Goal: Complete application form: Complete application form

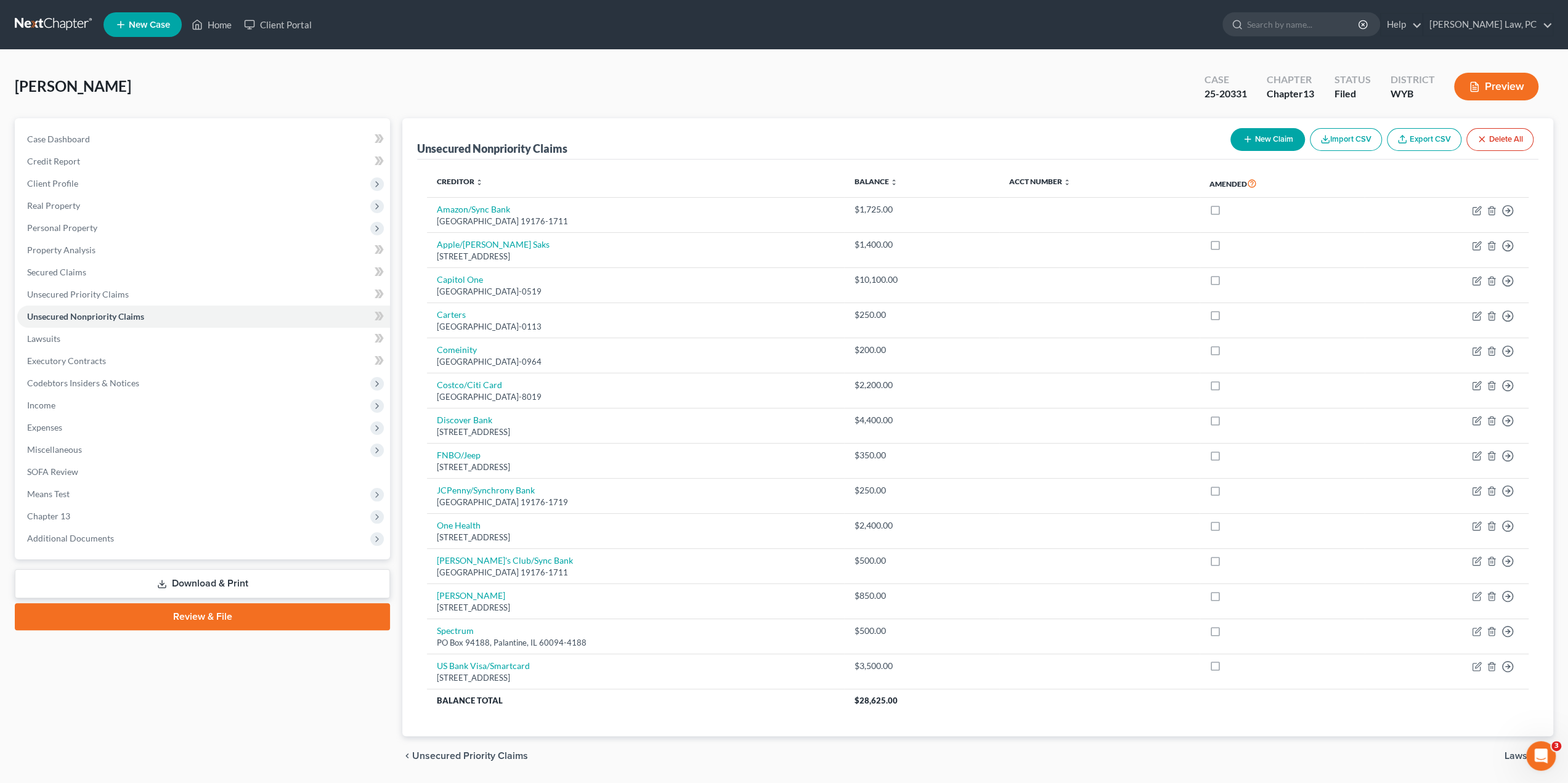
click at [34, 16] on link at bounding box center [54, 24] width 79 height 22
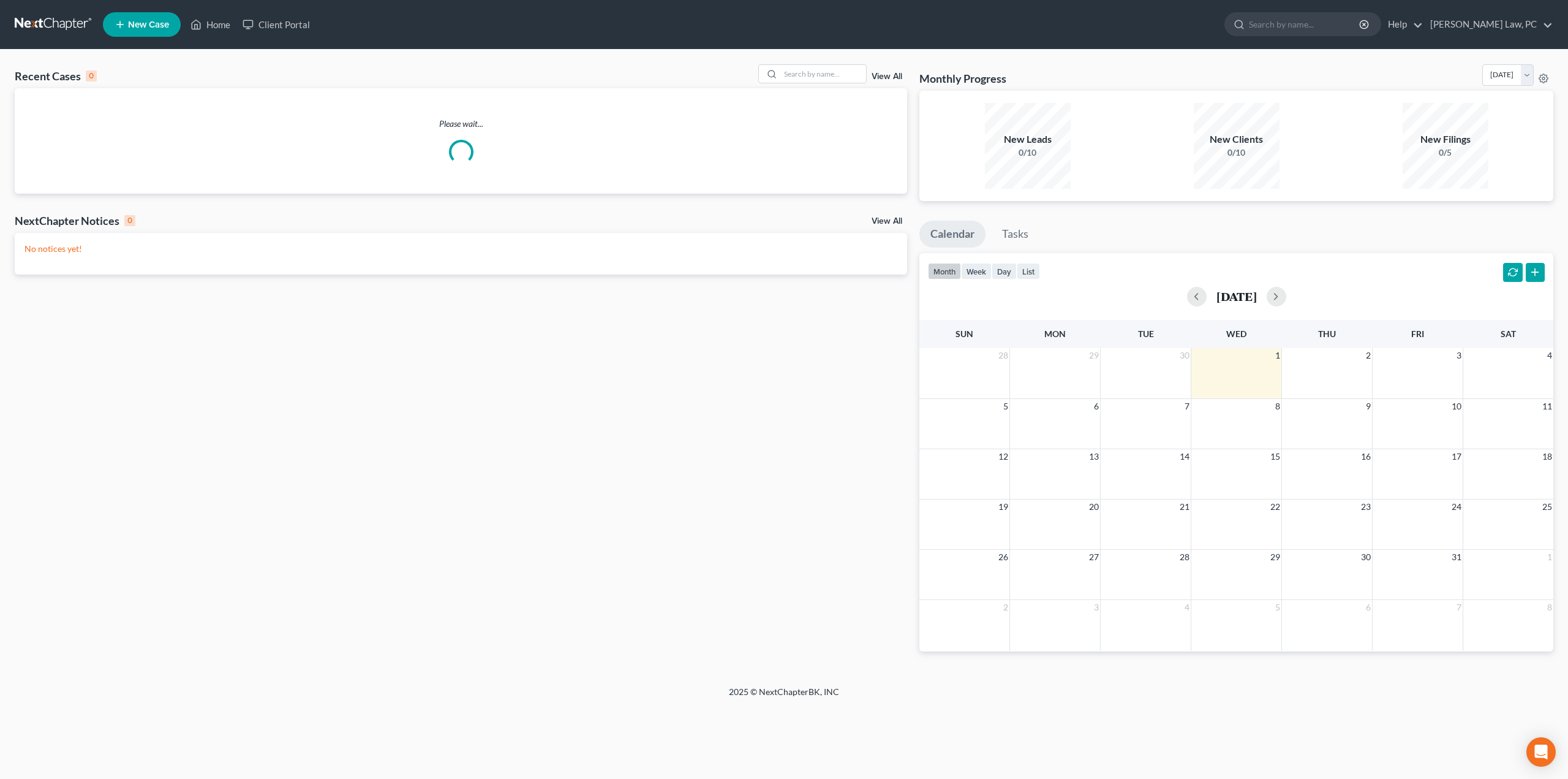
click at [139, 29] on span "New Case" at bounding box center [148, 24] width 41 height 9
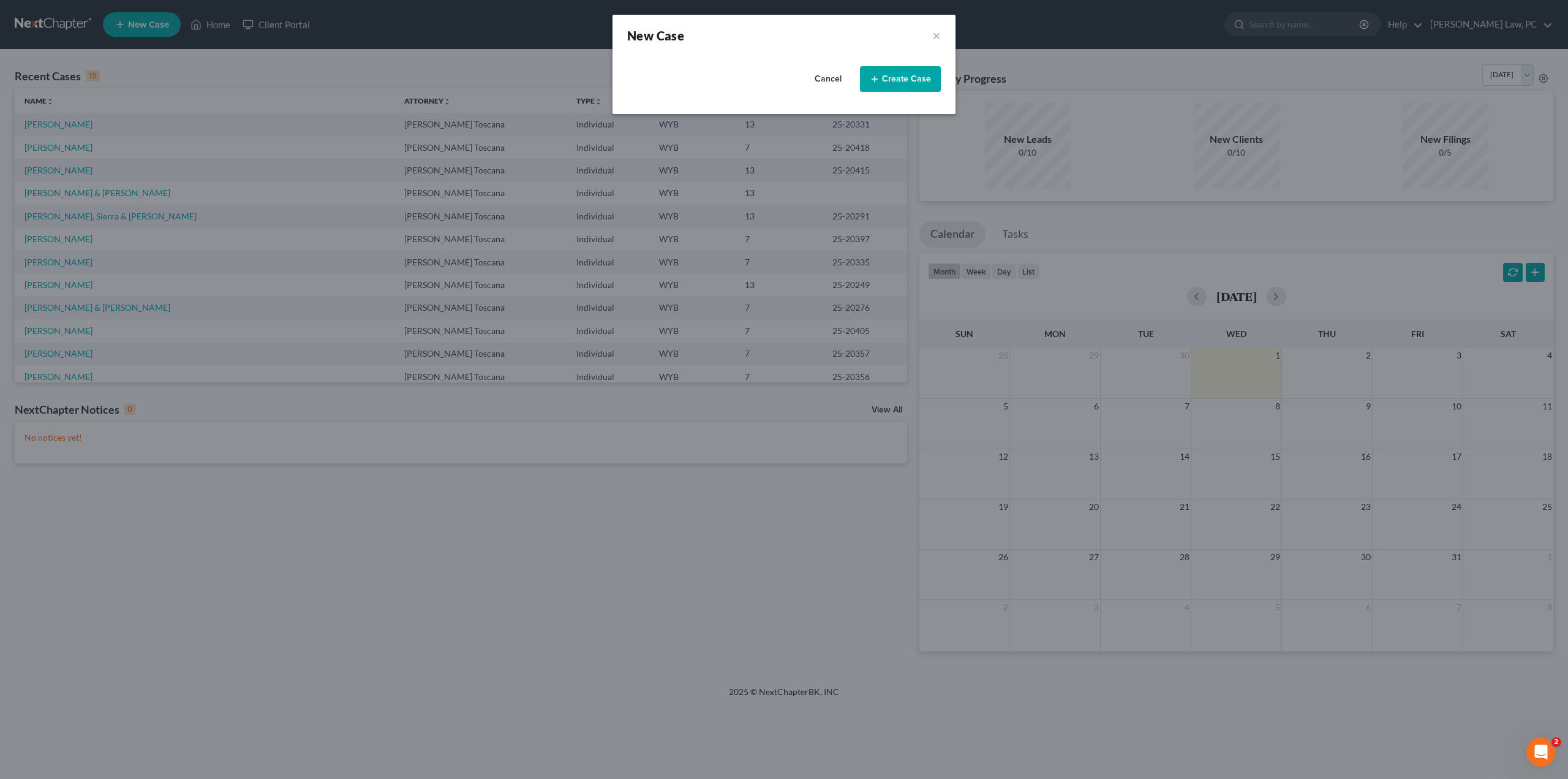
select select "92"
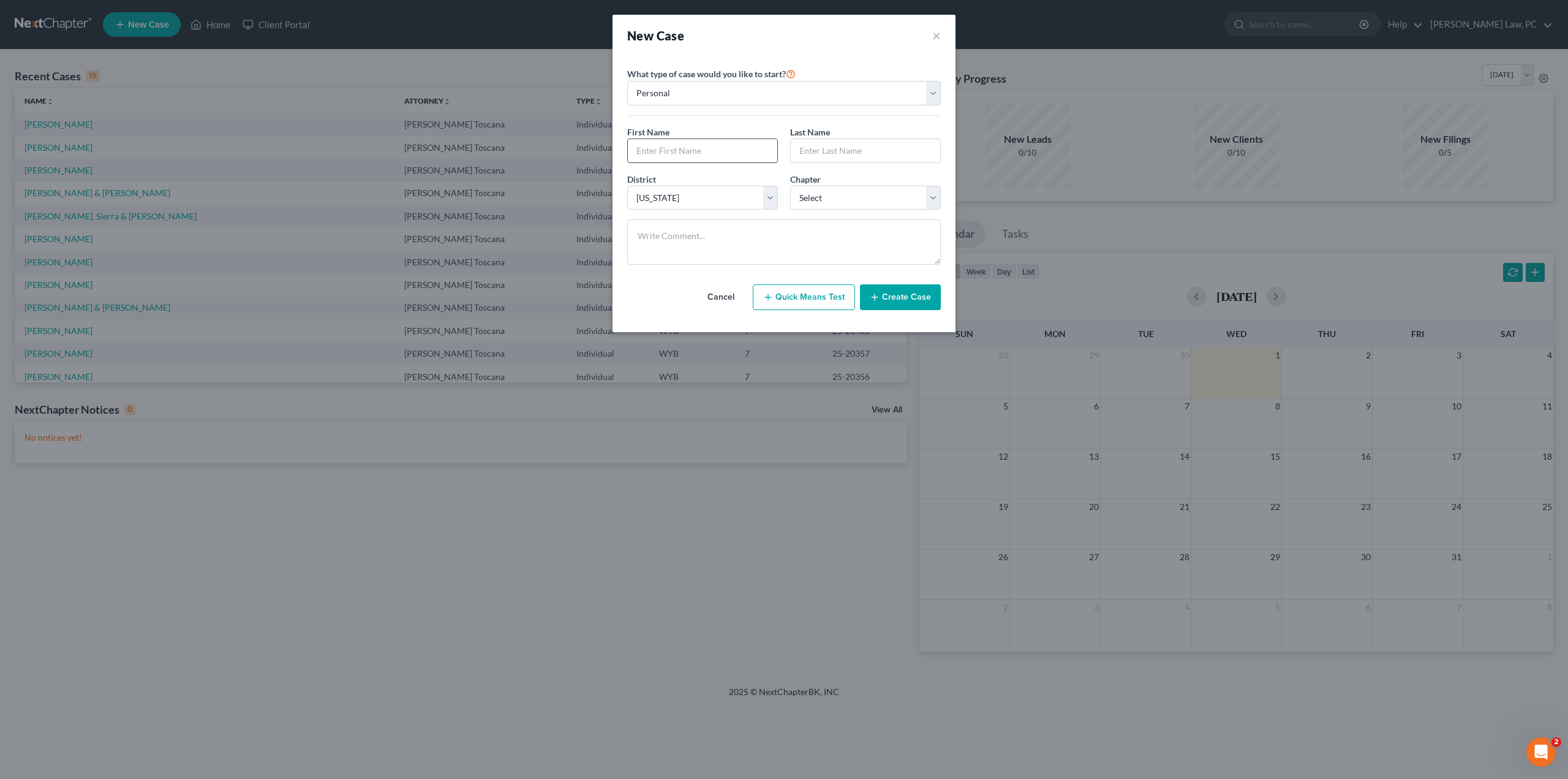
click at [717, 150] on input "text" at bounding box center [702, 151] width 150 height 23
type input "[PERSON_NAME]"
select select "0"
click at [896, 301] on button "Create Case" at bounding box center [901, 297] width 81 height 26
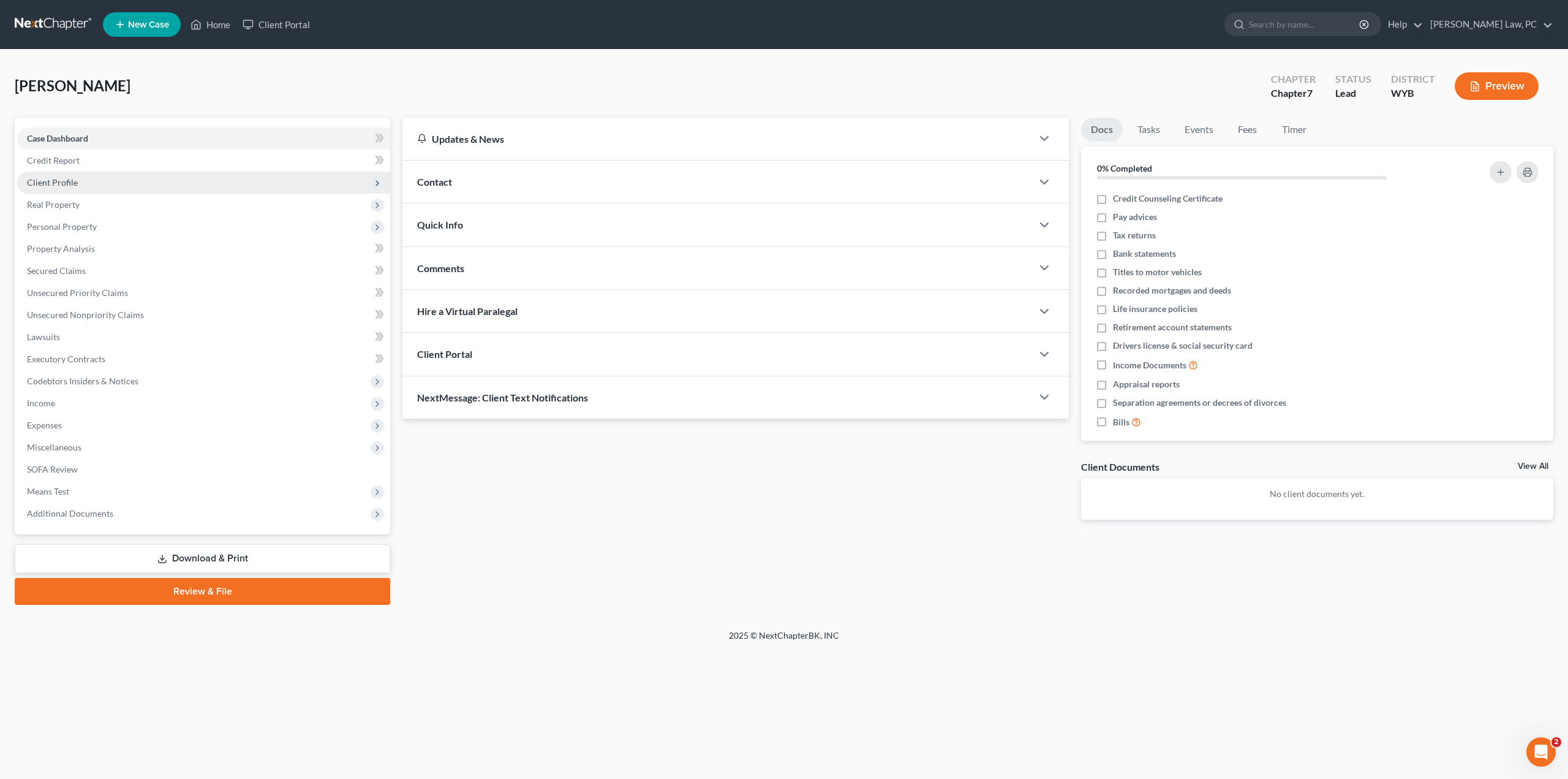
click at [49, 180] on span "Client Profile" at bounding box center [53, 182] width 51 height 11
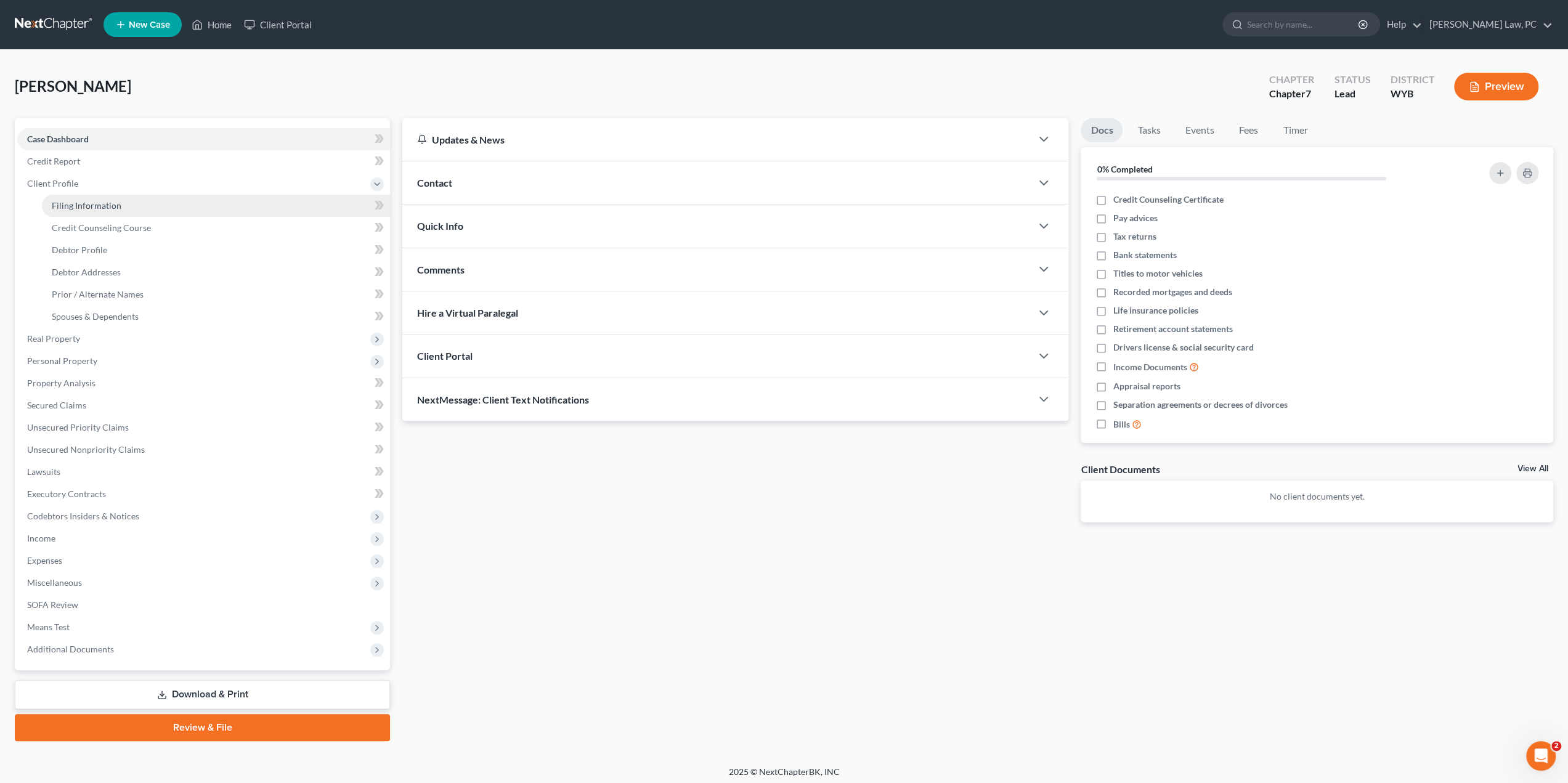
click at [99, 209] on span "Filing Information" at bounding box center [86, 205] width 70 height 11
select select "1"
select select "0"
select select "92"
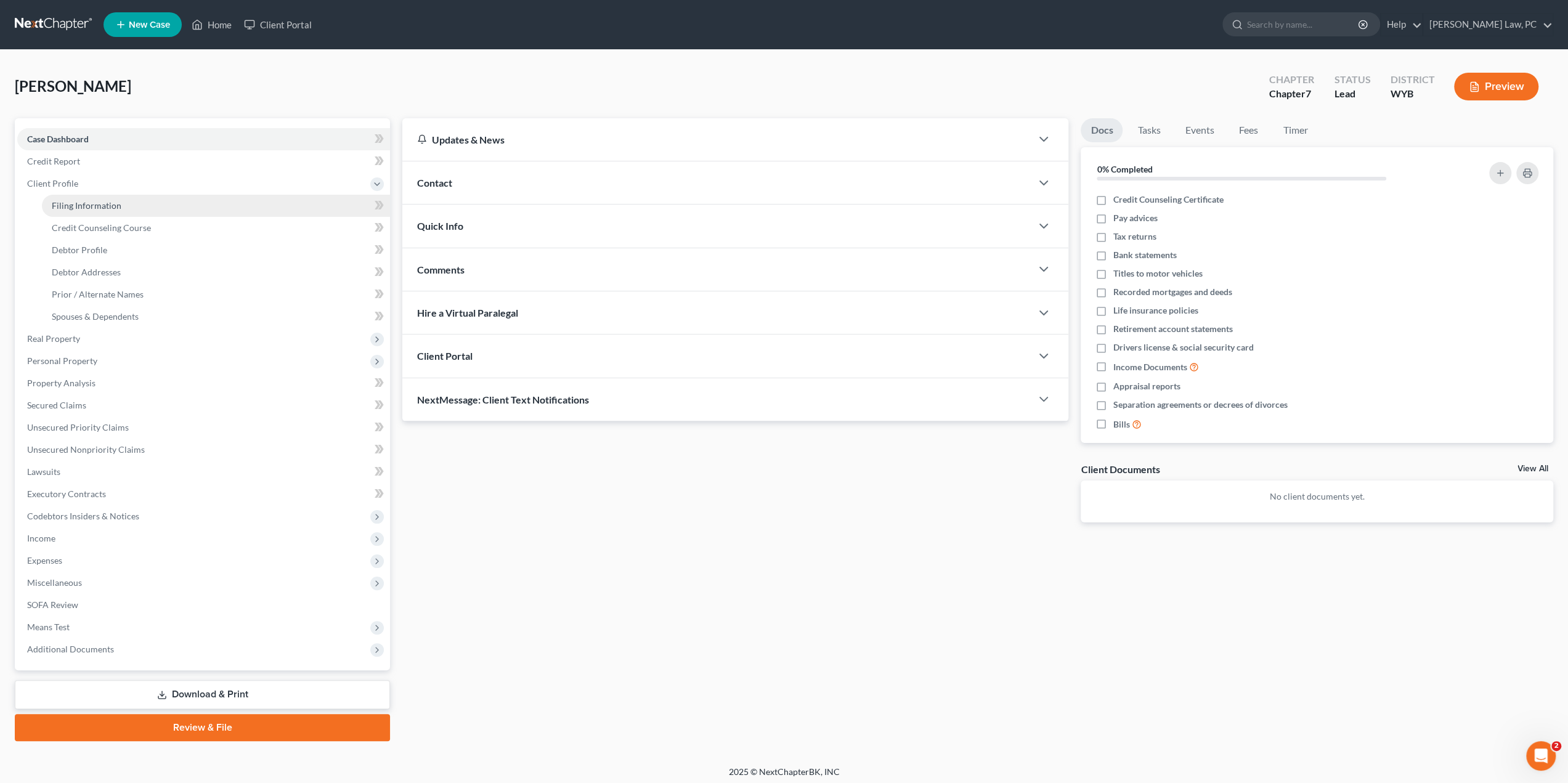
select select "53"
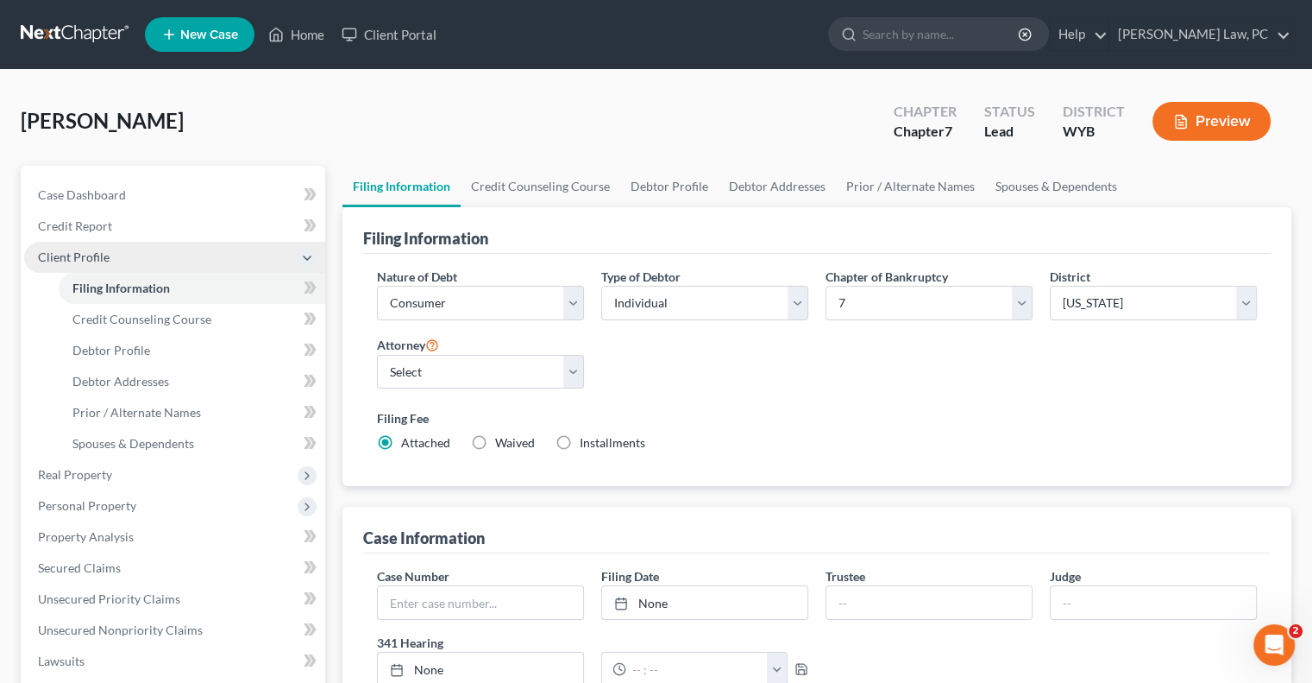
click at [93, 255] on span "Client Profile" at bounding box center [74, 256] width 72 height 15
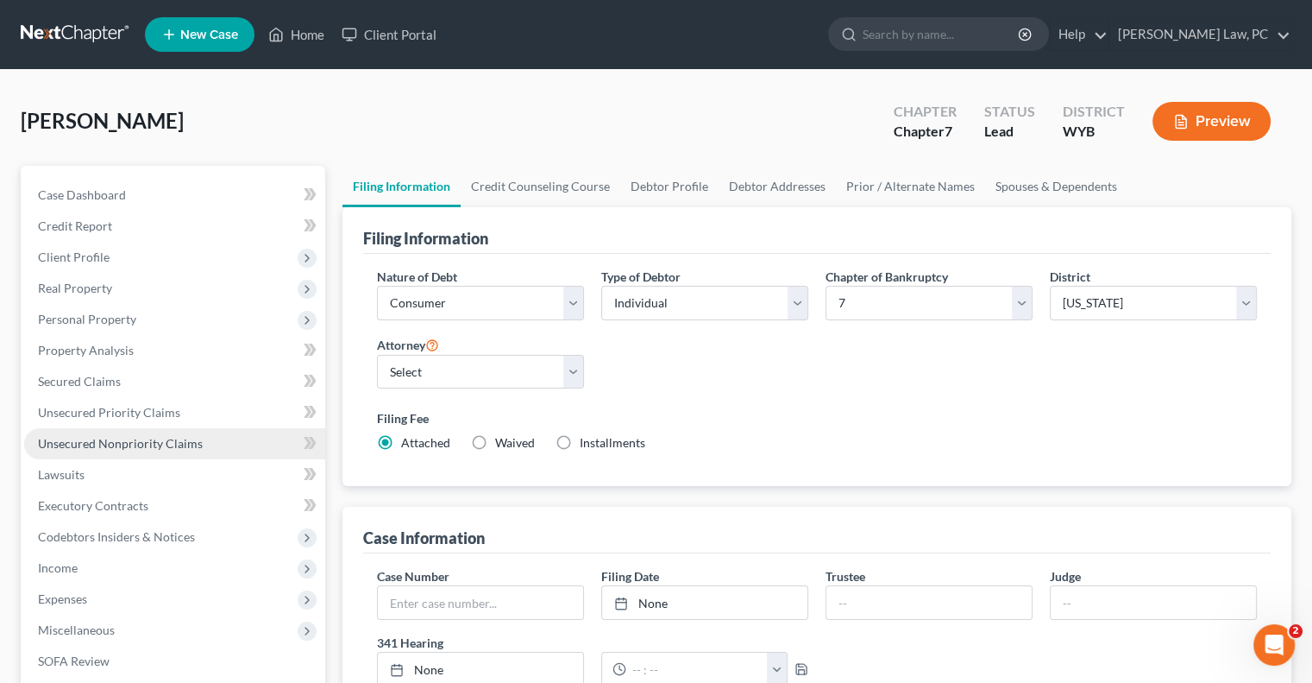
click at [110, 441] on span "Unsecured Nonpriority Claims" at bounding box center [120, 443] width 165 height 15
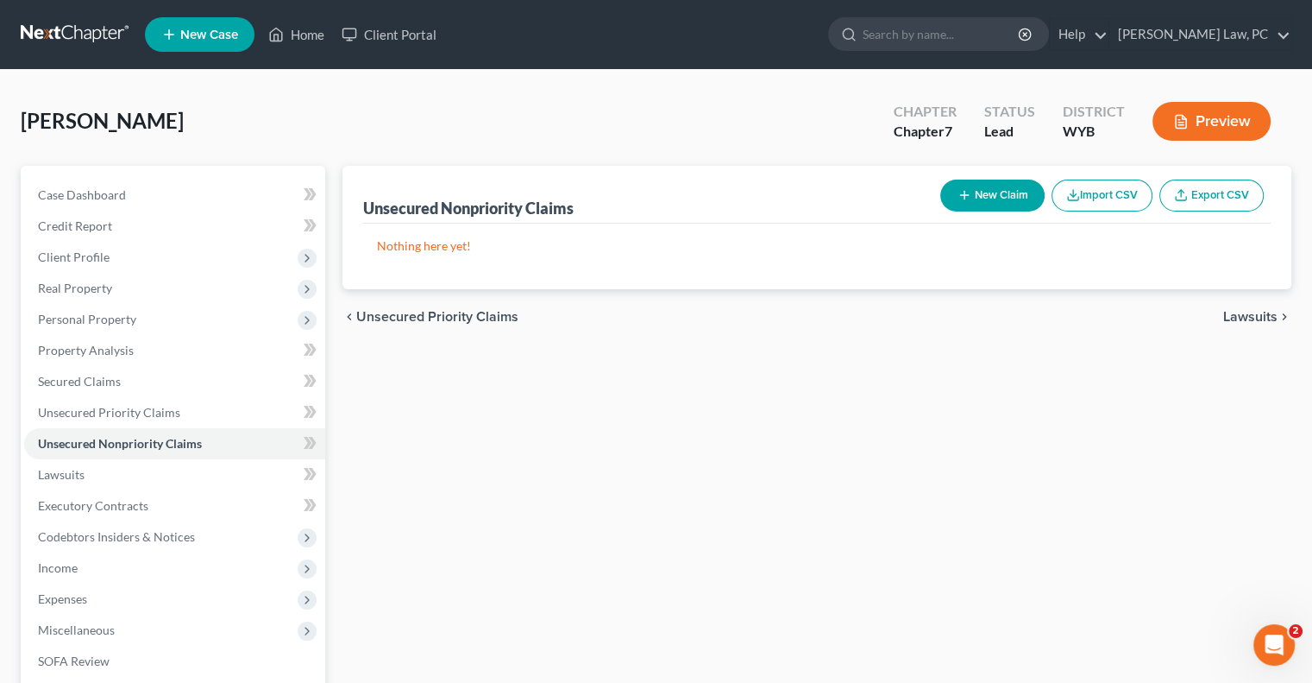
click at [989, 193] on button "New Claim" at bounding box center [993, 195] width 104 height 32
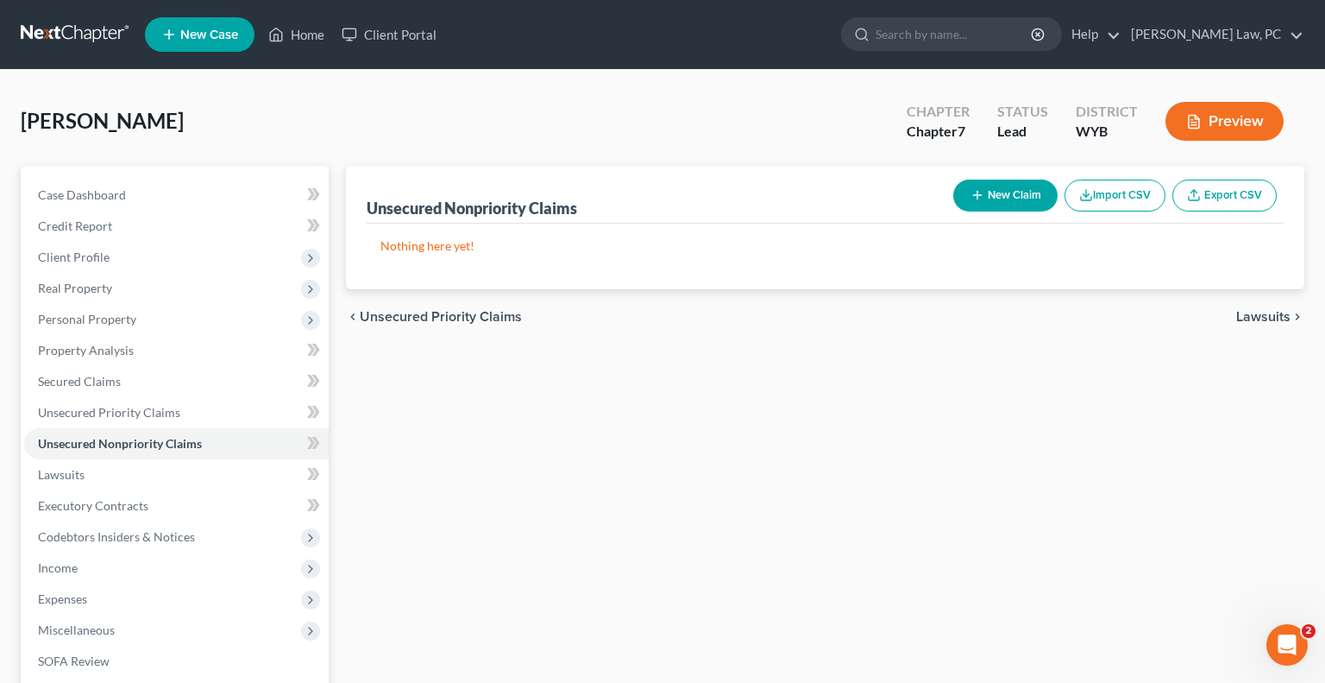
select select "0"
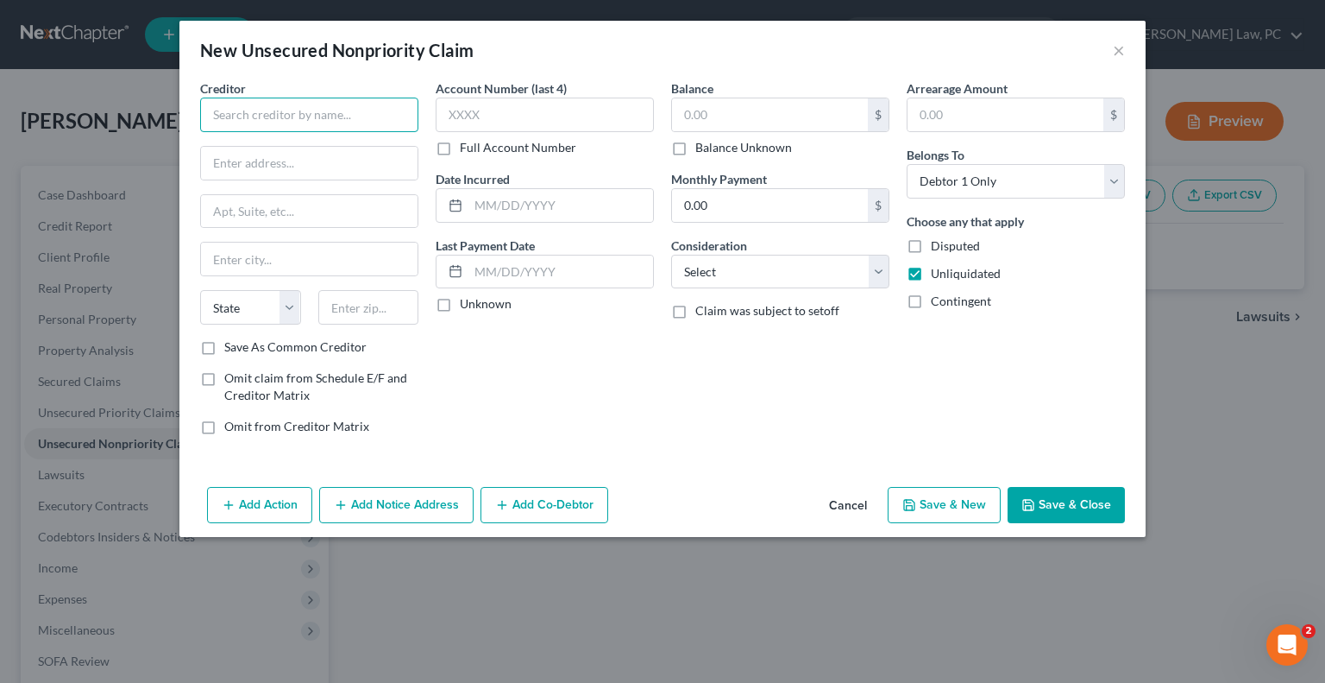
click at [255, 119] on input "text" at bounding box center [309, 115] width 218 height 35
type input "Capital One"
type input "PO Box 85619"
type input "[GEOGRAPHIC_DATA]"
select select "48"
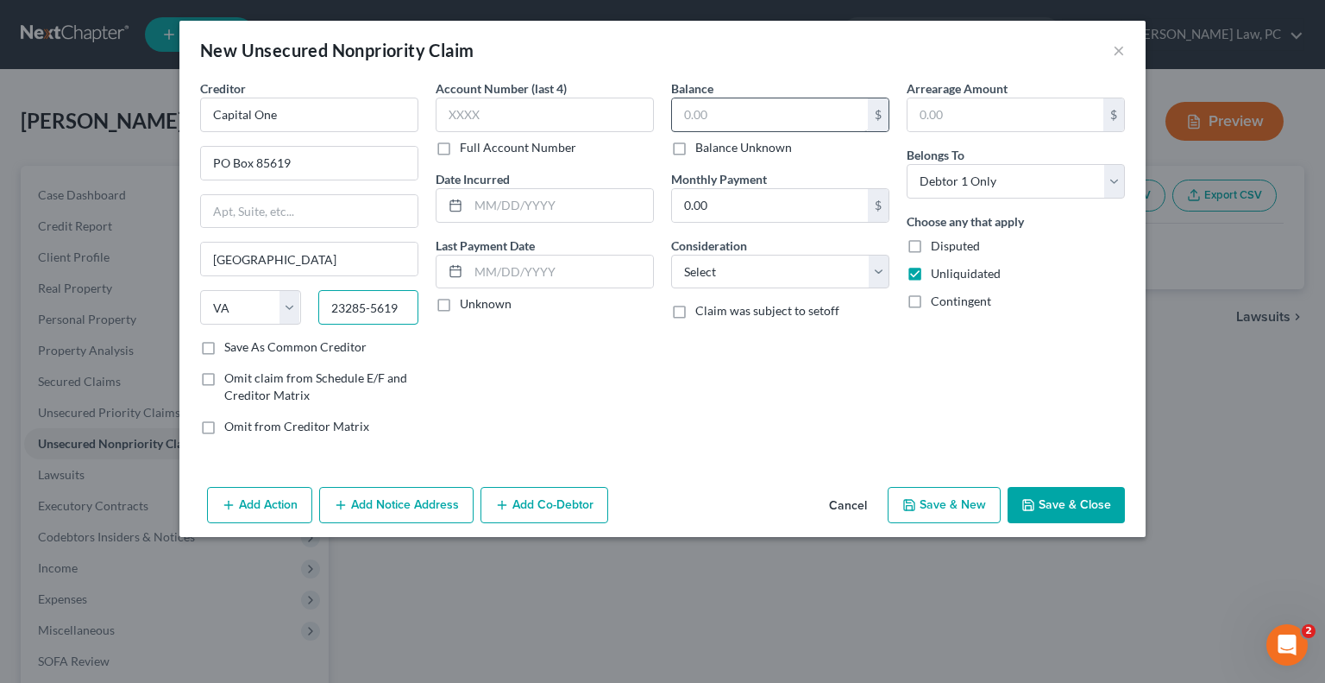
type input "23285-5619"
click at [729, 119] on input "text" at bounding box center [770, 114] width 196 height 33
click at [970, 500] on button "Save & New" at bounding box center [944, 505] width 113 height 36
type input "9,372.00"
select select "0"
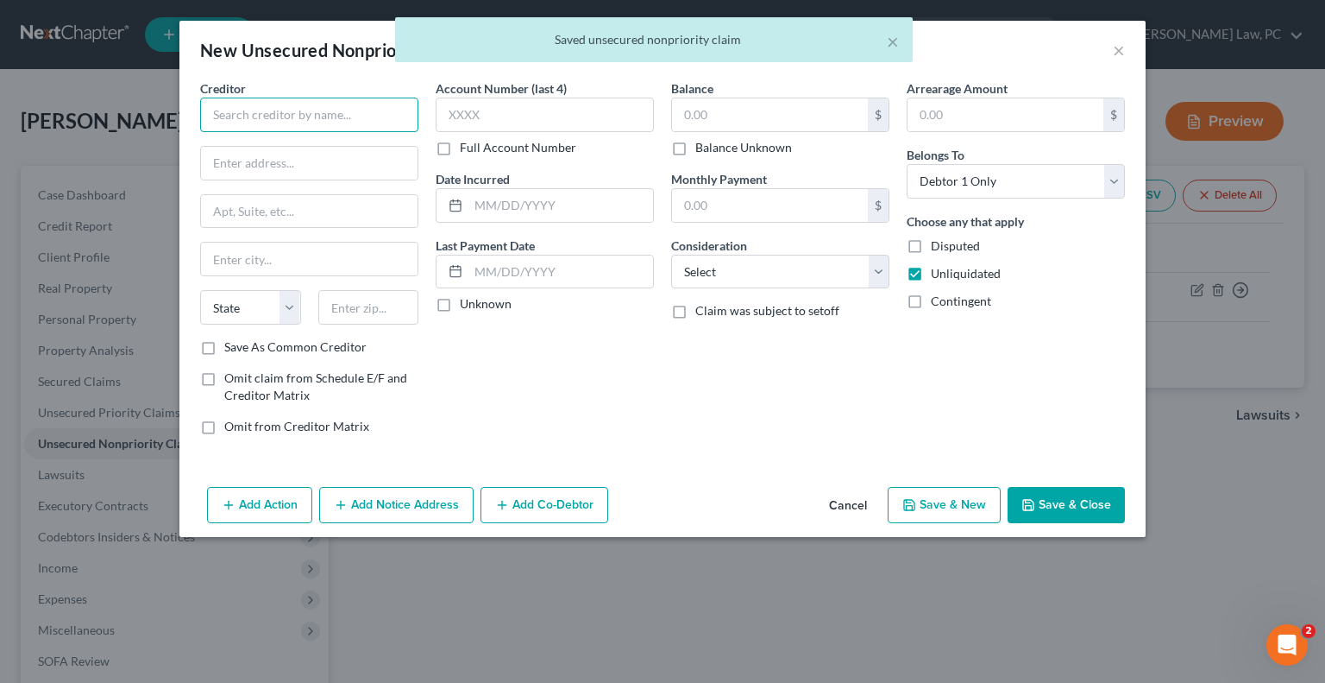
click at [278, 123] on input "text" at bounding box center [309, 115] width 218 height 35
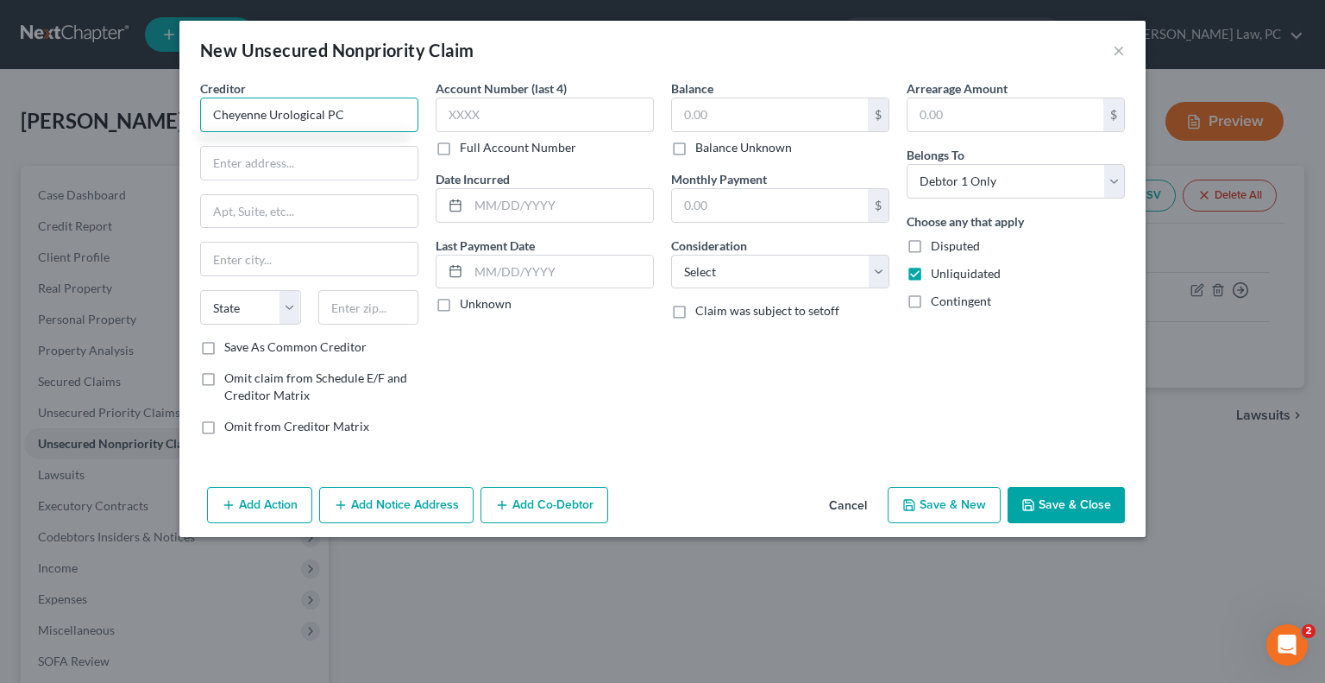
type input "Cheyenne Urological PC"
type input "[STREET_ADDRESS]"
type input "Cheyenne"
select select "53"
type input "82001"
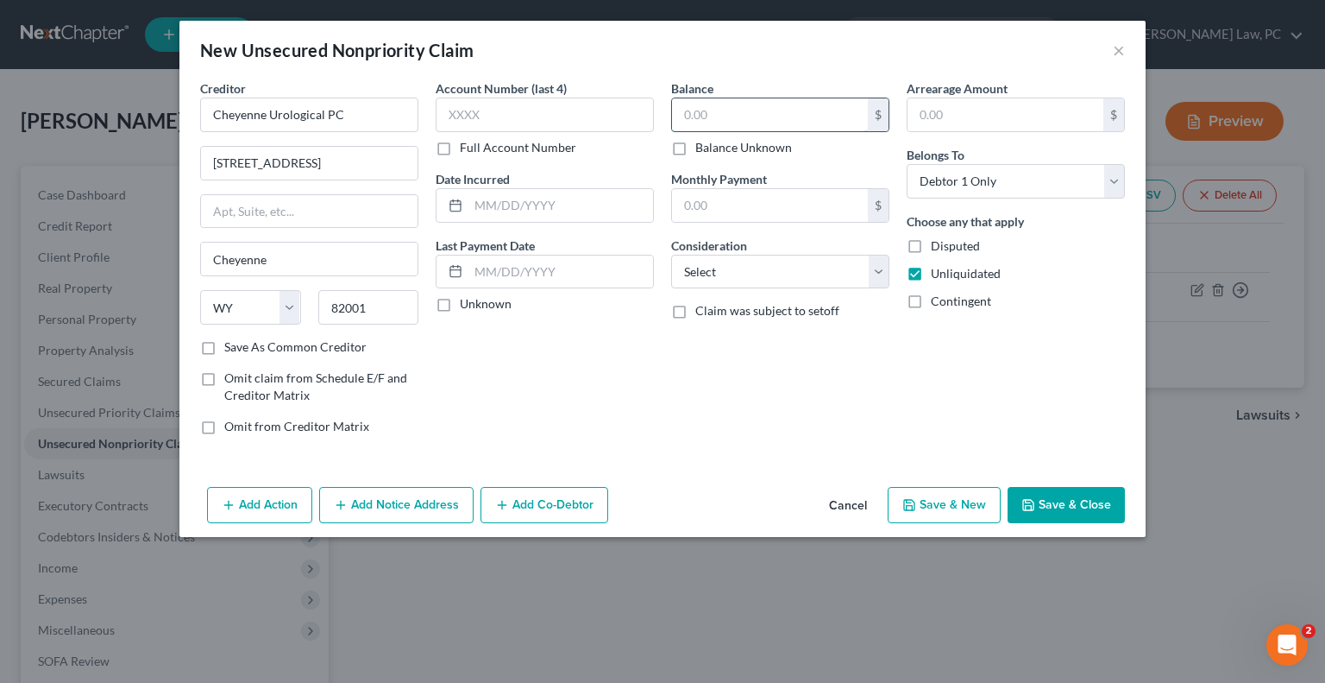
click at [741, 116] on input "text" at bounding box center [770, 114] width 196 height 33
type input "16,500"
click at [304, 165] on input "[STREET_ADDRESS]" at bounding box center [309, 163] width 217 height 33
type input "[STREET_ADDRESS]"
click at [810, 276] on select "Select Cable / Satellite Services Collection Agency Credit Card Debt Debt Couns…" at bounding box center [780, 272] width 218 height 35
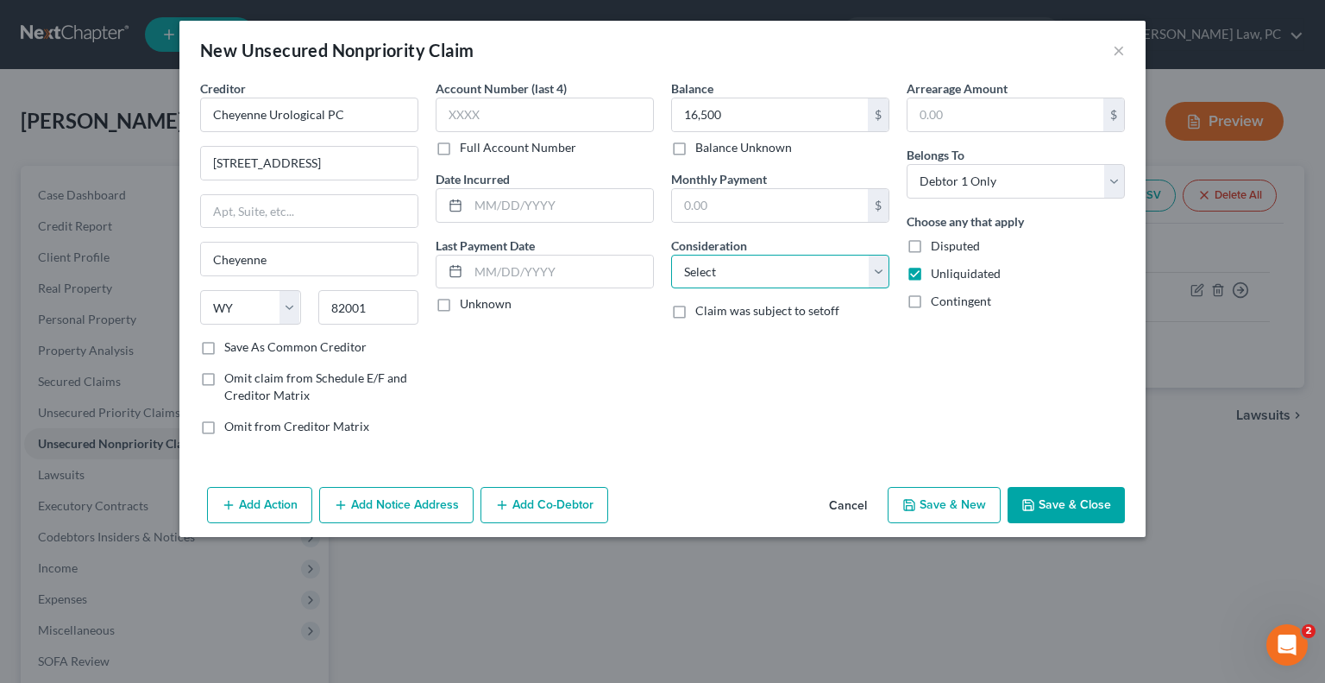
select select "9"
click at [671, 255] on select "Select Cable / Satellite Services Collection Agency Credit Card Debt Debt Couns…" at bounding box center [780, 272] width 218 height 35
click at [1057, 500] on button "Save & Close" at bounding box center [1066, 505] width 117 height 36
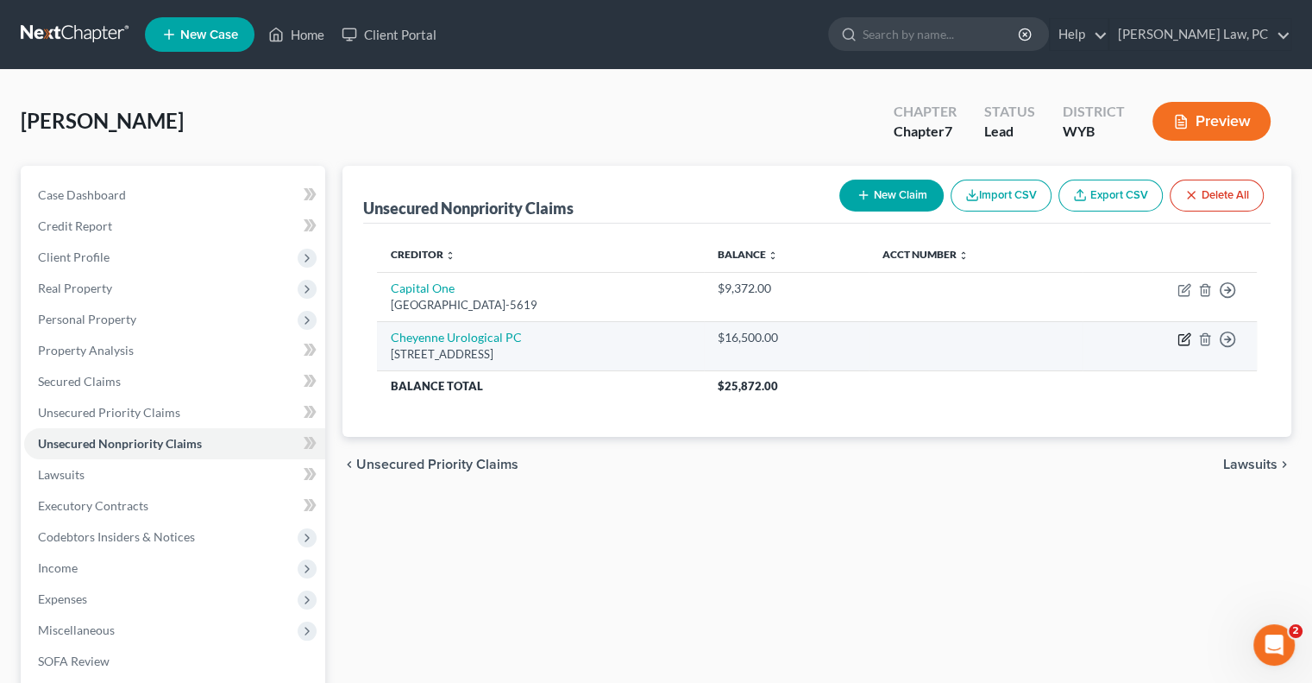
click at [1180, 337] on icon "button" at bounding box center [1185, 339] width 14 height 14
select select "53"
select select "9"
select select "0"
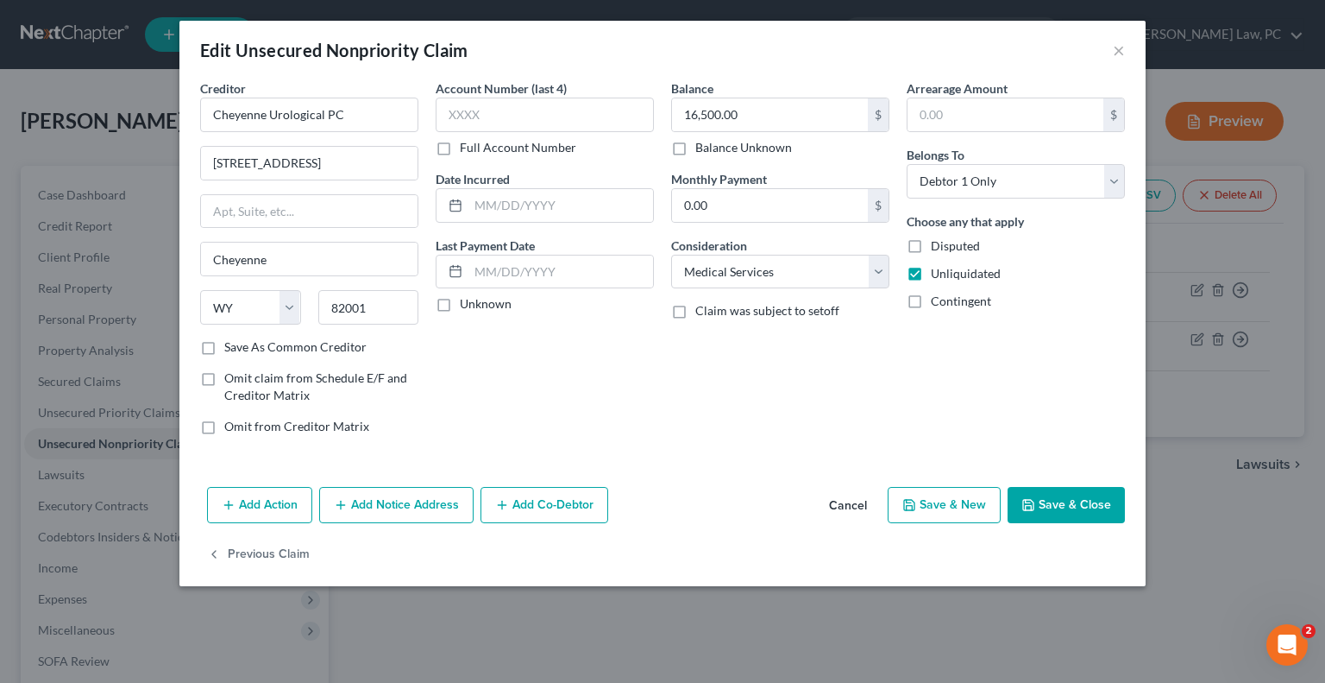
click at [407, 503] on button "Add Notice Address" at bounding box center [396, 505] width 154 height 36
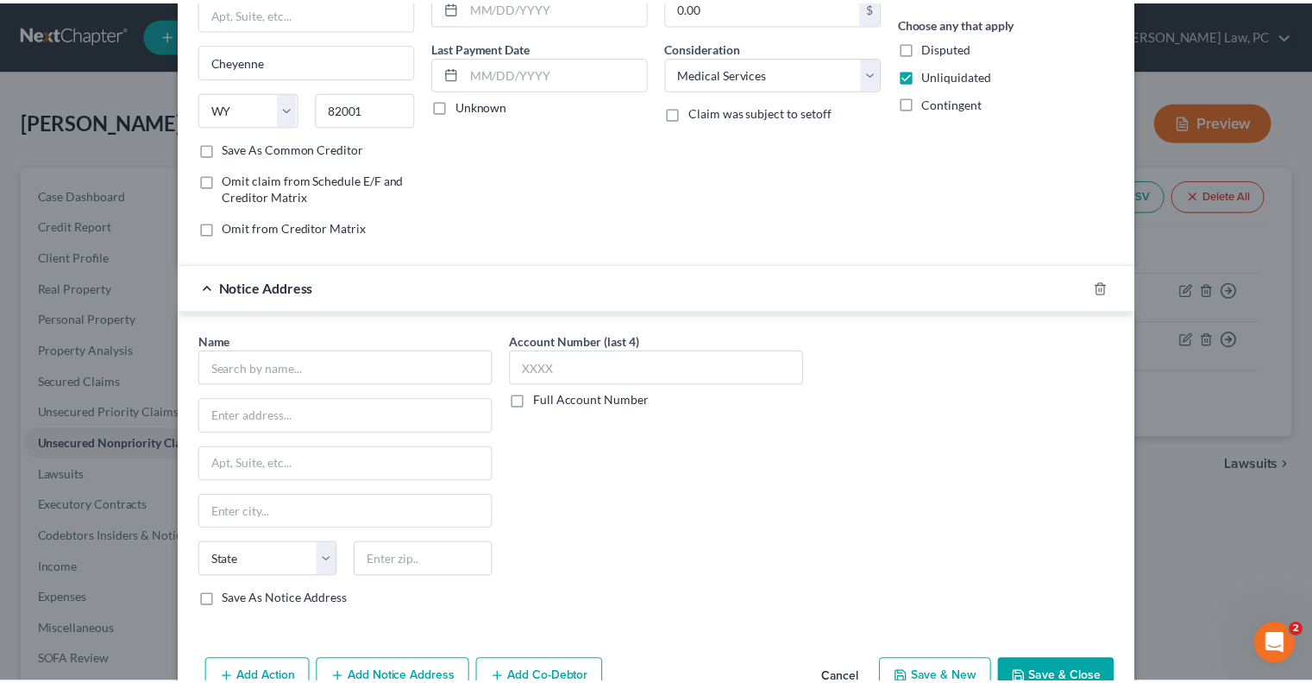
scroll to position [259, 0]
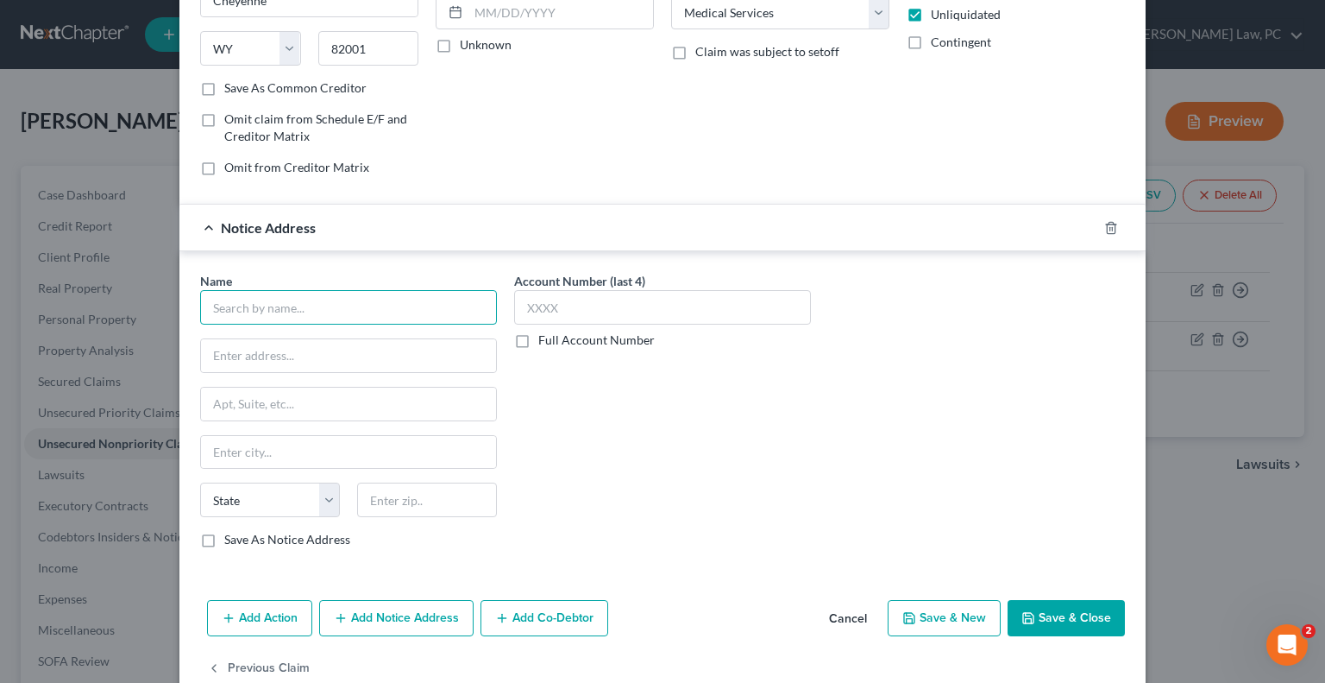
click at [286, 306] on input "text" at bounding box center [348, 307] width 297 height 35
type input "Rocky Mountain Recovery Systems"
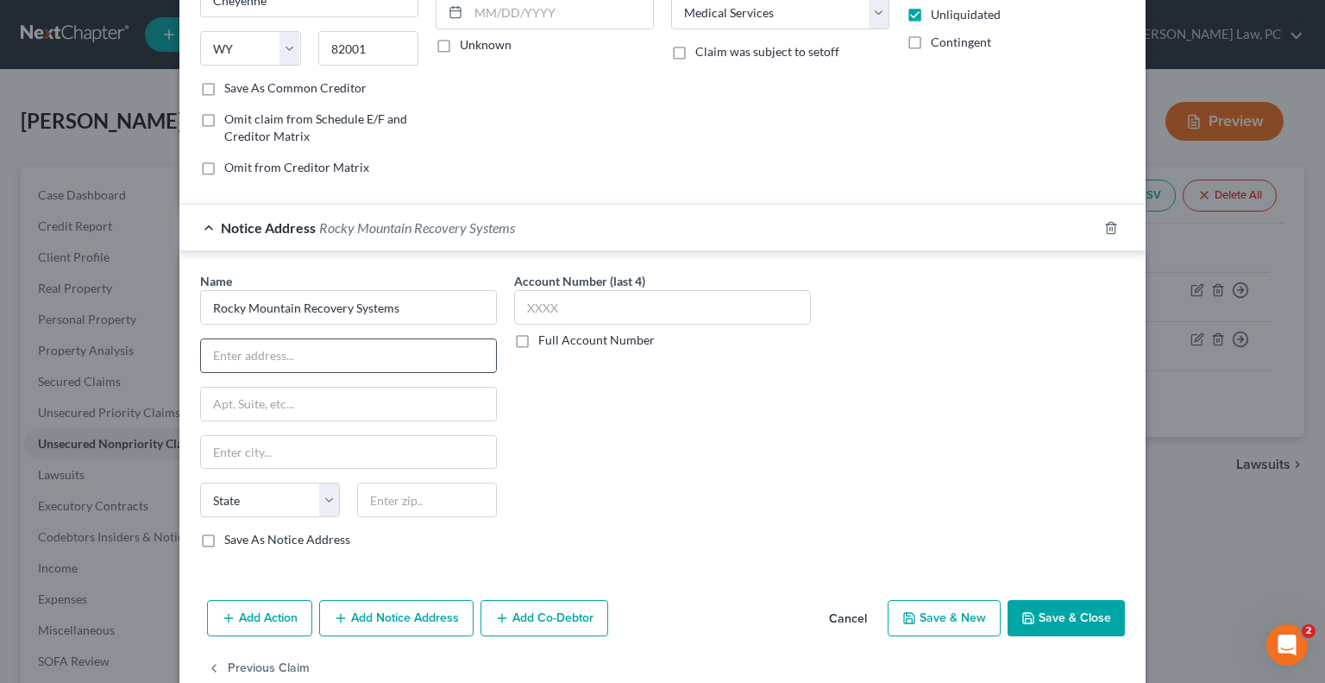
click at [234, 353] on input "text" at bounding box center [348, 355] width 295 height 33
type input "PO Box 607"
type input "[PERSON_NAME]"
select select "53"
type input "82717"
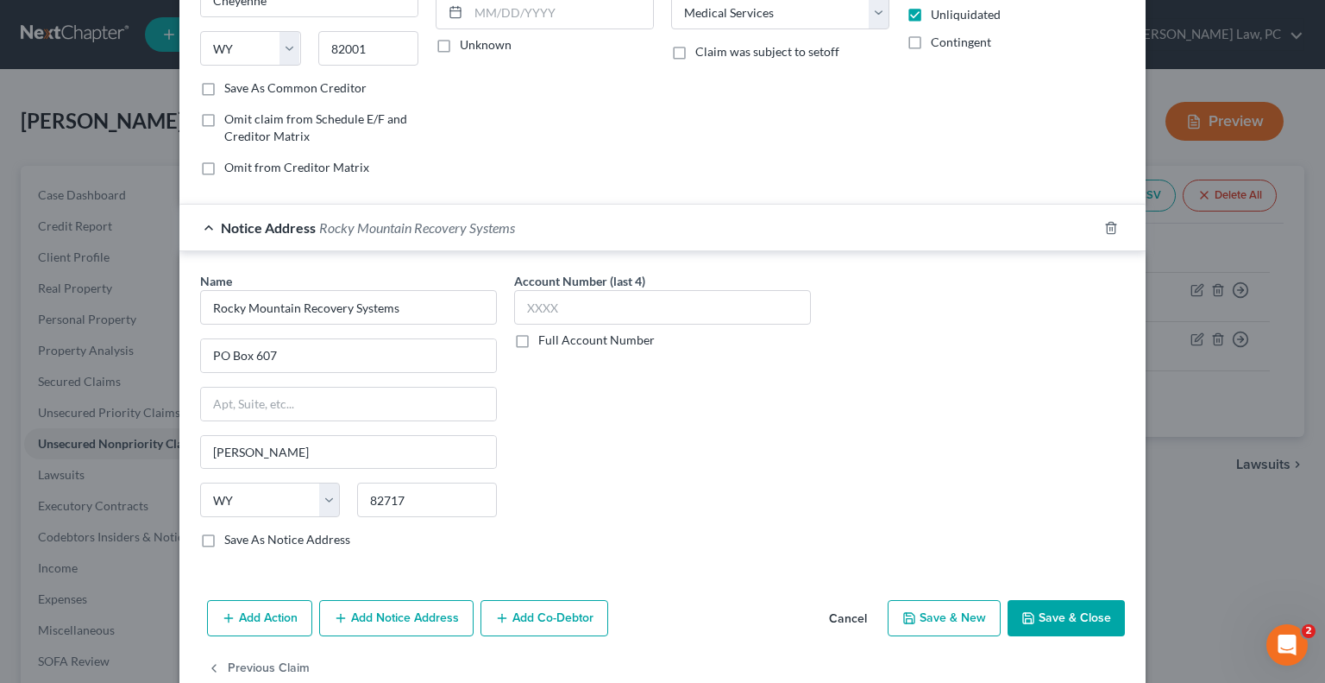
click at [1049, 623] on button "Save & Close" at bounding box center [1066, 618] width 117 height 36
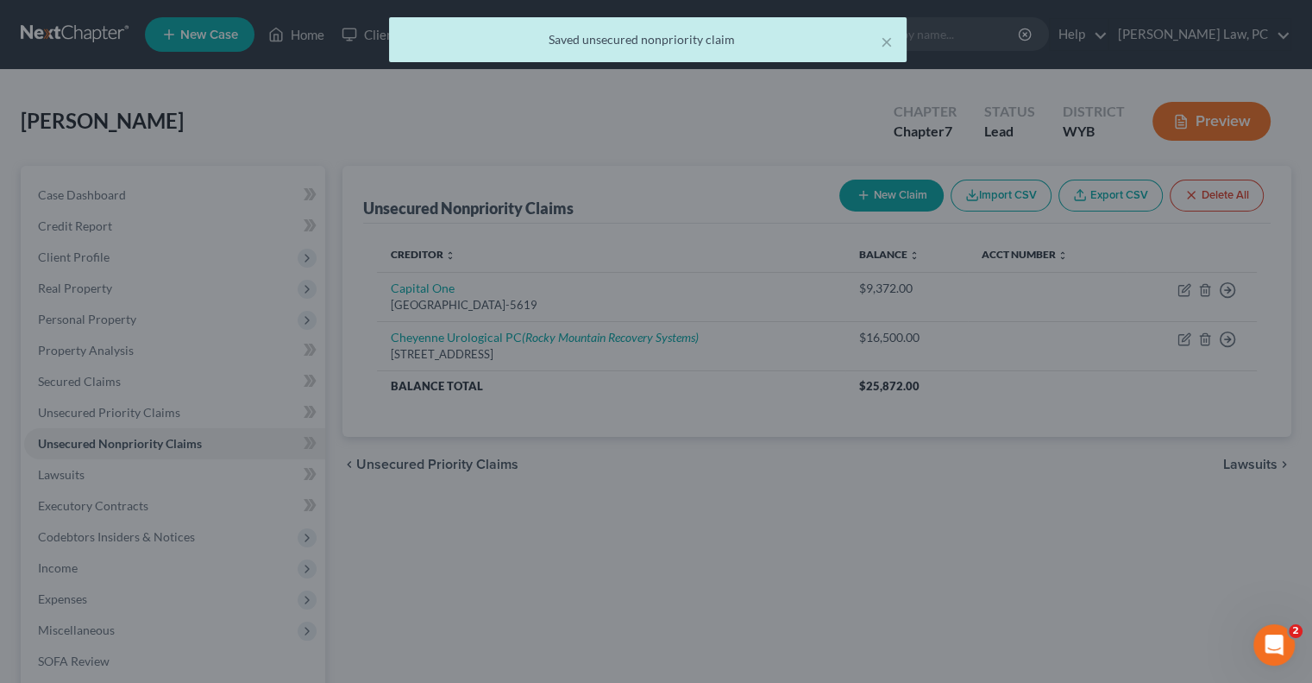
scroll to position [0, 0]
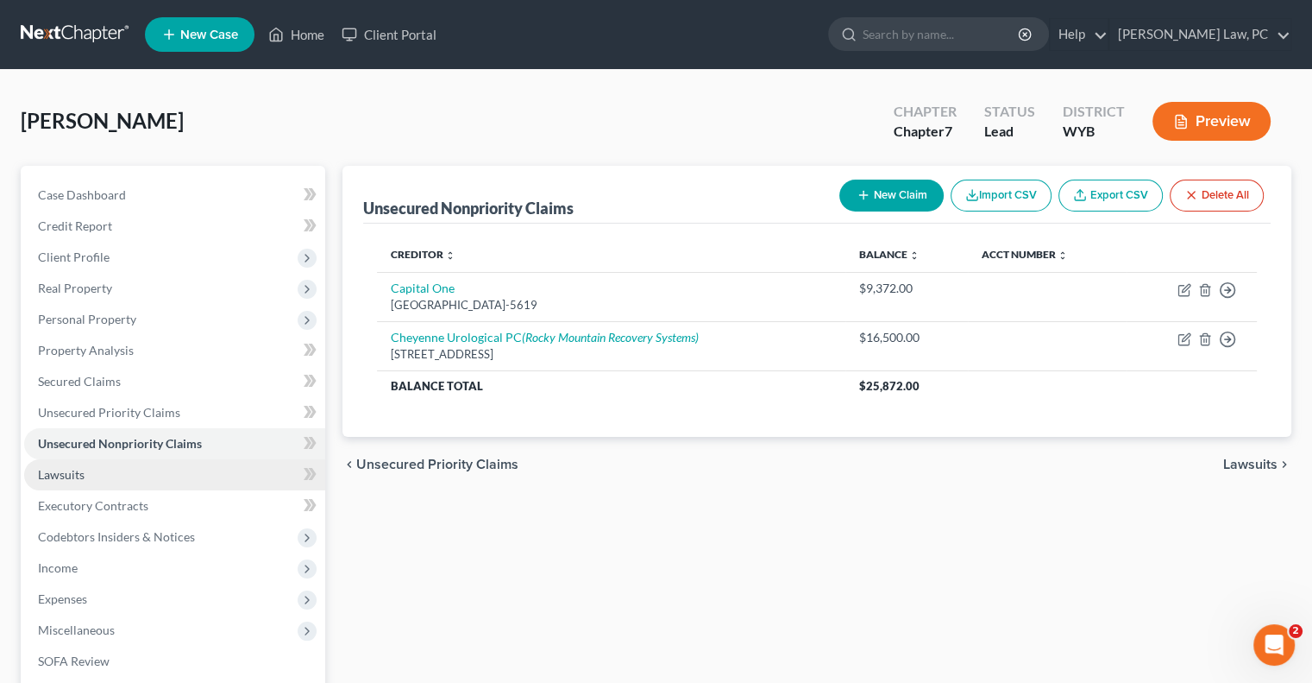
click at [90, 477] on link "Lawsuits" at bounding box center [174, 474] width 301 height 31
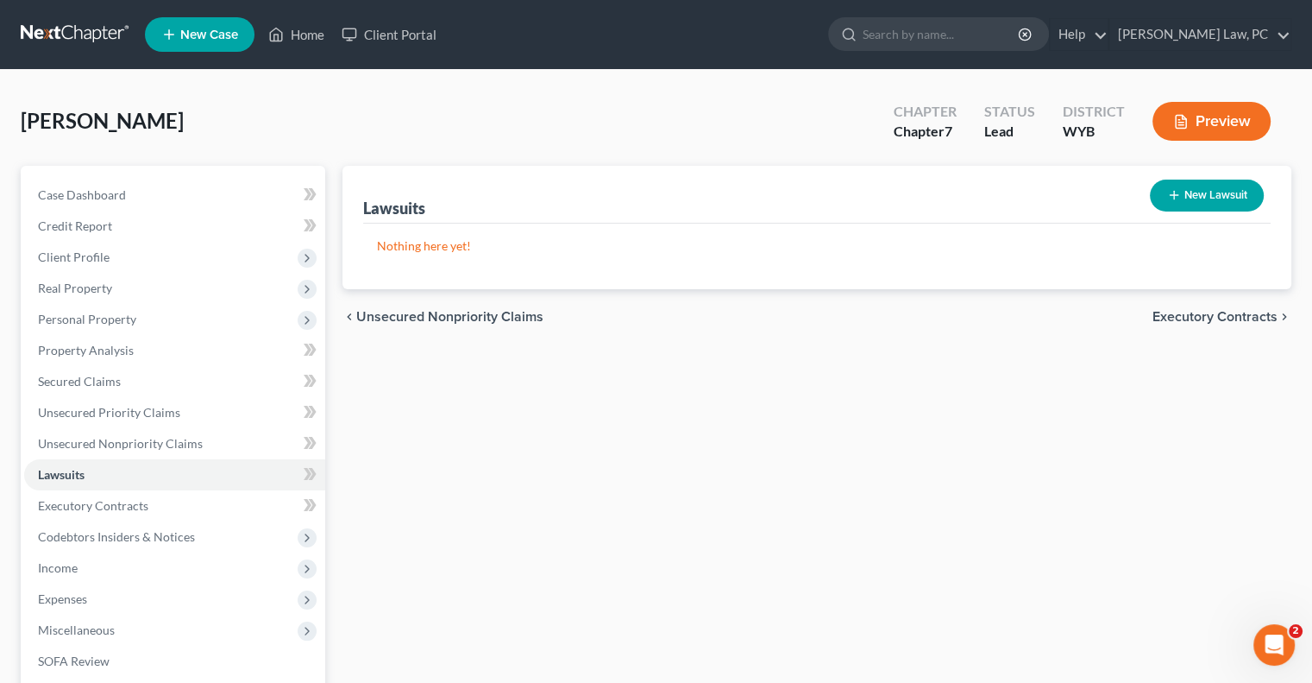
click at [1186, 194] on button "New Lawsuit" at bounding box center [1207, 195] width 114 height 32
select select "0"
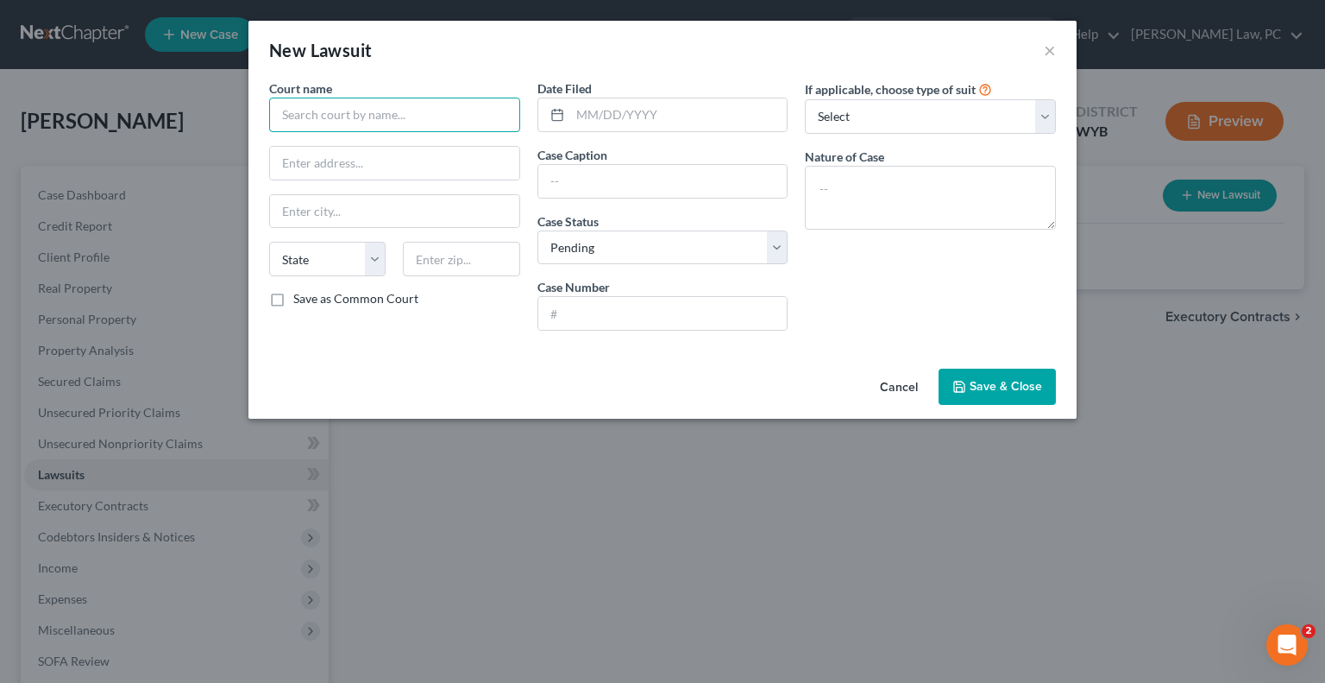
click at [422, 109] on input "text" at bounding box center [394, 115] width 251 height 35
click at [422, 109] on input "[GEOGRAPHIC_DATA]" at bounding box center [394, 115] width 251 height 35
type input "Crook County Circuit Court"
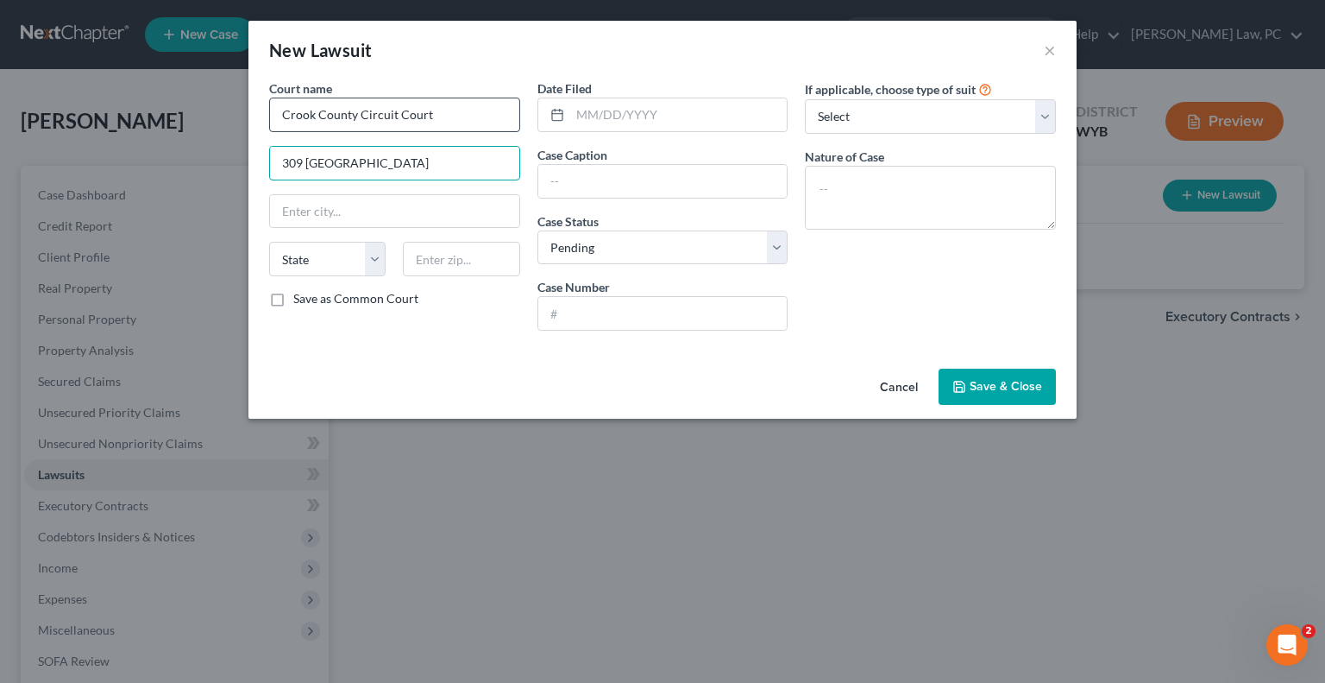
type input "309 [GEOGRAPHIC_DATA]"
select select "53"
type input "82729"
click at [359, 203] on input "text" at bounding box center [394, 211] width 249 height 33
type input "Sundance"
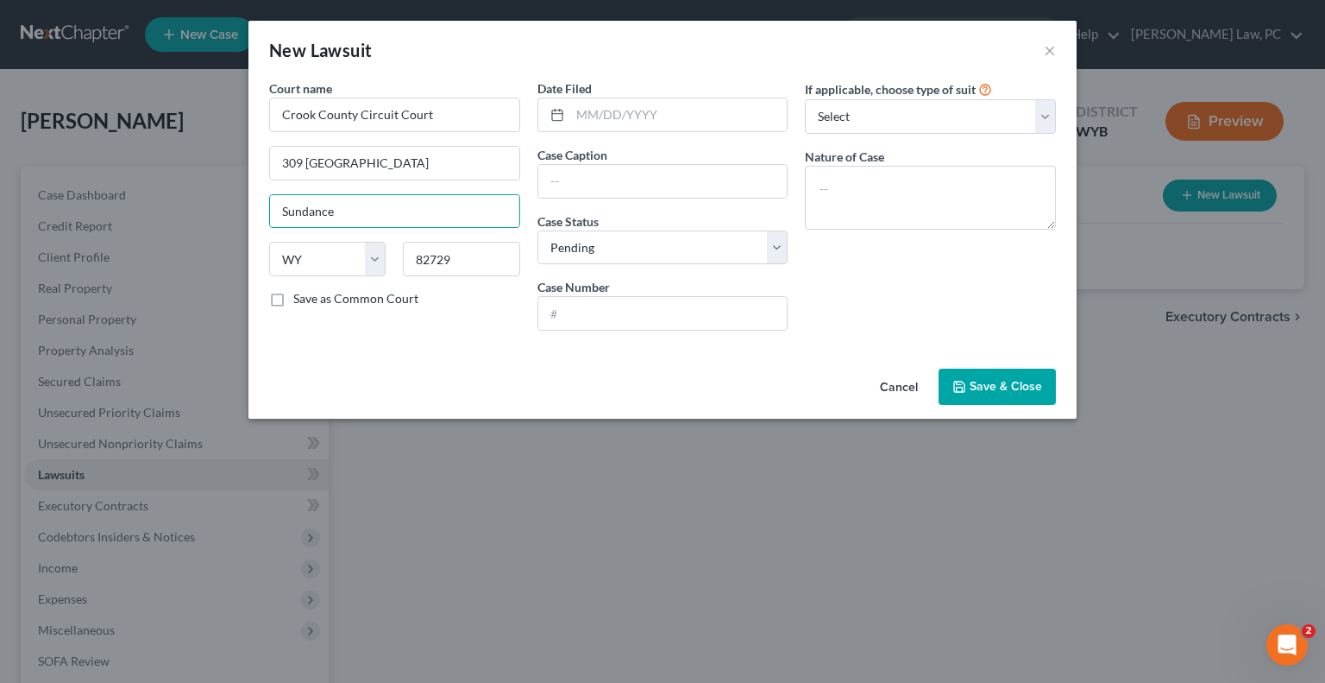
click at [445, 299] on div "Save as Common Court" at bounding box center [394, 298] width 251 height 17
click at [580, 186] on input "text" at bounding box center [662, 181] width 249 height 33
drag, startPoint x: 670, startPoint y: 178, endPoint x: 752, endPoint y: 182, distance: 82.1
click at [750, 182] on input "Rocky" at bounding box center [662, 181] width 249 height 33
drag, startPoint x: 769, startPoint y: 179, endPoint x: 723, endPoint y: 179, distance: 45.7
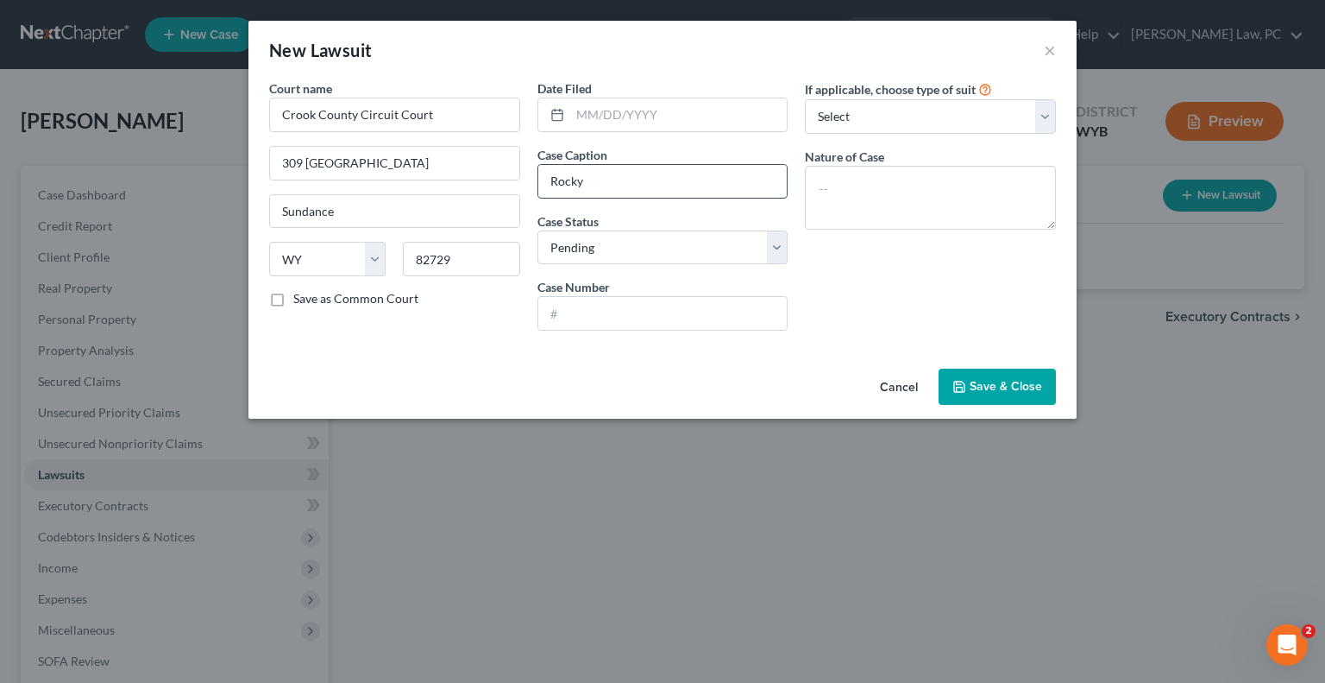
click at [723, 179] on input "Rocky" at bounding box center [662, 181] width 249 height 33
click at [674, 179] on input "Rocky" at bounding box center [662, 181] width 249 height 33
type input "Rocky Mtn Recovery [PERSON_NAME]"
click at [664, 246] on select "Select Pending On Appeal Concluded" at bounding box center [663, 247] width 251 height 35
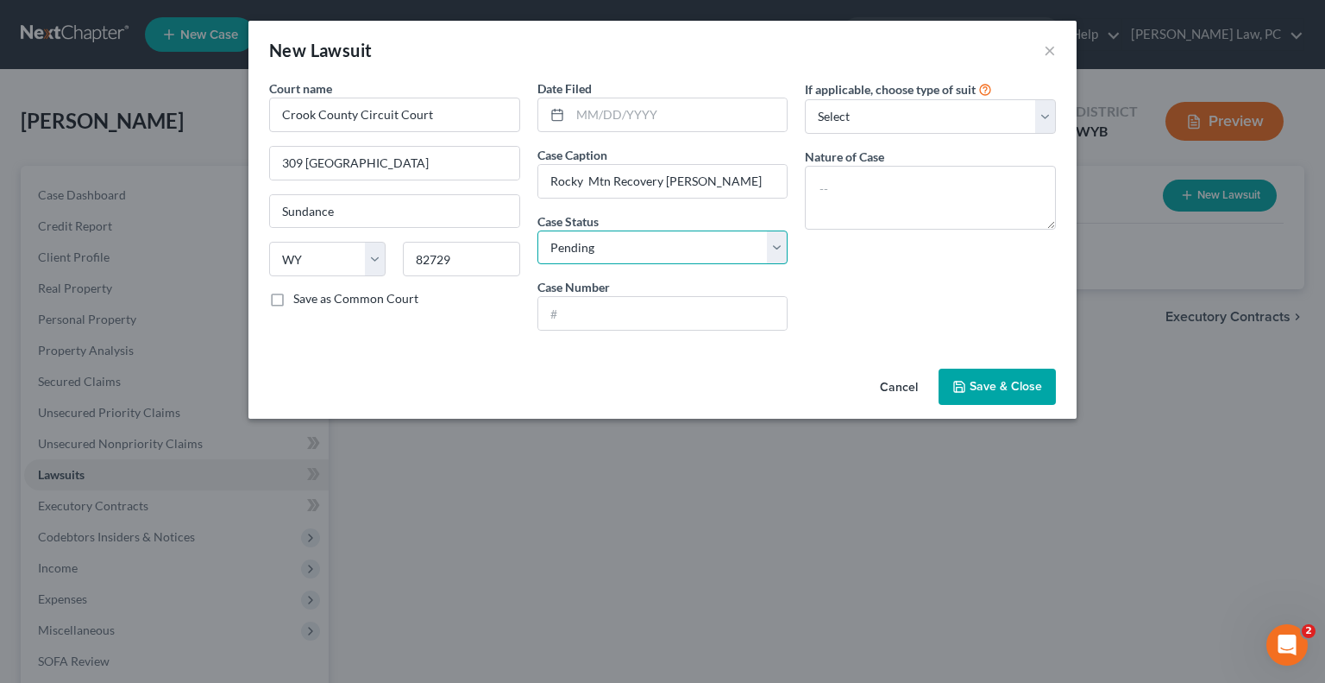
select select "2"
click at [538, 230] on select "Select Pending On Appeal Concluded" at bounding box center [663, 247] width 251 height 35
click at [607, 306] on input "text" at bounding box center [662, 313] width 249 height 33
type input "CV-2021-0027"
click at [996, 386] on span "Save & Close" at bounding box center [1006, 386] width 72 height 15
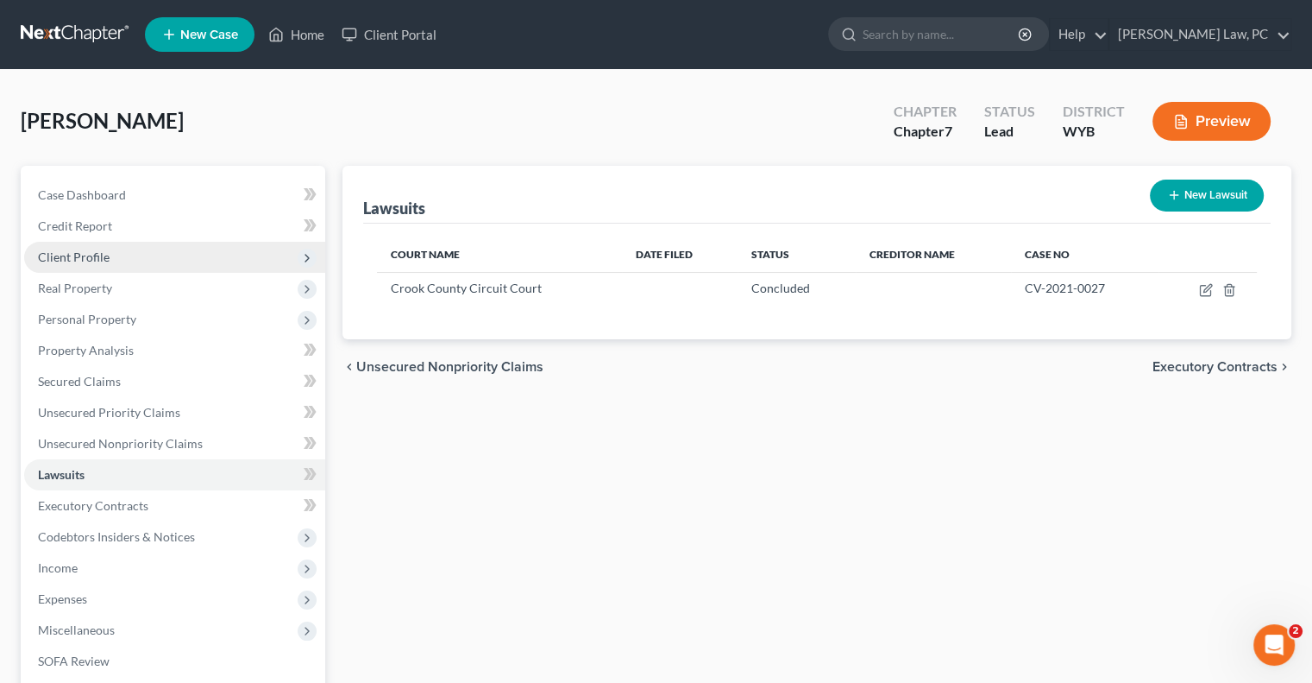
click at [85, 263] on span "Client Profile" at bounding box center [74, 256] width 72 height 15
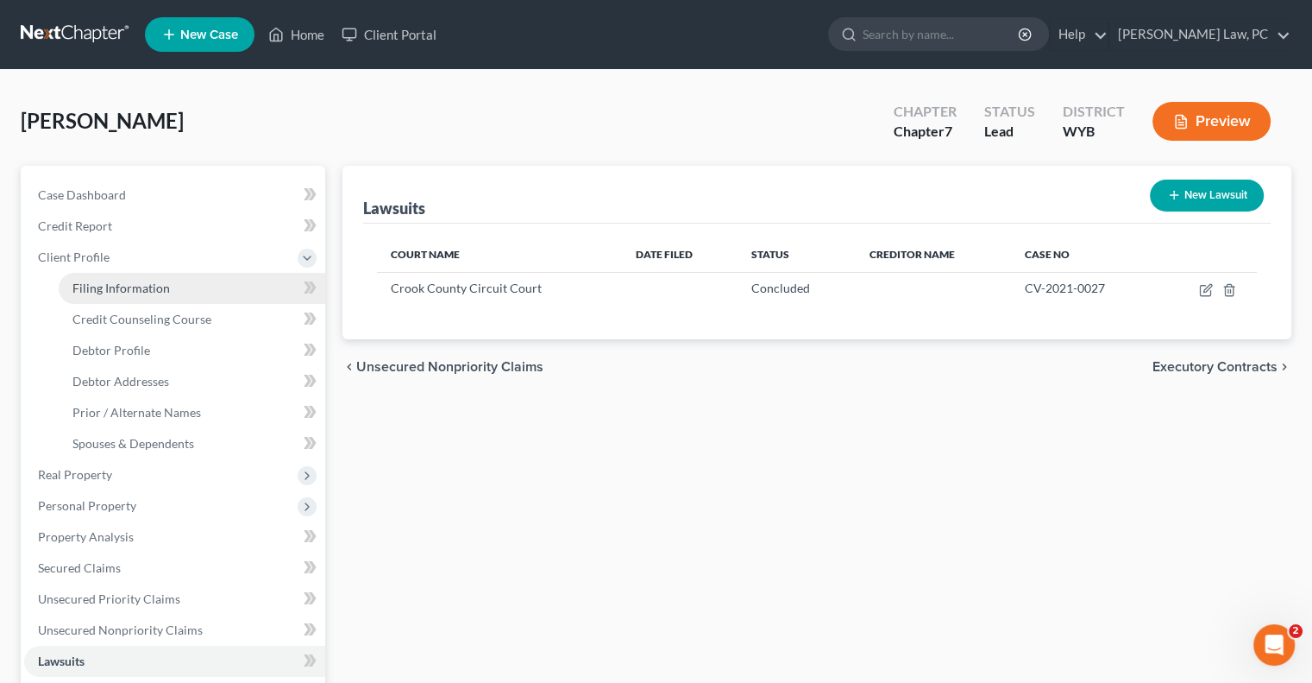
click at [157, 286] on span "Filing Information" at bounding box center [121, 287] width 98 height 15
select select "1"
select select "0"
select select "92"
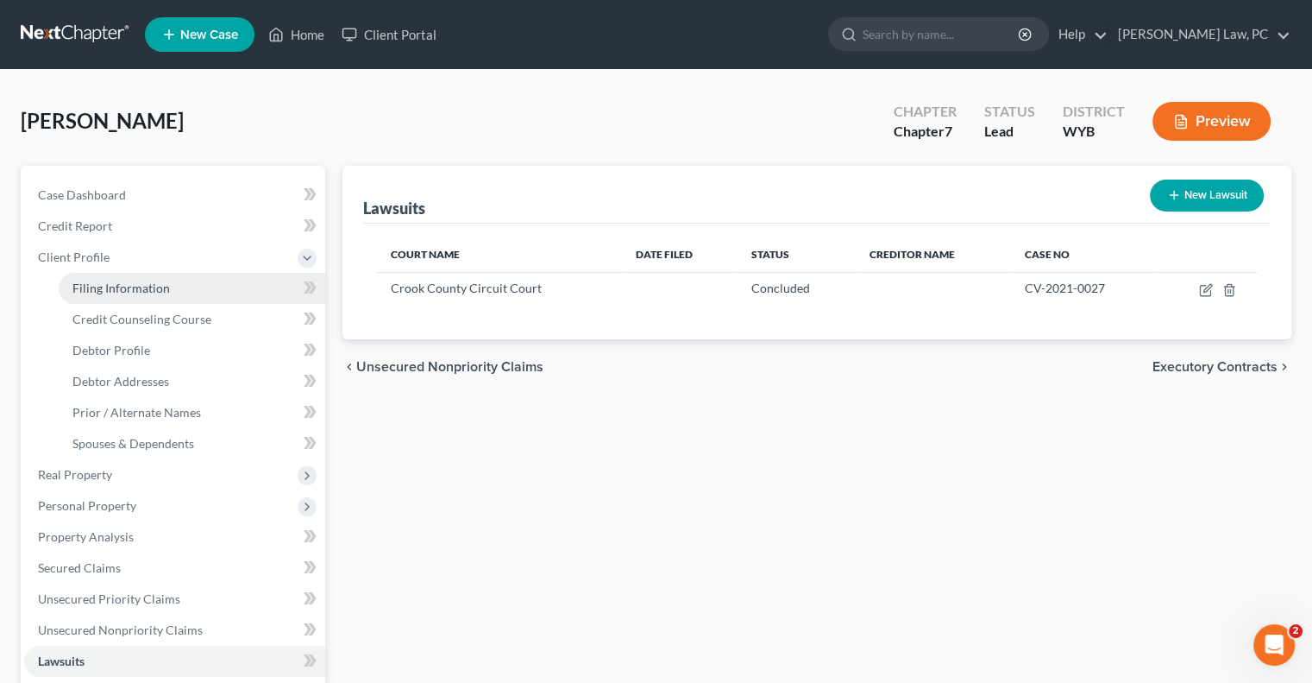
select select "53"
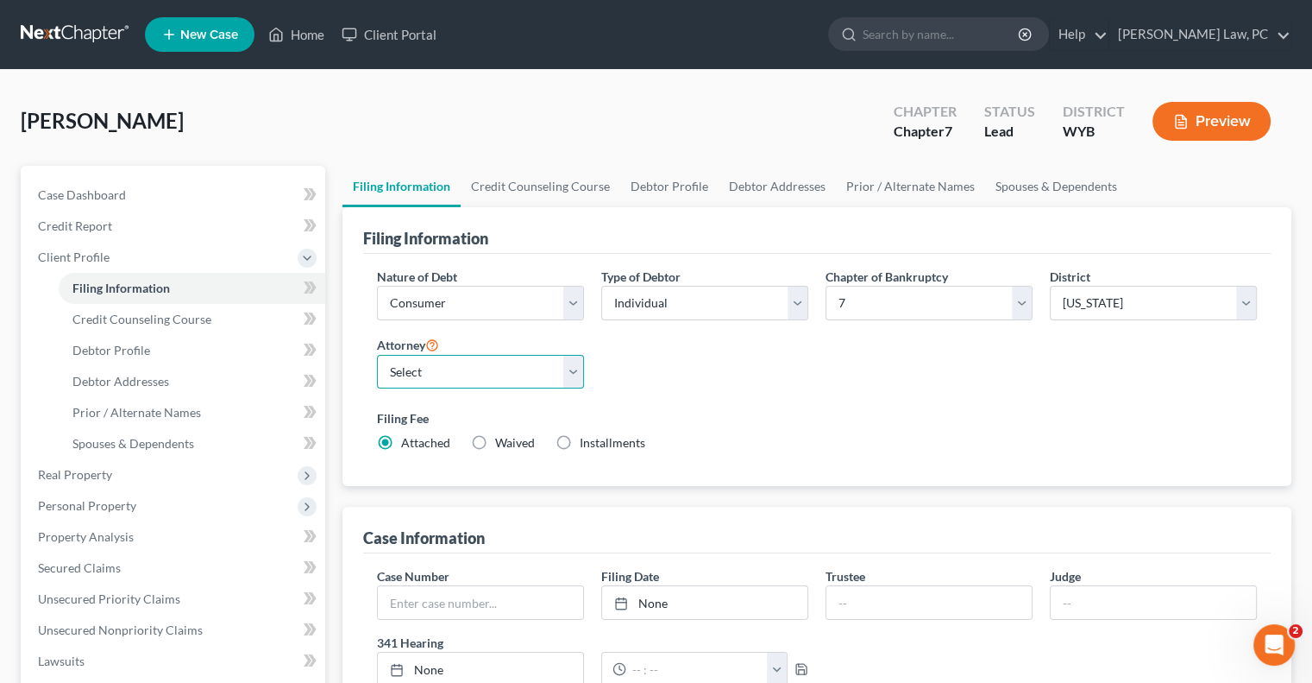
click at [534, 382] on select "Select [PERSON_NAME] - WYB [PERSON_NAME] Toscana - WYB" at bounding box center [480, 372] width 207 height 35
select select "1"
click at [377, 355] on select "Select [PERSON_NAME] - WYB [PERSON_NAME] Toscana - WYB" at bounding box center [480, 372] width 207 height 35
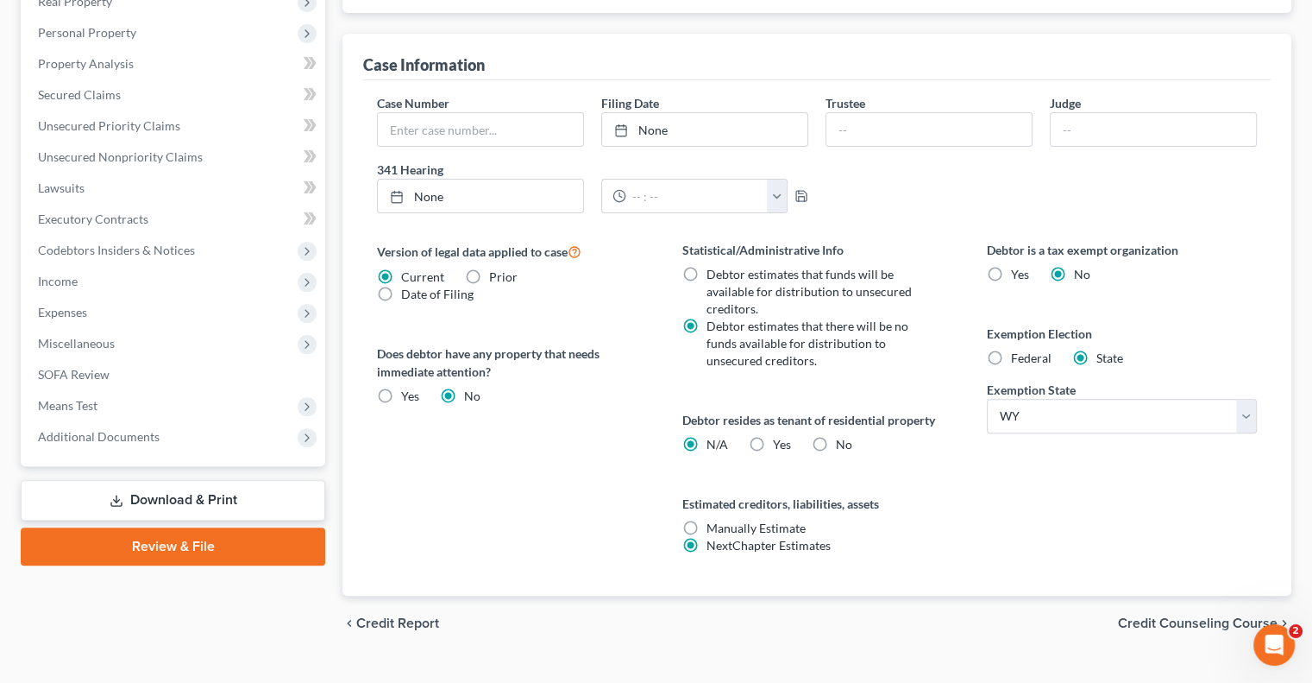
scroll to position [504, 0]
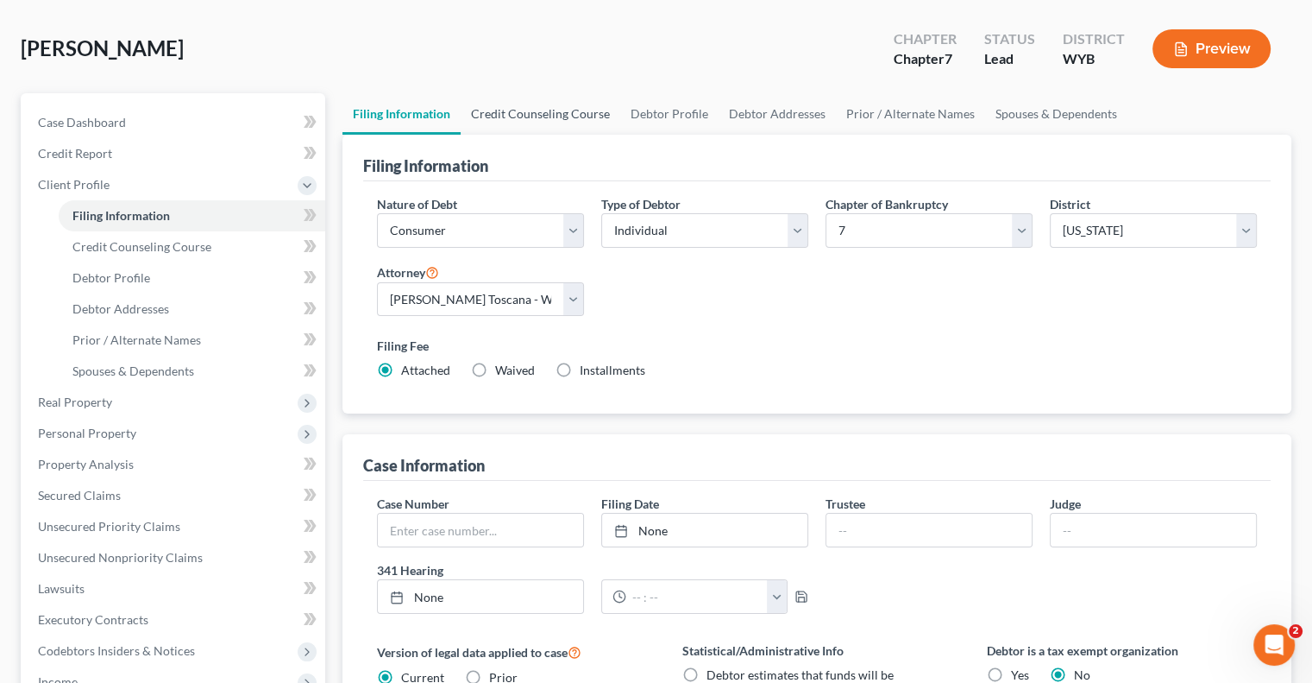
click at [523, 117] on link "Credit Counseling Course" at bounding box center [541, 113] width 160 height 41
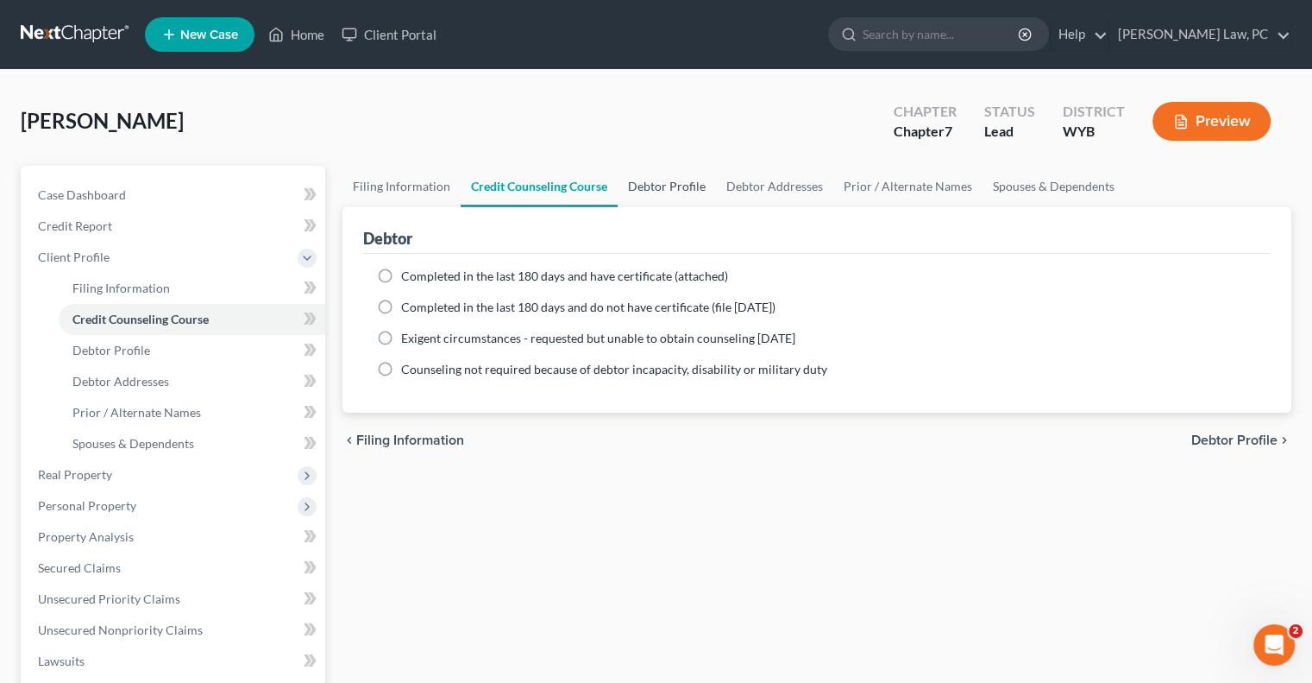
click at [663, 189] on link "Debtor Profile" at bounding box center [667, 186] width 98 height 41
select select "0"
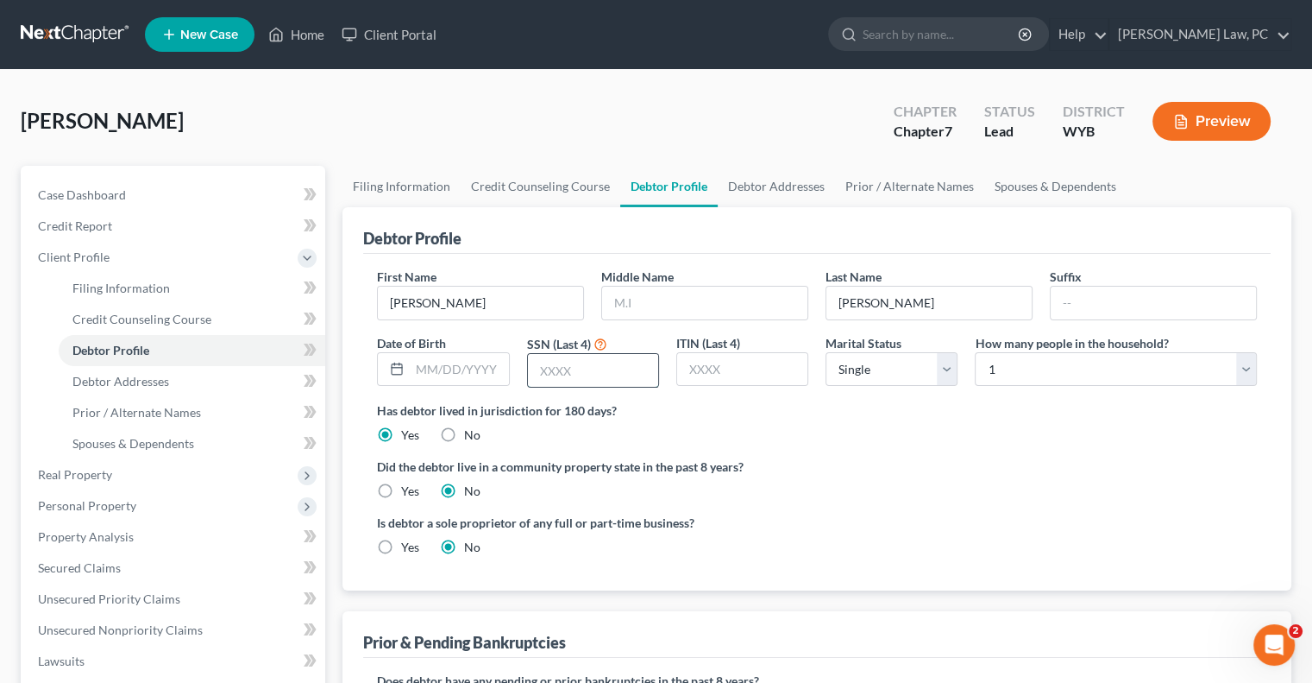
click at [579, 381] on input "text" at bounding box center [593, 370] width 130 height 33
type input "7997"
click at [759, 185] on link "Debtor Addresses" at bounding box center [776, 186] width 117 height 41
select select "0"
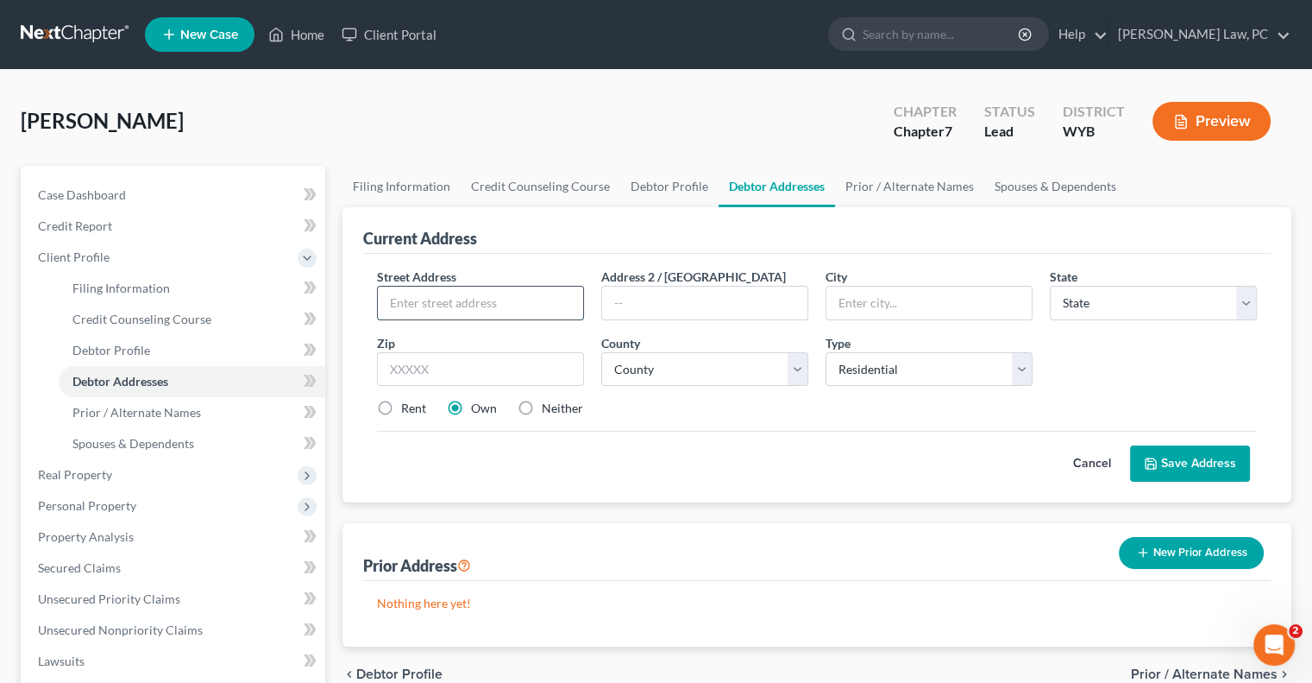
click at [442, 296] on input "text" at bounding box center [480, 302] width 205 height 33
type input "[STREET_ADDRESS]"
type input "[PERSON_NAME]"
select select "53"
type input "82720"
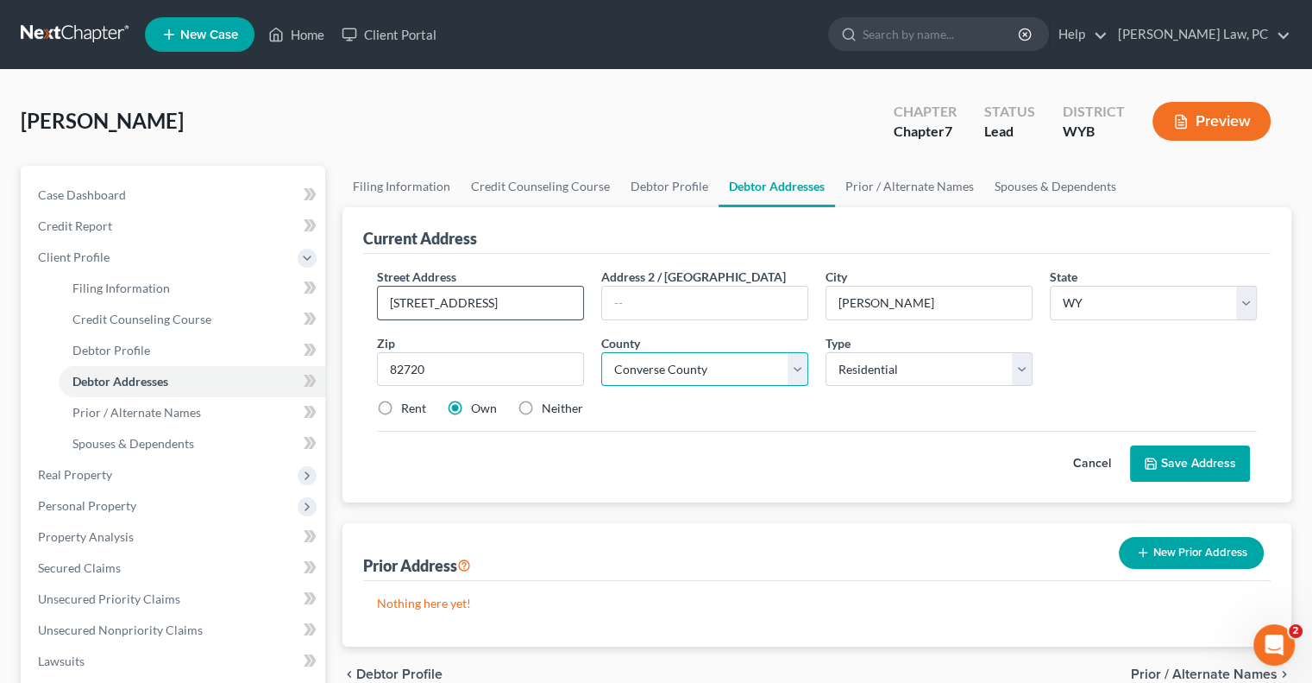
select select "5"
click at [542, 409] on label "Neither" at bounding box center [562, 408] width 41 height 17
click at [549, 409] on input "Neither" at bounding box center [554, 405] width 11 height 11
radio input "true"
click at [1197, 470] on button "Save Address" at bounding box center [1190, 463] width 120 height 36
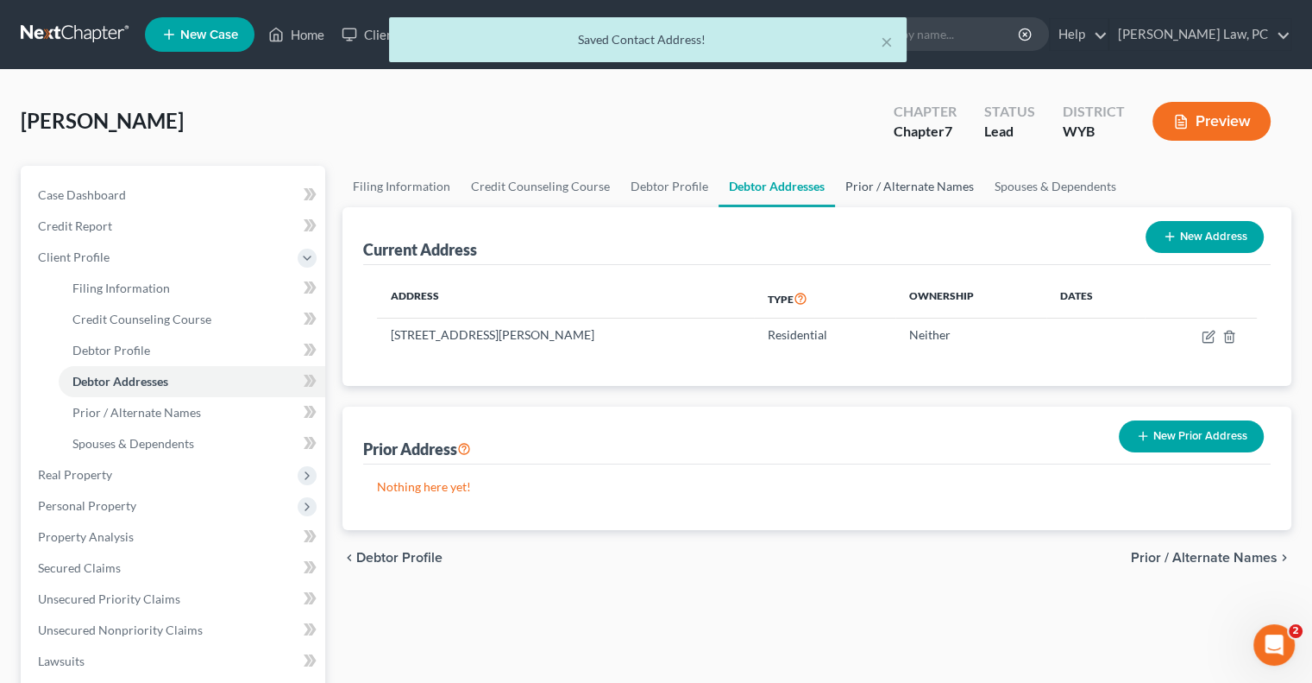
click at [911, 182] on link "Prior / Alternate Names" at bounding box center [909, 186] width 149 height 41
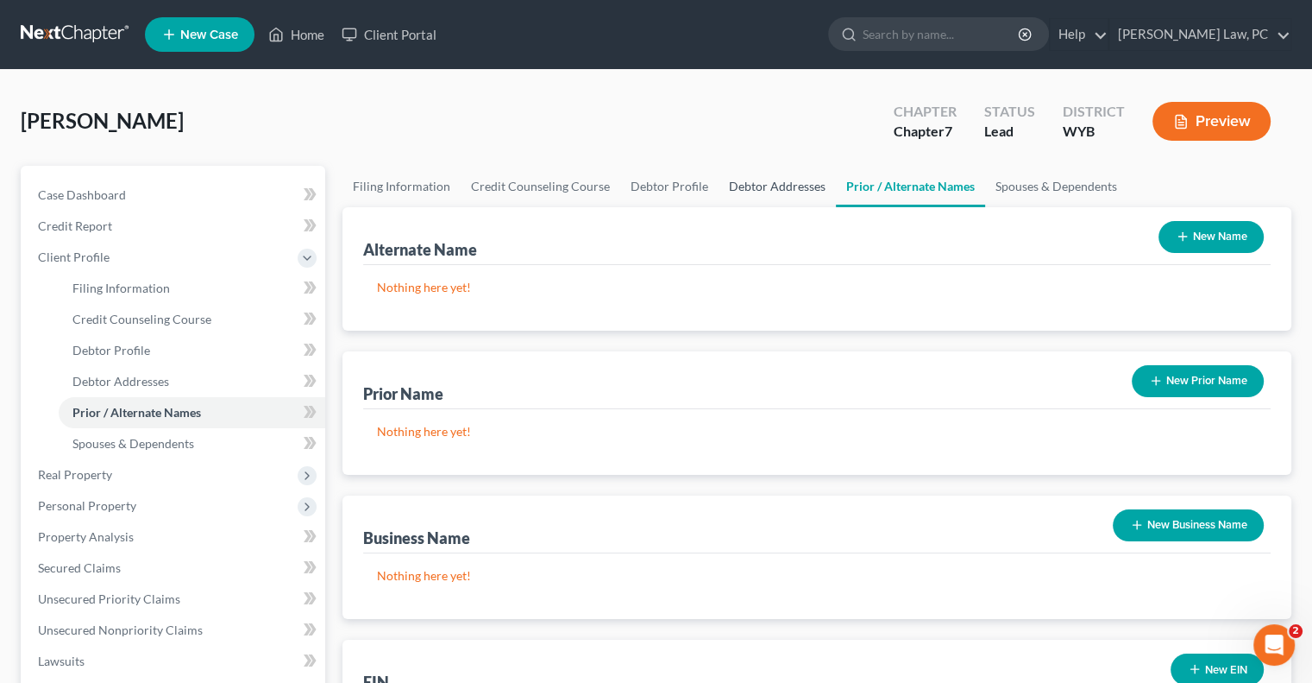
click at [744, 179] on link "Debtor Addresses" at bounding box center [777, 186] width 117 height 41
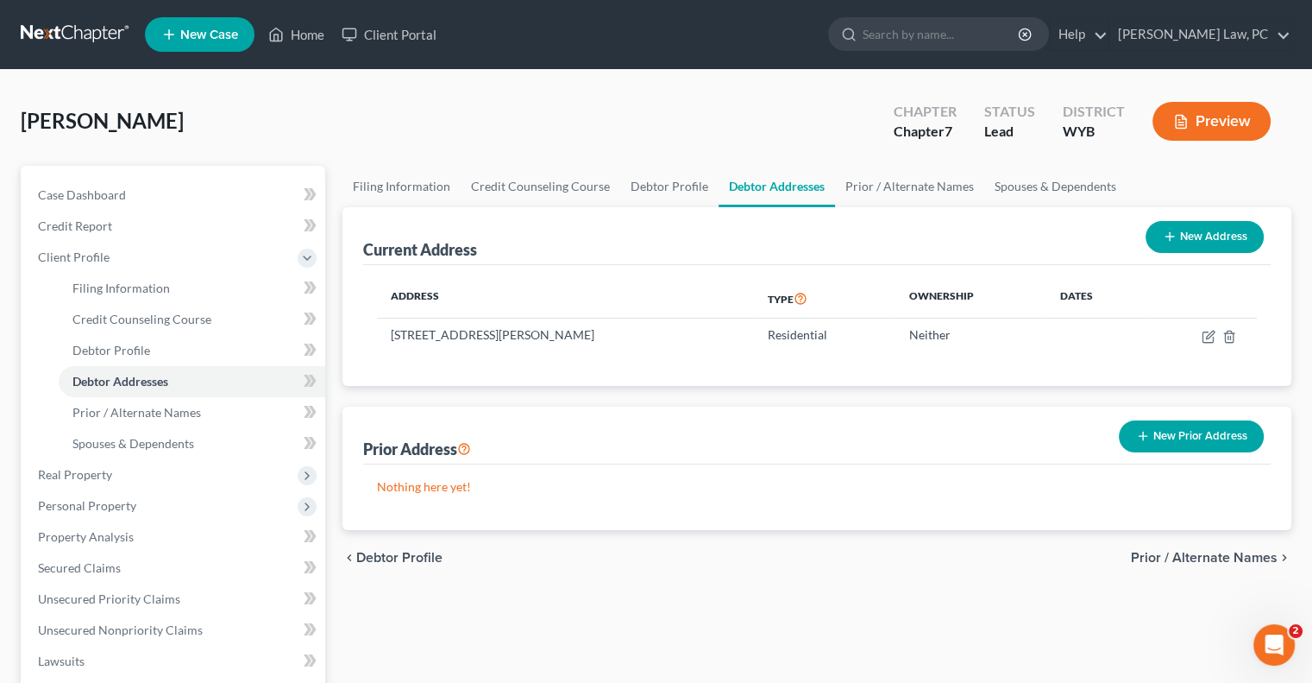
click at [1157, 433] on button "New Prior Address" at bounding box center [1191, 436] width 145 height 32
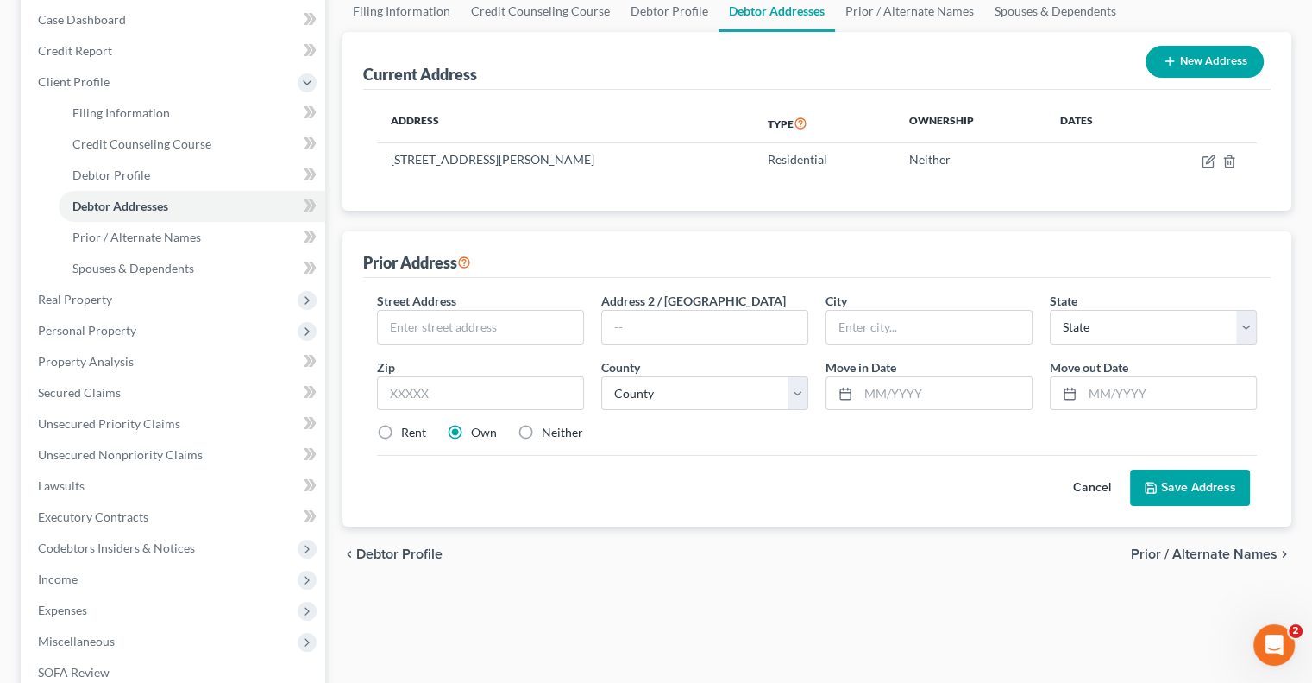
scroll to position [259, 0]
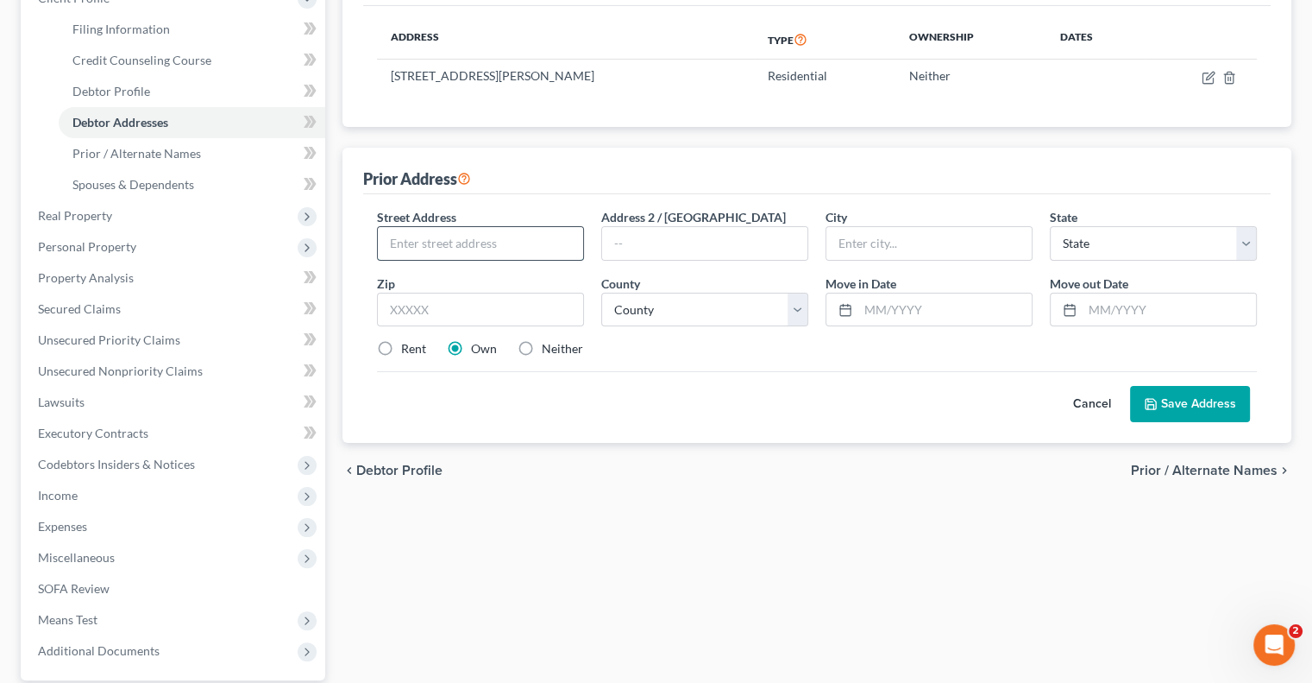
click at [448, 249] on input "text" at bounding box center [480, 243] width 205 height 33
type input "P"
type input "PO Box 323"
type input "[PERSON_NAME]"
select select "53"
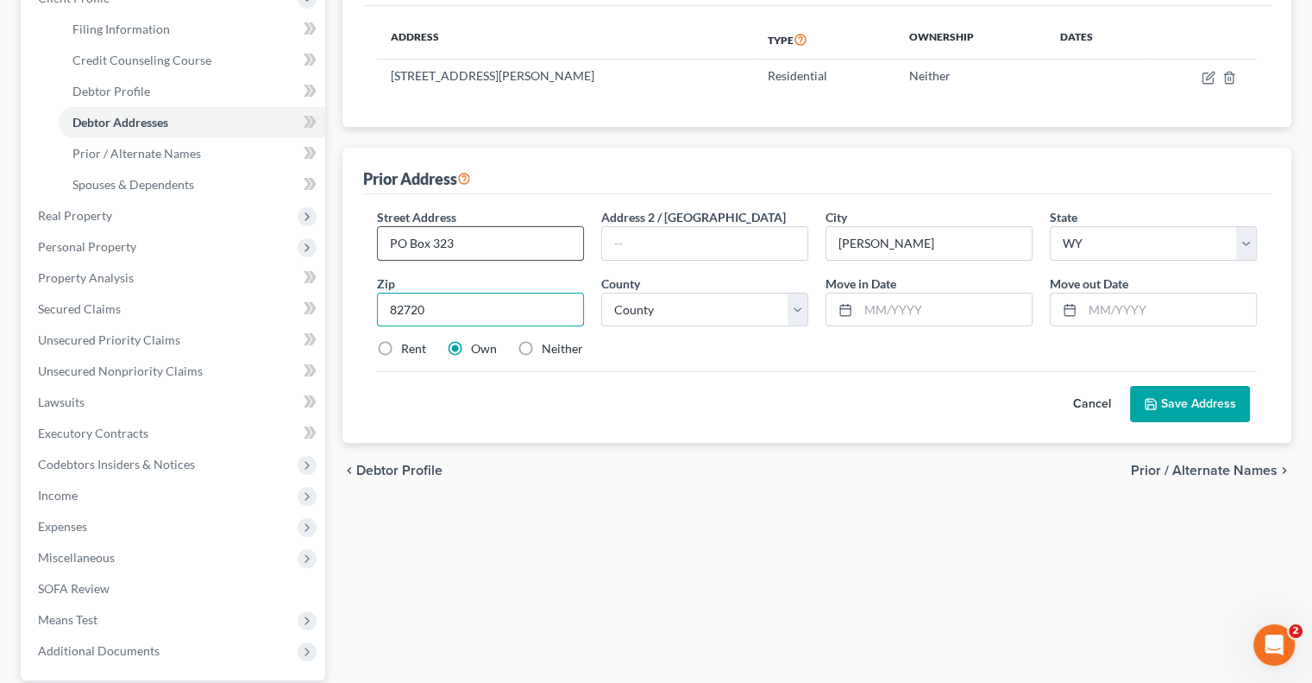
type input "82720"
select select "5"
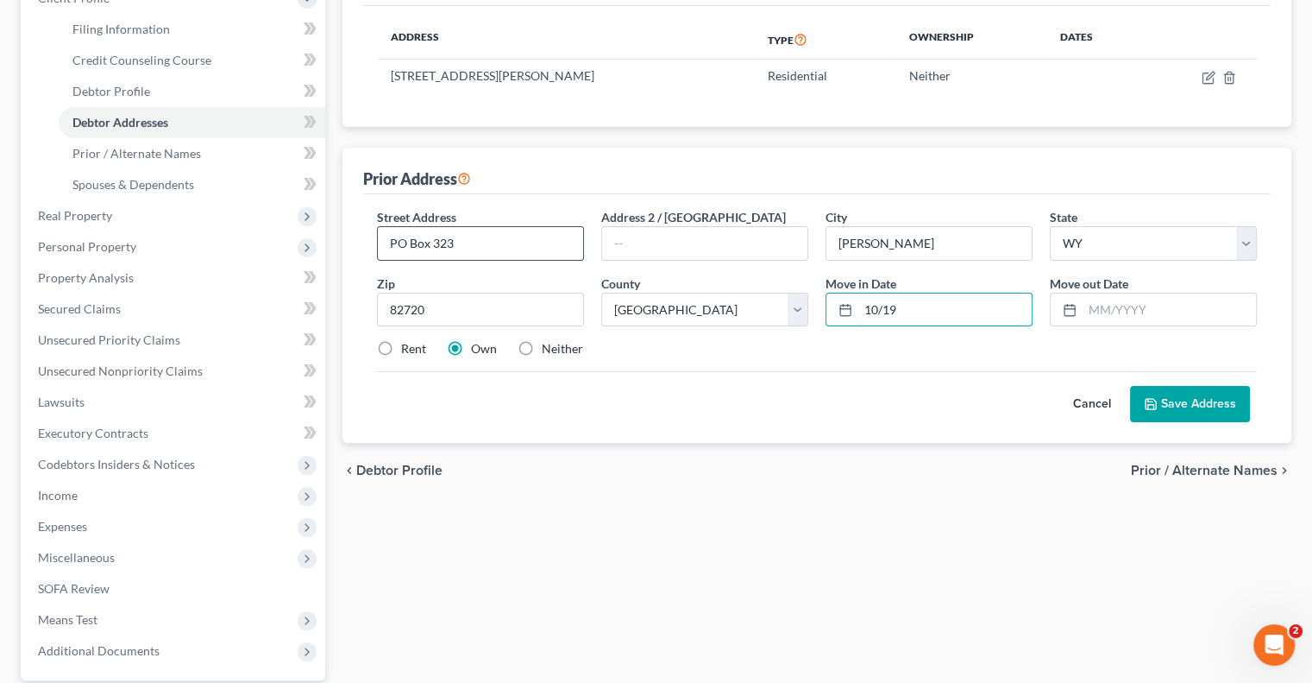
type input "10/19"
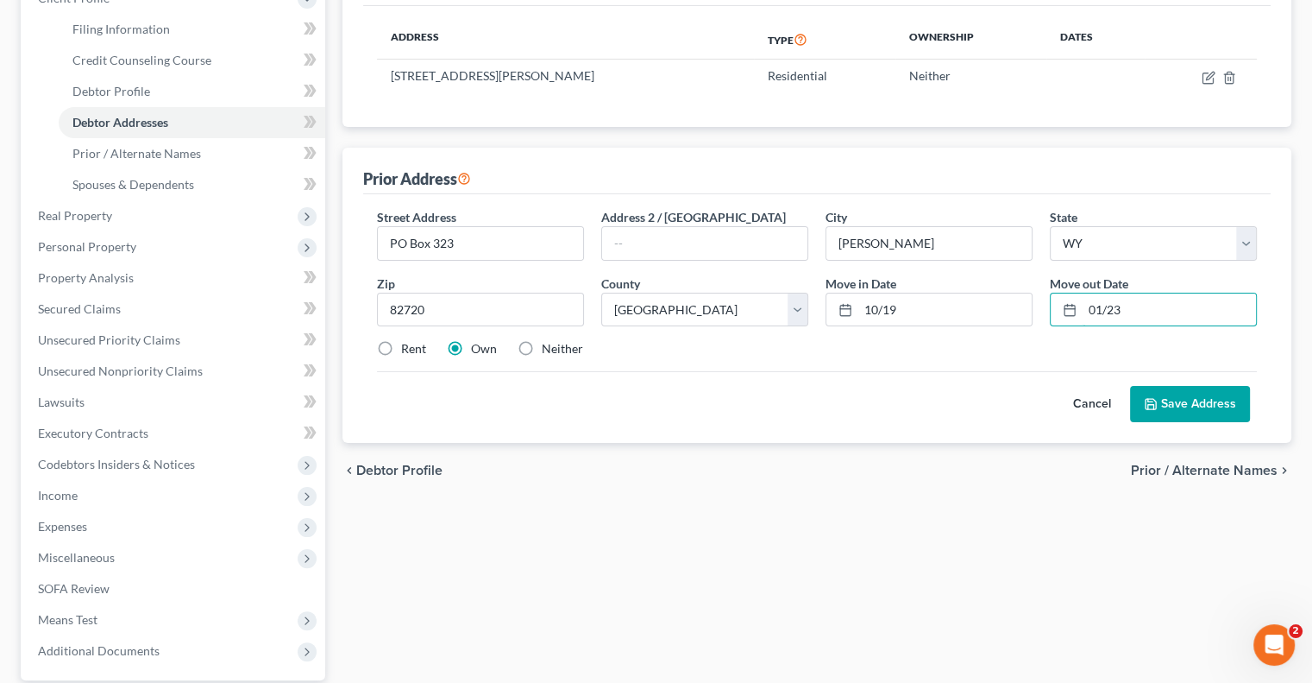
type input "01/23"
click at [401, 344] on label "Rent" at bounding box center [413, 348] width 25 height 17
click at [408, 344] on input "Rent" at bounding box center [413, 345] width 11 height 11
radio input "true"
click at [1168, 400] on button "Save Address" at bounding box center [1190, 404] width 120 height 36
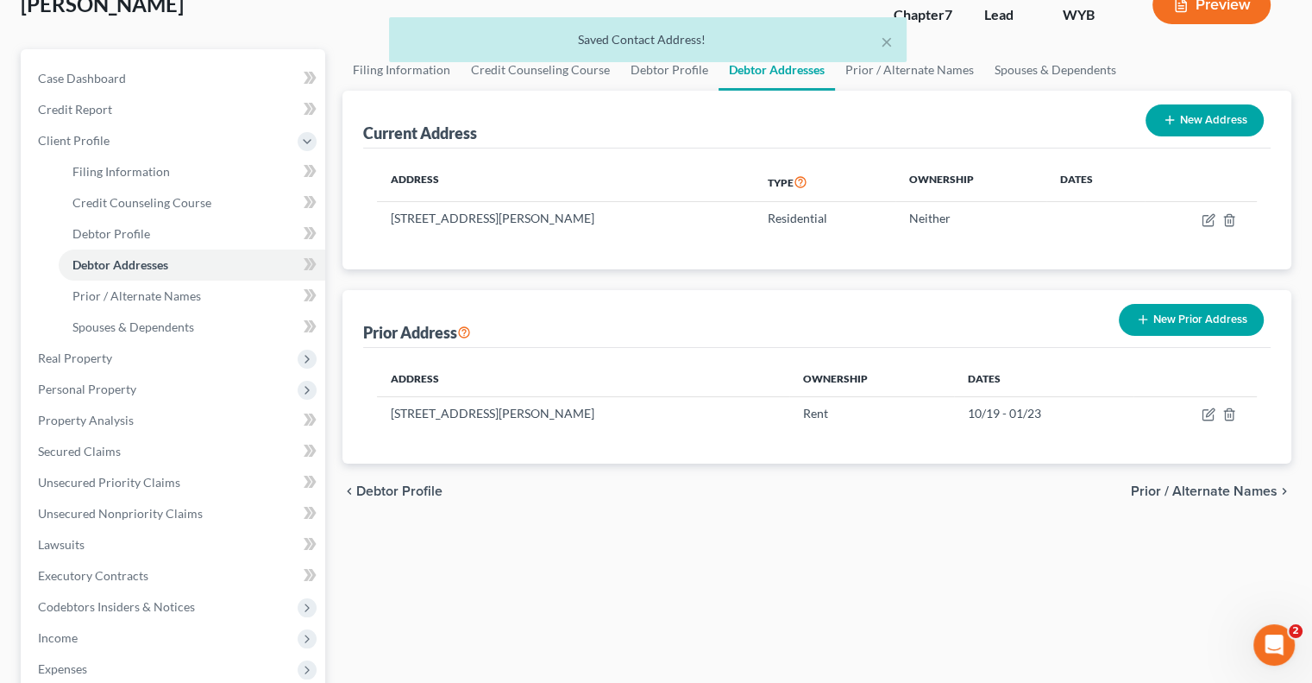
scroll to position [86, 0]
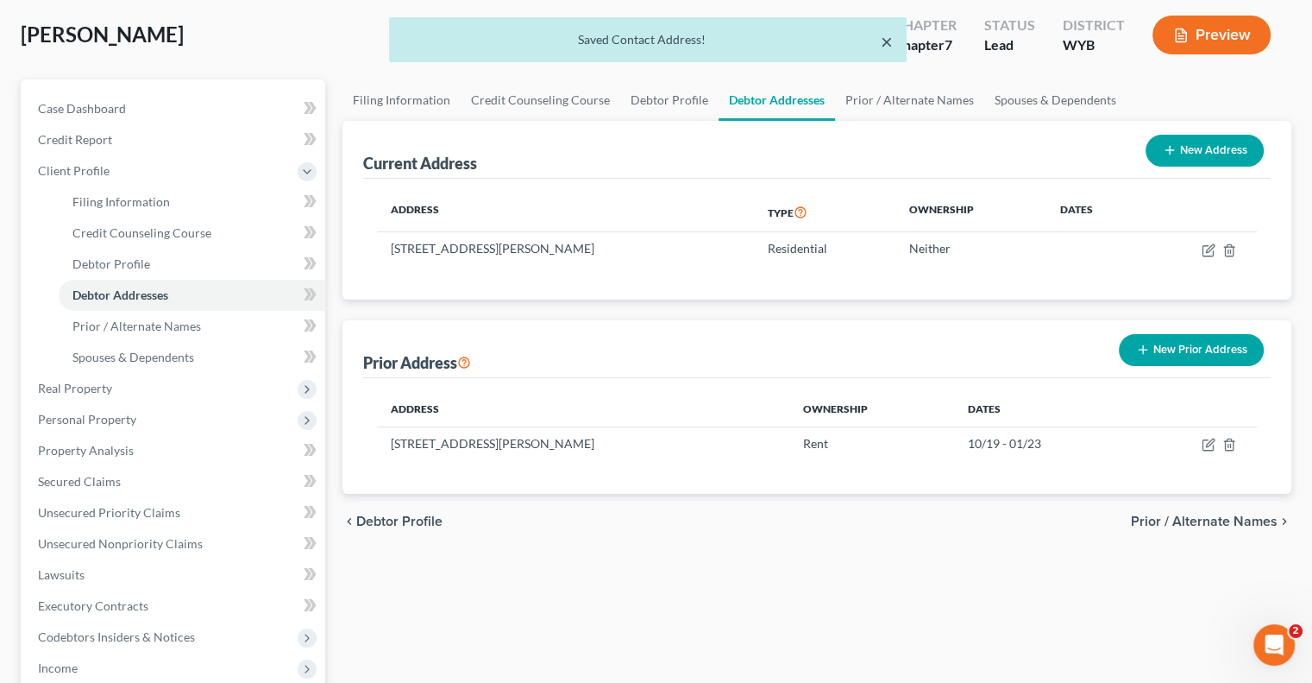
click at [884, 37] on button "×" at bounding box center [887, 41] width 12 height 21
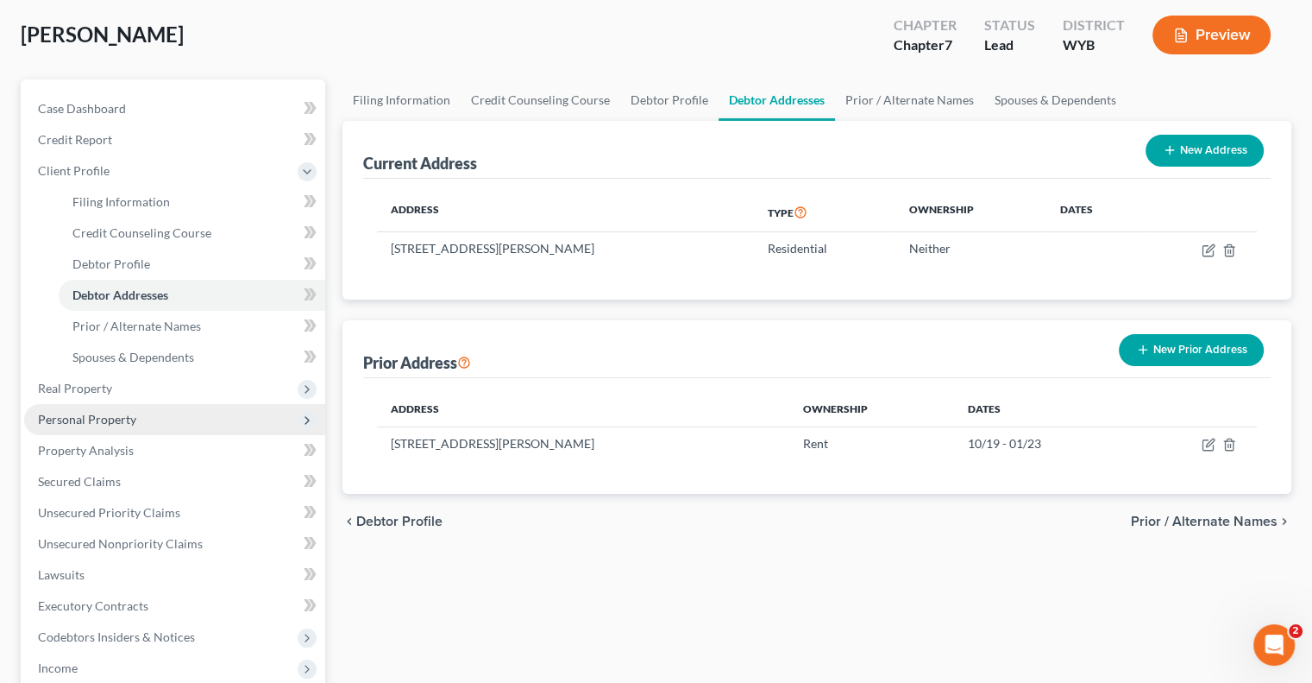
click at [113, 409] on span "Personal Property" at bounding box center [174, 419] width 301 height 31
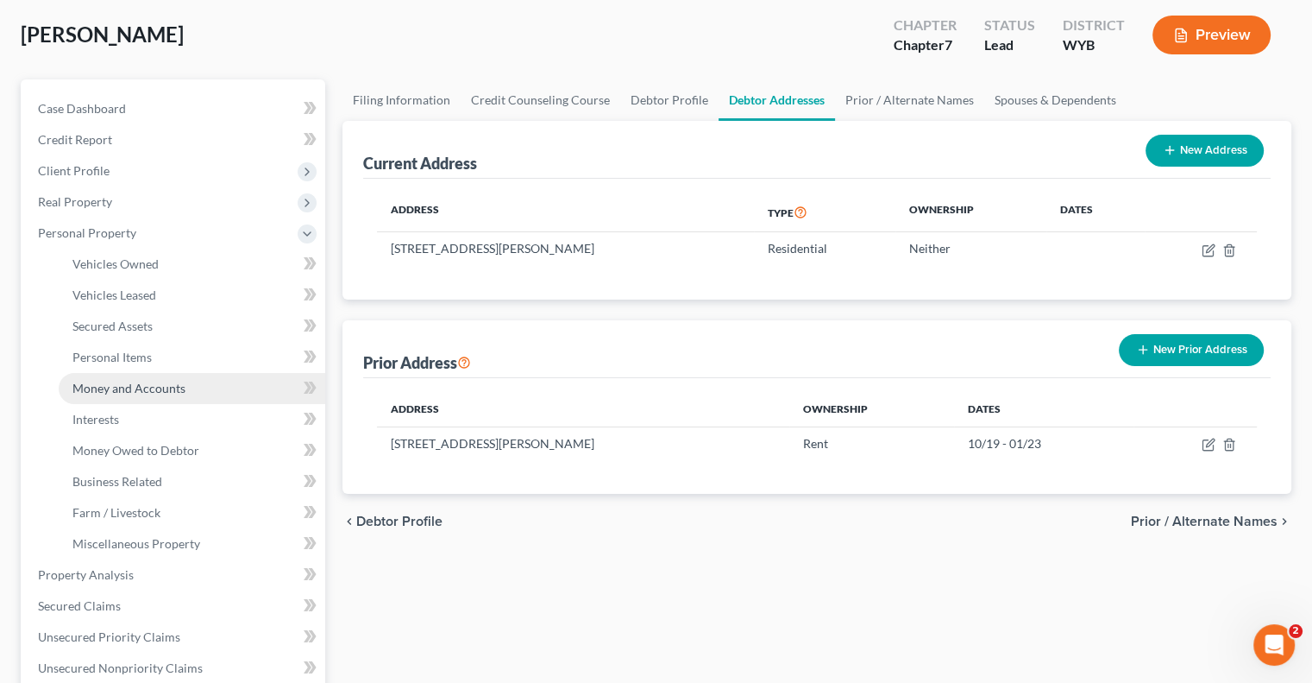
click at [142, 388] on span "Money and Accounts" at bounding box center [128, 388] width 113 height 15
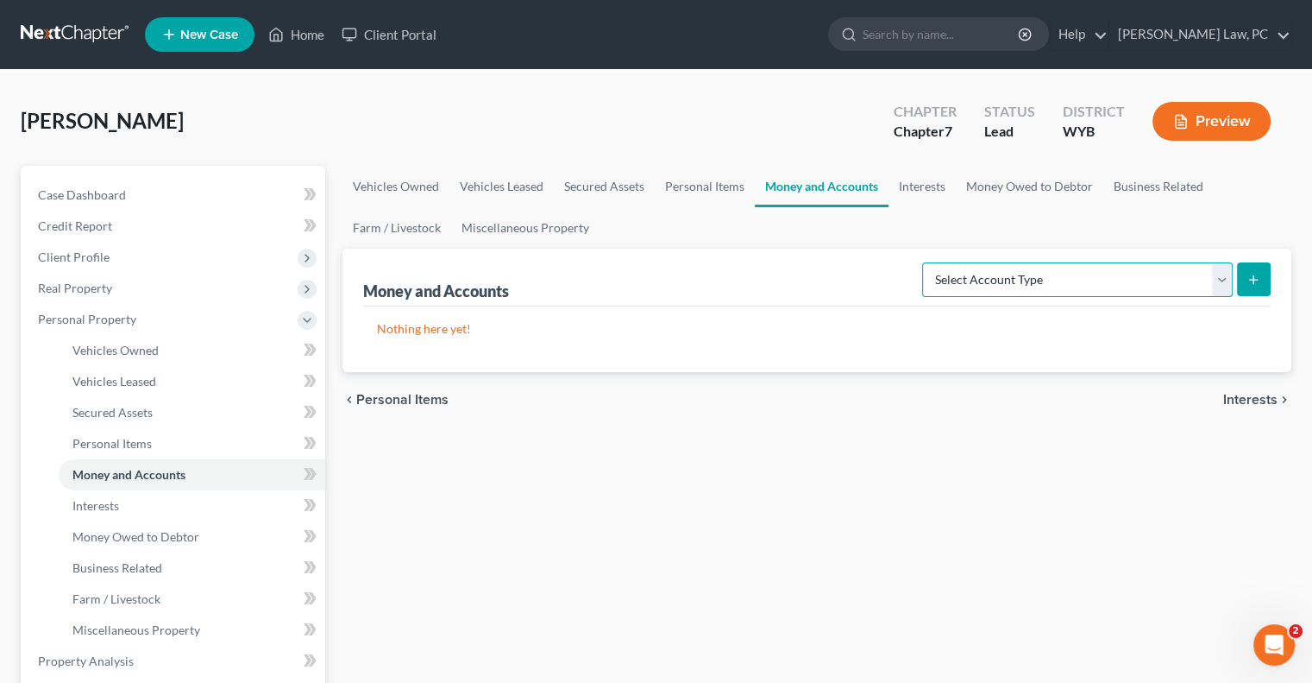
click at [984, 288] on select "Select Account Type Brokerage Cash on Hand Certificates of Deposit Checking Acc…" at bounding box center [1077, 279] width 311 height 35
select select "checking"
click at [926, 262] on select "Select Account Type Brokerage Cash on Hand Certificates of Deposit Checking Acc…" at bounding box center [1077, 279] width 311 height 35
click at [1251, 277] on icon "submit" at bounding box center [1254, 280] width 14 height 14
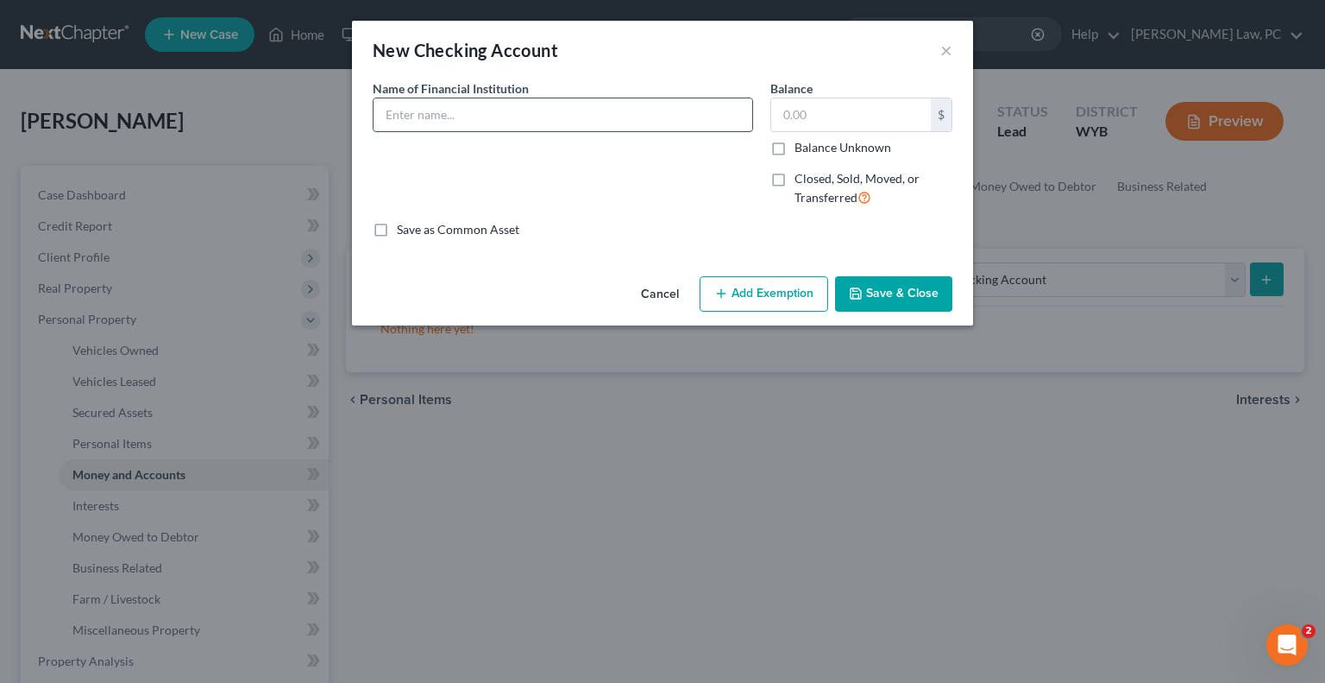
click at [447, 106] on input "text" at bounding box center [563, 114] width 379 height 33
type input "Cheyenne-Laramie Employers FCU"
click at [895, 286] on button "Save & Close" at bounding box center [893, 294] width 117 height 36
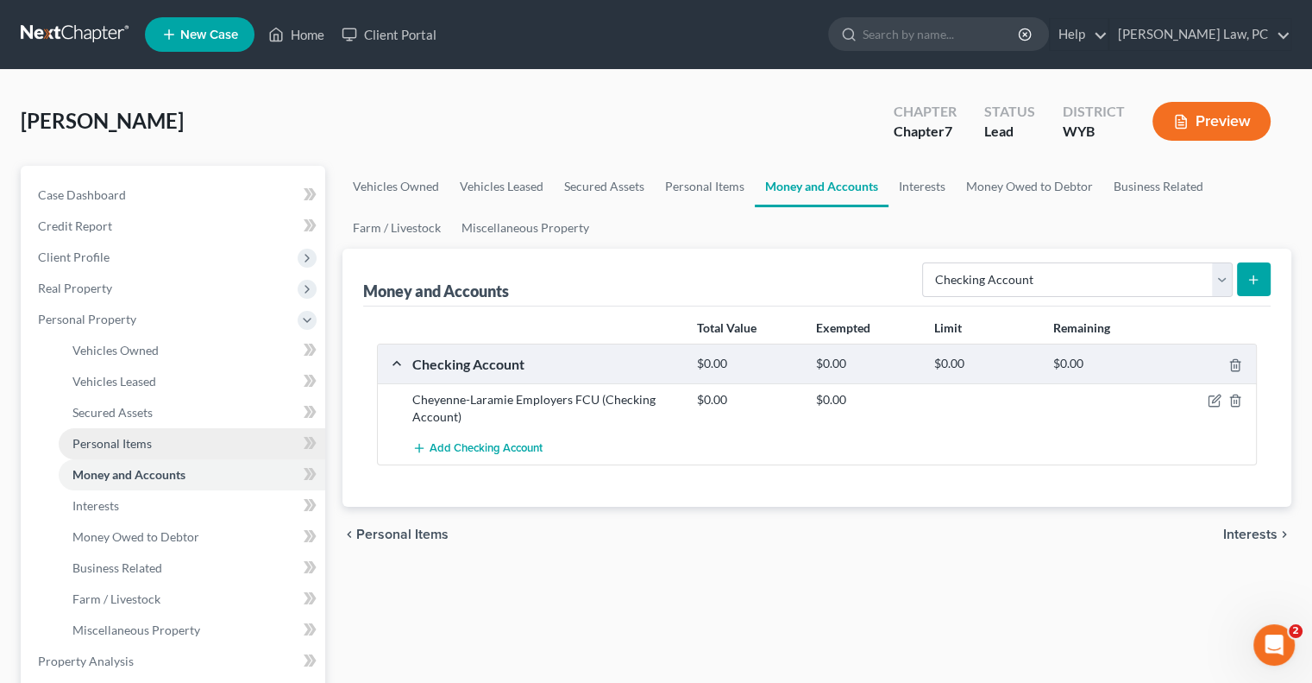
click at [136, 446] on span "Personal Items" at bounding box center [111, 443] width 79 height 15
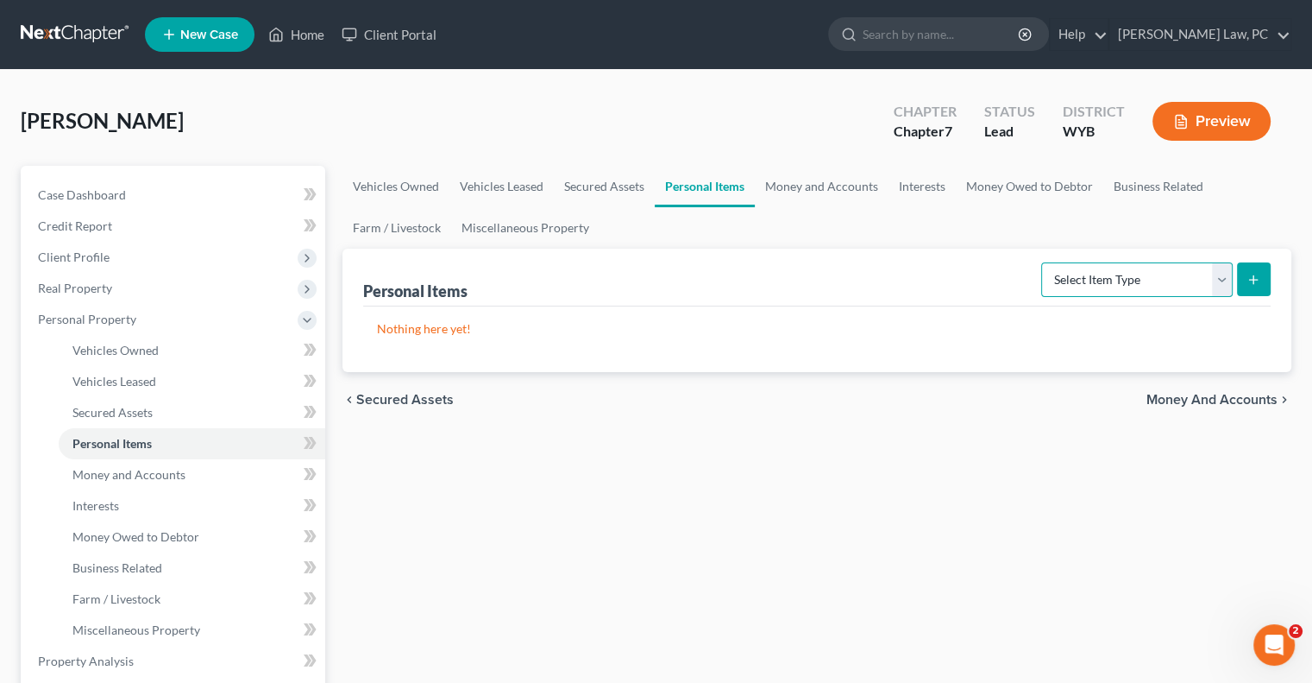
click at [1118, 280] on select "Select Item Type Clothing Collectibles Of Value Electronics Firearms Household …" at bounding box center [1138, 279] width 192 height 35
select select "clothing"
click at [1043, 262] on select "Select Item Type Clothing Collectibles Of Value Electronics Firearms Household …" at bounding box center [1138, 279] width 192 height 35
click at [1260, 279] on icon "submit" at bounding box center [1254, 280] width 14 height 14
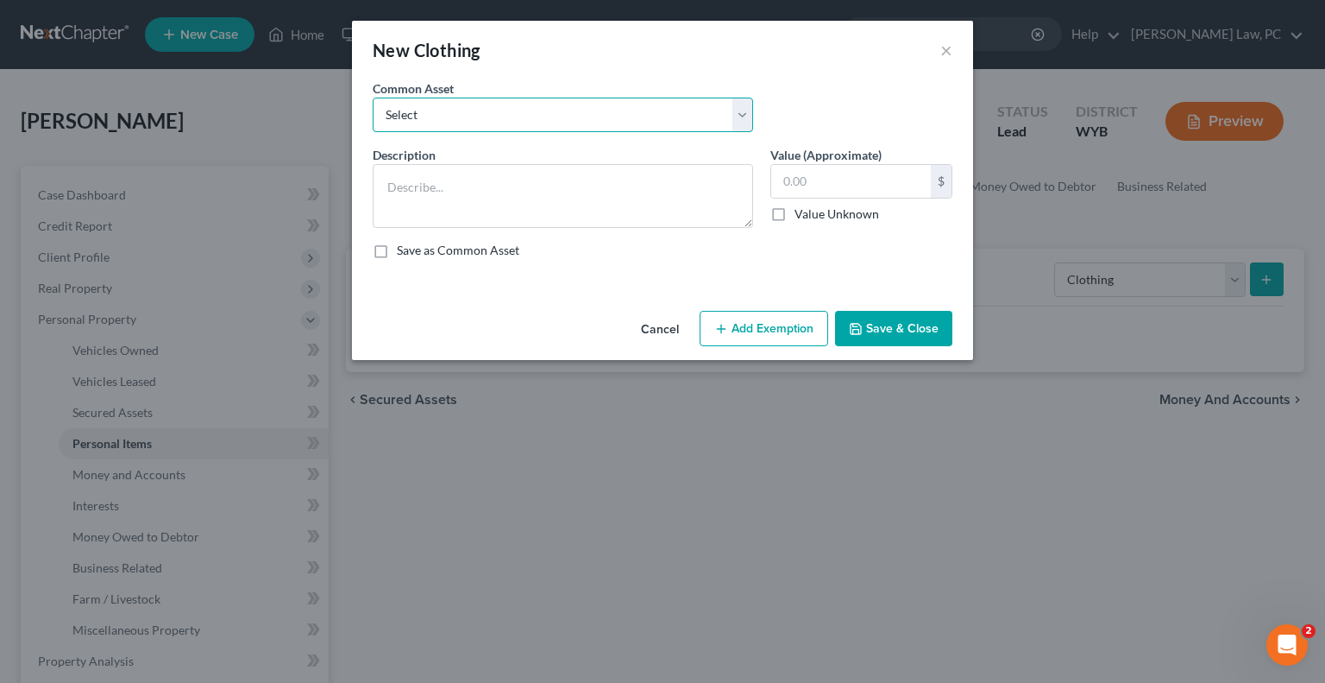
click at [490, 120] on select "Select Men, women, and children's clothing and jewelry. Man's & woman's clothin…" at bounding box center [563, 115] width 381 height 35
select select "1"
click at [373, 98] on select "Select Men, women, and children's clothing and jewelry. Man's & woman's clothin…" at bounding box center [563, 115] width 381 height 35
type textarea "Man's & woman's clothing and jewelry."
type input "100.00"
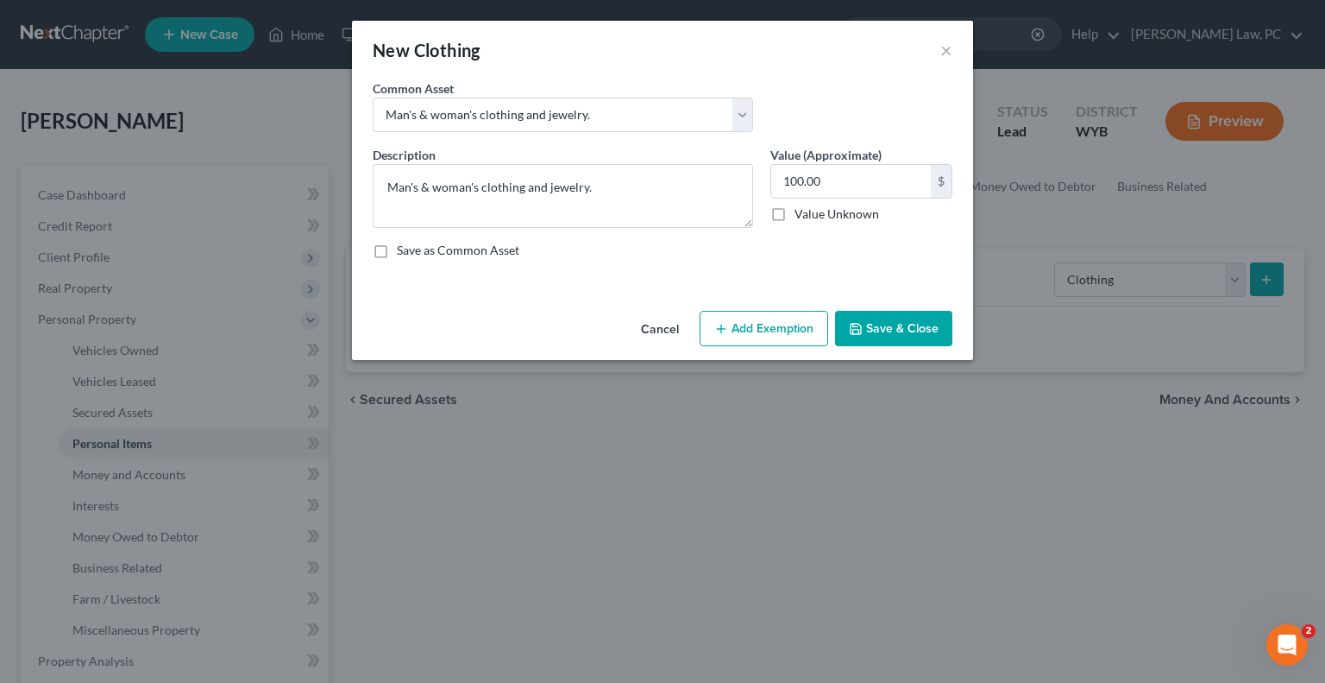
click at [760, 327] on button "Add Exemption" at bounding box center [764, 329] width 129 height 36
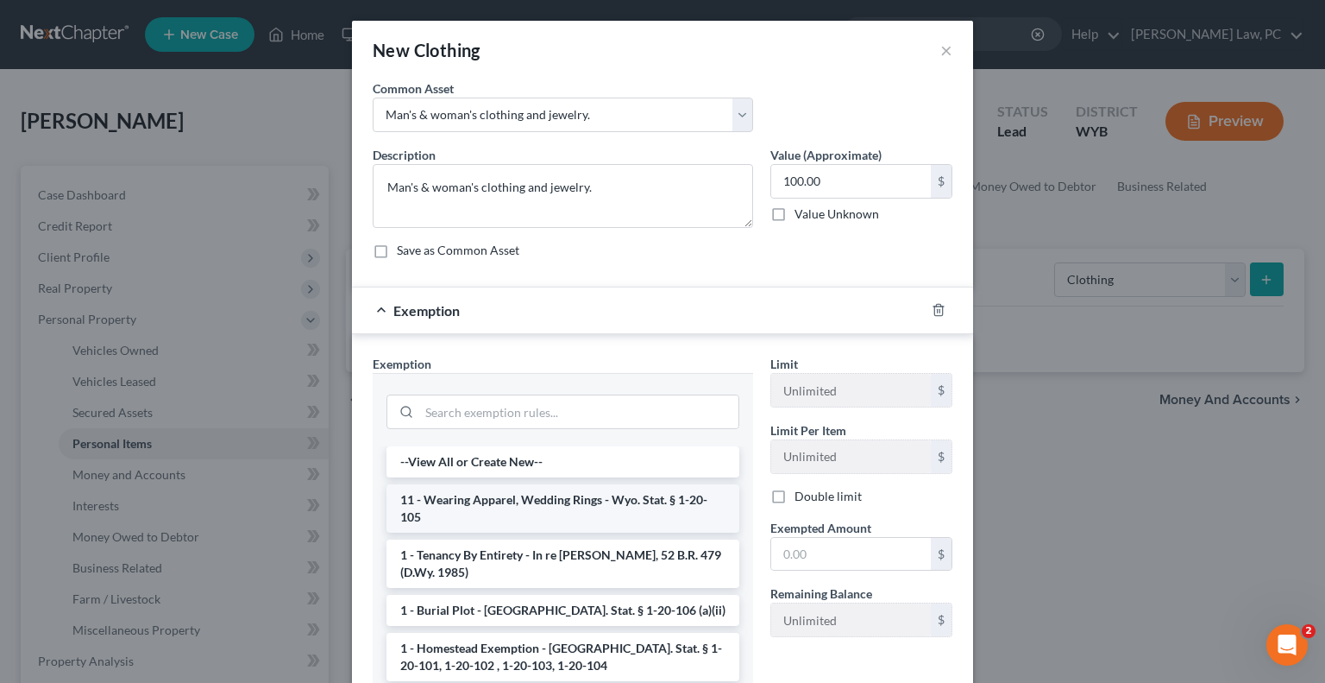
click at [460, 507] on li "11 - Wearing Apparel, Wedding Rings - Wyo. Stat. § 1-20-105" at bounding box center [563, 508] width 353 height 48
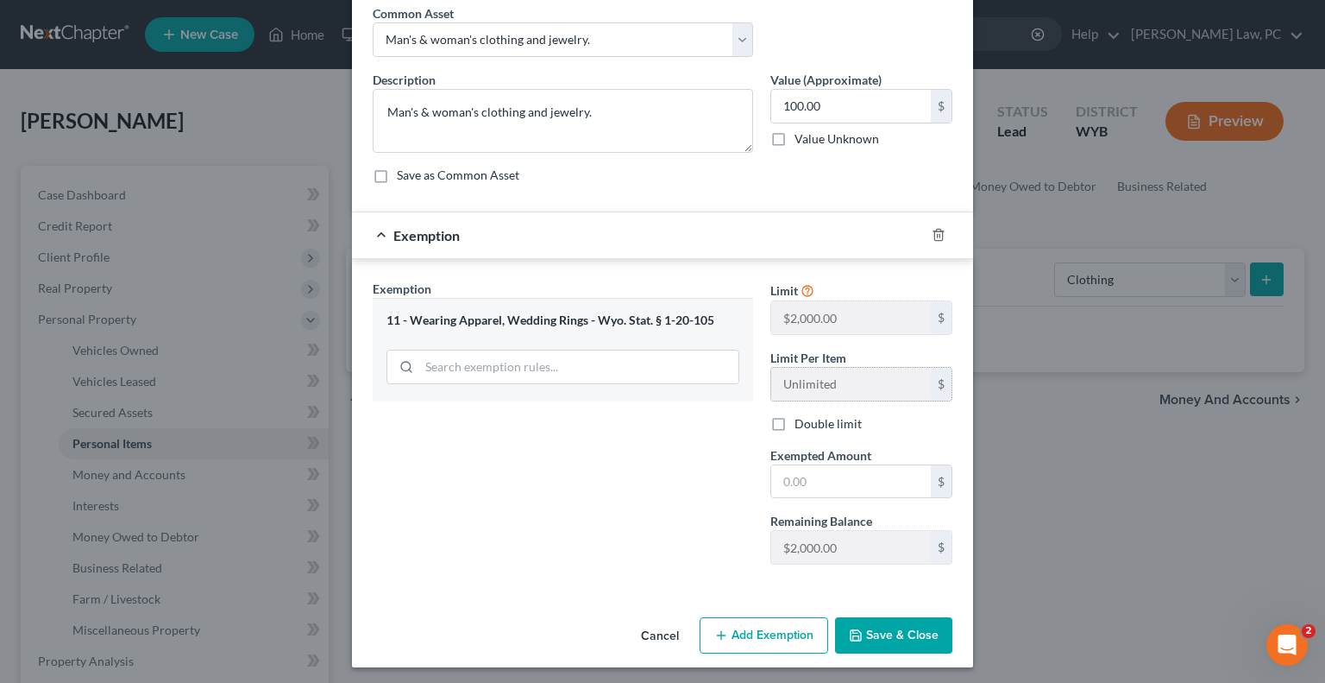
scroll to position [78, 0]
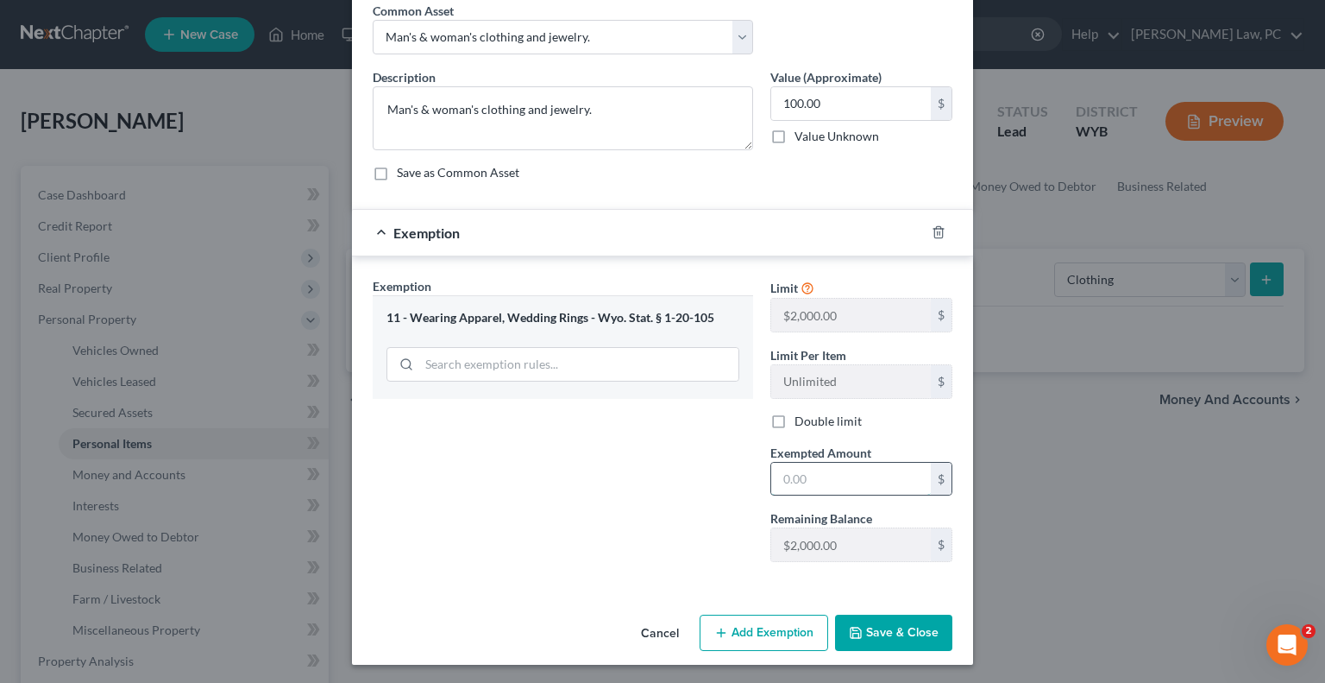
click at [797, 479] on input "text" at bounding box center [851, 479] width 160 height 33
type input "100"
click at [897, 638] on button "Save & Close" at bounding box center [893, 632] width 117 height 36
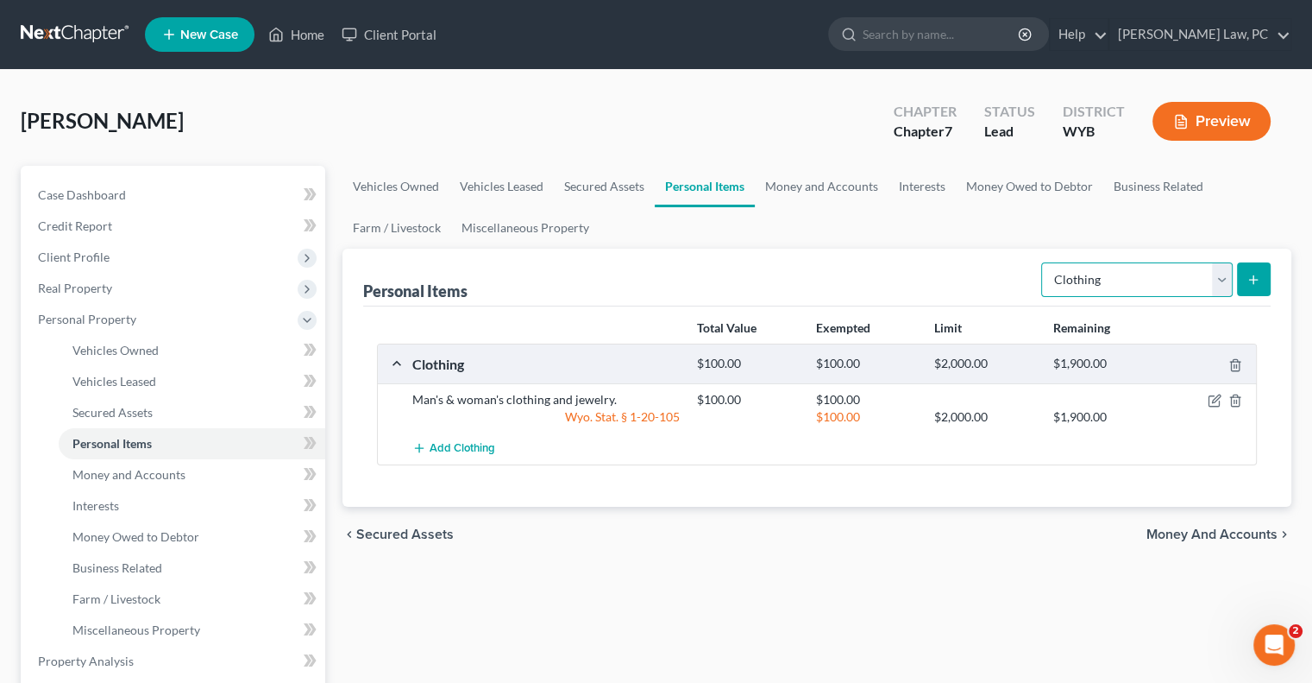
click at [1124, 282] on select "Select Item Type Clothing Collectibles Of Value Electronics Firearms Household …" at bounding box center [1138, 279] width 192 height 35
select select "household_goods"
click at [1043, 262] on select "Select Item Type Clothing Collectibles Of Value Electronics Firearms Household …" at bounding box center [1138, 279] width 192 height 35
click at [1254, 286] on button "submit" at bounding box center [1254, 279] width 34 height 34
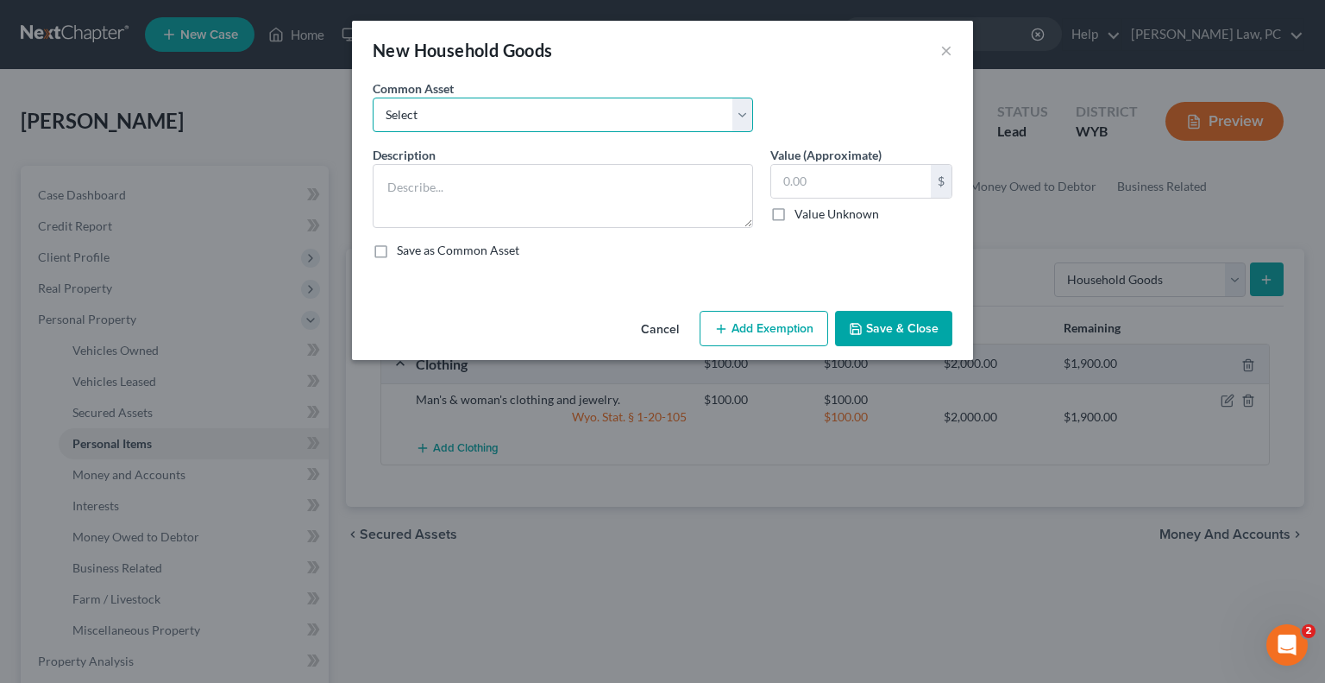
click at [425, 123] on select "Select Household appliances, electronics, furniture, and tools." at bounding box center [563, 115] width 381 height 35
select select "0"
click at [373, 98] on select "Select Household appliances, electronics, furniture, and tools." at bounding box center [563, 115] width 381 height 35
type textarea "Household appliances, electronics, furniture, and tools."
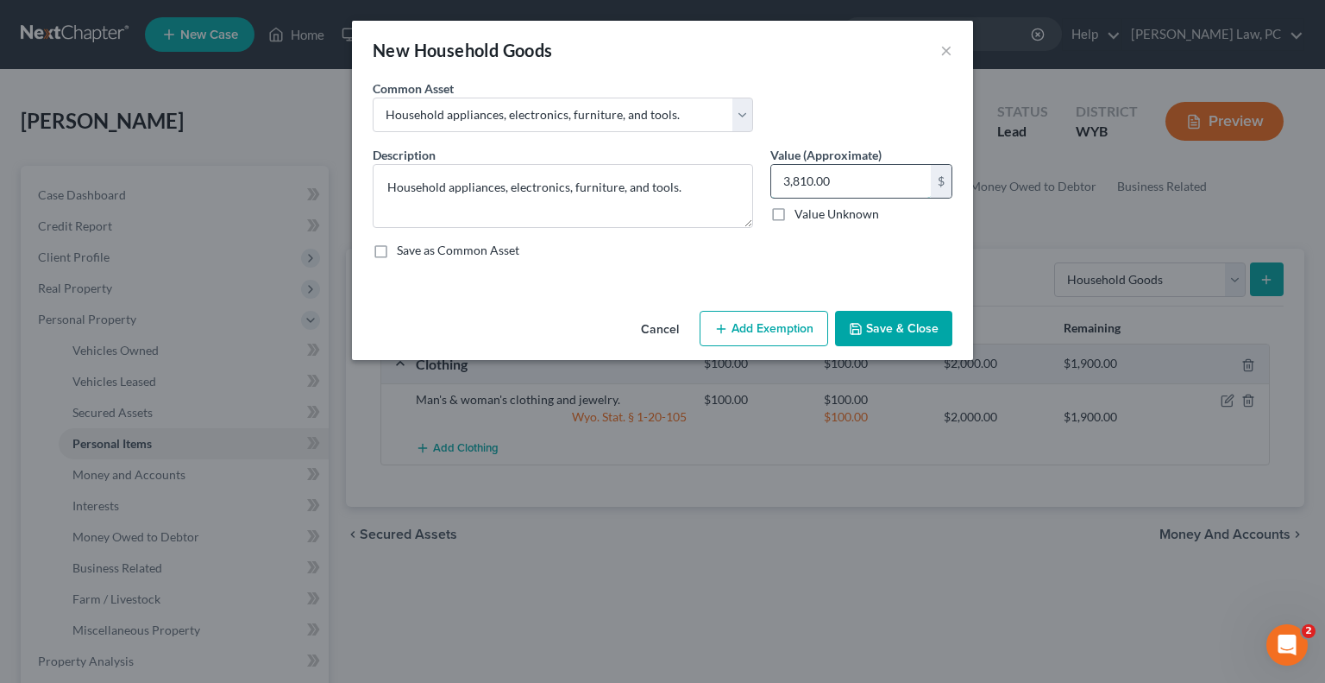
click at [843, 185] on input "3,810.00" at bounding box center [851, 181] width 160 height 33
type input "2"
type input "500"
click at [759, 331] on button "Add Exemption" at bounding box center [764, 329] width 129 height 36
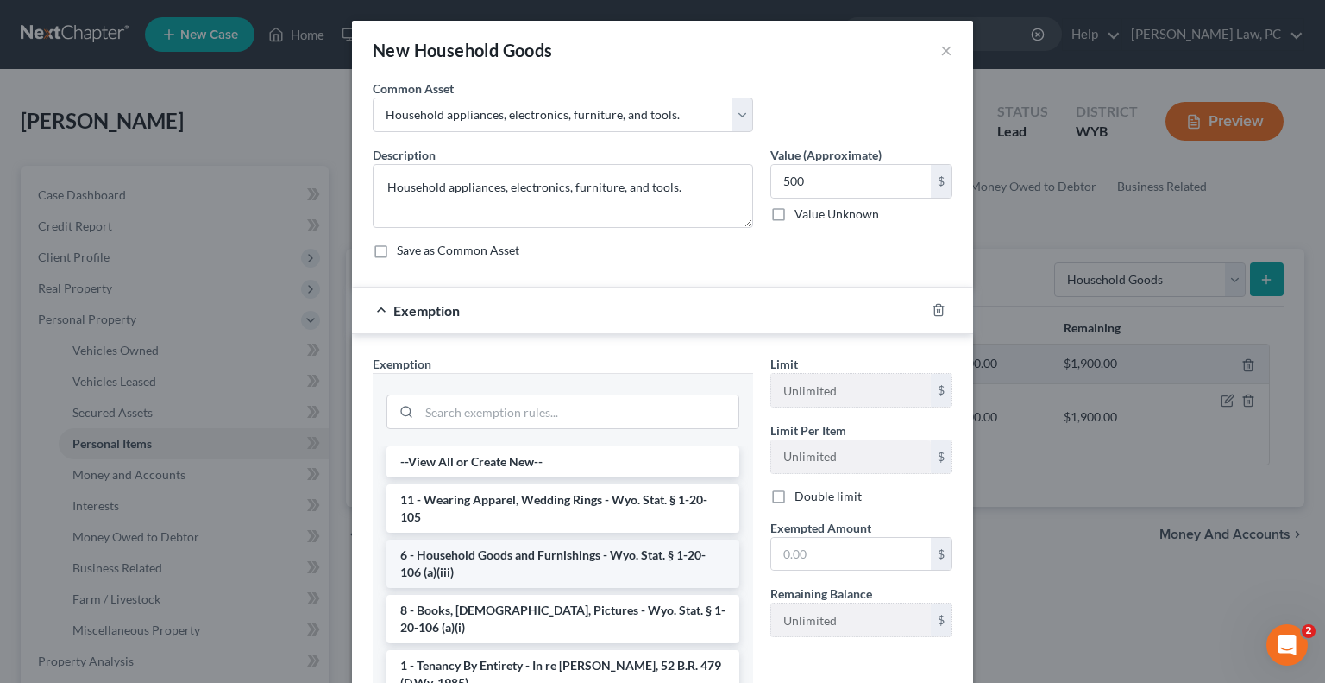
click at [488, 562] on li "6 - Household Goods and Furnishings - Wyo. Stat. § 1-20-106 (a)(iii)" at bounding box center [563, 563] width 353 height 48
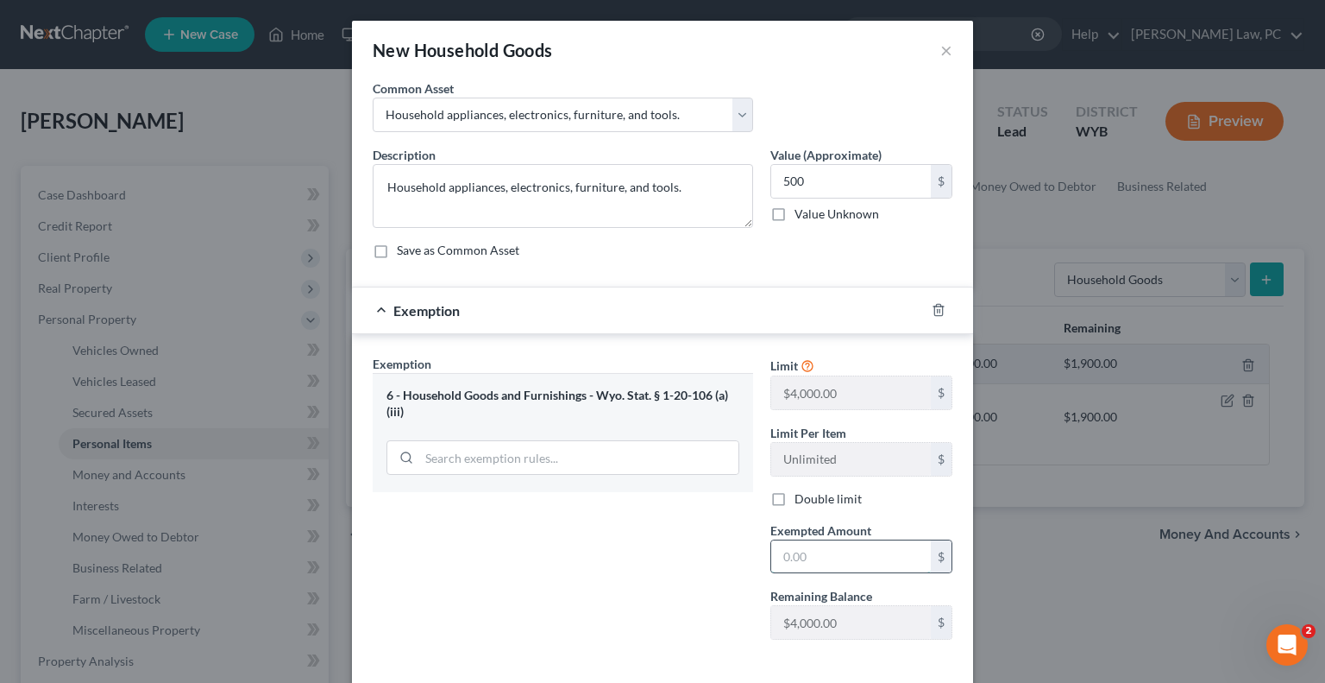
click at [837, 553] on input "text" at bounding box center [851, 556] width 160 height 33
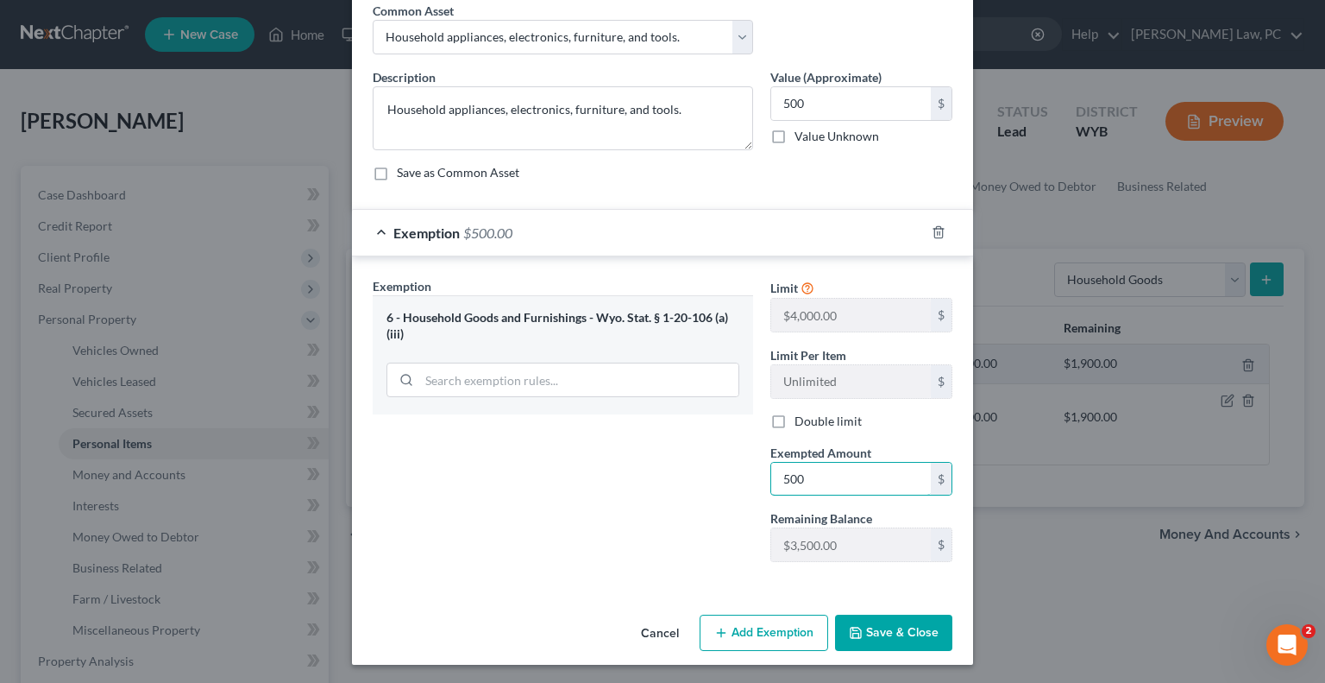
type input "500"
click at [593, 527] on div "Exemption Set must be selected for CA. Exemption * 6 - Household Goods and Furn…" at bounding box center [563, 426] width 398 height 299
click at [877, 636] on button "Save & Close" at bounding box center [893, 632] width 117 height 36
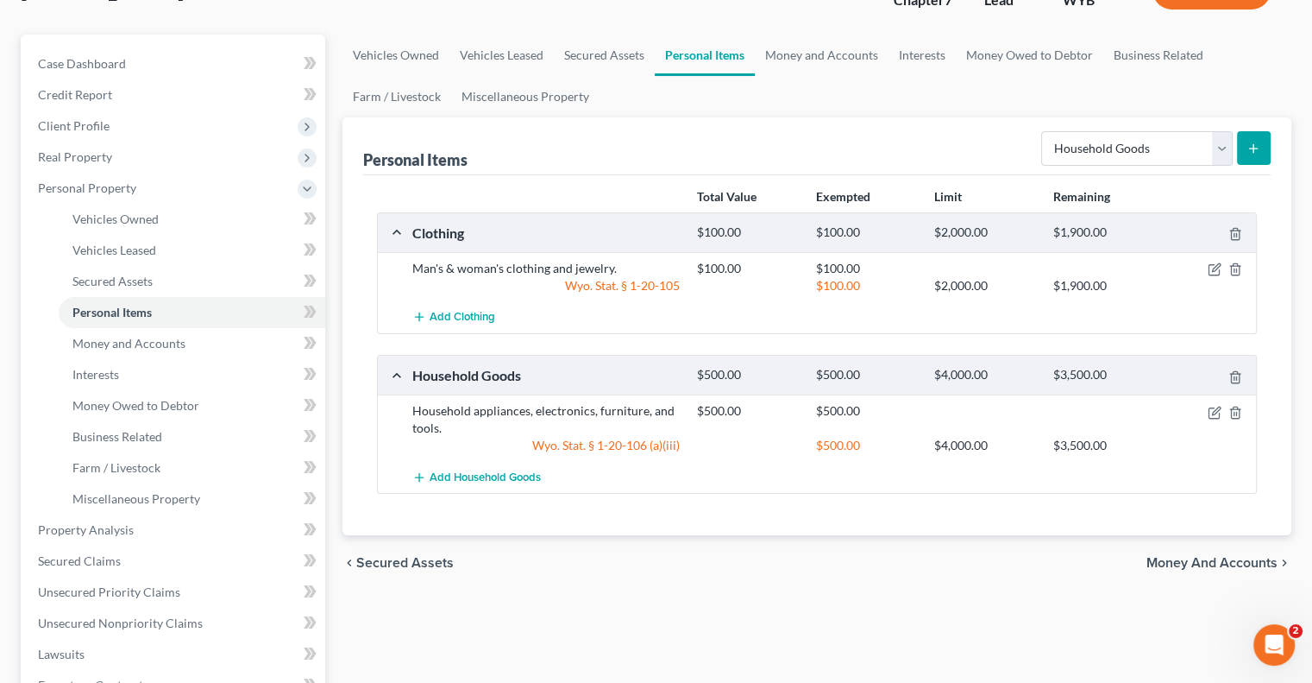
scroll to position [86, 0]
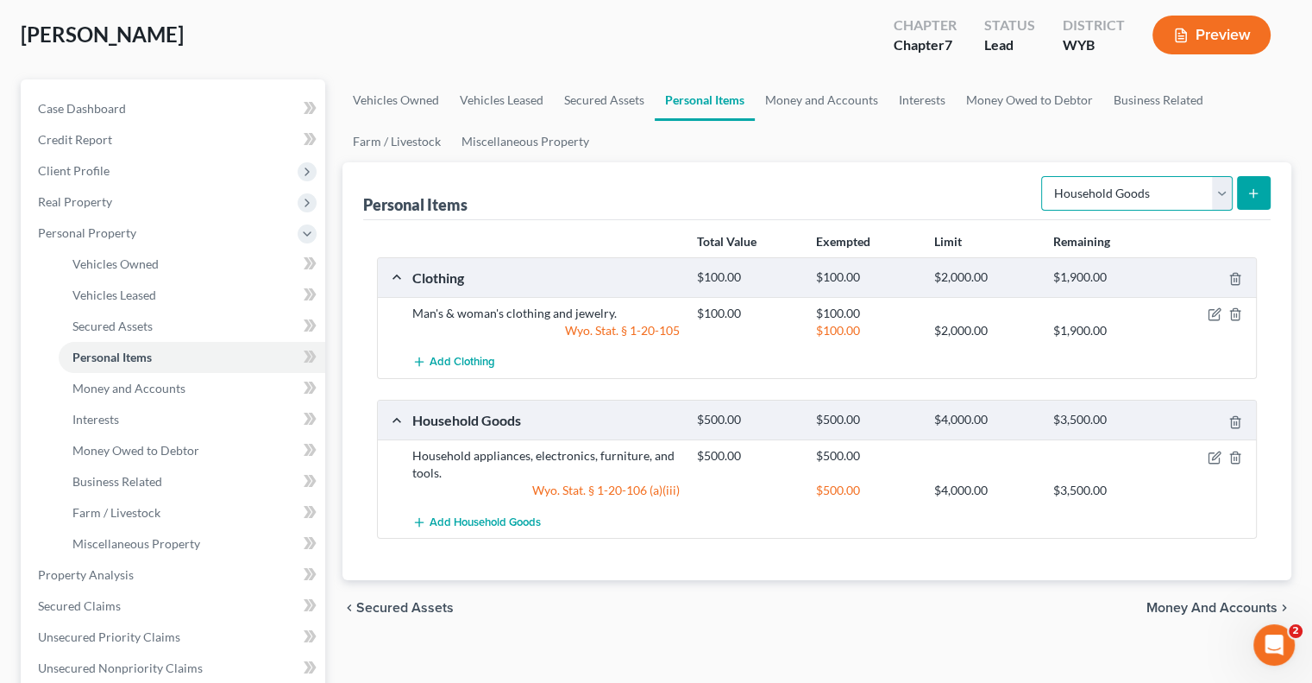
click at [1099, 196] on select "Select Item Type Clothing Collectibles Of Value Electronics Firearms Household …" at bounding box center [1138, 193] width 192 height 35
select select "pets"
click at [1043, 176] on select "Select Item Type Clothing Collectibles Of Value Electronics Firearms Household …" at bounding box center [1138, 193] width 192 height 35
click at [1249, 198] on icon "submit" at bounding box center [1254, 193] width 14 height 14
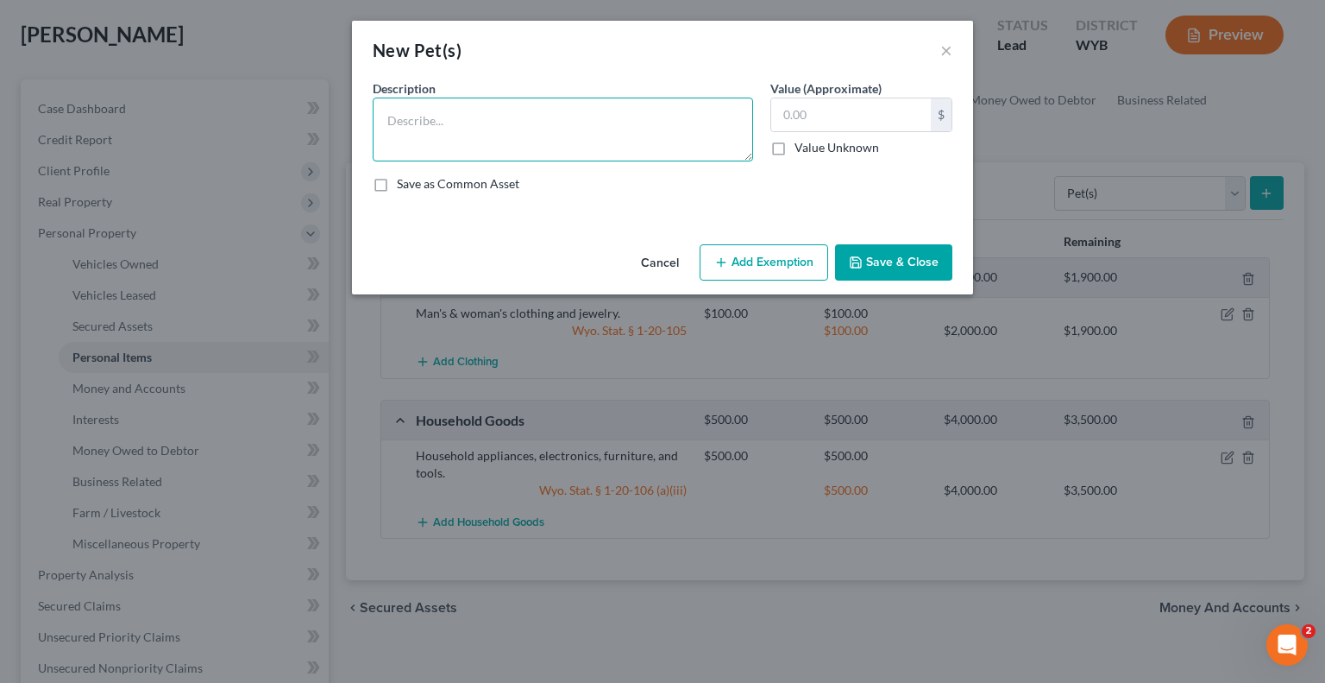
click at [441, 125] on textarea at bounding box center [563, 130] width 381 height 64
click at [472, 118] on textarea "2chuihuas" at bounding box center [563, 130] width 381 height 64
type textarea "2chihuahua"
click at [824, 120] on input "text" at bounding box center [851, 114] width 160 height 33
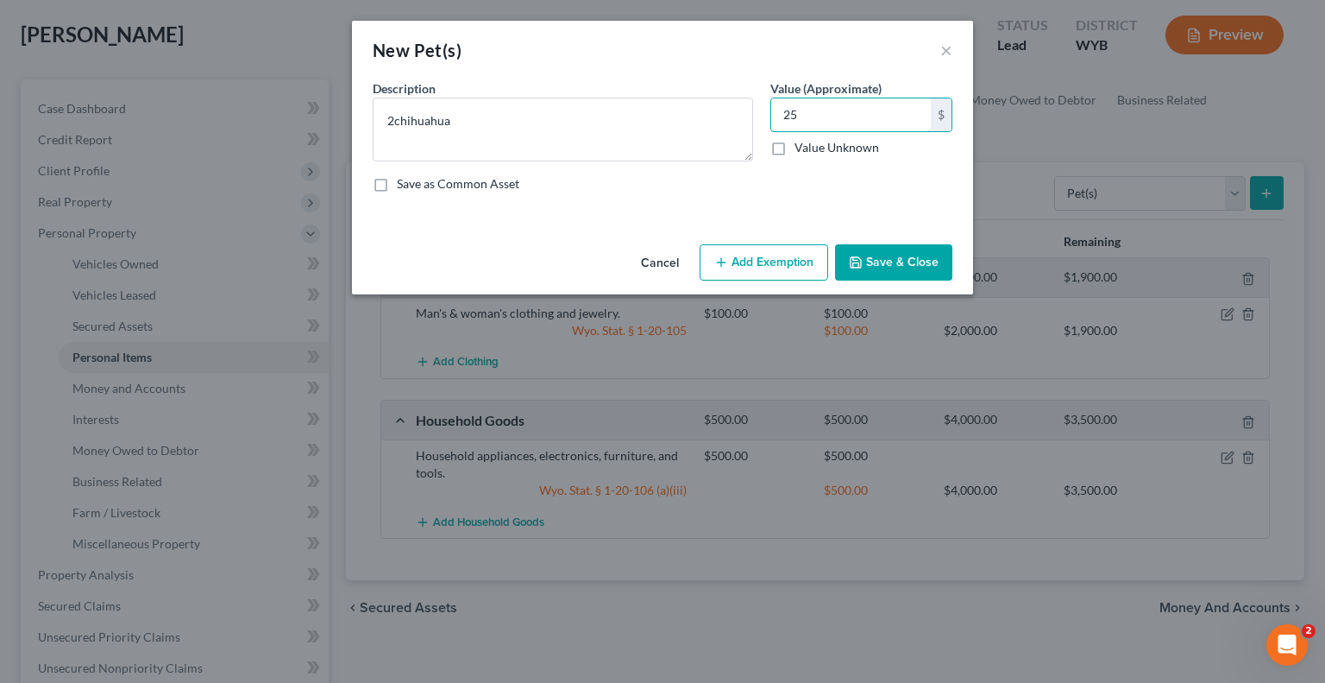
type input "25"
click at [922, 266] on button "Save & Close" at bounding box center [893, 262] width 117 height 36
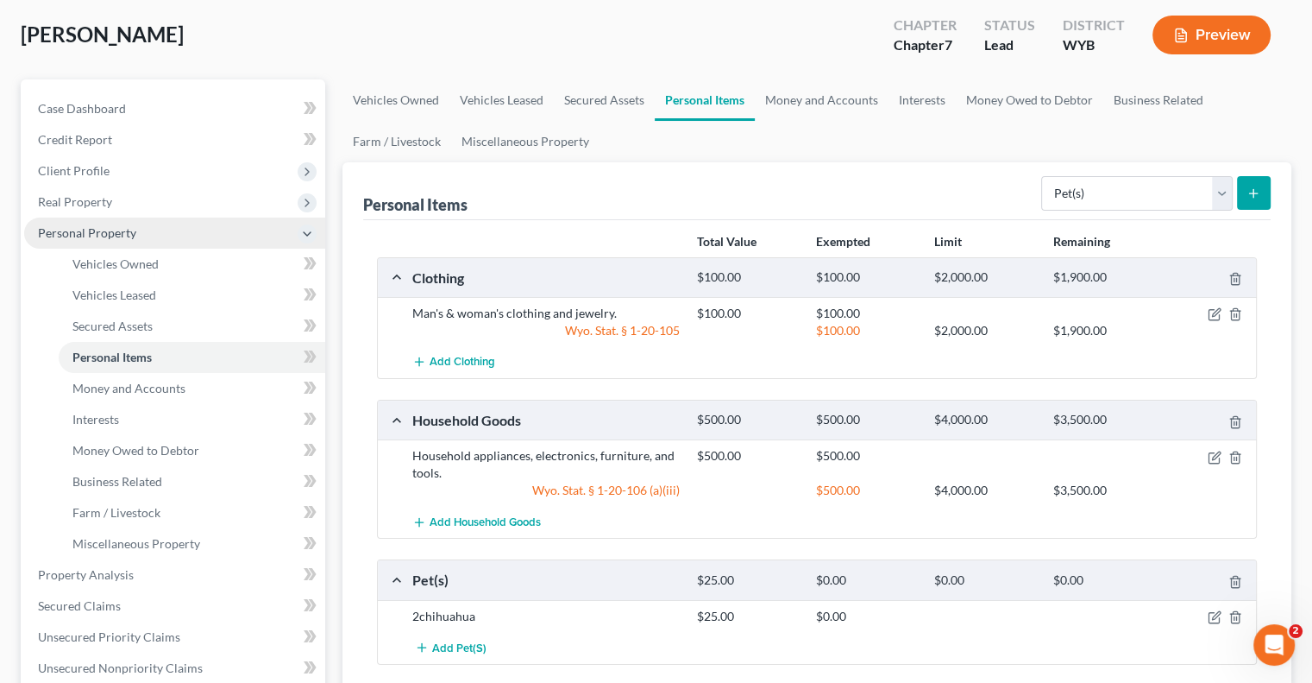
click at [165, 237] on span "Personal Property" at bounding box center [174, 232] width 301 height 31
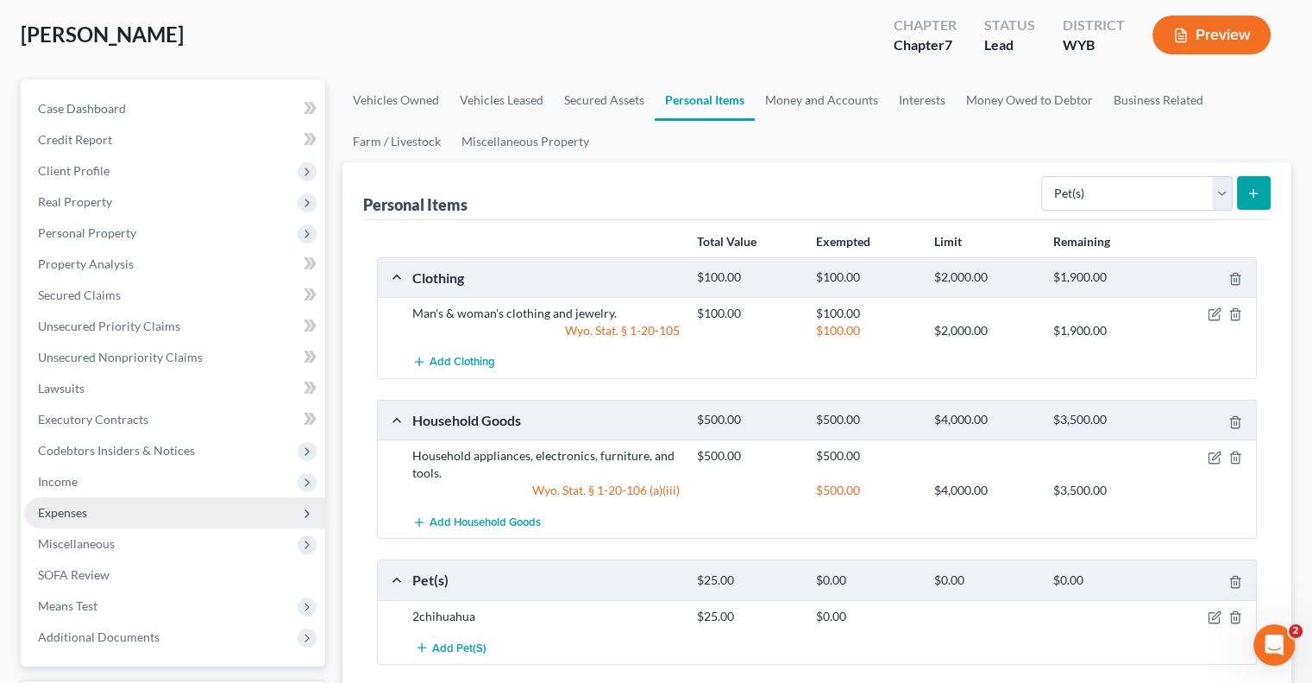
click at [72, 513] on span "Expenses" at bounding box center [62, 512] width 49 height 15
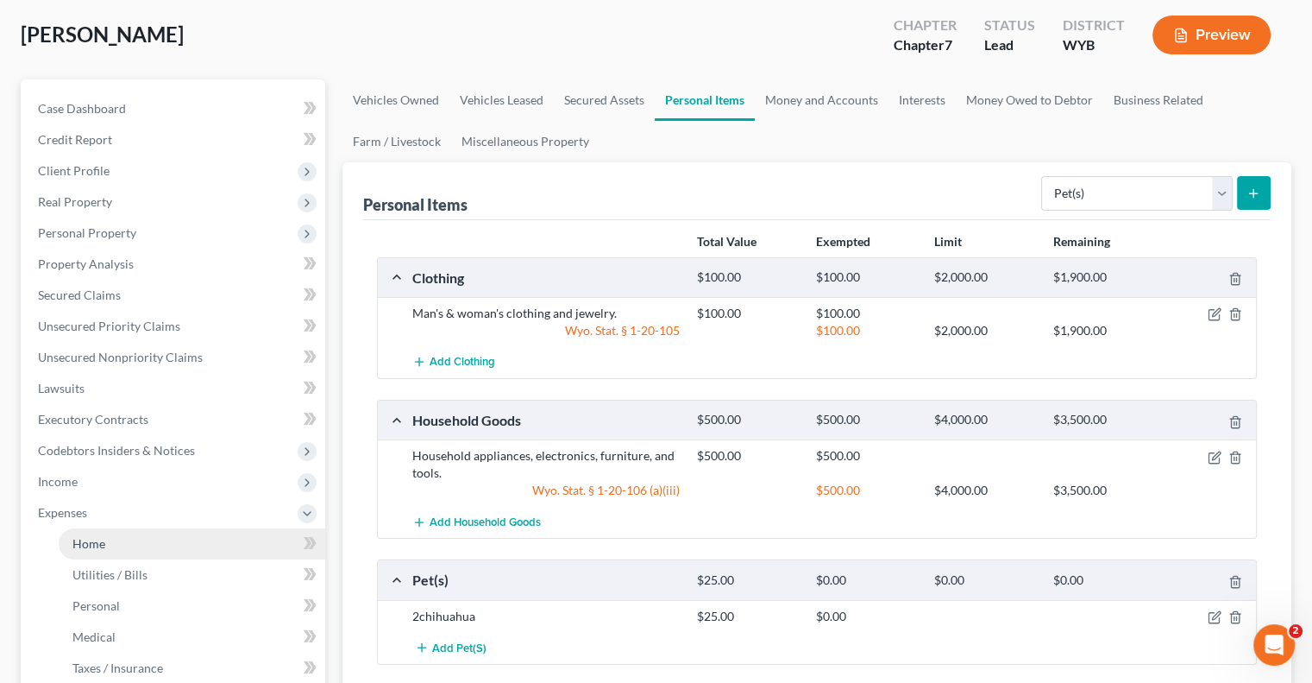
click at [121, 531] on link "Home" at bounding box center [192, 543] width 267 height 31
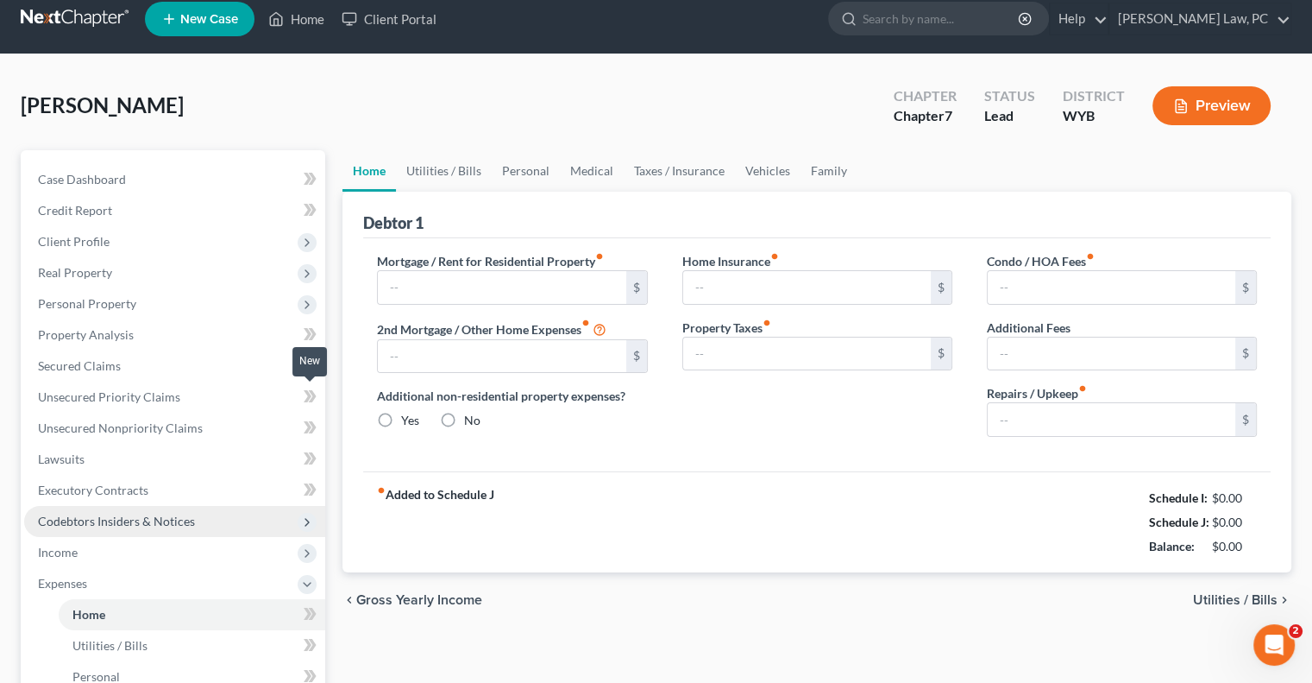
type input "0.00"
radio input "true"
type input "0.00"
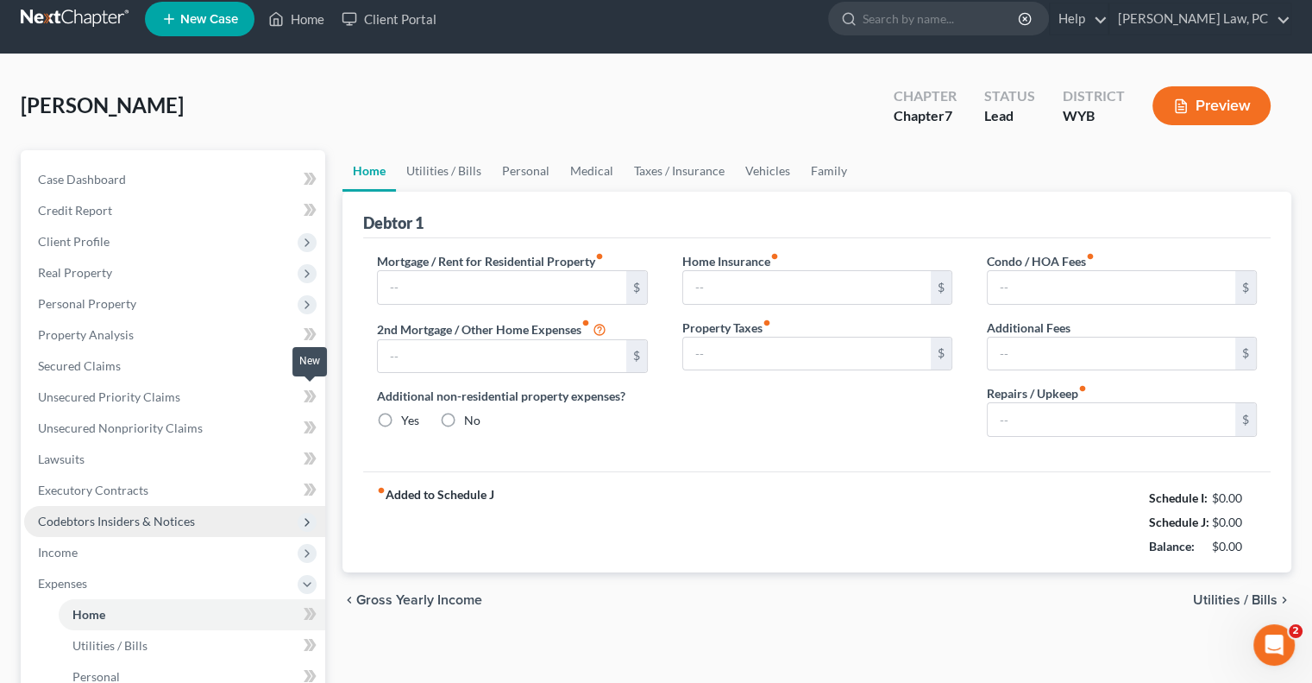
type input "0.00"
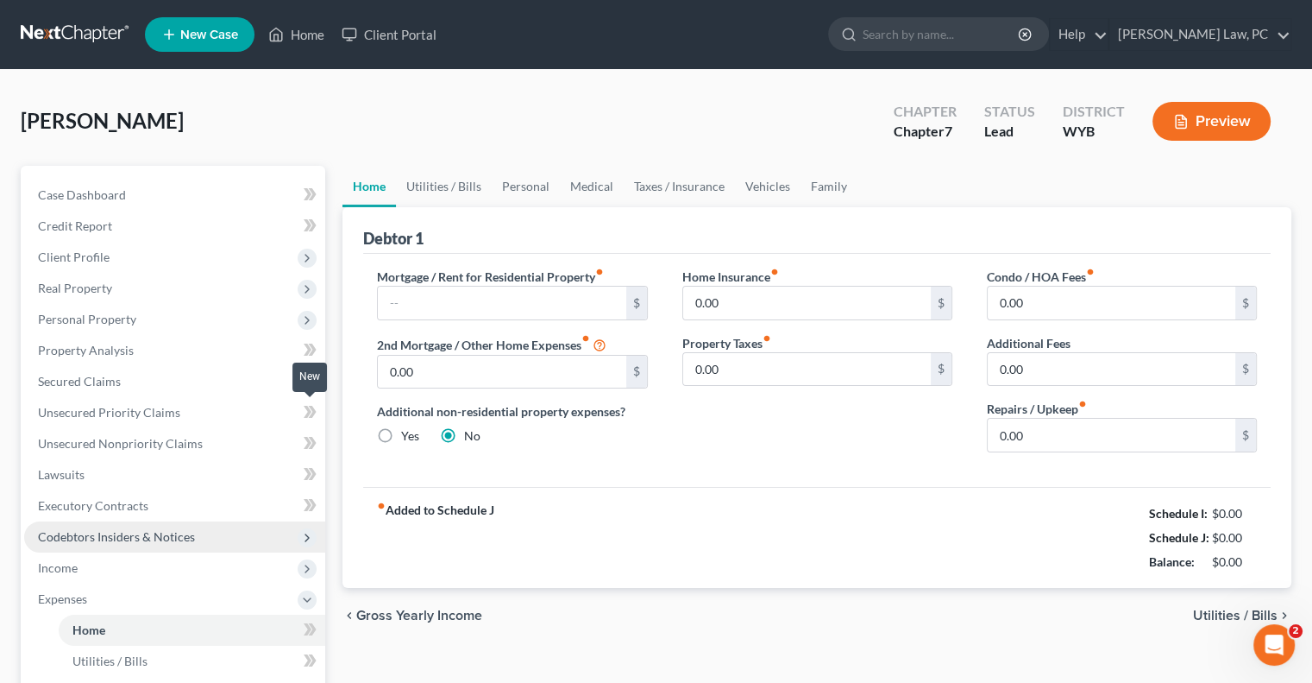
scroll to position [0, 0]
click at [494, 307] on input "text" at bounding box center [502, 302] width 248 height 33
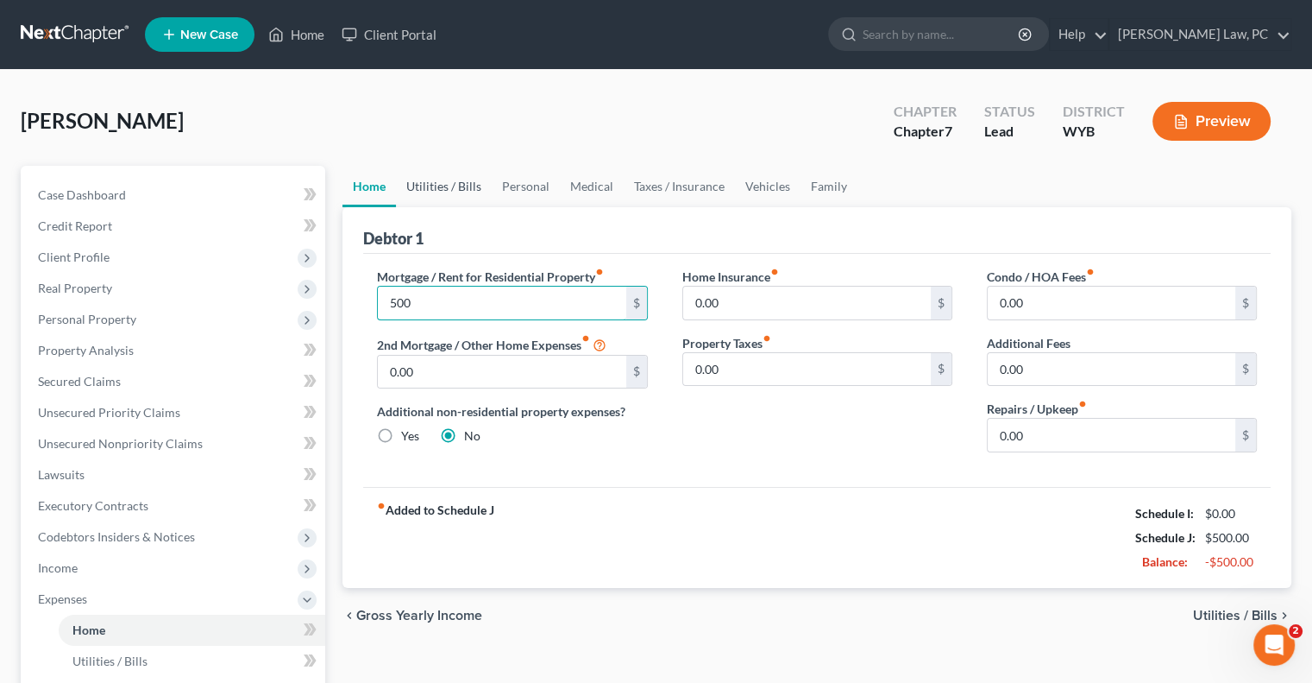
type input "500"
click at [465, 177] on link "Utilities / Bills" at bounding box center [444, 186] width 96 height 41
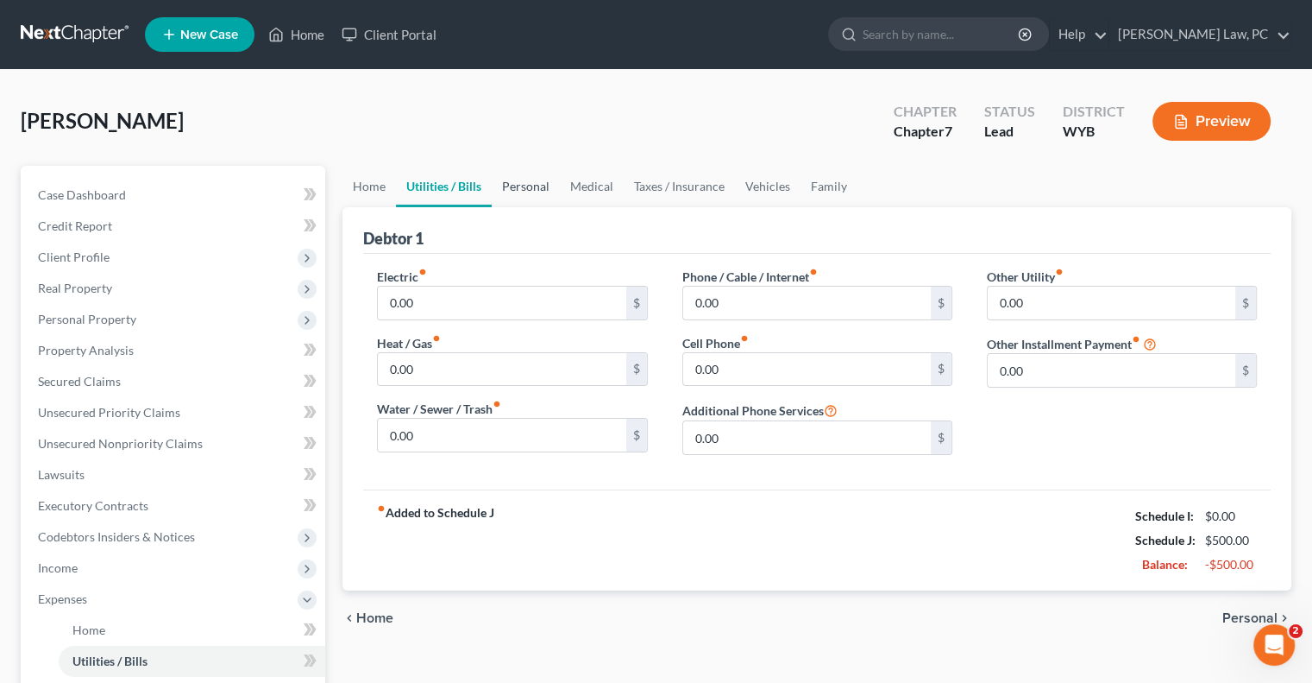
click at [545, 187] on link "Personal" at bounding box center [526, 186] width 68 height 41
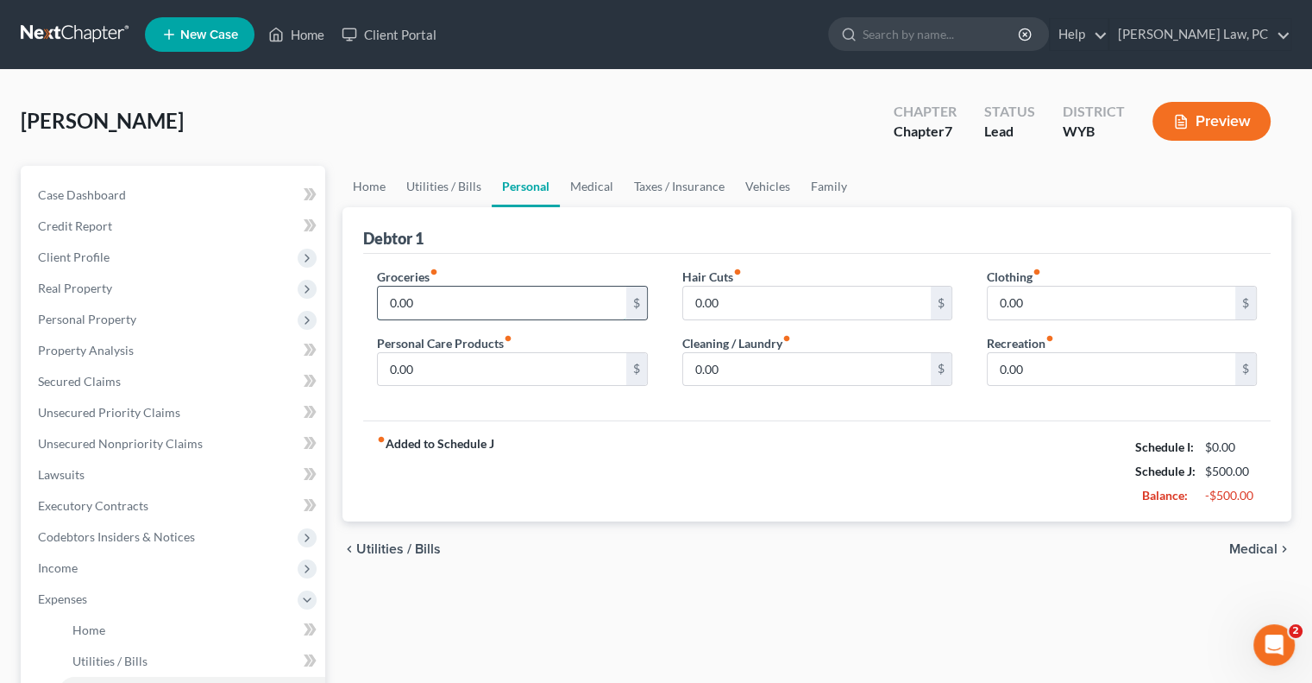
click at [435, 302] on input "0.00" at bounding box center [502, 302] width 248 height 33
type input "350"
click at [580, 184] on link "Medical" at bounding box center [592, 186] width 64 height 41
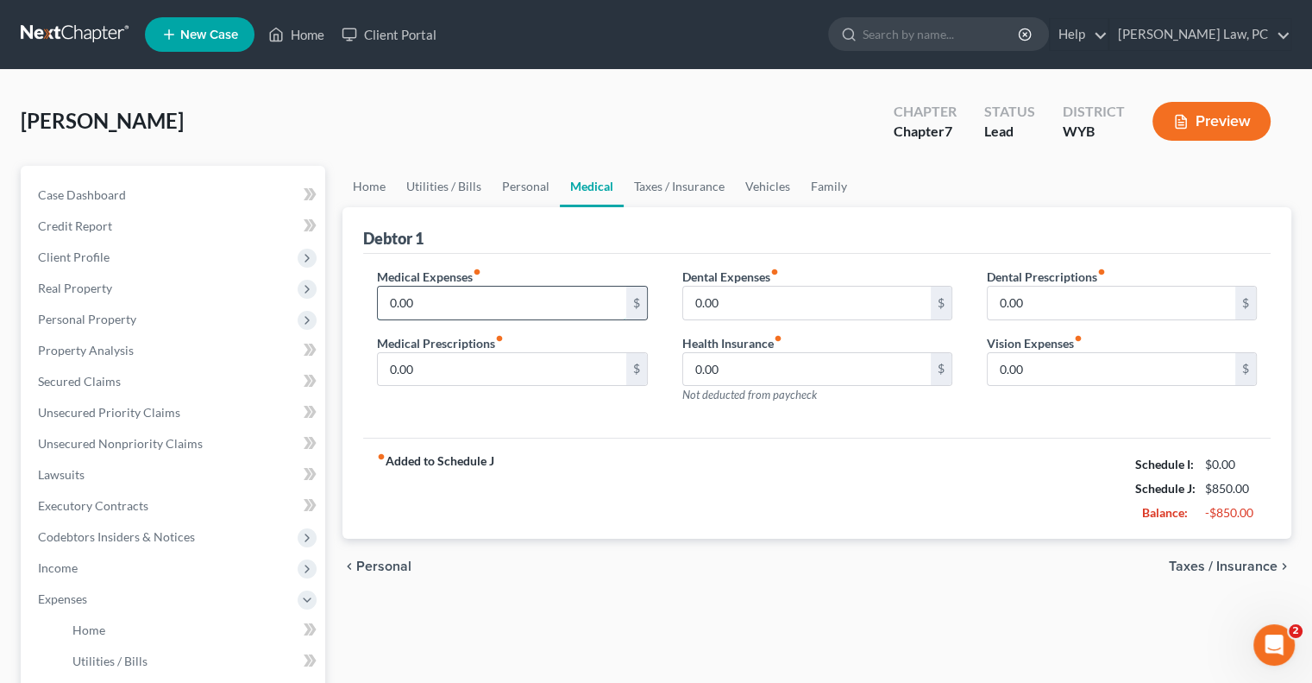
click at [479, 299] on input "0.00" at bounding box center [502, 302] width 248 height 33
type input "370"
click at [728, 362] on input "0.00" at bounding box center [807, 369] width 248 height 33
type input "90"
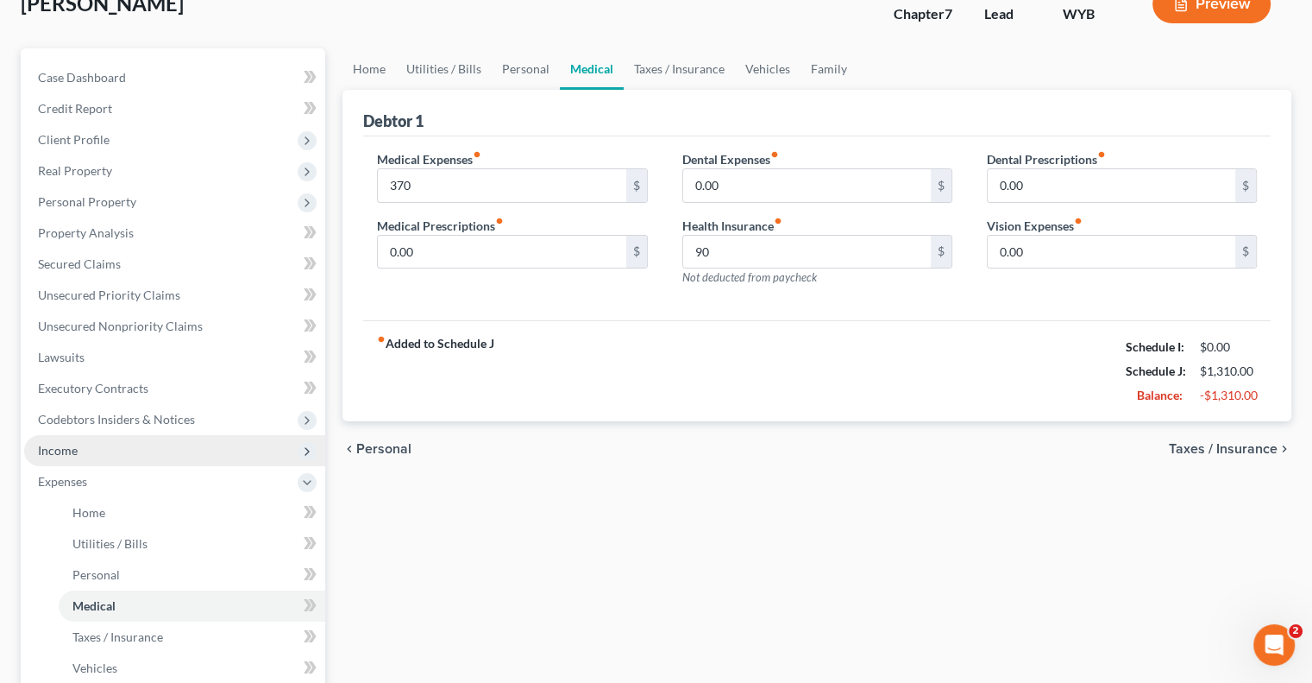
scroll to position [173, 0]
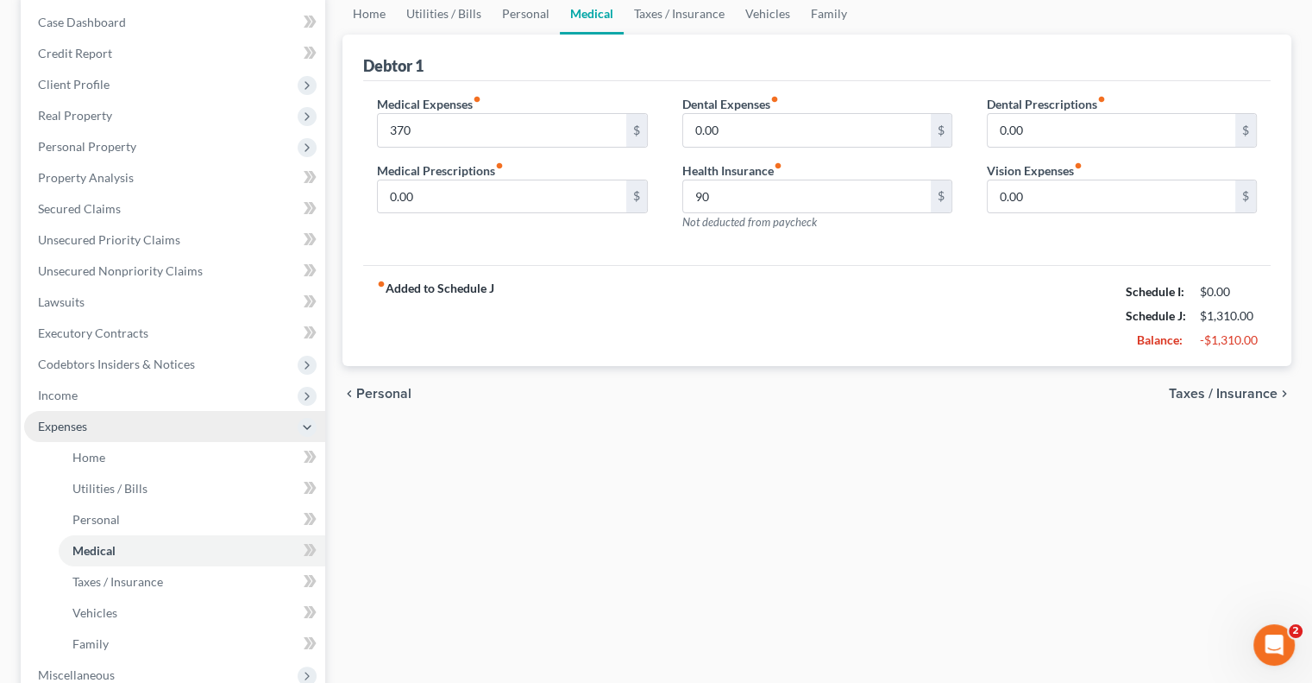
click at [97, 424] on span "Expenses" at bounding box center [174, 426] width 301 height 31
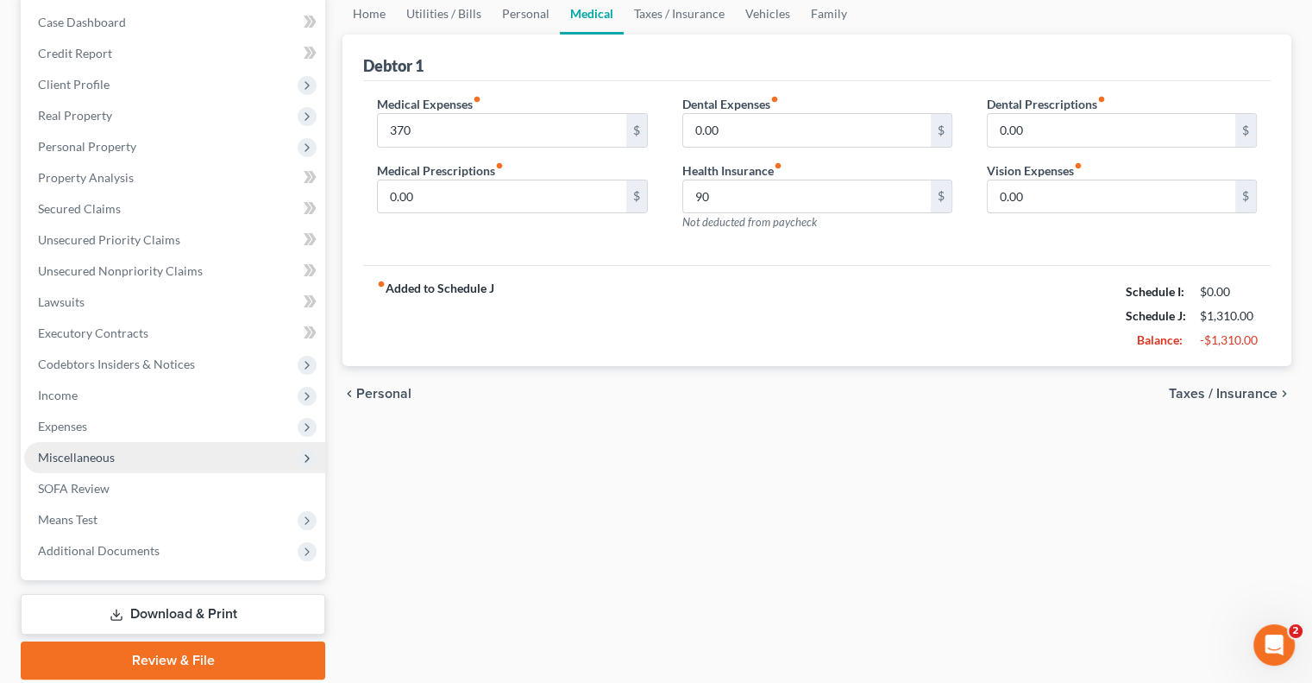
click at [107, 465] on span "Miscellaneous" at bounding box center [174, 457] width 301 height 31
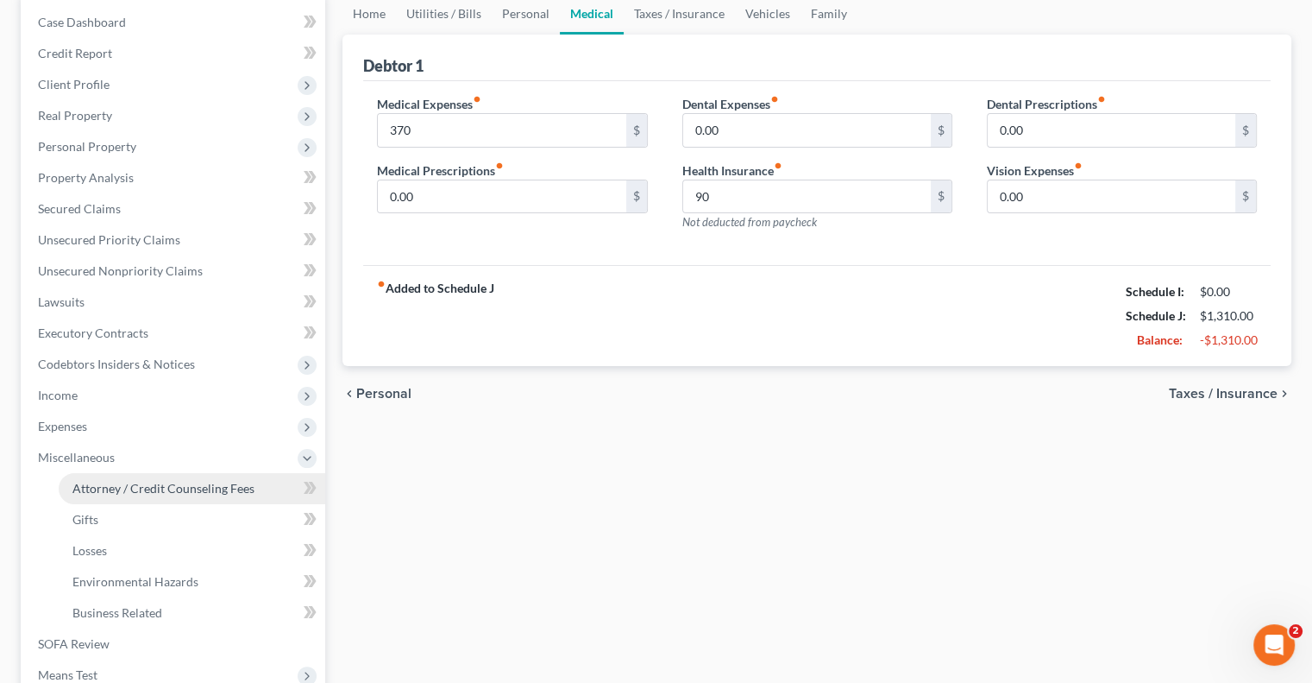
click at [130, 484] on span "Attorney / Credit Counseling Fees" at bounding box center [163, 488] width 182 height 15
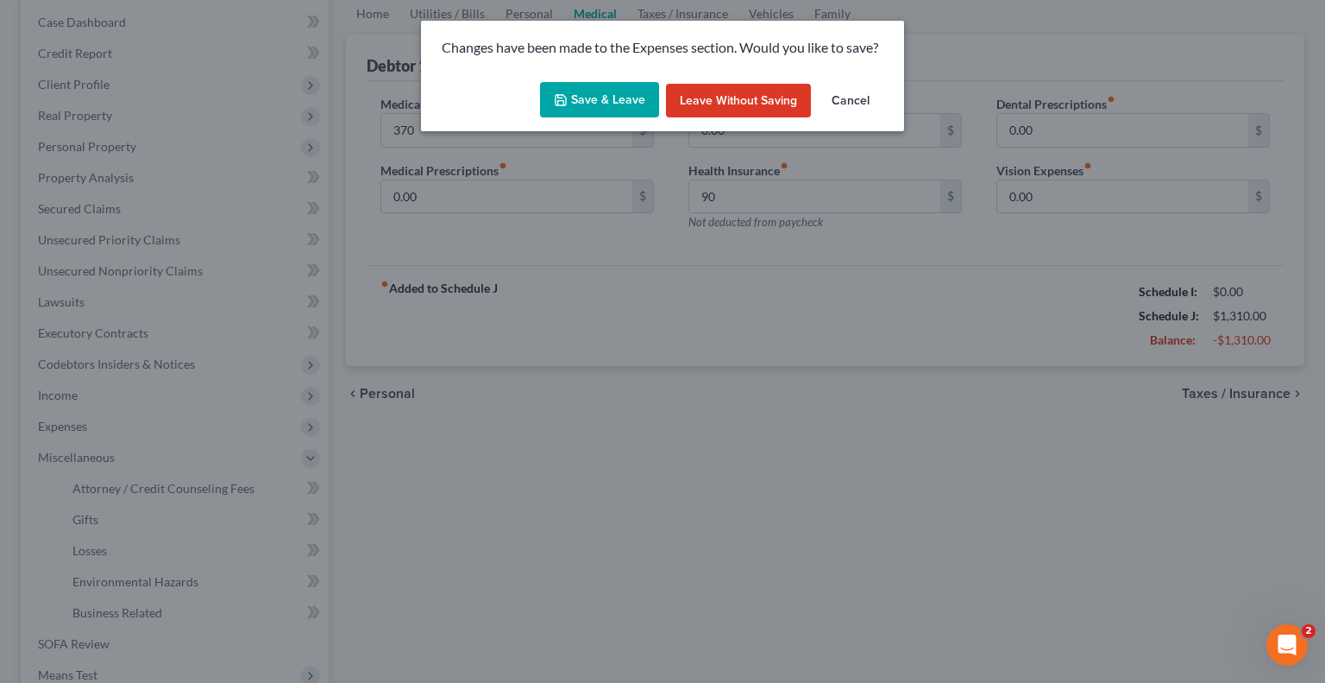
click at [583, 93] on button "Save & Leave" at bounding box center [599, 100] width 119 height 36
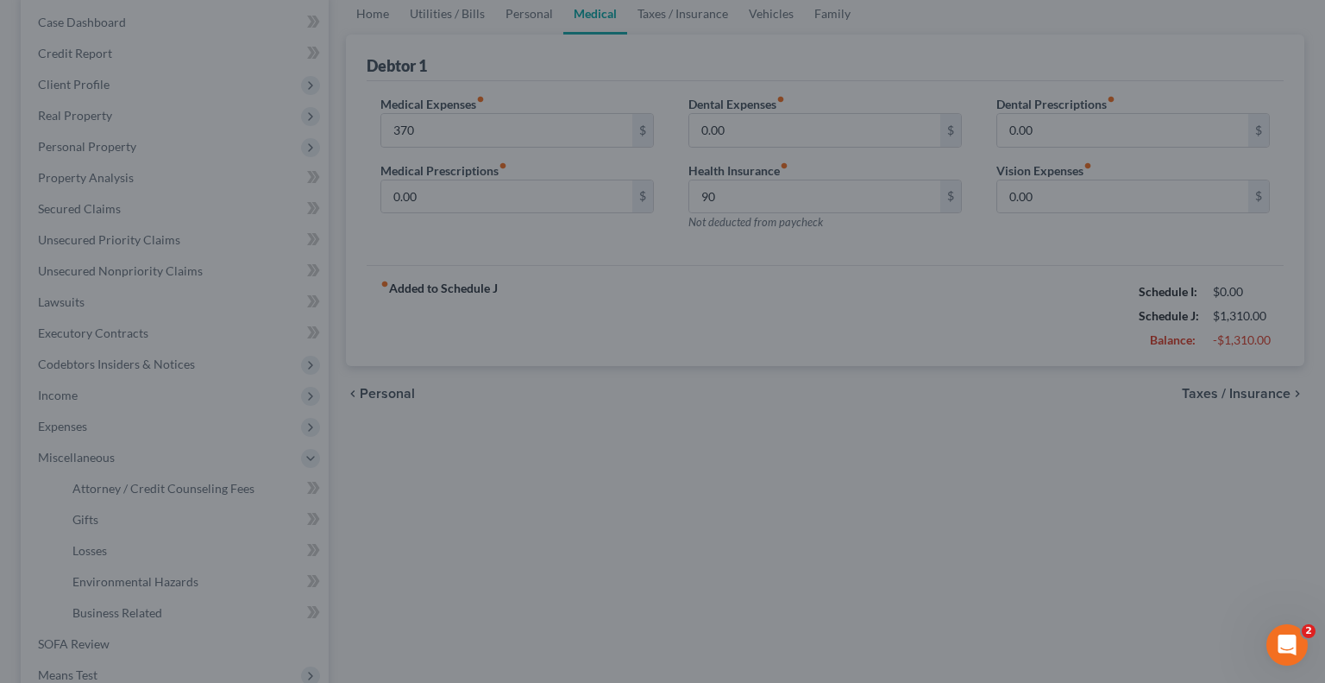
type input "370.00"
type input "90.00"
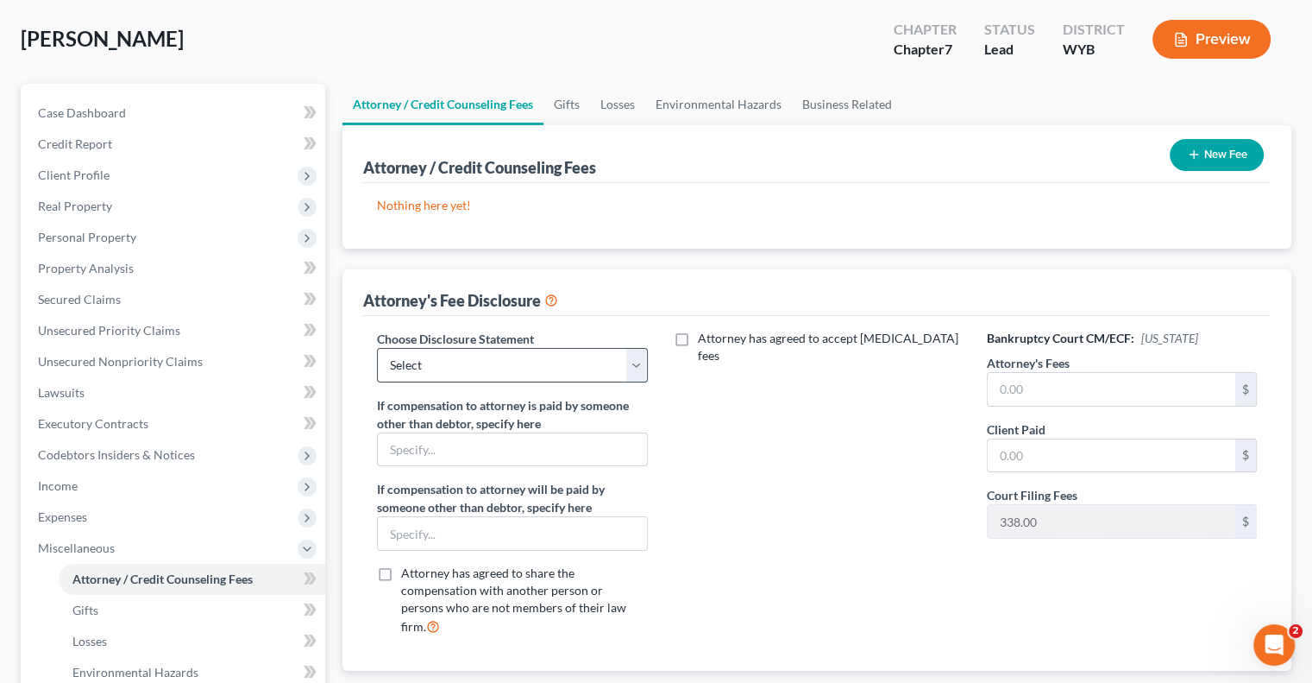
scroll to position [86, 0]
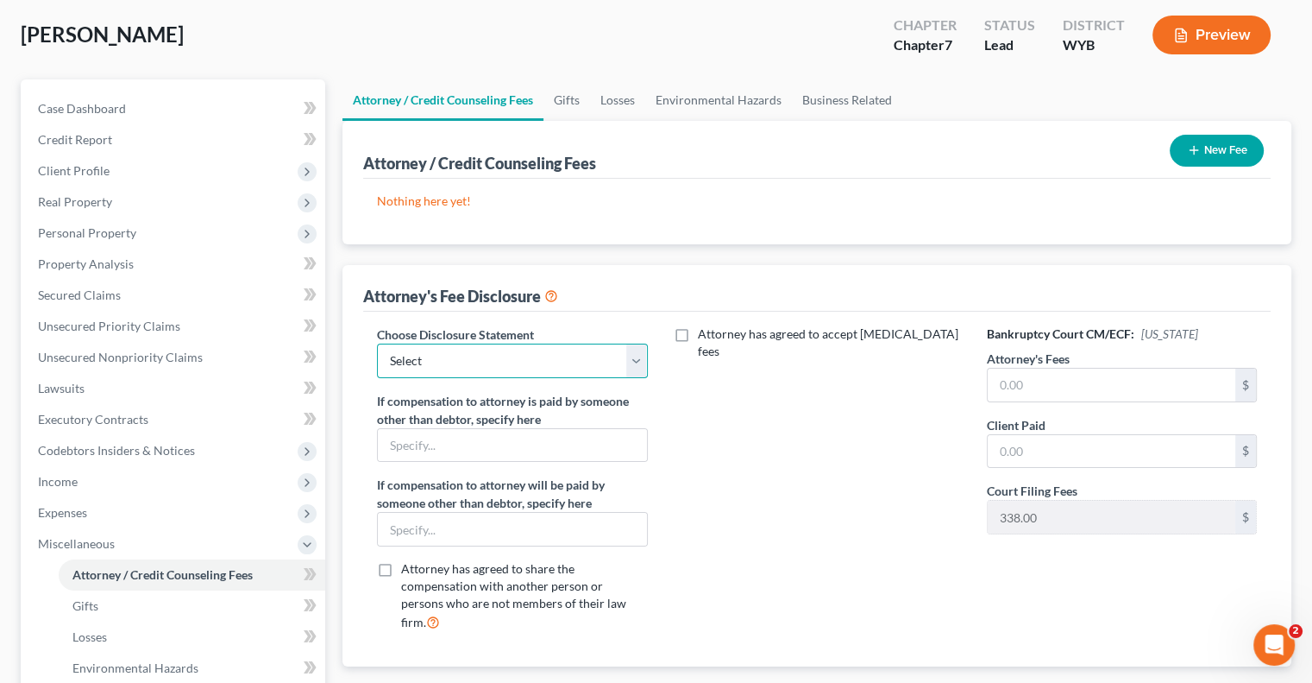
click at [511, 362] on select "Select Fee Disclosure" at bounding box center [512, 360] width 270 height 35
click at [377, 343] on select "Select Fee Disclosure" at bounding box center [512, 360] width 270 height 35
click at [507, 349] on select "Select Fee Disclosure" at bounding box center [512, 360] width 270 height 35
select select "0"
click at [377, 343] on select "Select Fee Disclosure" at bounding box center [512, 360] width 270 height 35
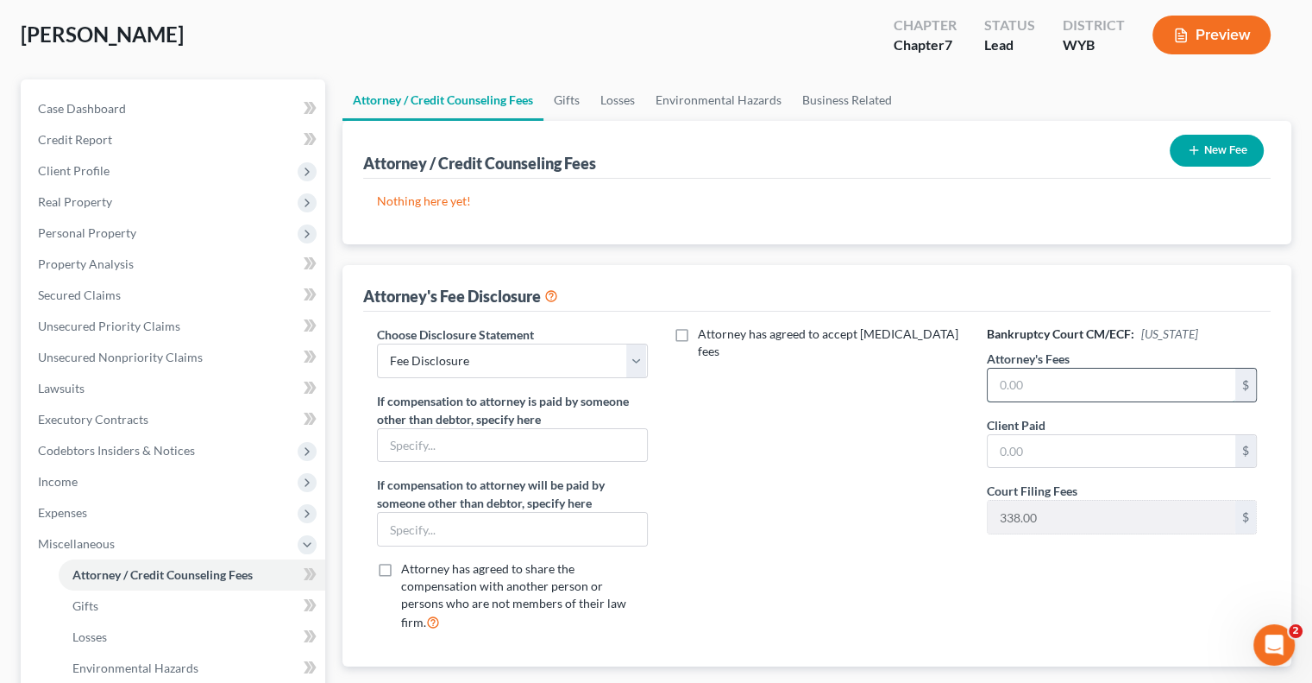
click at [1024, 386] on input "text" at bounding box center [1112, 384] width 248 height 33
type input "2,162"
click at [1019, 450] on input "text" at bounding box center [1112, 451] width 248 height 33
type input "2,500"
click at [1190, 141] on button "New Fee" at bounding box center [1217, 151] width 94 height 32
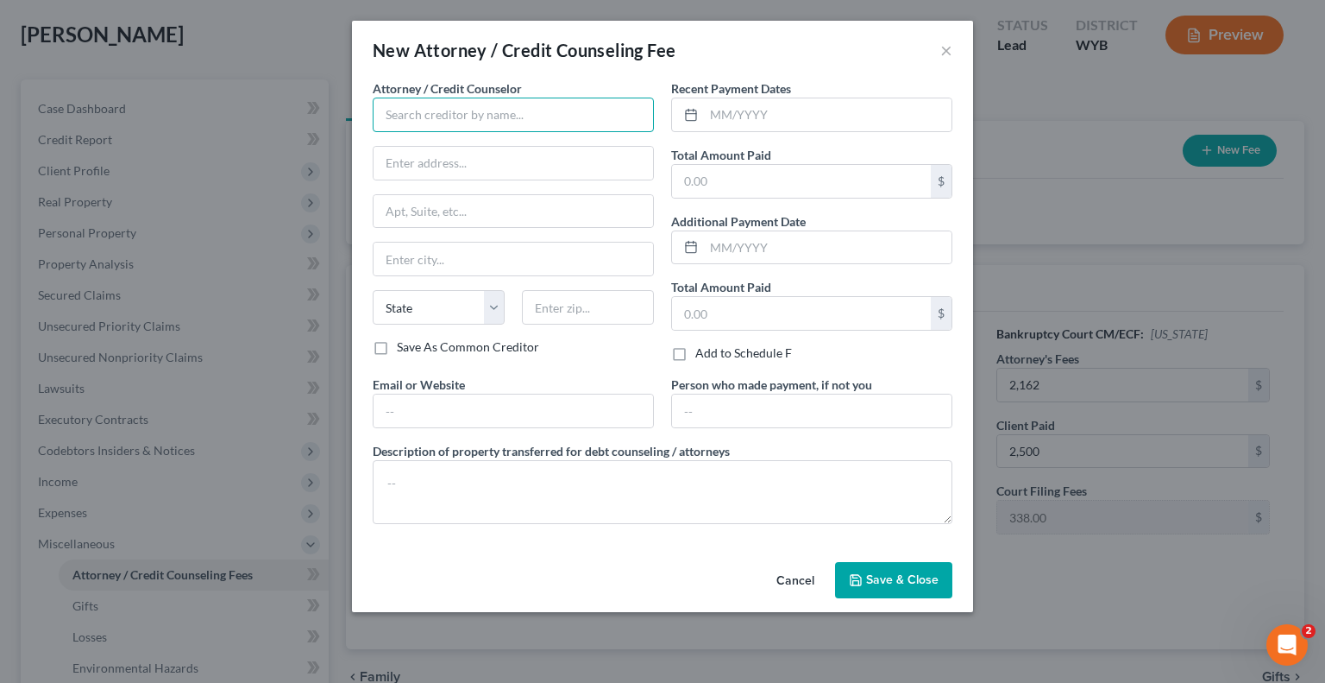
click at [513, 103] on input "text" at bounding box center [513, 115] width 281 height 35
click at [709, 180] on input "text" at bounding box center [801, 181] width 259 height 33
type input "2,500"
click at [442, 113] on input "text" at bounding box center [513, 115] width 281 height 35
type input "307 Law Office"
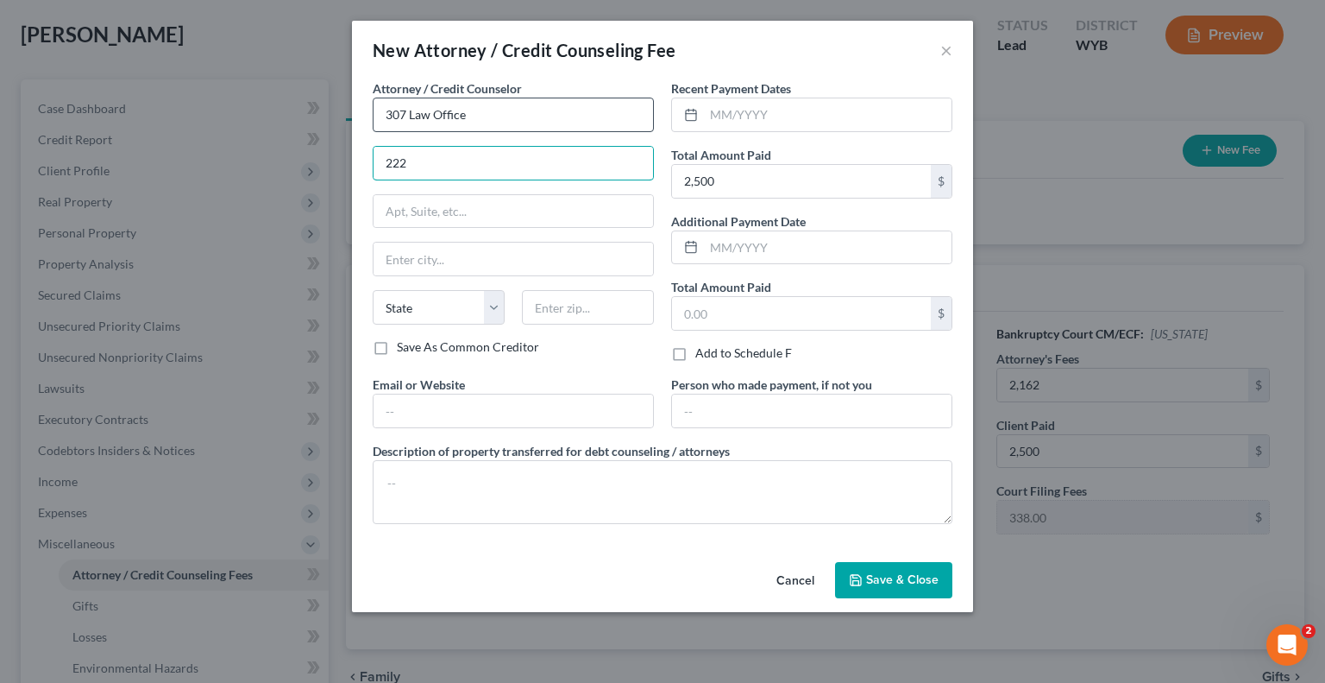
type input "[STREET_ADDRESS][PERSON_NAME]"
type input "[PERSON_NAME]"
select select "53"
type input "82716"
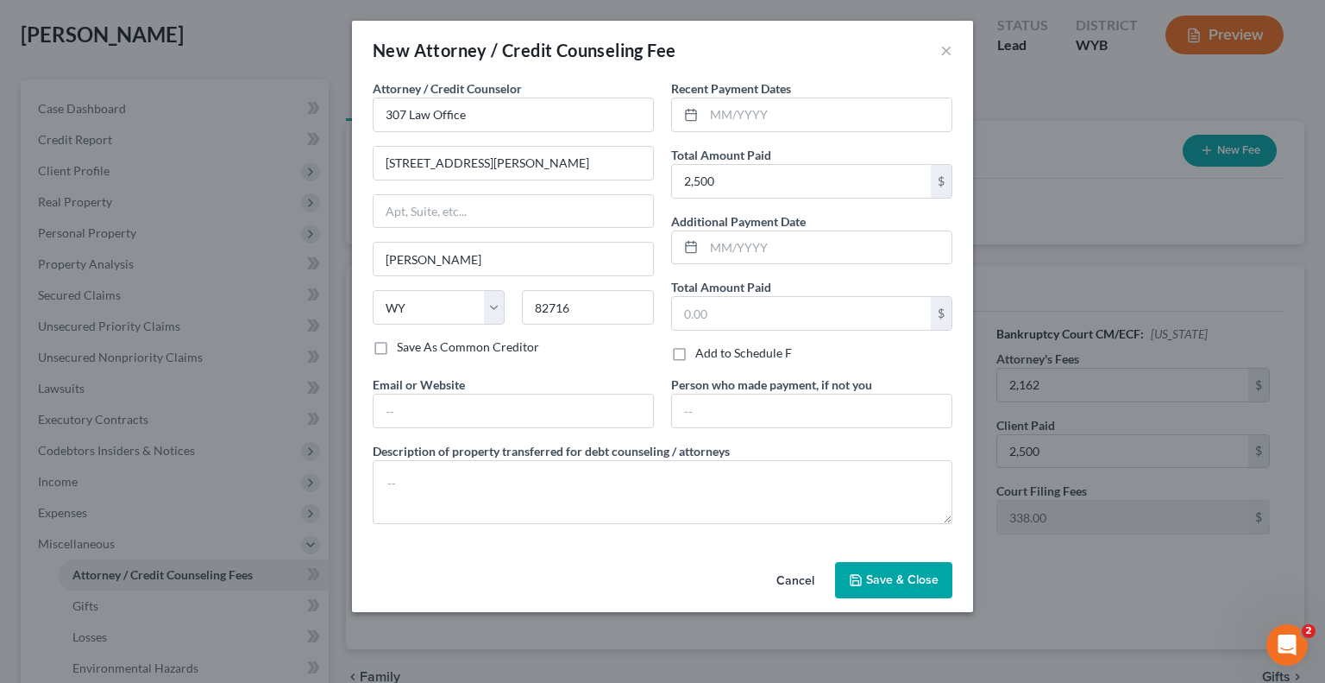
click at [882, 565] on button "Save & Close" at bounding box center [893, 580] width 117 height 36
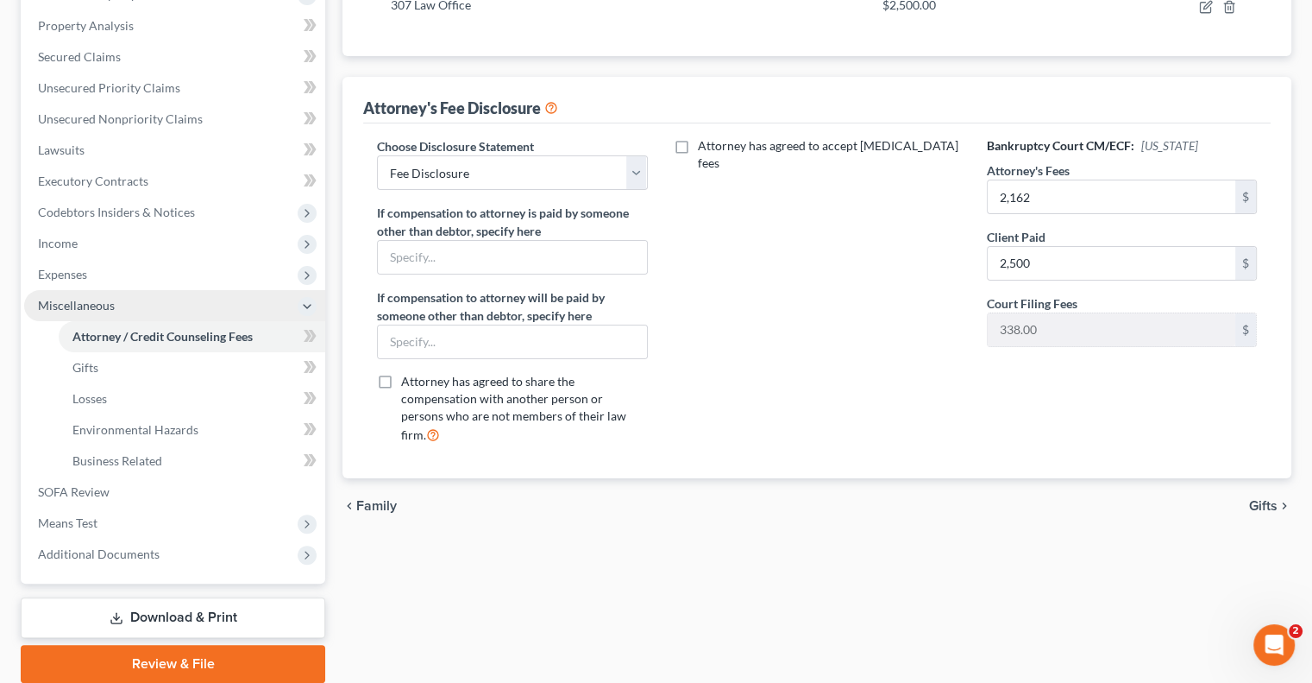
scroll to position [345, 0]
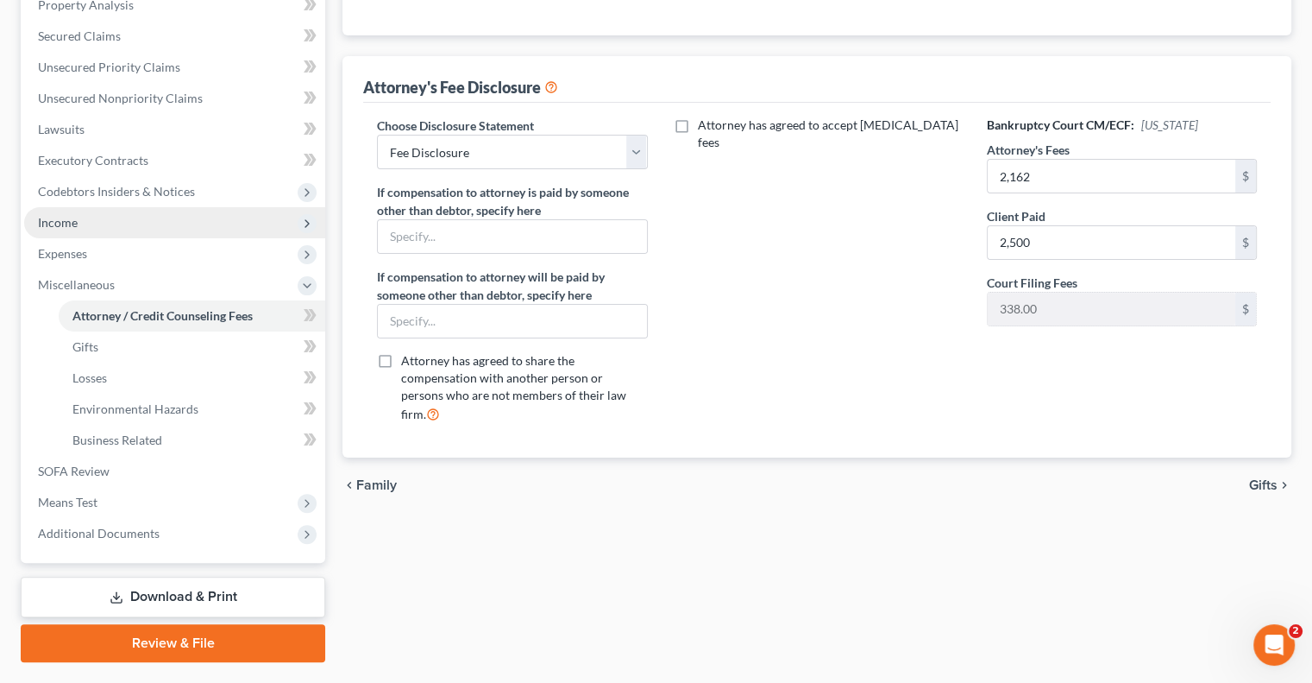
click at [63, 227] on span "Income" at bounding box center [58, 222] width 40 height 15
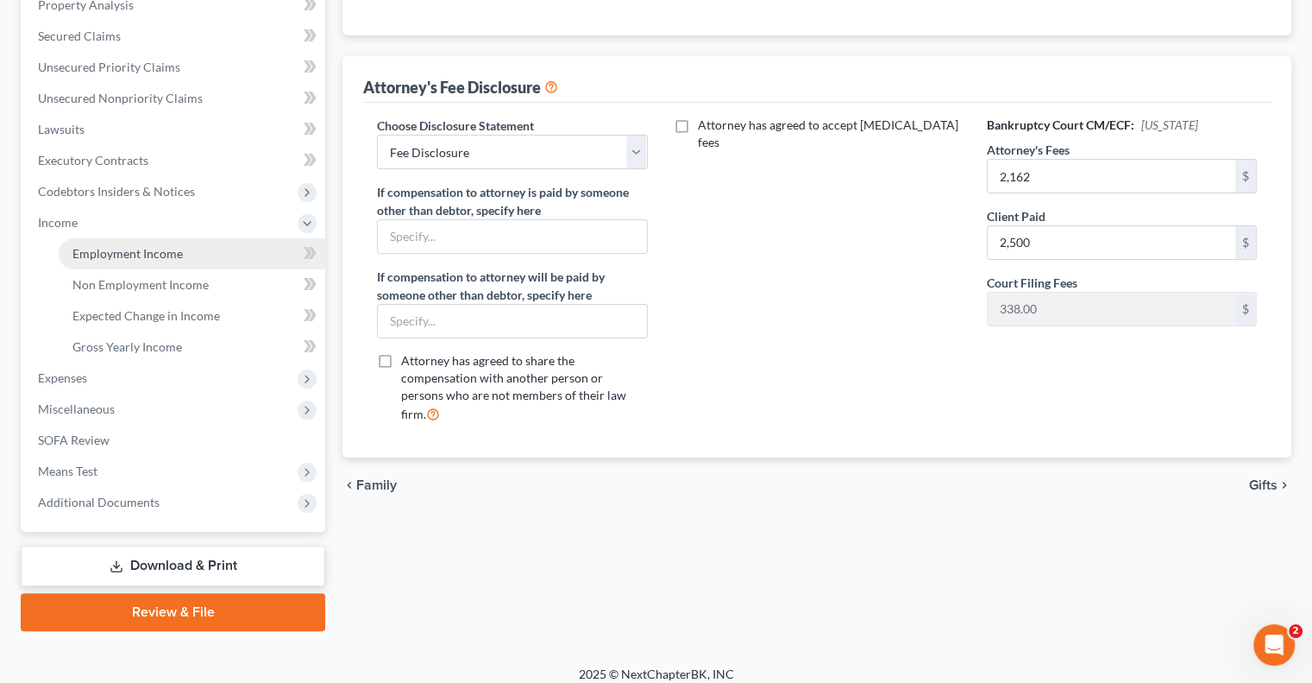
click at [102, 258] on span "Employment Income" at bounding box center [127, 253] width 110 height 15
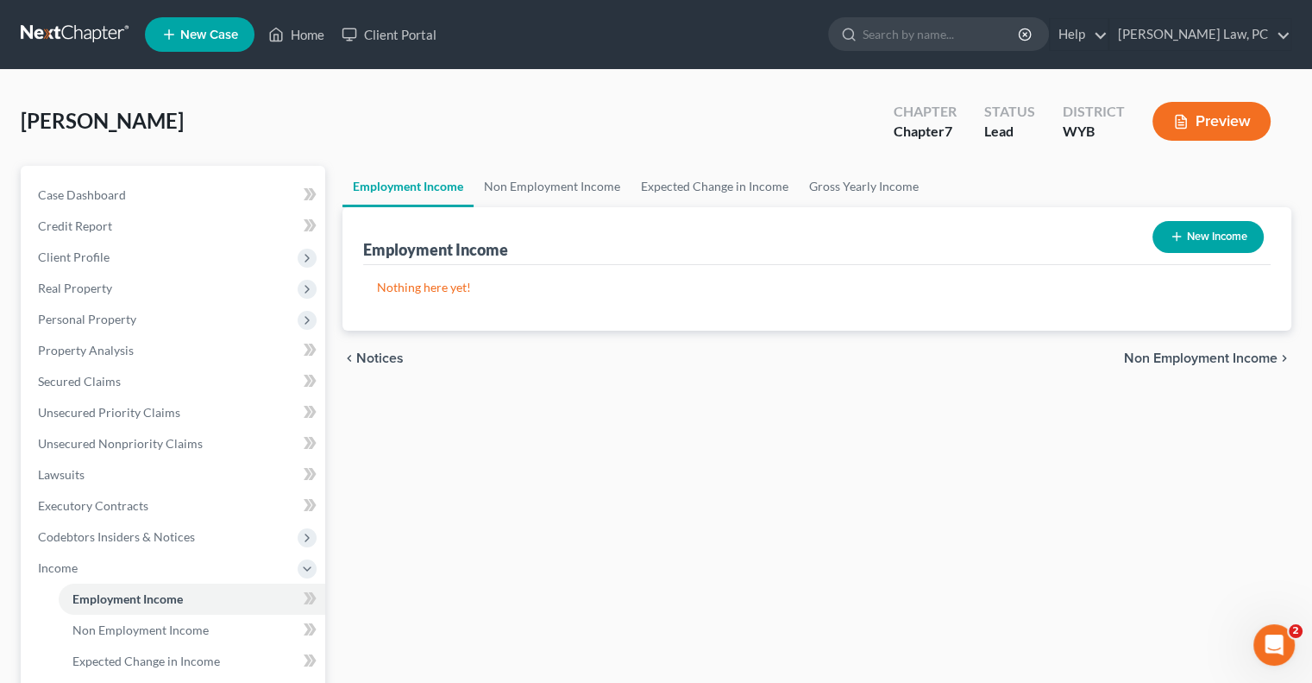
click at [1170, 244] on button "New Income" at bounding box center [1208, 237] width 111 height 32
select select "0"
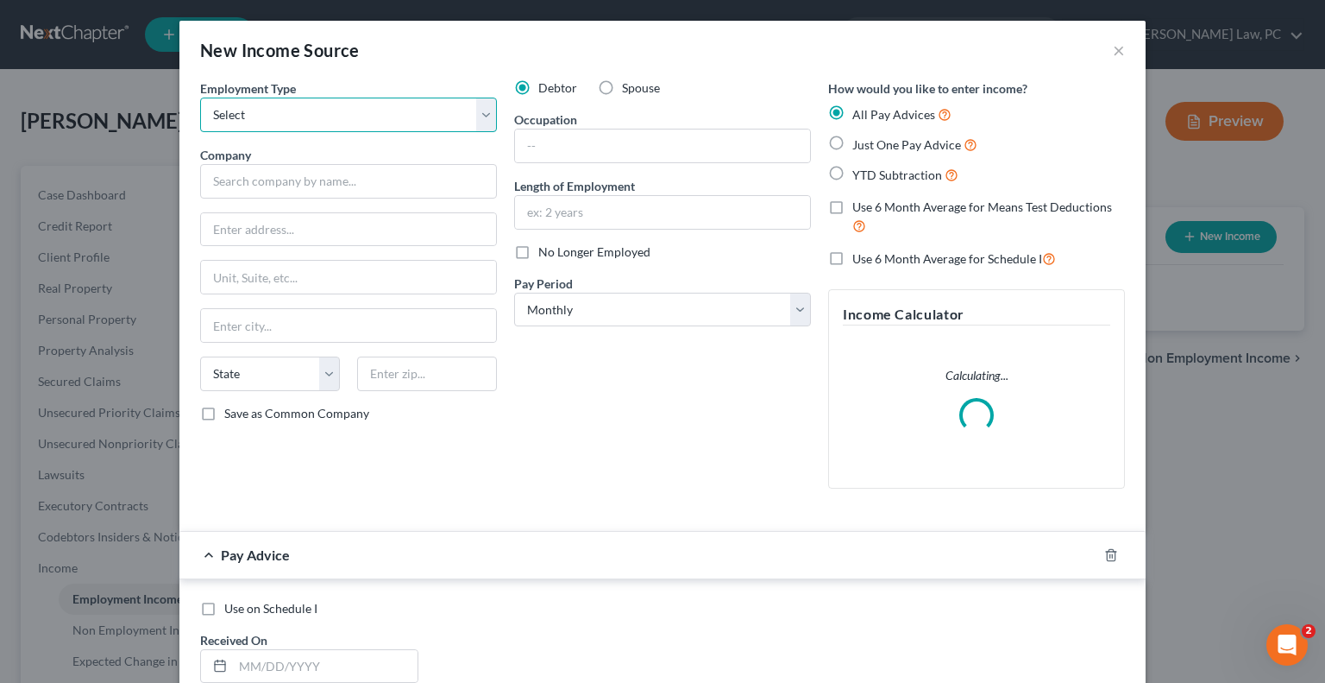
click at [245, 111] on select "Select Full or [DEMOGRAPHIC_DATA] Employment Self Employment" at bounding box center [348, 115] width 297 height 35
select select "0"
click at [200, 98] on select "Select Full or [DEMOGRAPHIC_DATA] Employment Self Employment" at bounding box center [348, 115] width 297 height 35
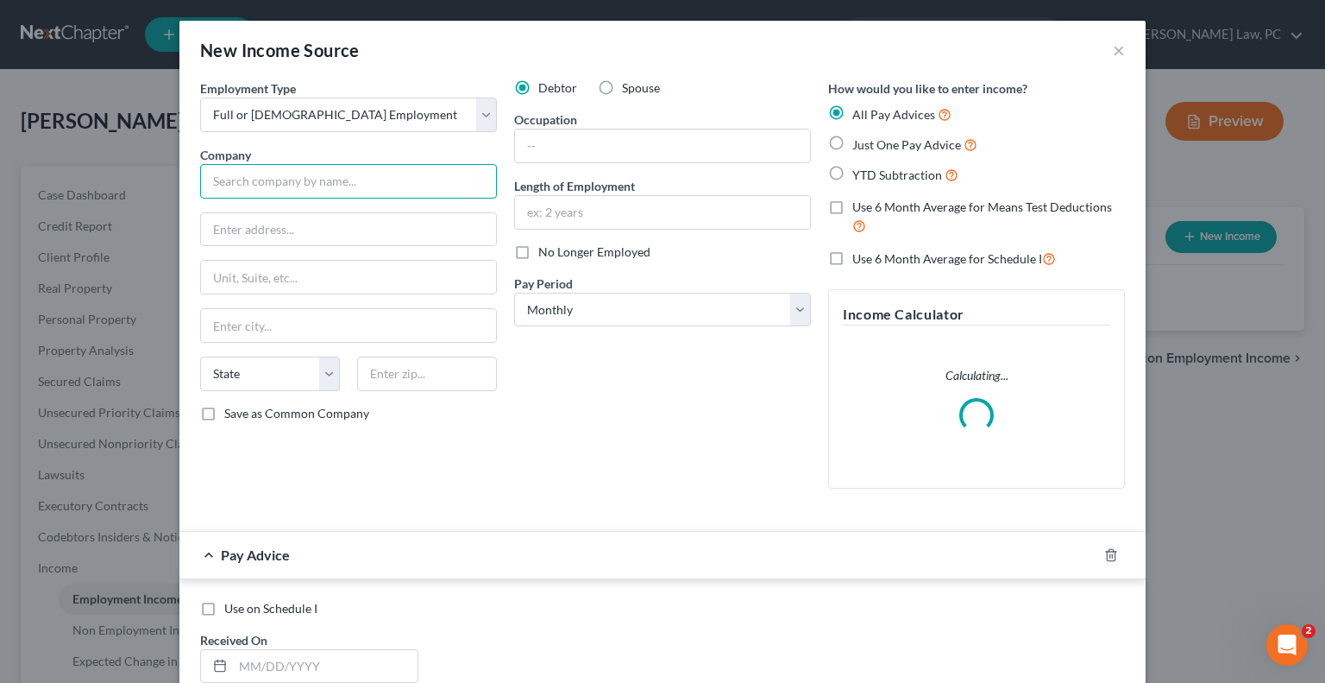
click at [306, 179] on input "text" at bounding box center [348, 181] width 297 height 35
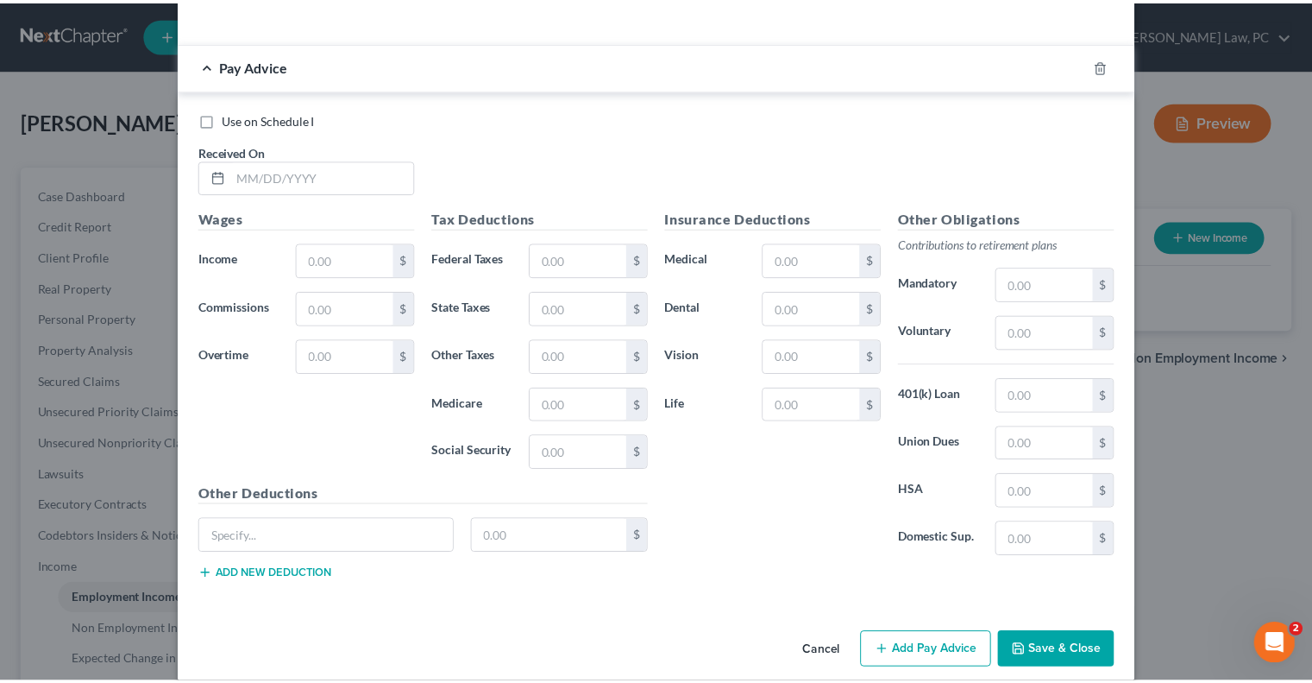
scroll to position [518, 0]
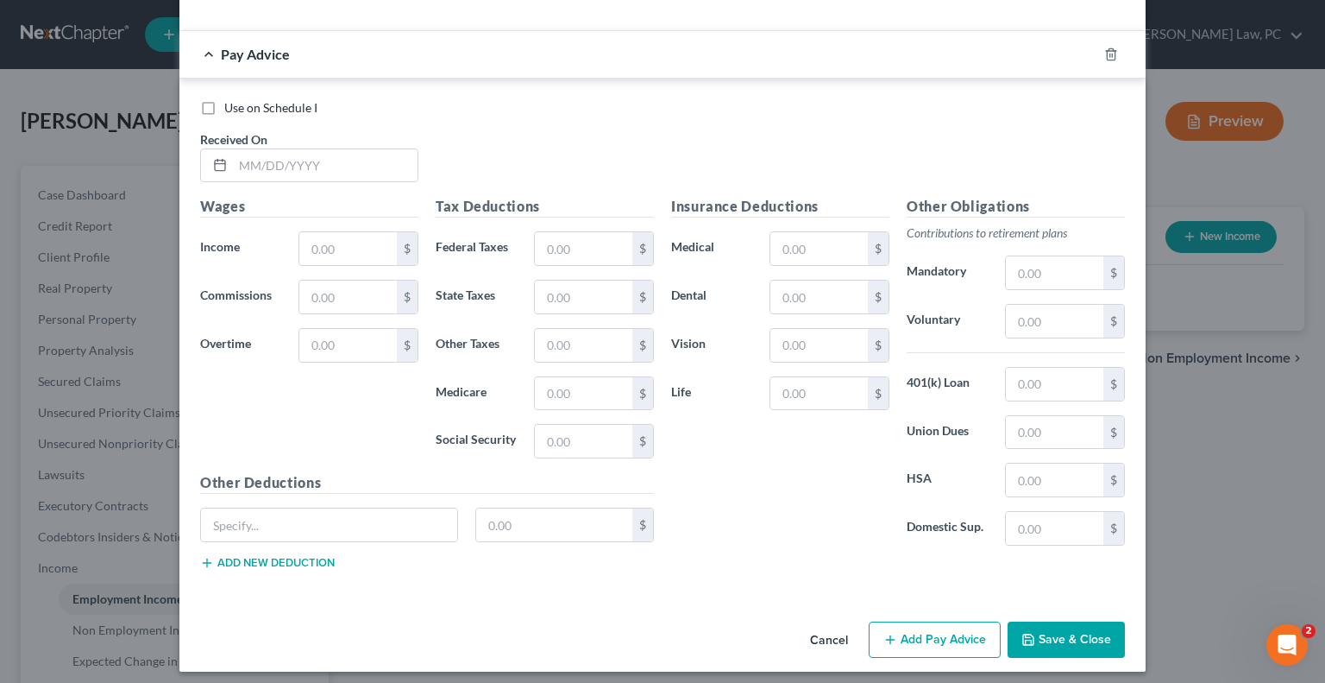
click at [830, 630] on button "Cancel" at bounding box center [829, 640] width 66 height 35
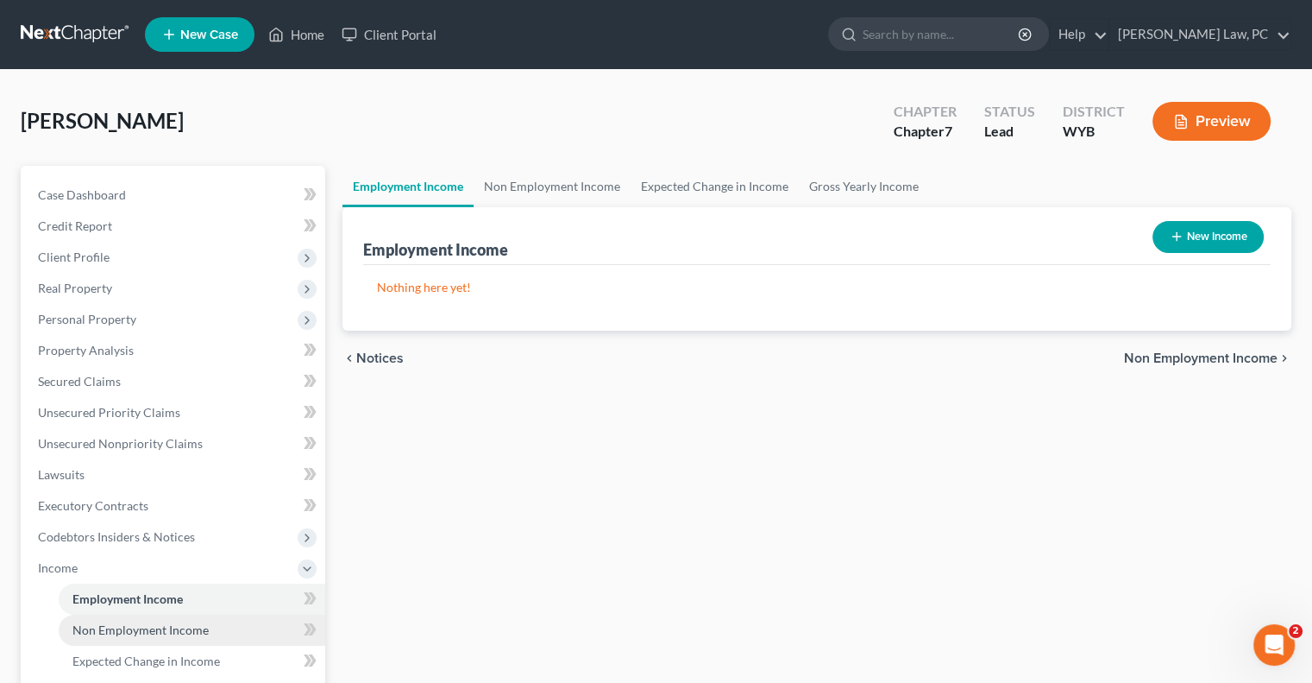
click at [138, 635] on span "Non Employment Income" at bounding box center [140, 629] width 136 height 15
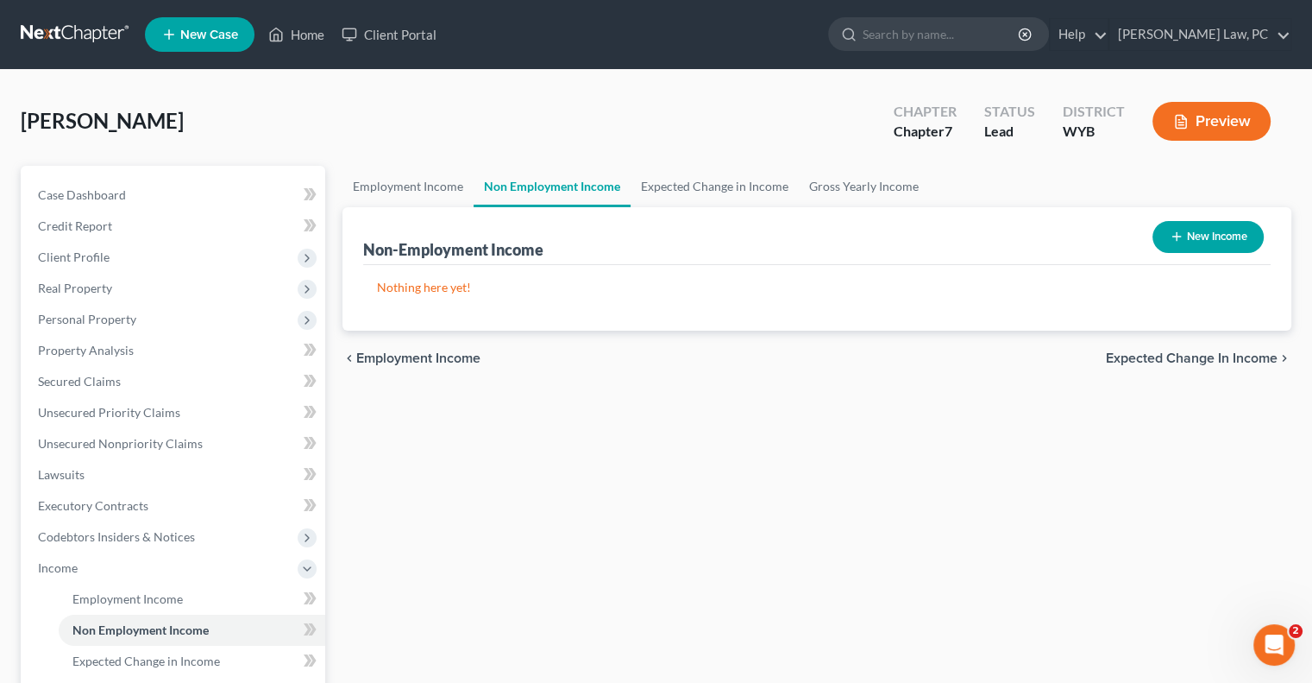
click at [1209, 244] on button "New Income" at bounding box center [1208, 237] width 111 height 32
select select "0"
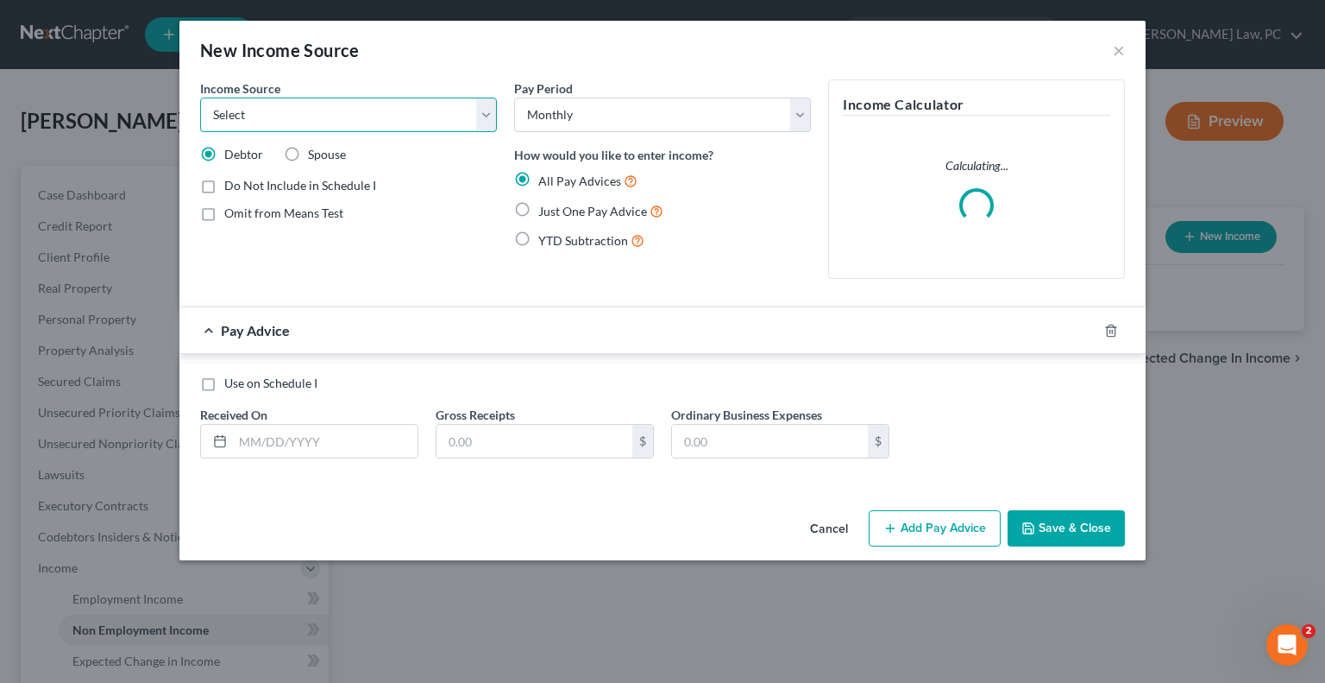
click at [349, 115] on select "Select Unemployment Disability (from employer) Pension Retirement Social Securi…" at bounding box center [348, 115] width 297 height 35
select select "4"
click at [200, 98] on select "Select Unemployment Disability (from employer) Pension Retirement Social Securi…" at bounding box center [348, 115] width 297 height 35
click at [538, 205] on label "Just One Pay Advice" at bounding box center [600, 211] width 125 height 20
click at [545, 205] on input "Just One Pay Advice" at bounding box center [550, 206] width 11 height 11
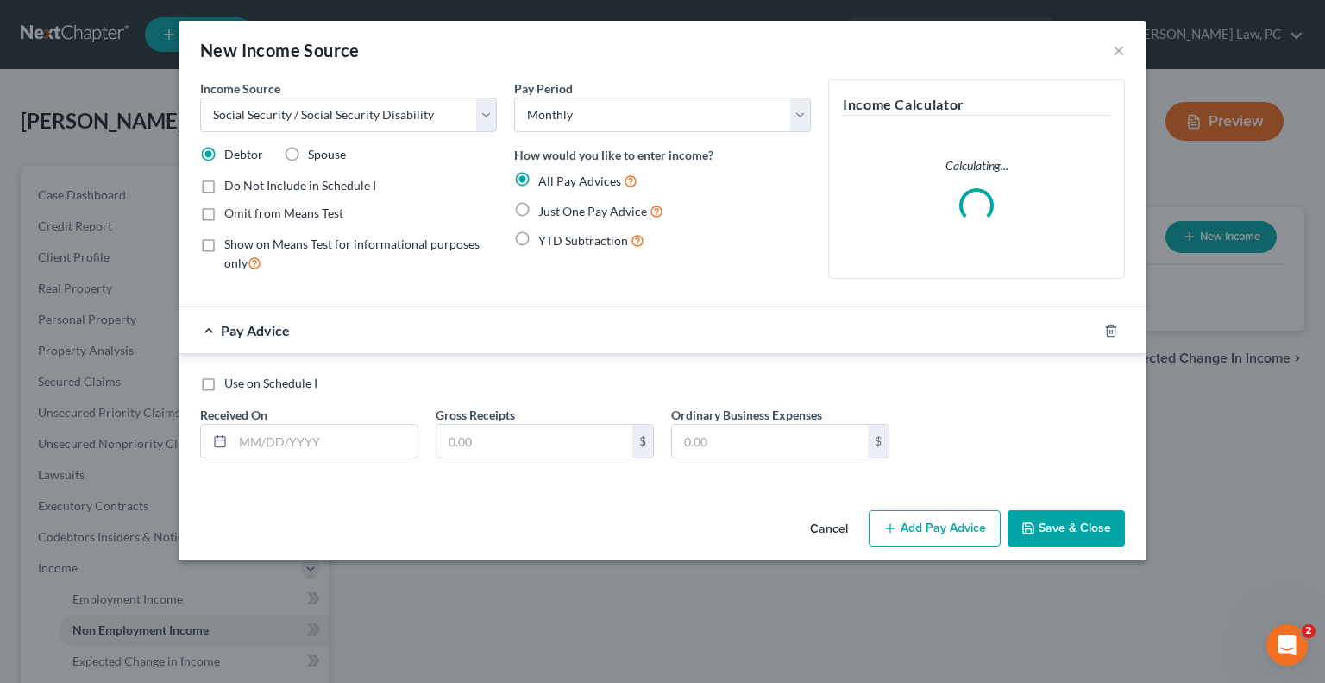
radio input "true"
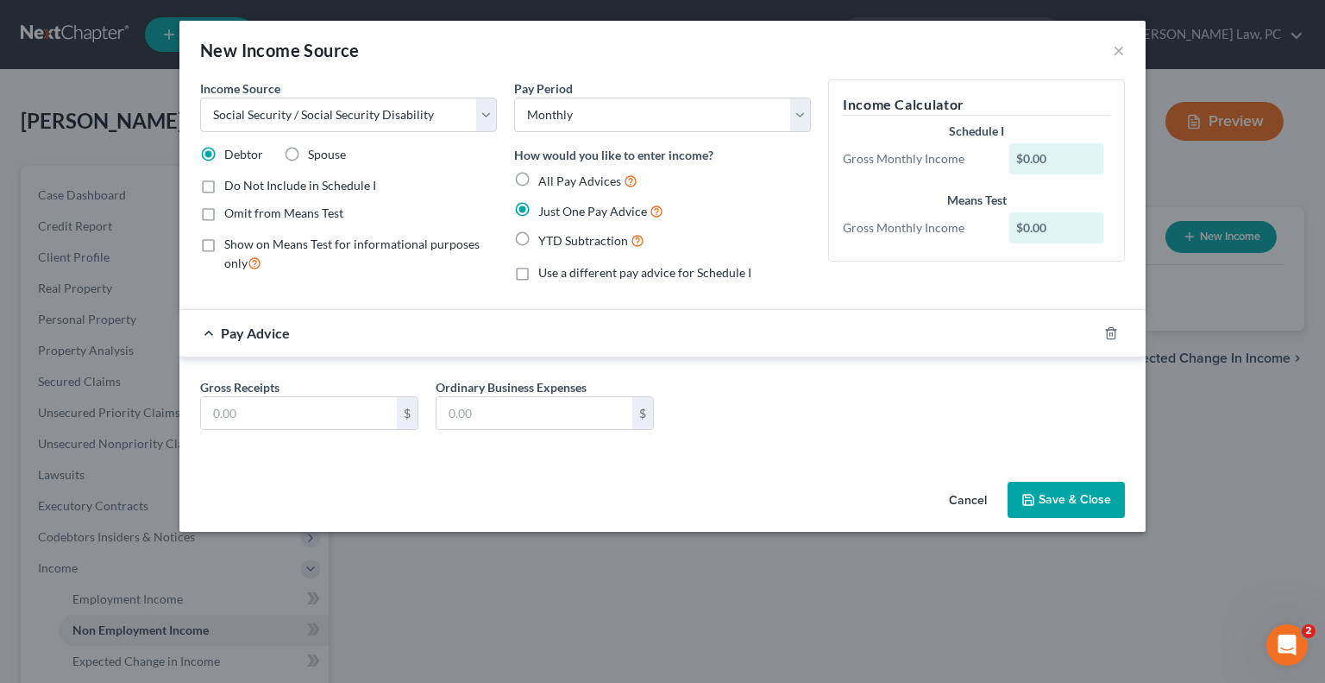
click at [224, 210] on label "Omit from Means Test" at bounding box center [283, 213] width 119 height 17
click at [231, 210] on input "Omit from Means Test" at bounding box center [236, 210] width 11 height 11
checkbox input "true"
click at [287, 419] on input "text" at bounding box center [299, 413] width 196 height 33
type input "1,952"
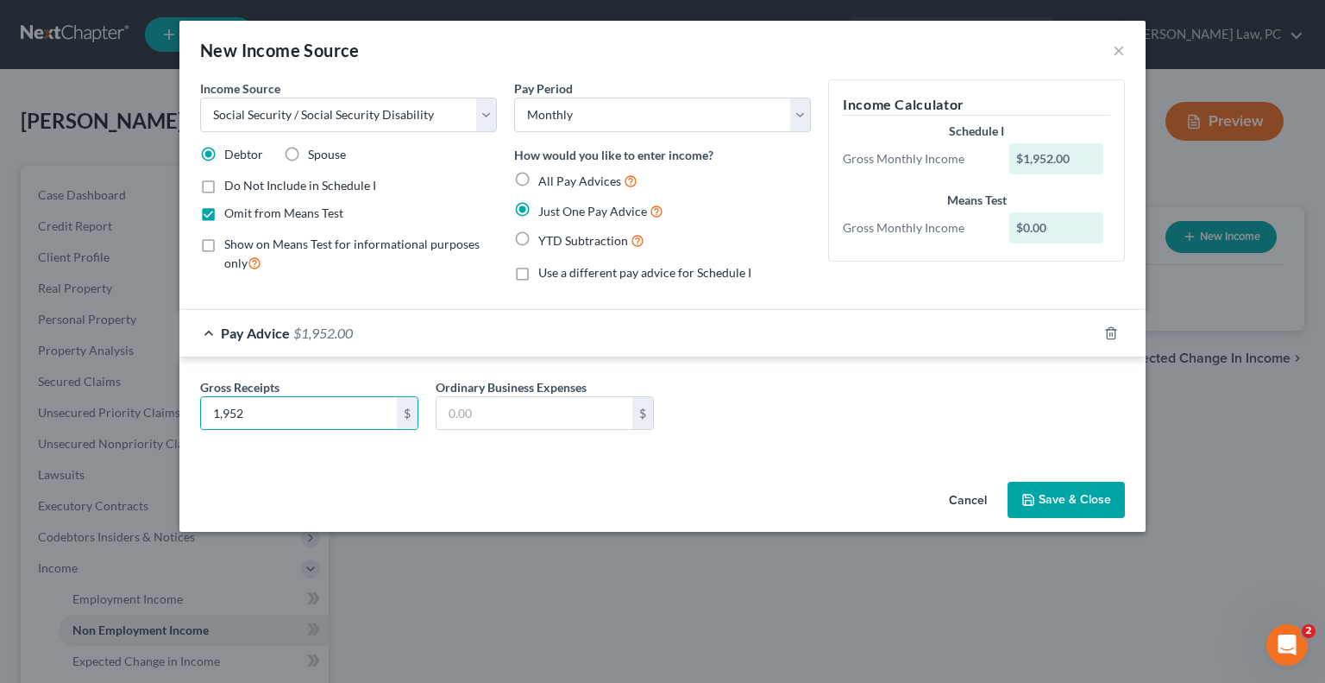
click at [1049, 498] on button "Save & Close" at bounding box center [1066, 499] width 117 height 36
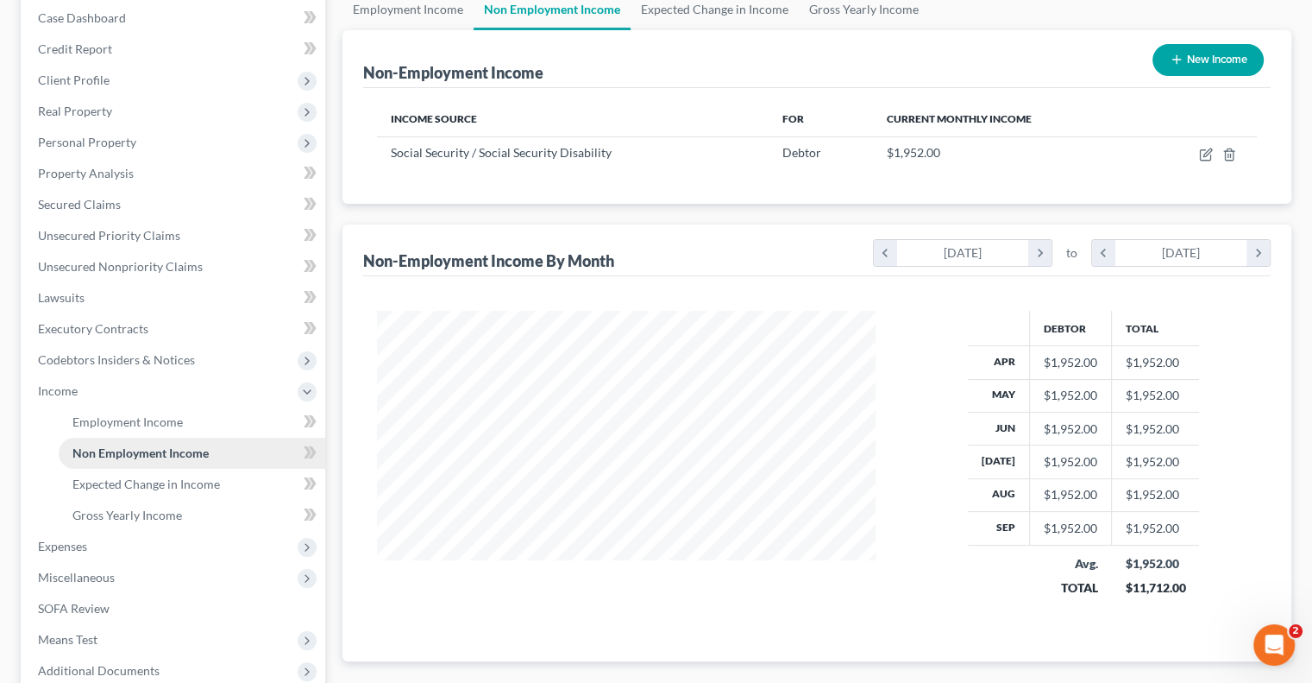
scroll to position [173, 0]
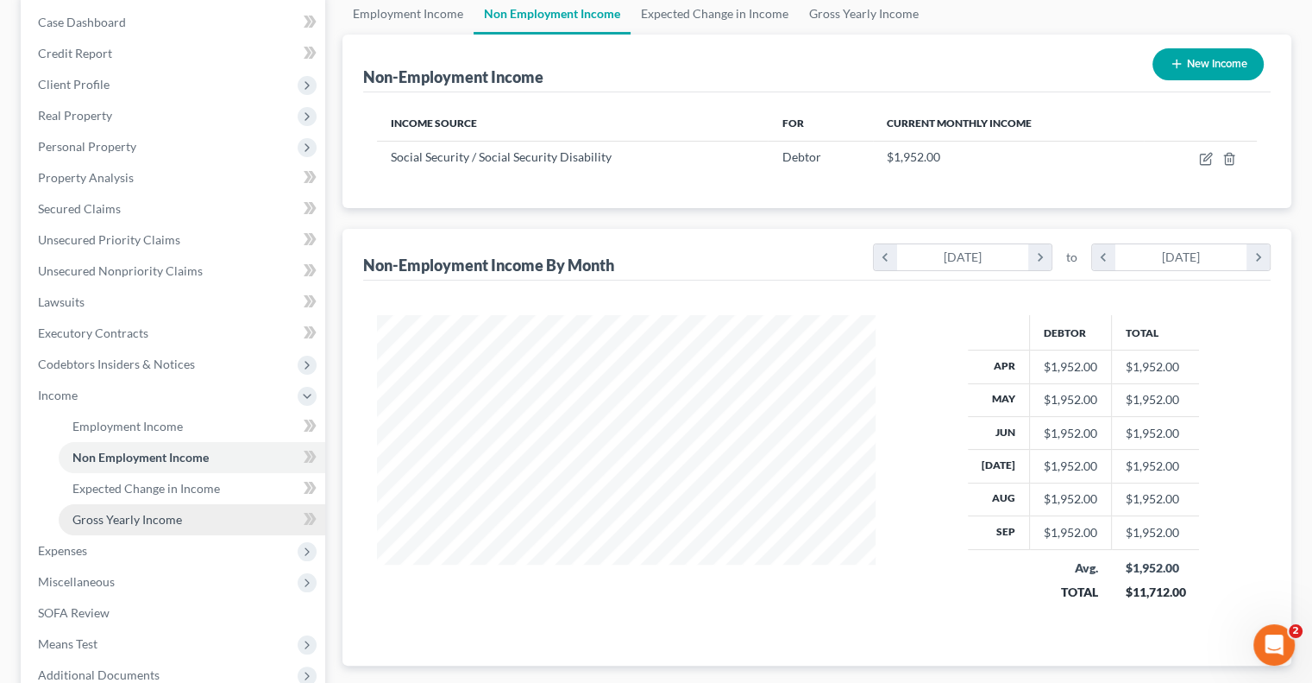
click at [142, 519] on span "Gross Yearly Income" at bounding box center [127, 519] width 110 height 15
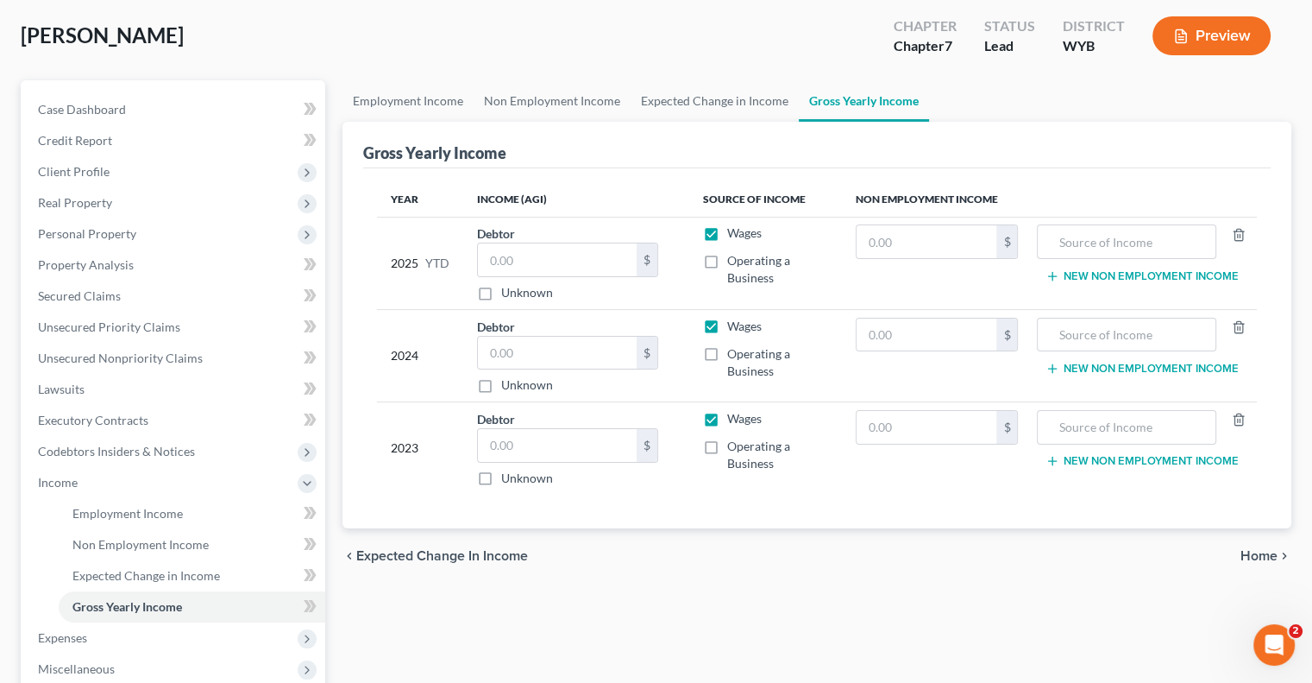
scroll to position [86, 0]
click at [950, 338] on input "text" at bounding box center [927, 334] width 141 height 33
click at [935, 250] on input "text" at bounding box center [927, 240] width 141 height 33
type input "17,568"
click at [1077, 242] on input "text" at bounding box center [1127, 240] width 160 height 33
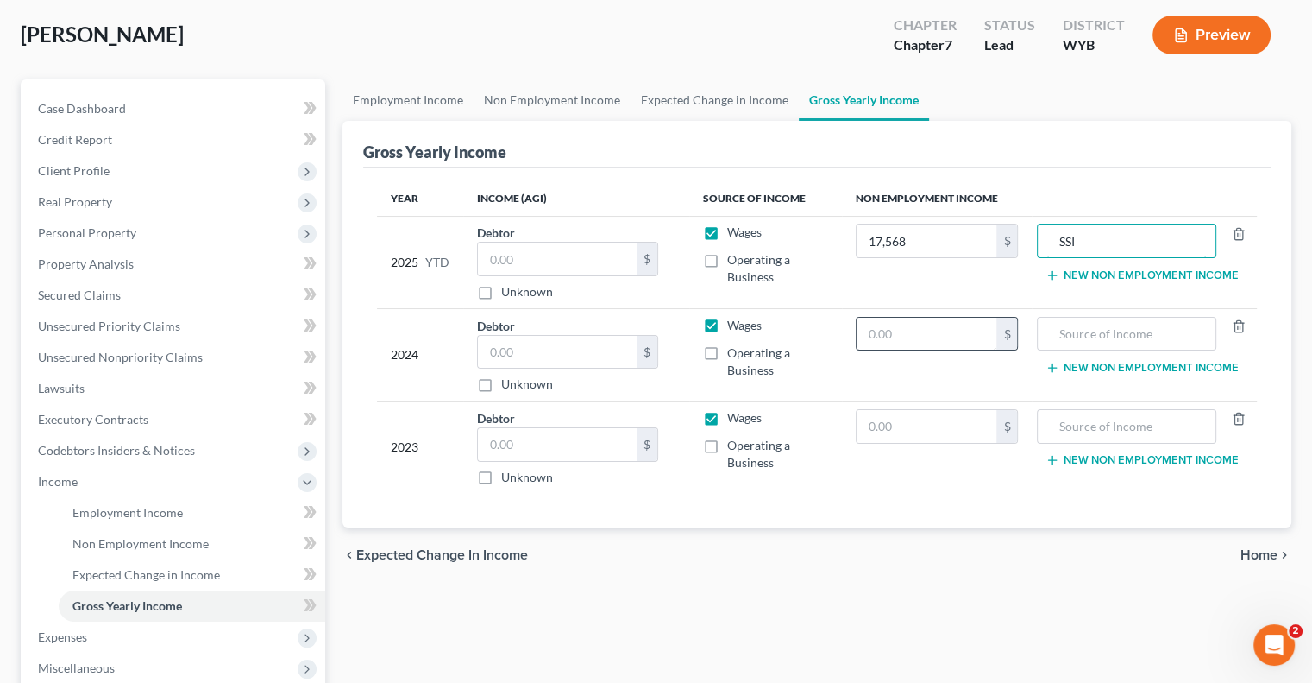
type input "SSI"
click at [952, 326] on input "text" at bounding box center [927, 334] width 141 height 33
type input "23,100"
click at [1126, 339] on input "text" at bounding box center [1127, 334] width 160 height 33
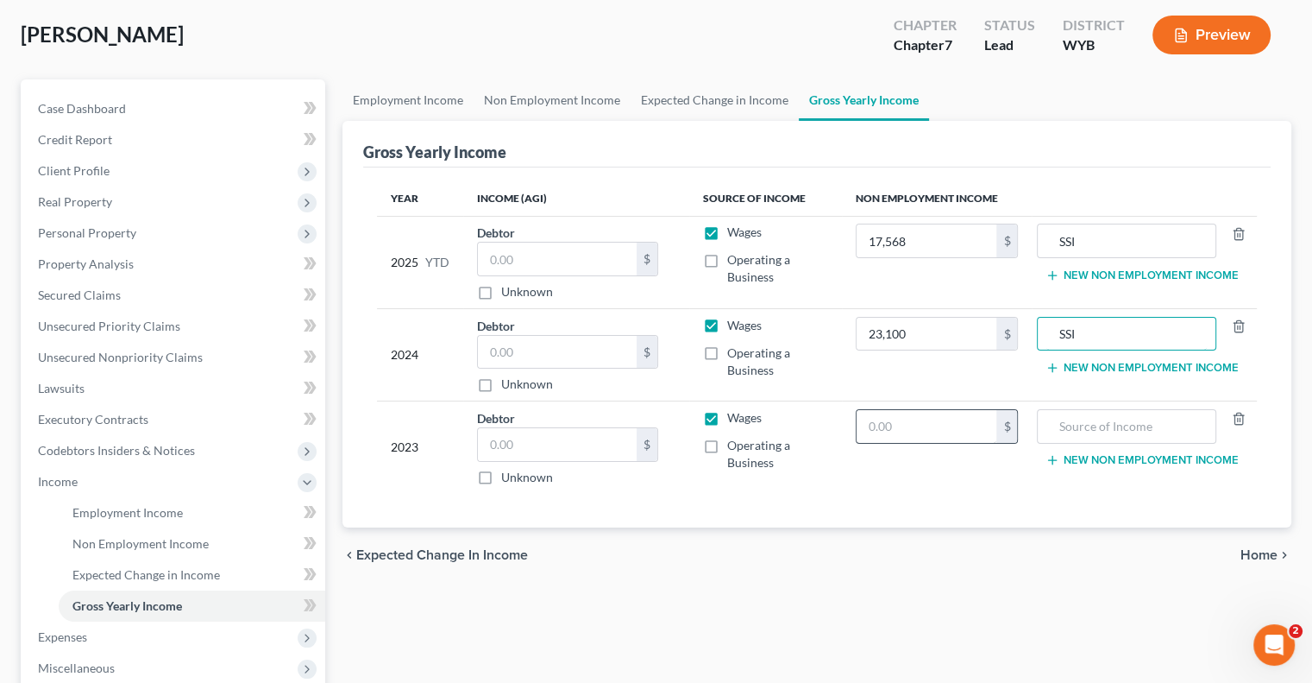
type input "SSI"
click at [908, 425] on input "text" at bounding box center [927, 426] width 141 height 33
click at [918, 431] on input "text" at bounding box center [927, 426] width 141 height 33
type input "22,800"
click at [1061, 430] on input "text" at bounding box center [1127, 426] width 160 height 33
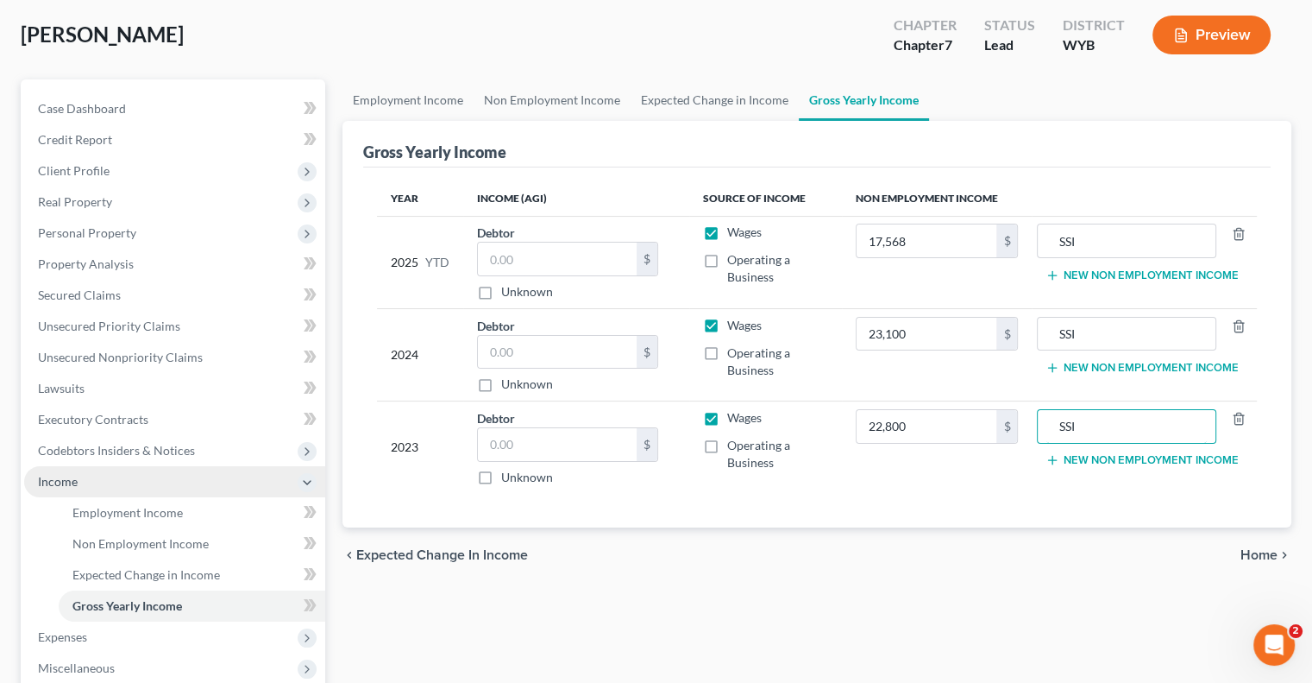
type input "SSI"
click at [304, 486] on icon at bounding box center [307, 482] width 14 height 14
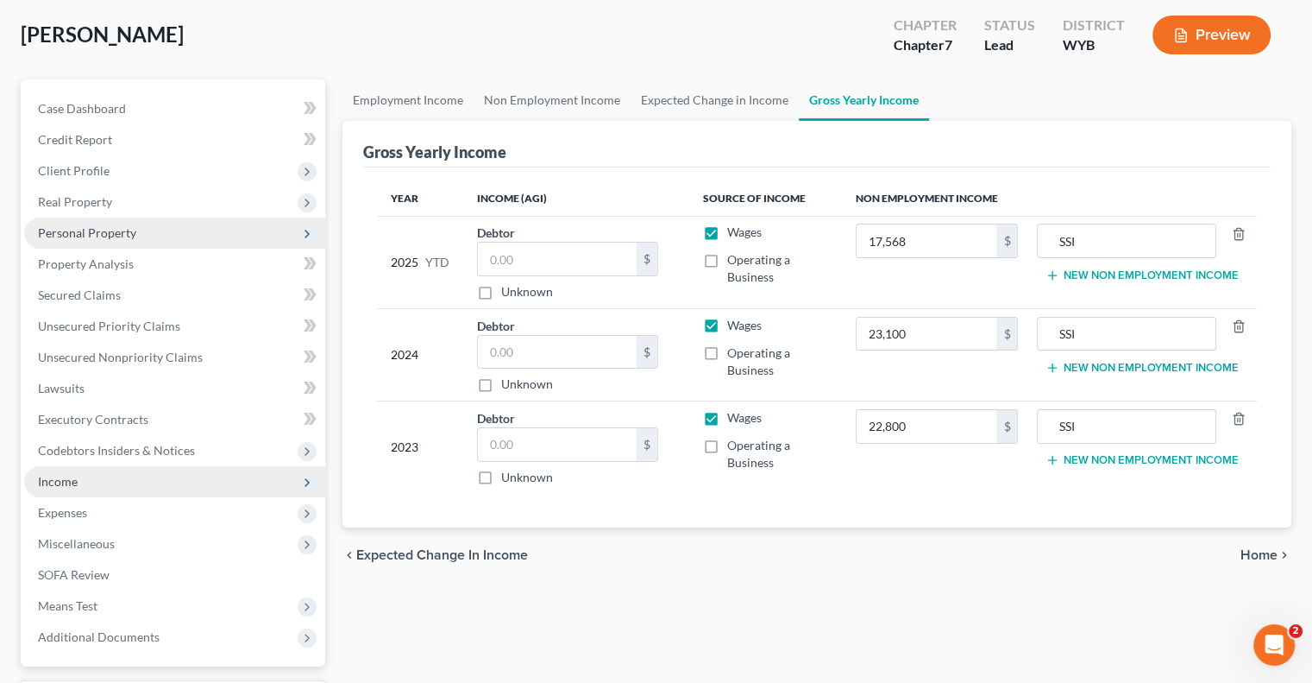
click at [101, 228] on span "Personal Property" at bounding box center [87, 232] width 98 height 15
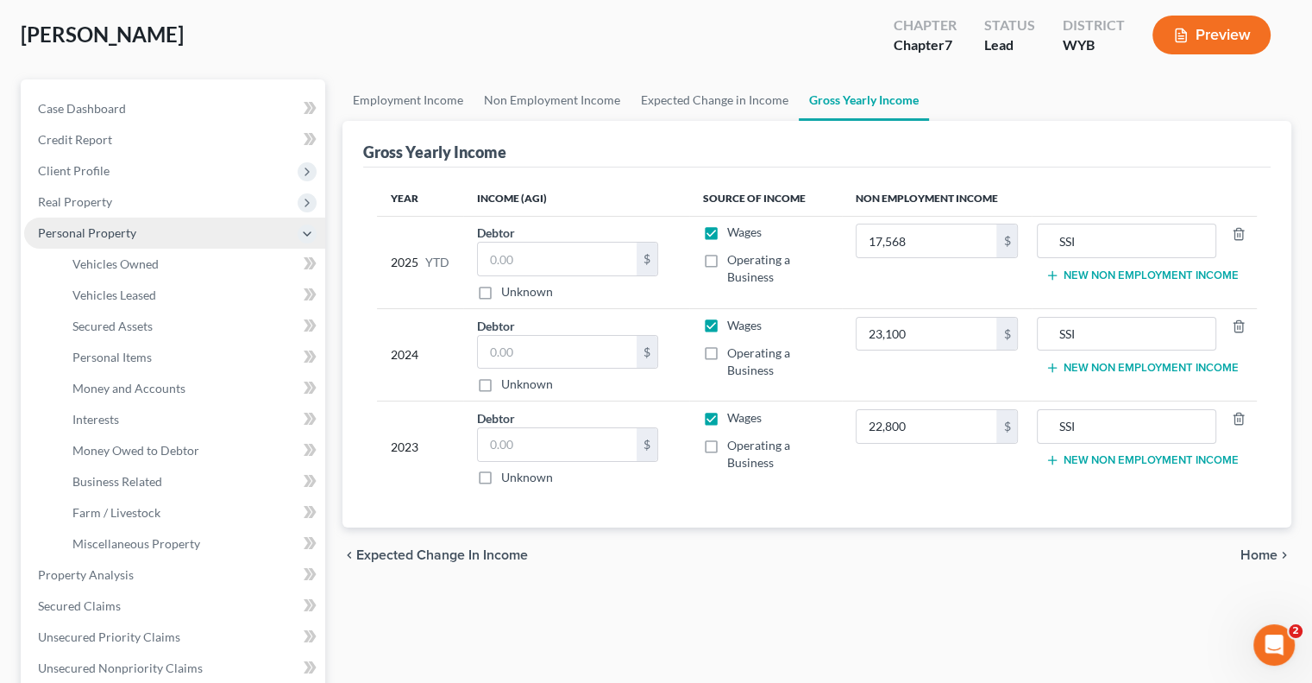
click at [290, 231] on span "Personal Property" at bounding box center [174, 232] width 301 height 31
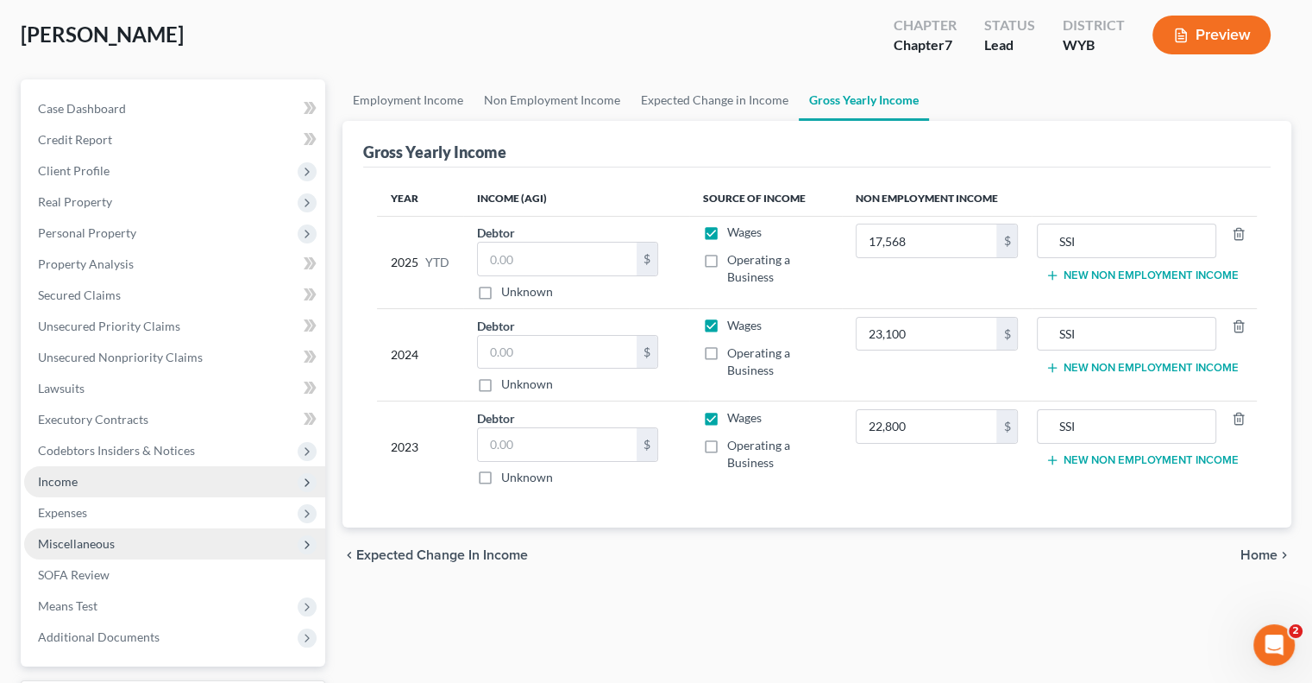
click at [131, 546] on span "Miscellaneous" at bounding box center [174, 543] width 301 height 31
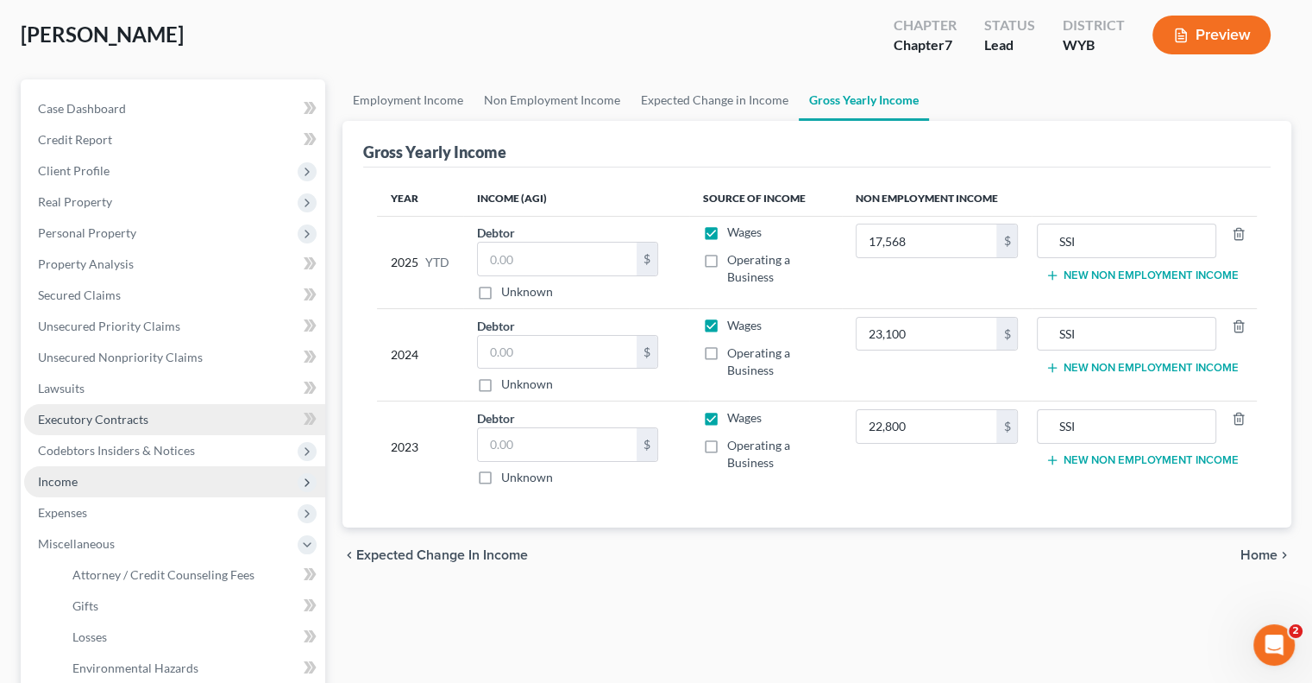
click at [104, 412] on span "Executory Contracts" at bounding box center [93, 419] width 110 height 15
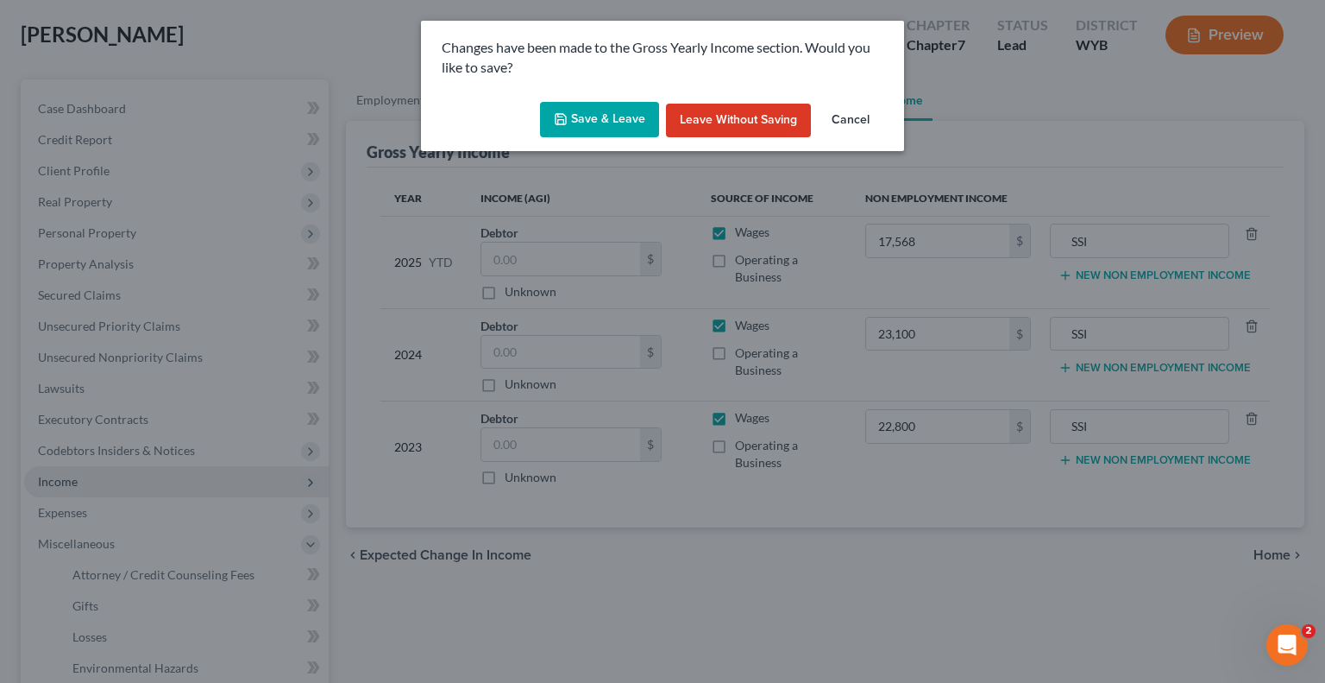
click at [574, 134] on button "Save & Leave" at bounding box center [599, 120] width 119 height 36
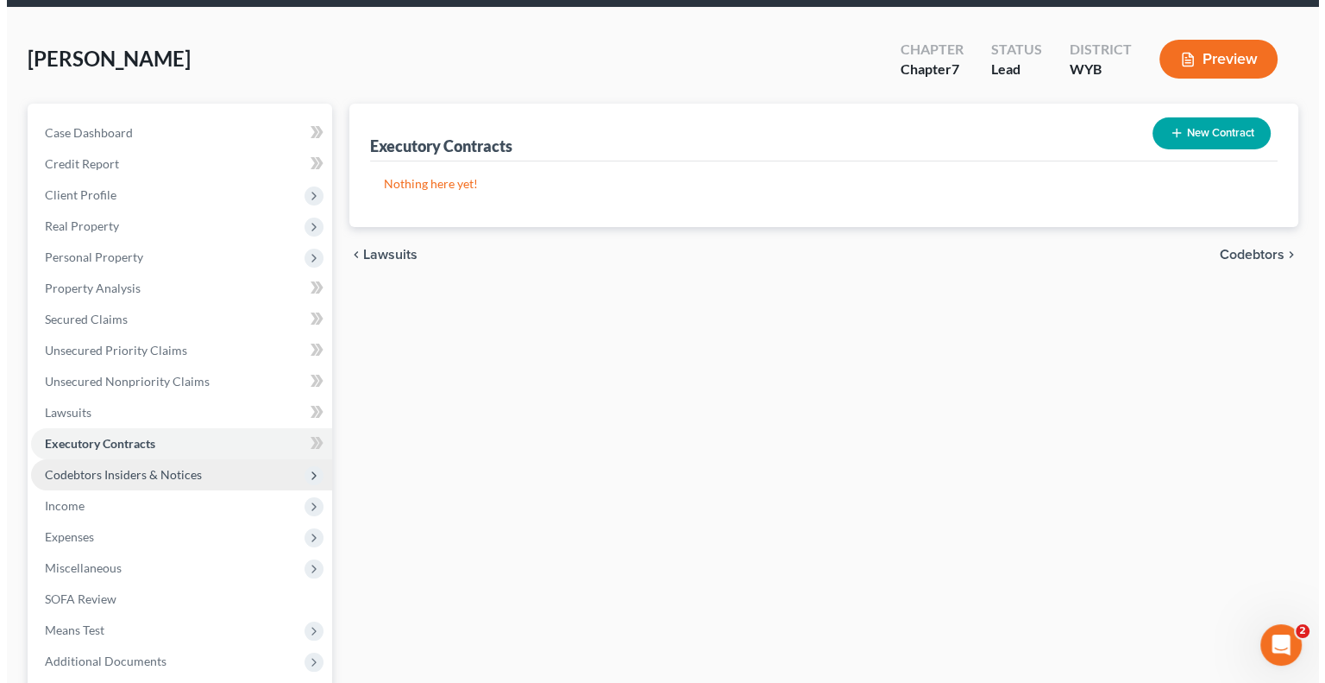
scroll to position [86, 0]
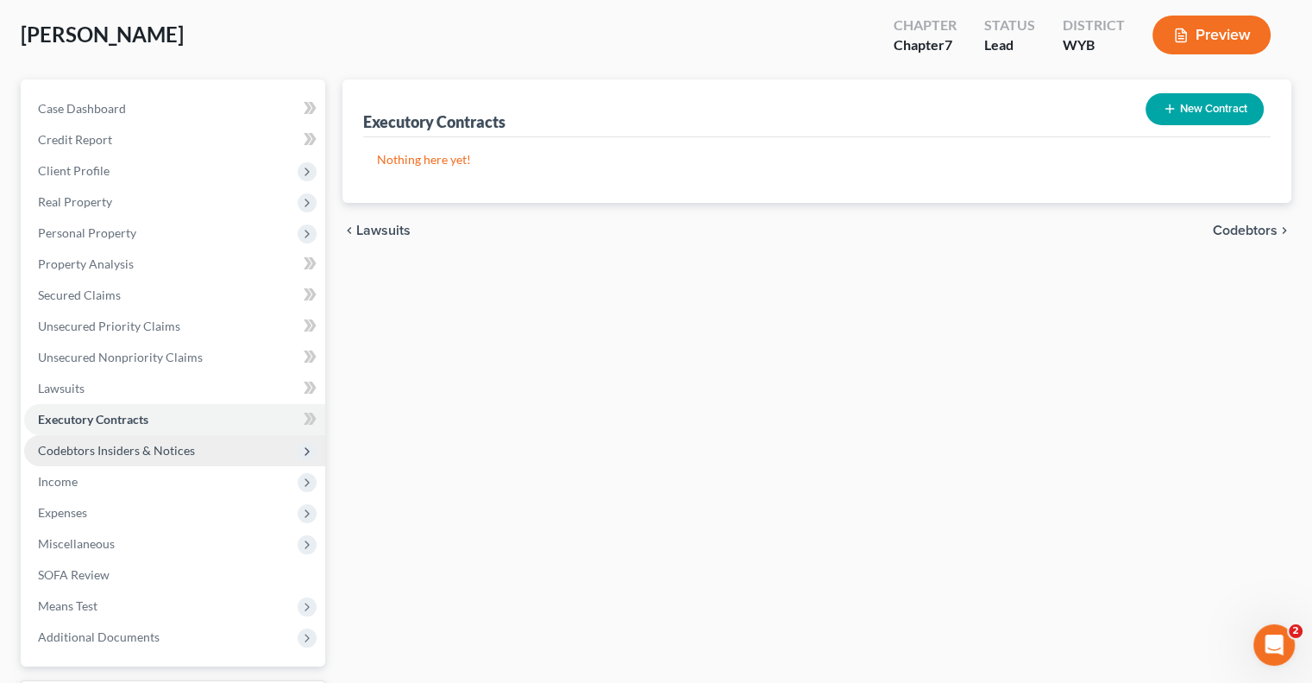
click at [116, 451] on span "Codebtors Insiders & Notices" at bounding box center [116, 450] width 157 height 15
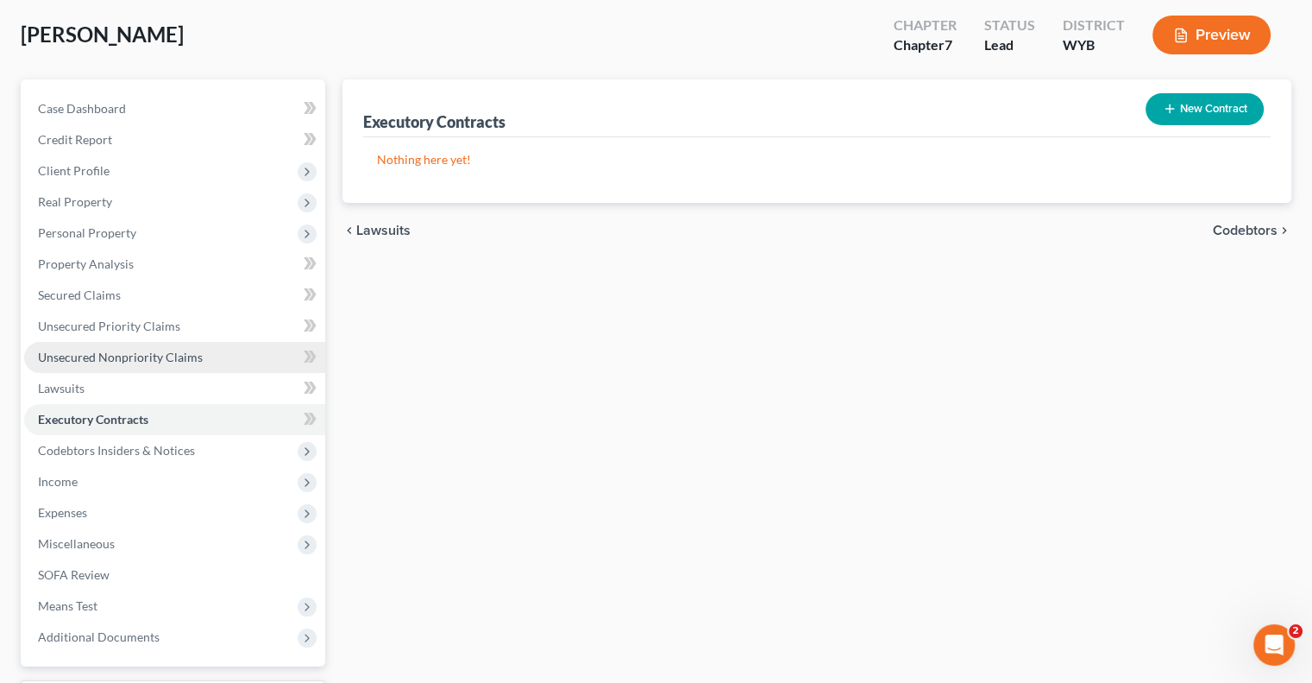
click at [124, 362] on span "Unsecured Nonpriority Claims" at bounding box center [120, 356] width 165 height 15
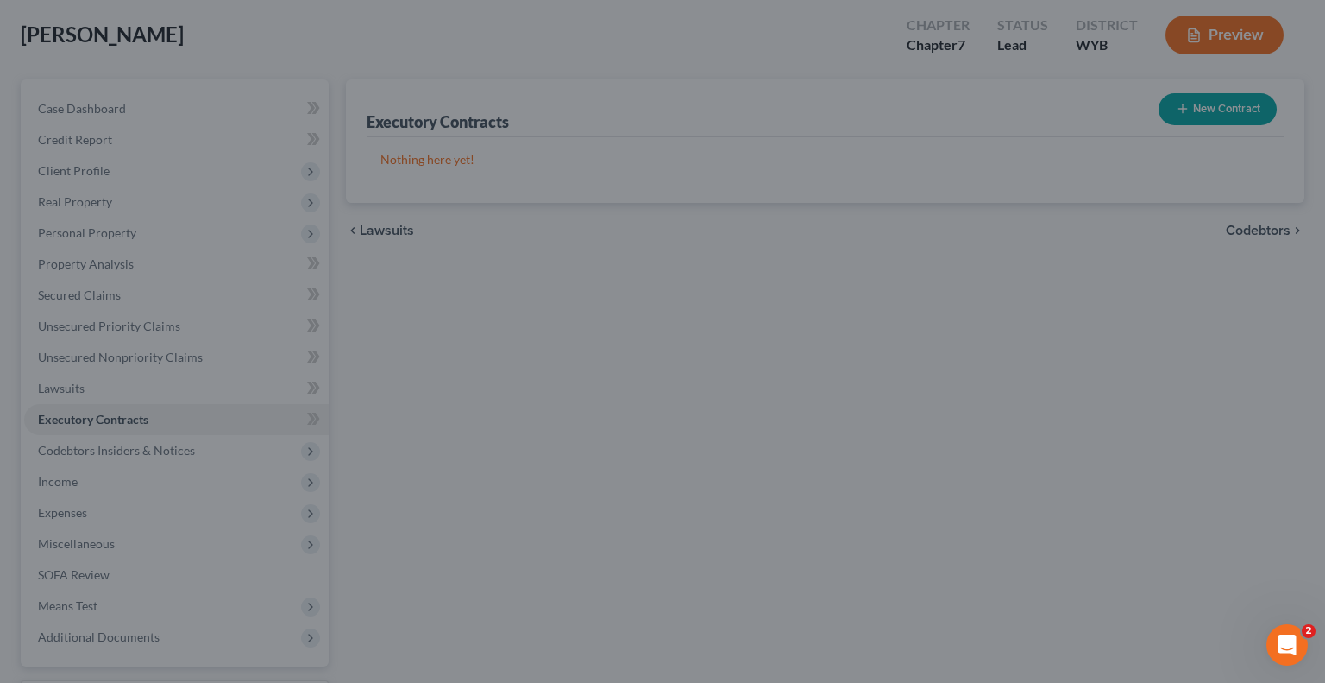
click at [467, 456] on div at bounding box center [662, 341] width 1325 height 683
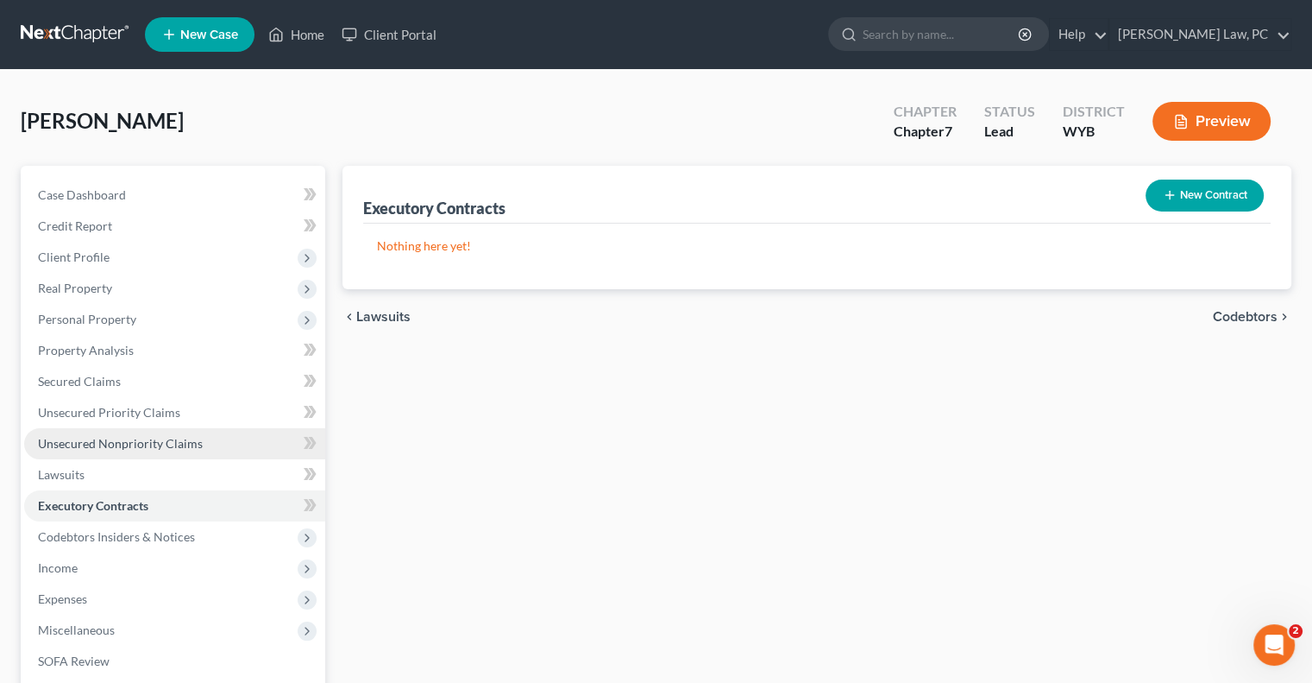
click at [104, 438] on span "Unsecured Nonpriority Claims" at bounding box center [120, 443] width 165 height 15
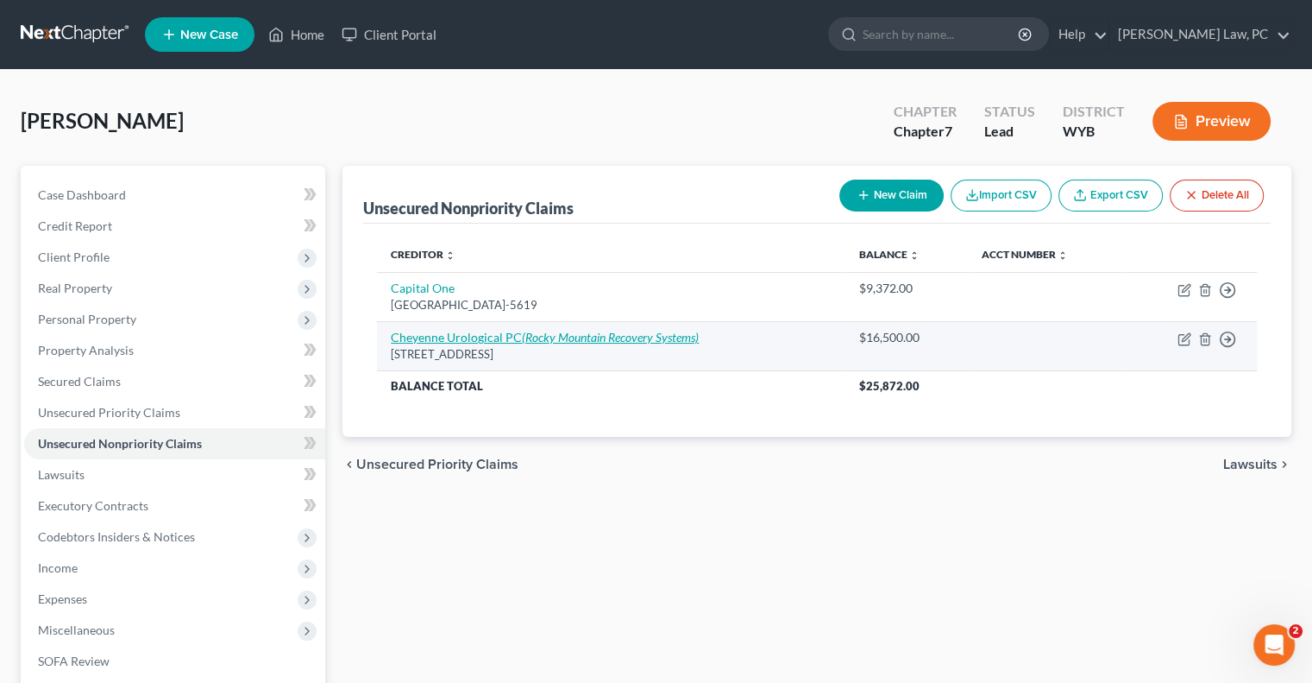
click at [528, 337] on icon "(Rocky Mountain Recovery Systems)" at bounding box center [610, 337] width 177 height 15
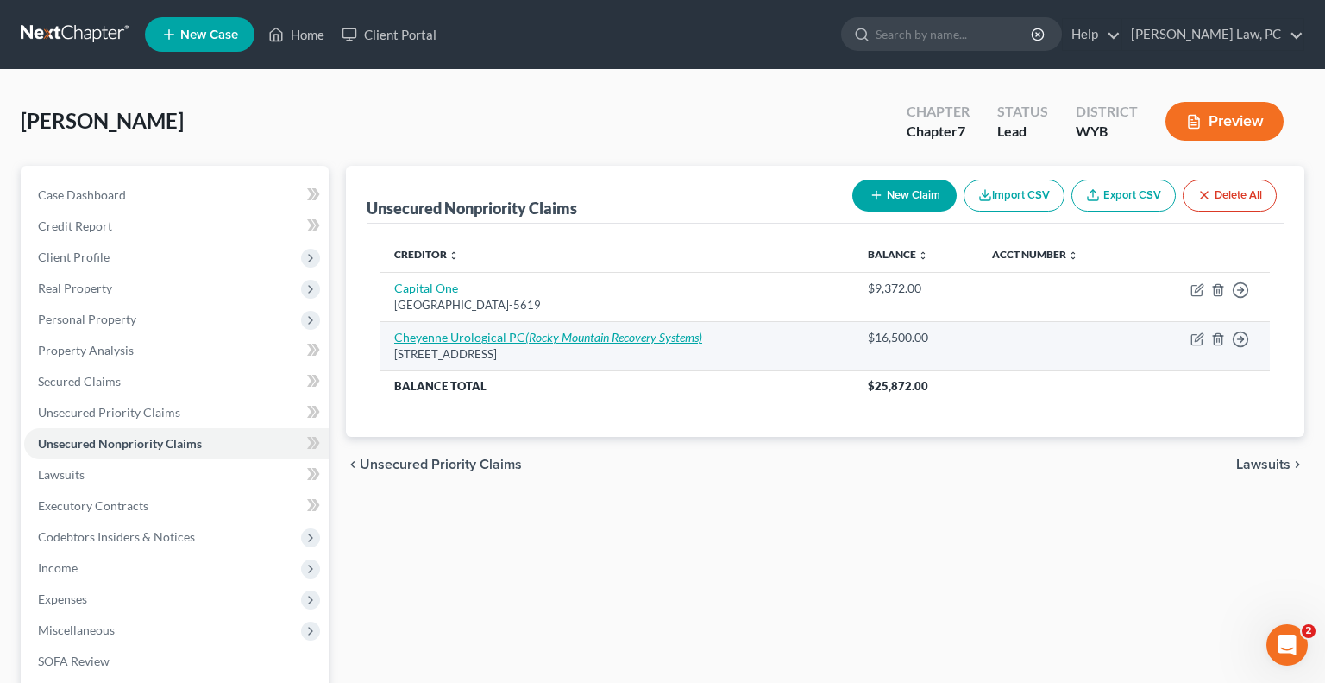
select select "53"
select select "9"
select select "0"
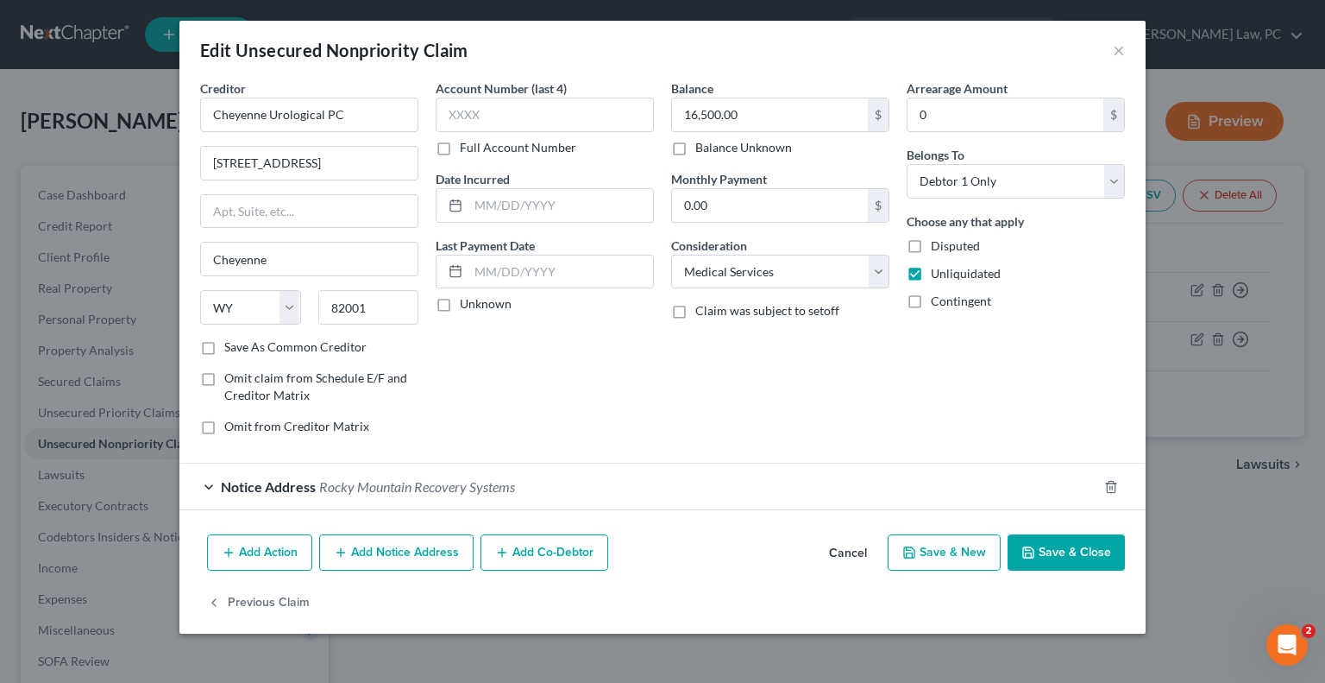
click at [261, 551] on button "Add Action" at bounding box center [259, 552] width 105 height 36
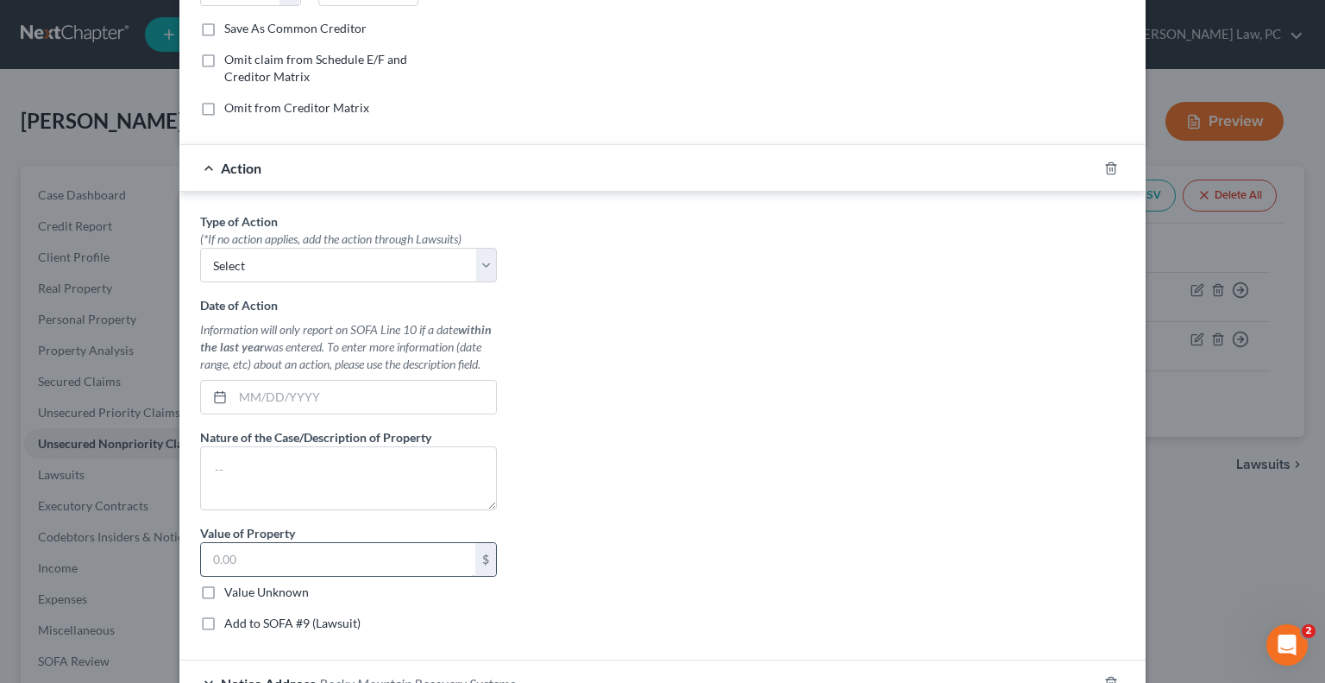
scroll to position [345, 0]
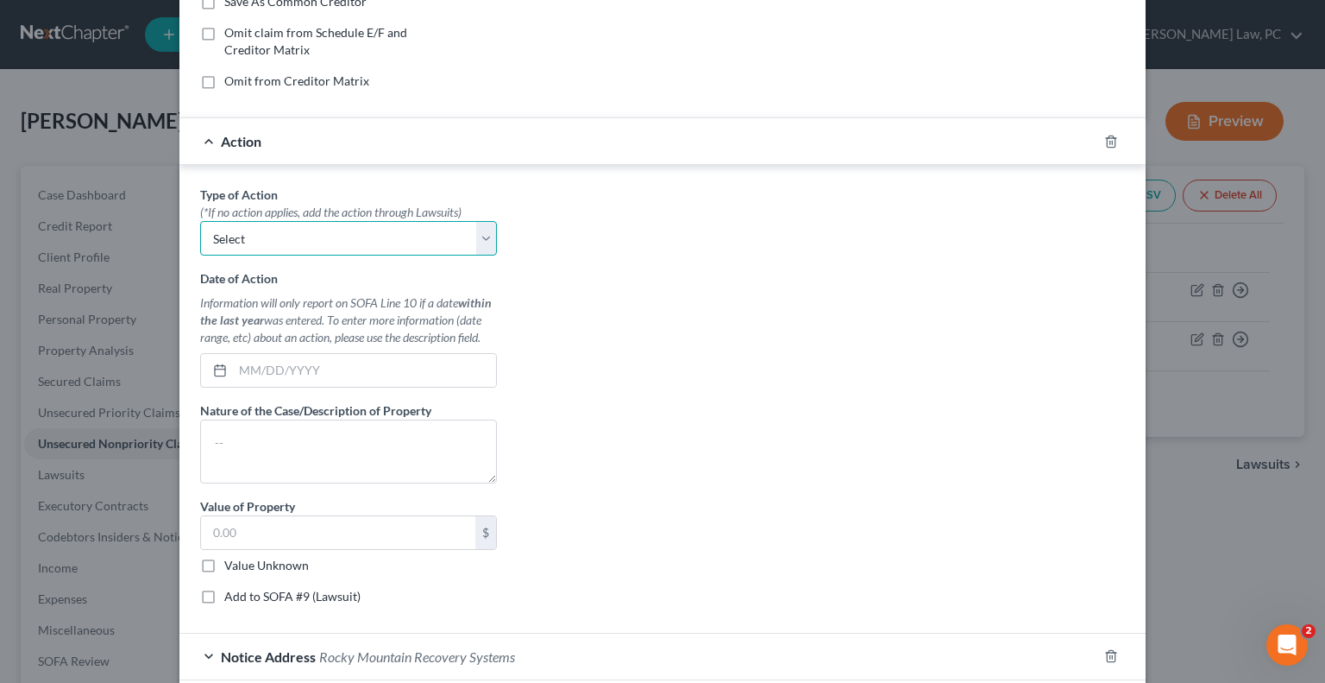
click at [251, 242] on select "Select Repossession Garnishment Foreclosure Personal Injury Attached, Seized, O…" at bounding box center [348, 238] width 297 height 35
select select "1"
click at [200, 221] on select "Select Repossession Garnishment Foreclosure Personal Injury Attached, Seized, O…" at bounding box center [348, 238] width 297 height 35
click at [276, 368] on input "text" at bounding box center [364, 370] width 263 height 33
type input "08/31/2025"
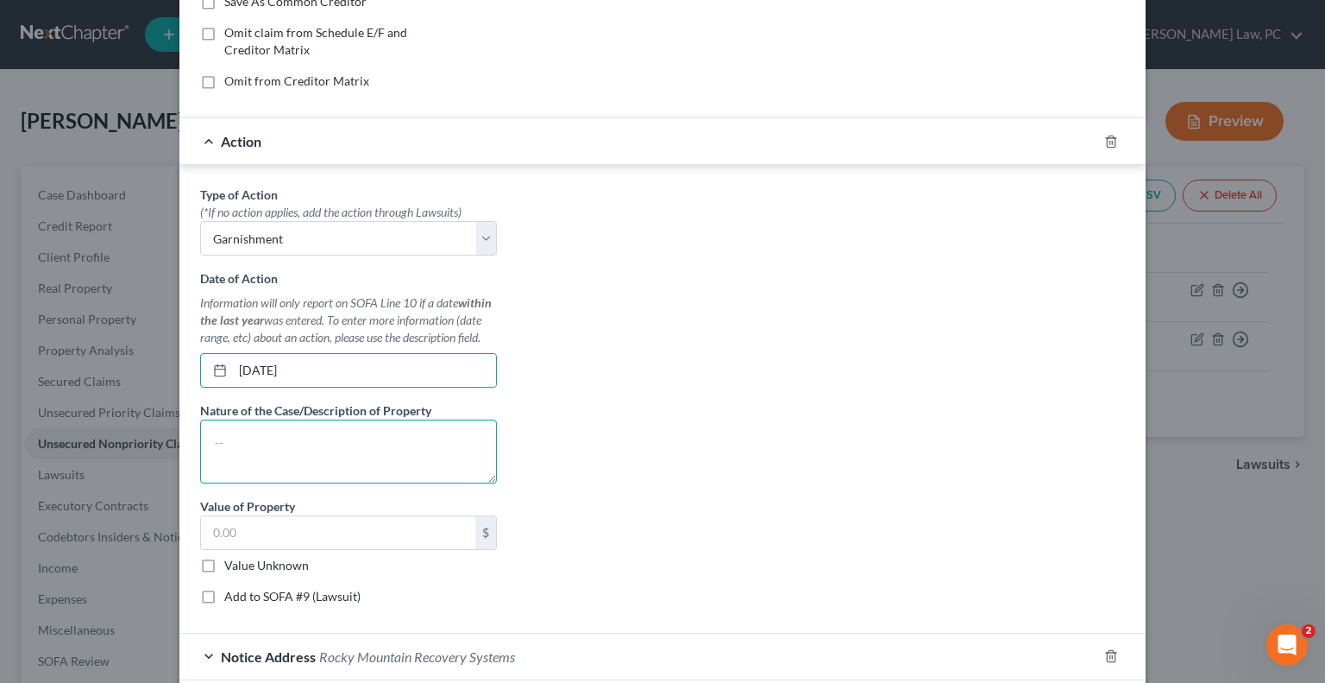
click at [259, 424] on textarea at bounding box center [348, 451] width 297 height 64
type textarea "Garnishment of bank account"
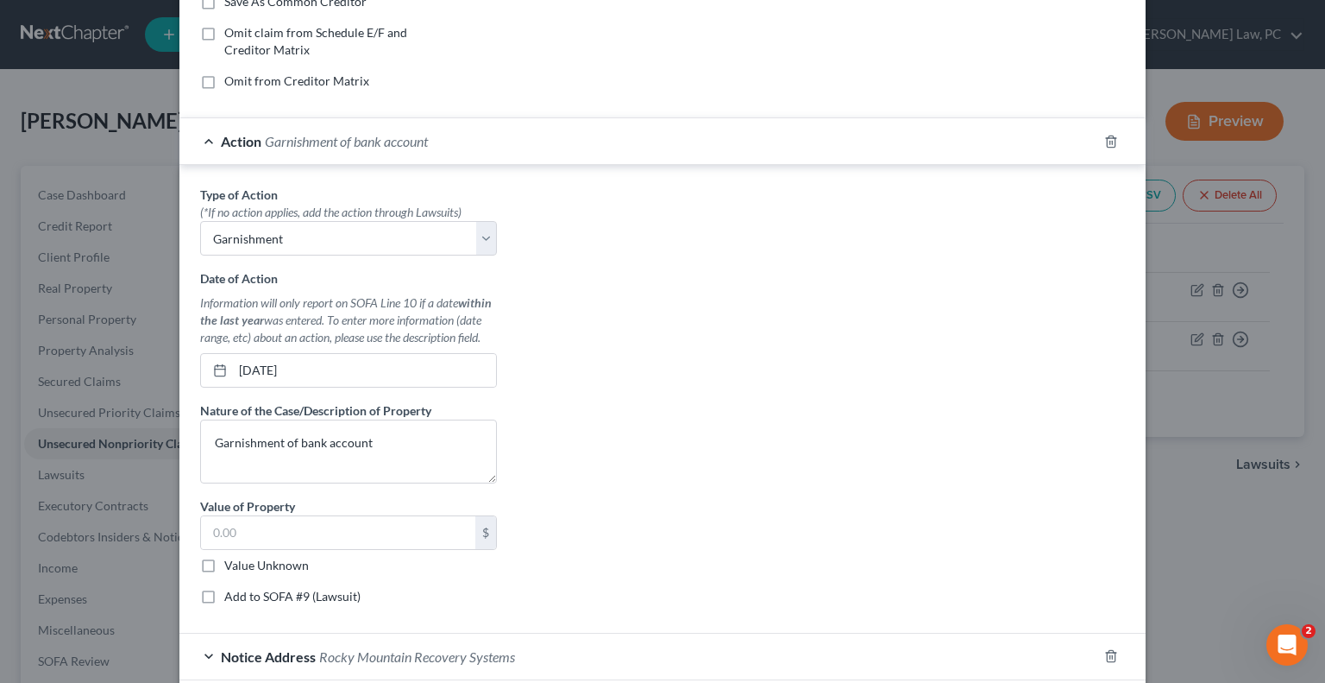
click at [224, 566] on label "Value Unknown" at bounding box center [266, 565] width 85 height 17
click at [231, 566] on input "Value Unknown" at bounding box center [236, 562] width 11 height 11
checkbox input "true"
type input "0.00"
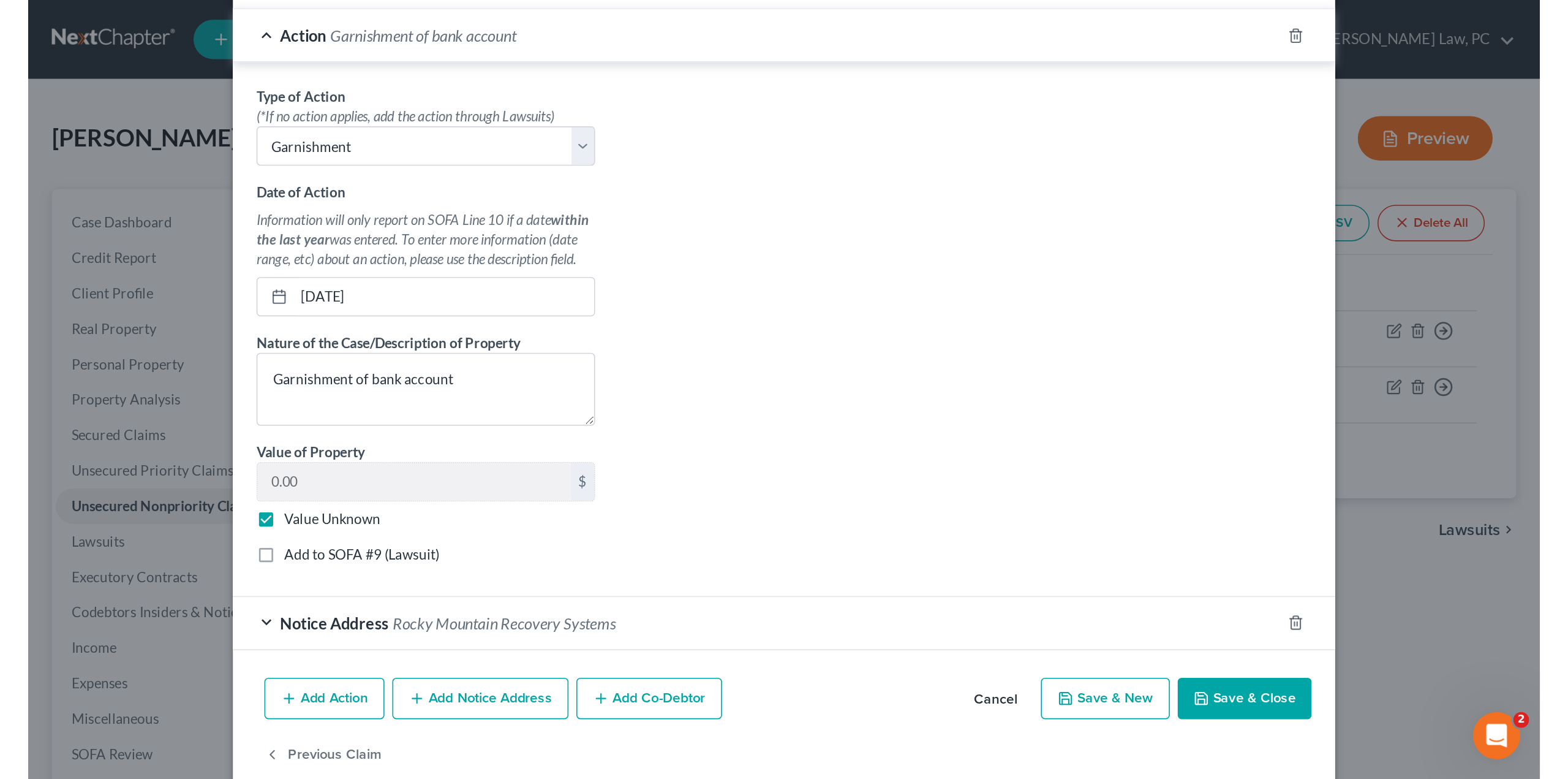
scroll to position [343, 0]
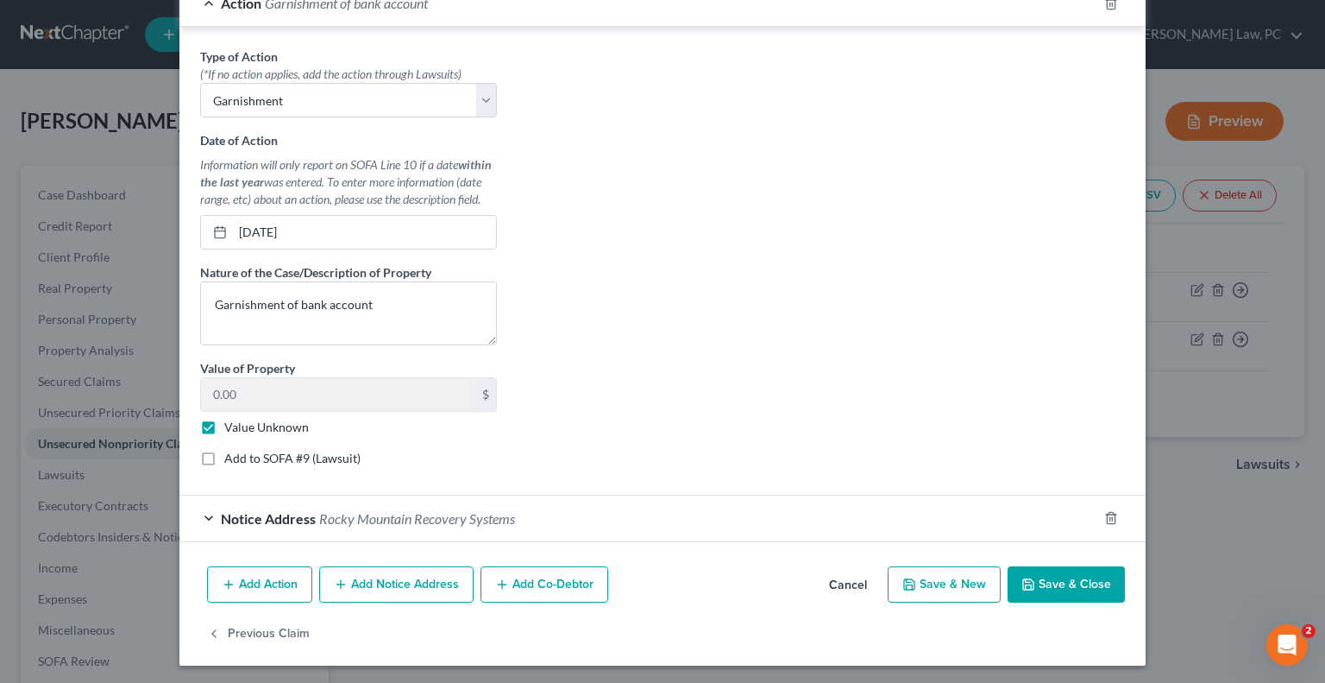
click at [1063, 582] on button "Save & Close" at bounding box center [1066, 584] width 117 height 36
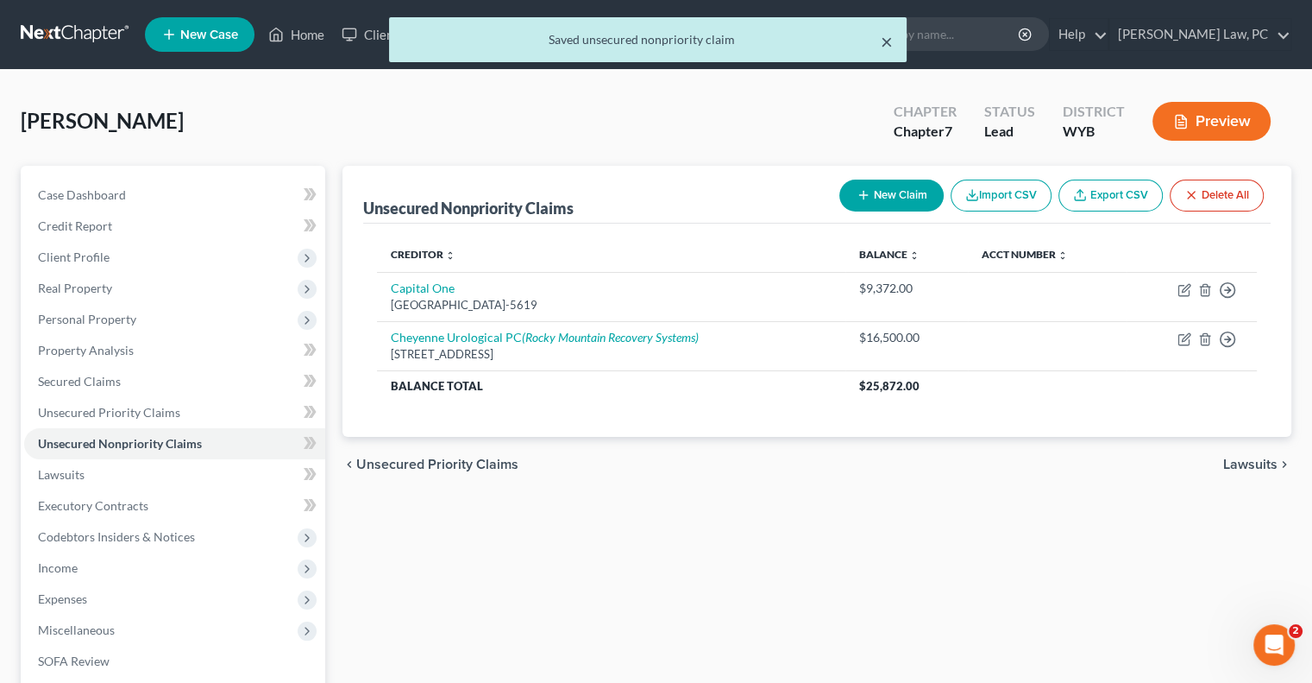
click at [891, 50] on button "×" at bounding box center [887, 41] width 12 height 21
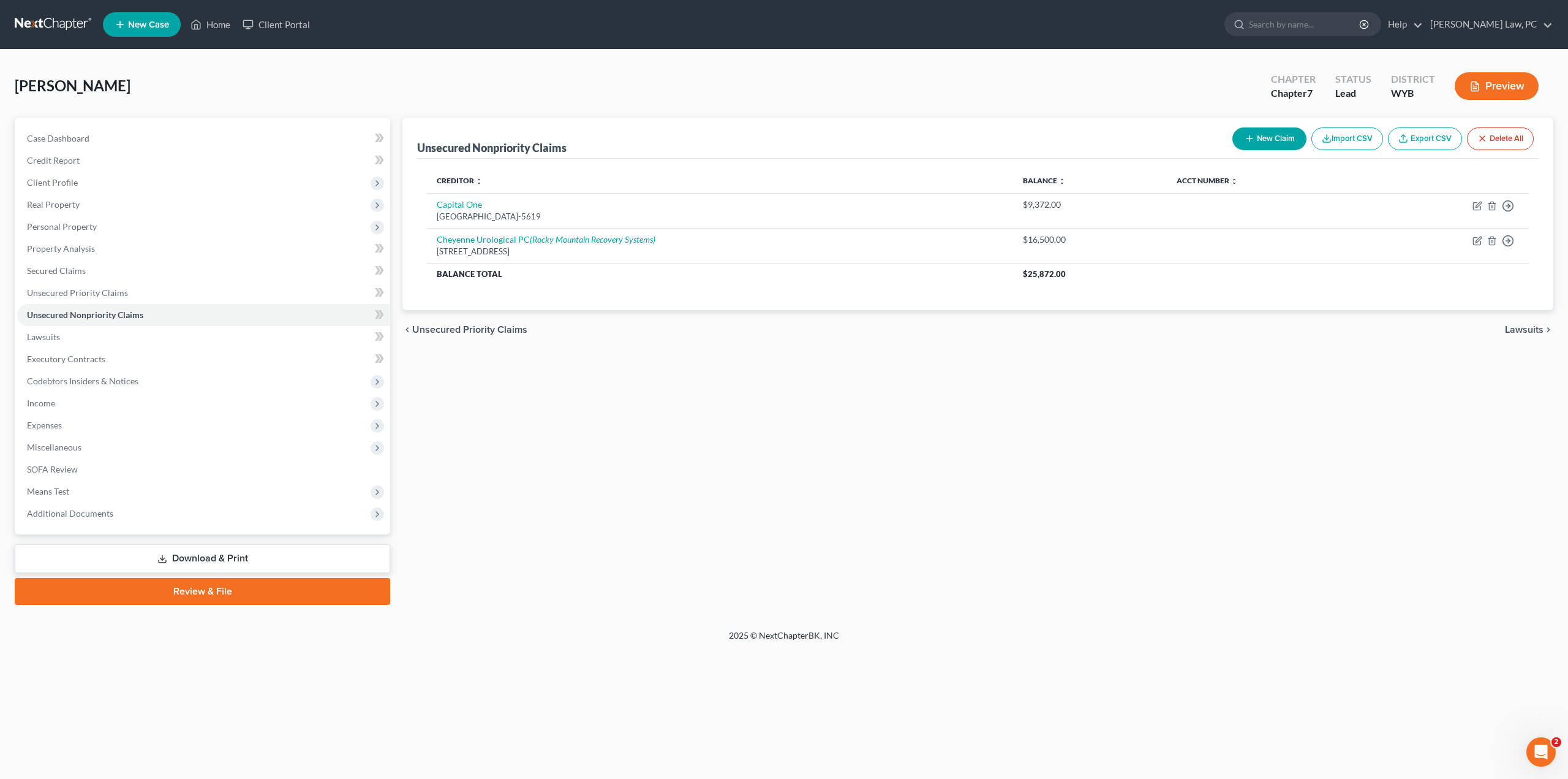
click at [695, 476] on div "Unsecured Nonpriority Claims New Claim Import CSV Export CSV Delete All Credito…" at bounding box center [977, 361] width 1163 height 487
click at [187, 484] on link "Download & Print" at bounding box center [202, 558] width 375 height 29
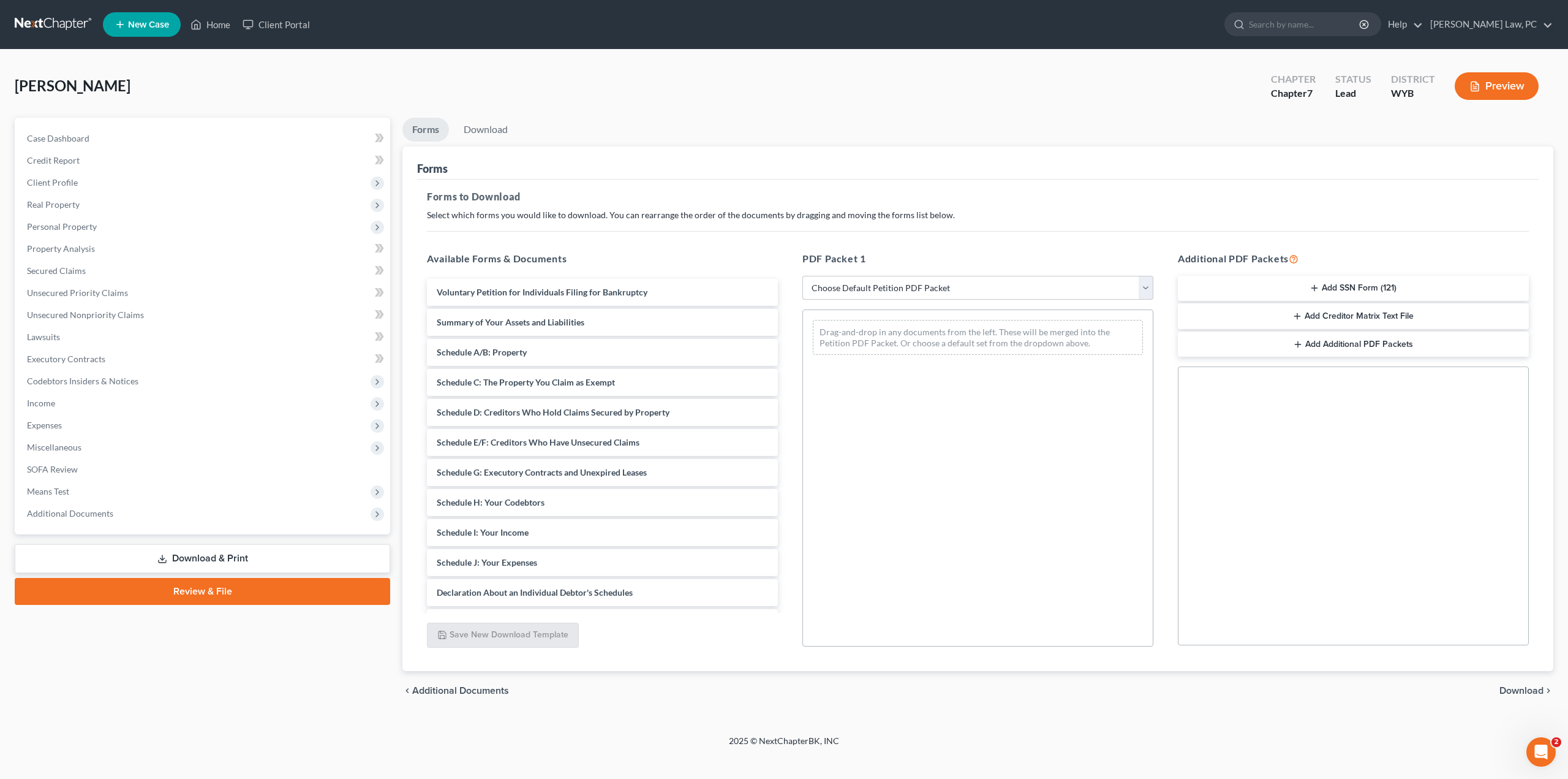
click at [927, 288] on select "Choose Default Petition PDF Packet Complete Bankruptcy Petition (all forms and …" at bounding box center [977, 288] width 351 height 25
select select "4"
click at [802, 276] on select "Choose Default Petition PDF Packet Complete Bankruptcy Petition (all forms and …" at bounding box center [977, 288] width 351 height 25
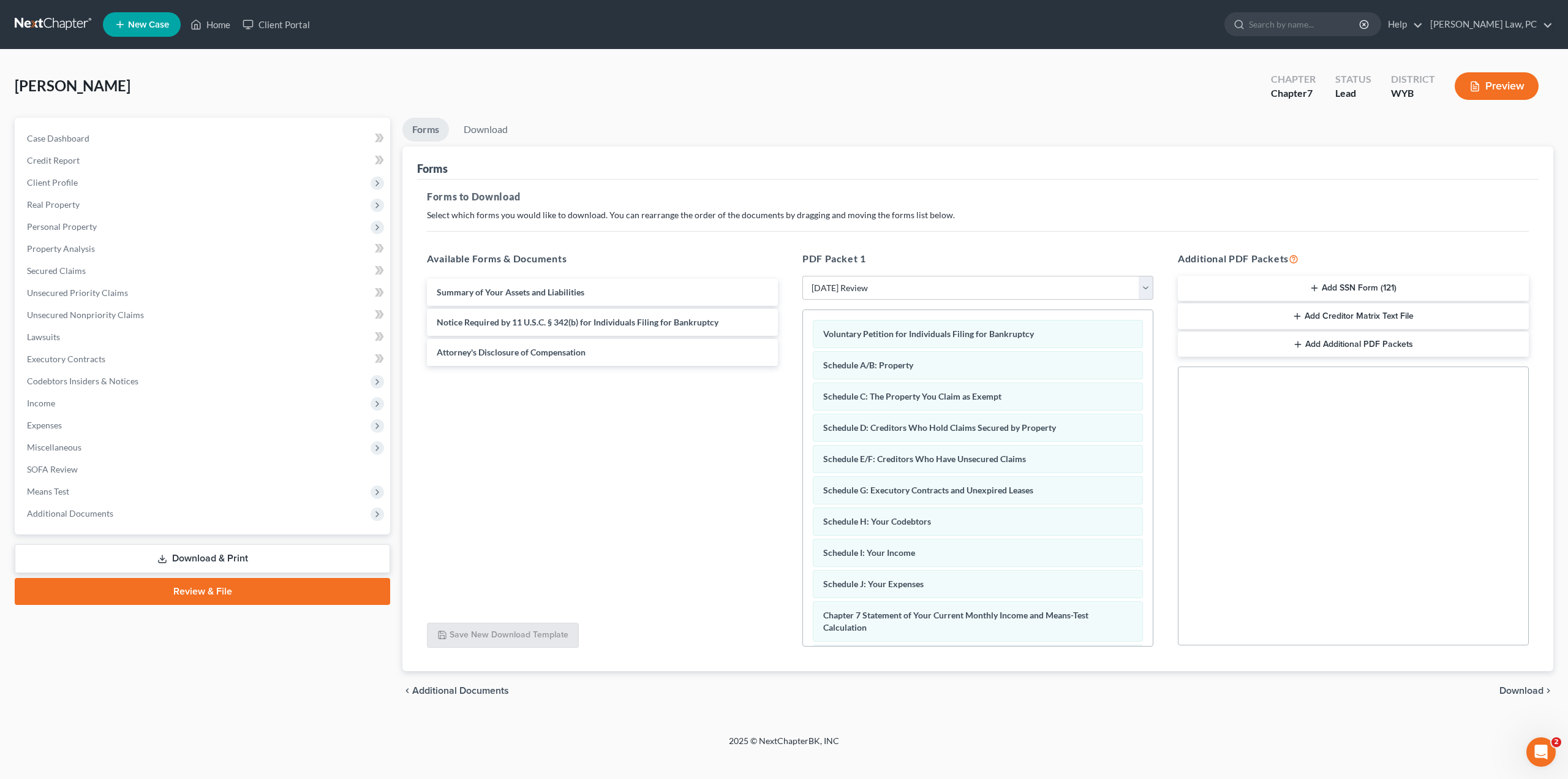
click at [941, 484] on span "Download" at bounding box center [1521, 691] width 44 height 10
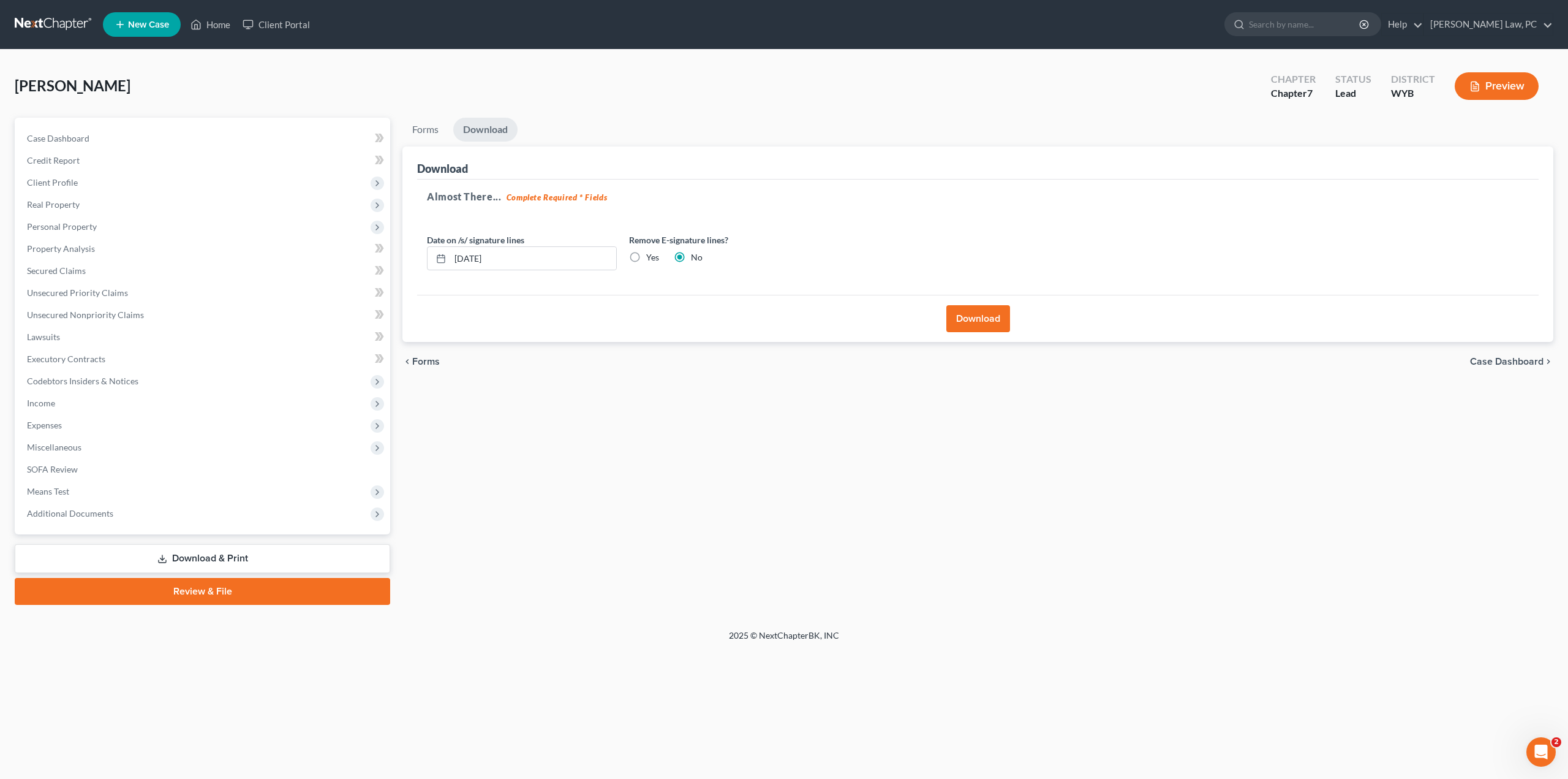
click at [646, 258] on label "Yes" at bounding box center [652, 257] width 13 height 12
click at [651, 258] on input "Yes" at bounding box center [654, 255] width 8 height 8
radio input "true"
radio input "false"
click at [941, 329] on button "Download" at bounding box center [978, 319] width 64 height 27
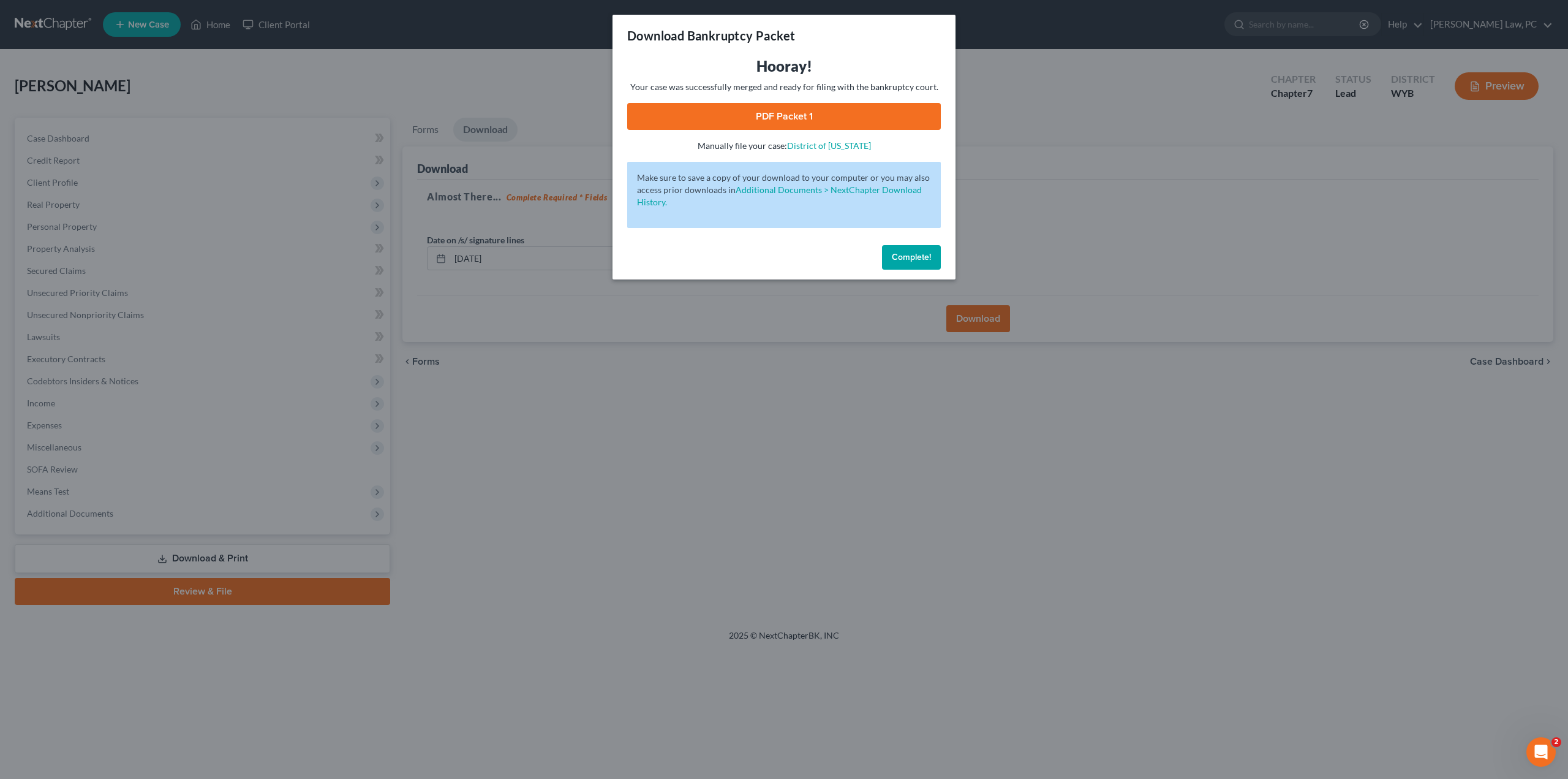
click at [906, 258] on span "Complete!" at bounding box center [911, 257] width 39 height 11
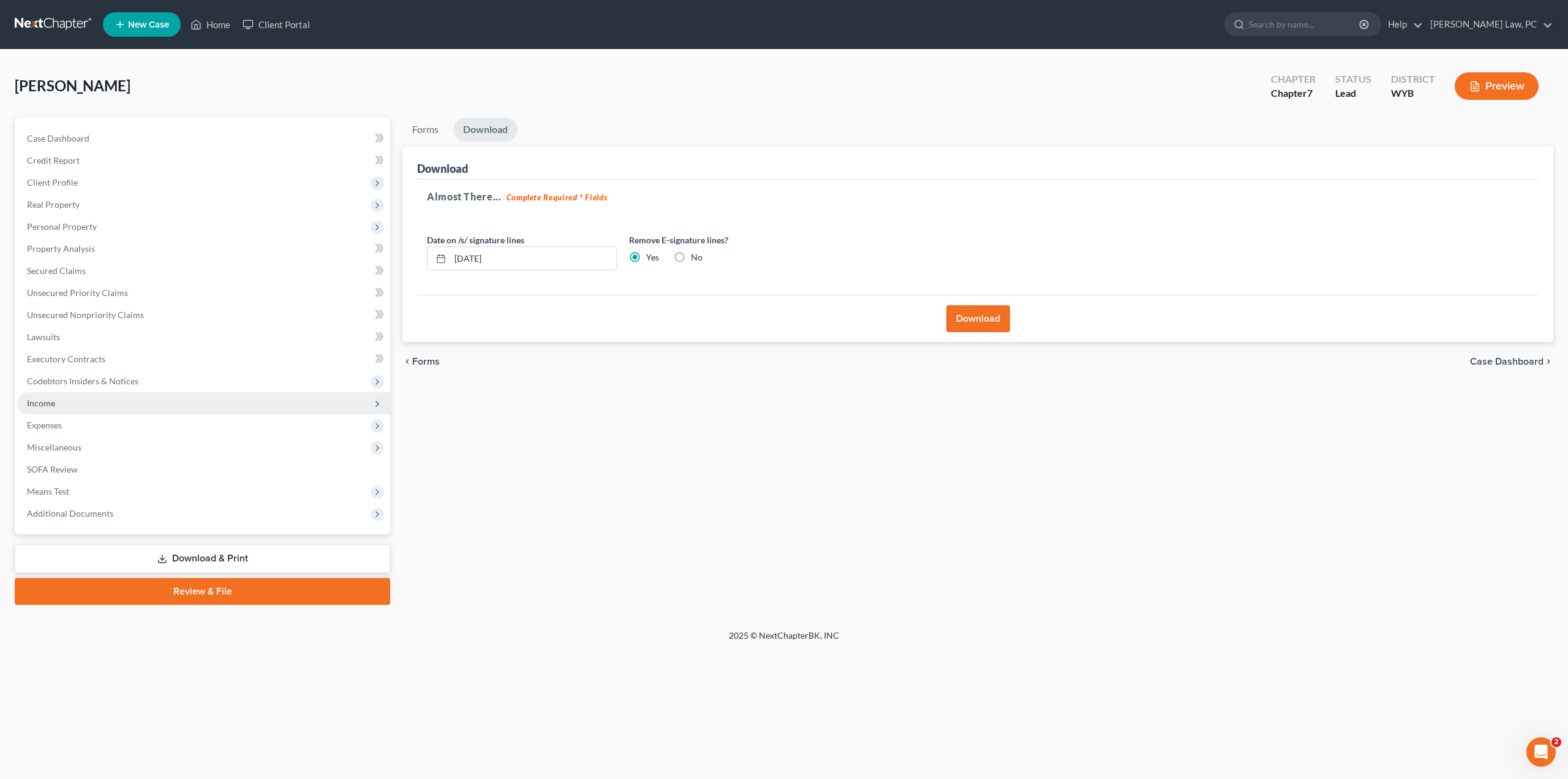
click at [57, 408] on span "Income" at bounding box center [204, 403] width 373 height 22
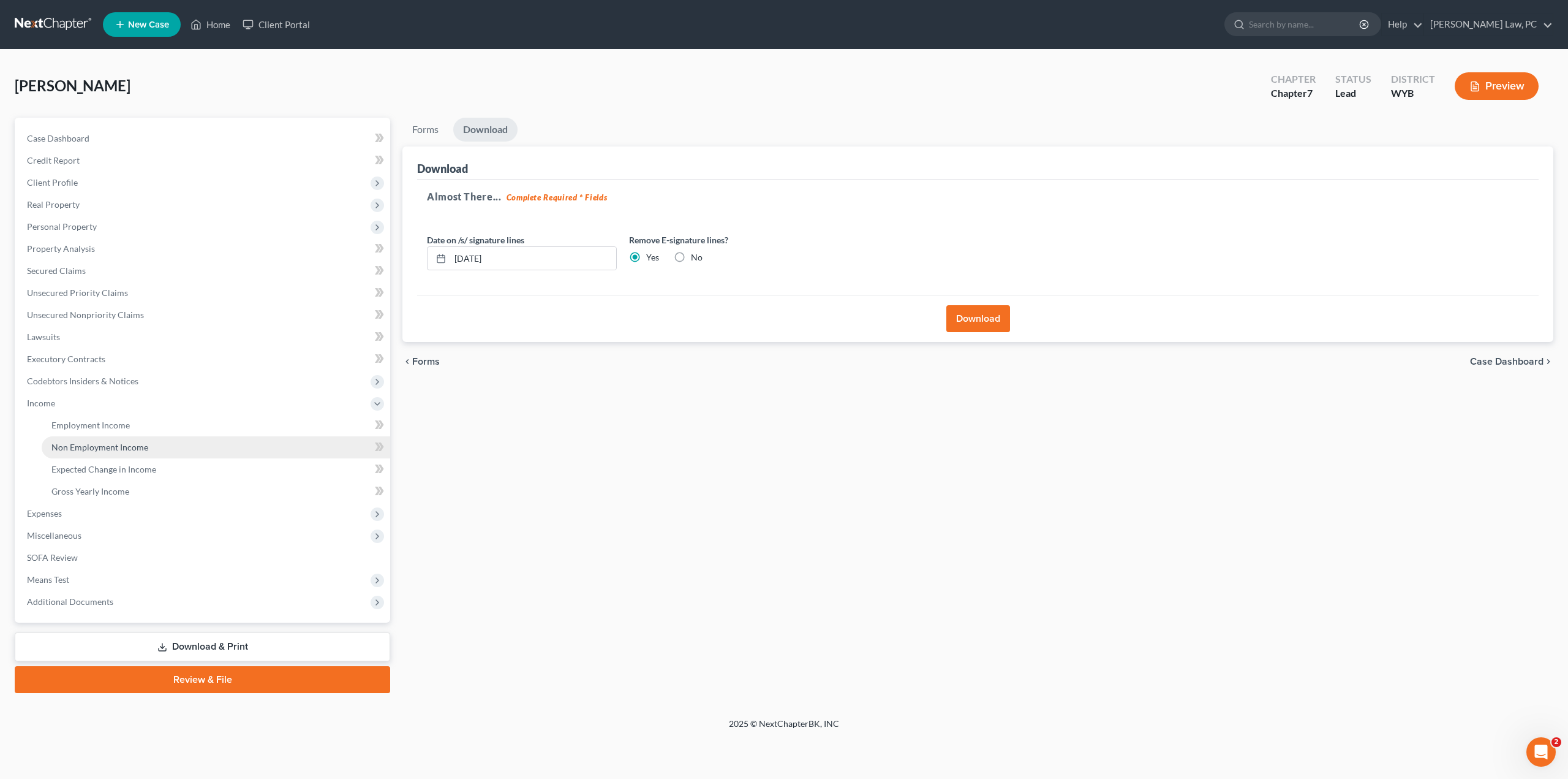
click at [81, 445] on span "Non Employment Income" at bounding box center [99, 447] width 97 height 11
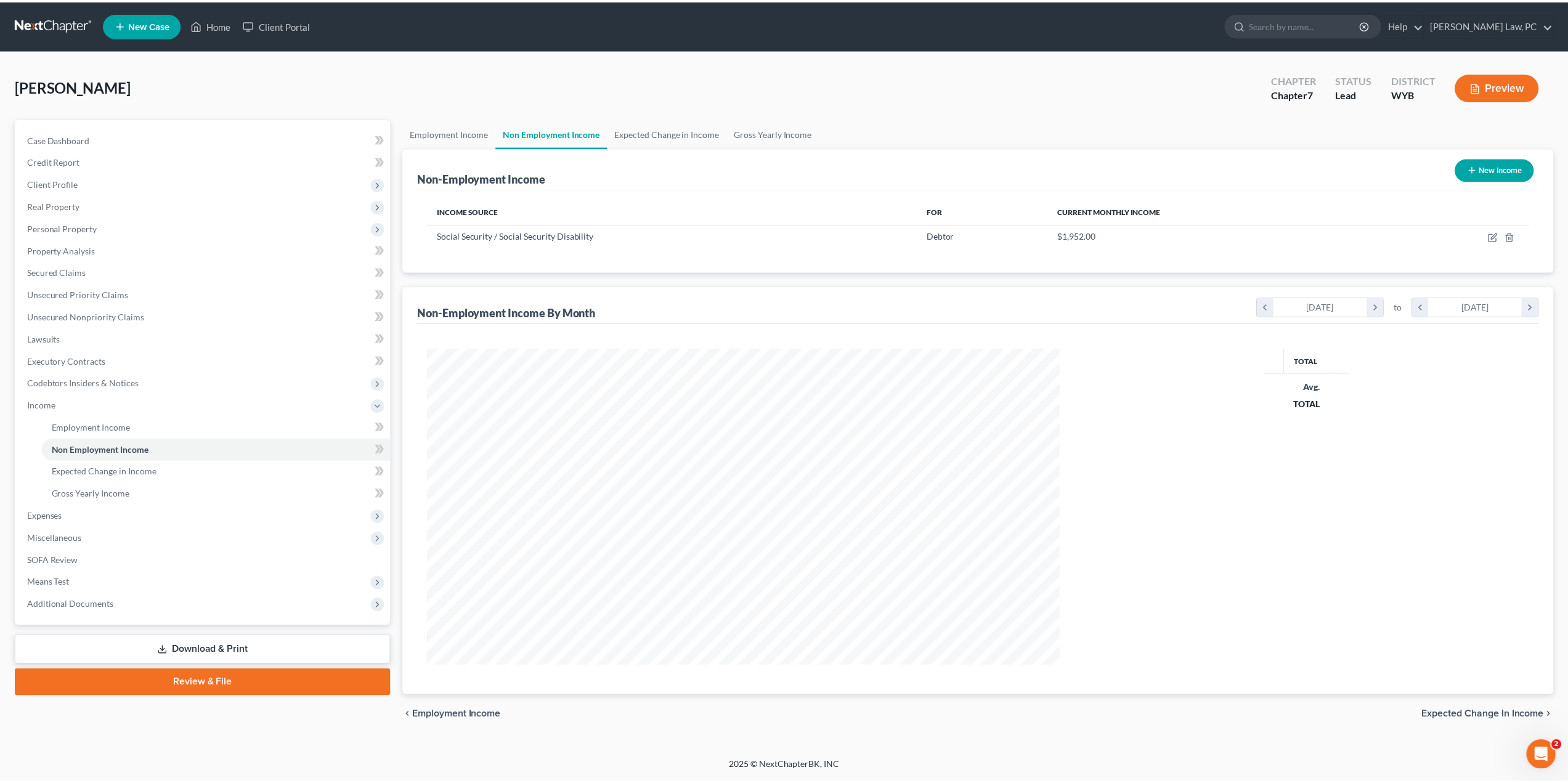
scroll to position [318, 660]
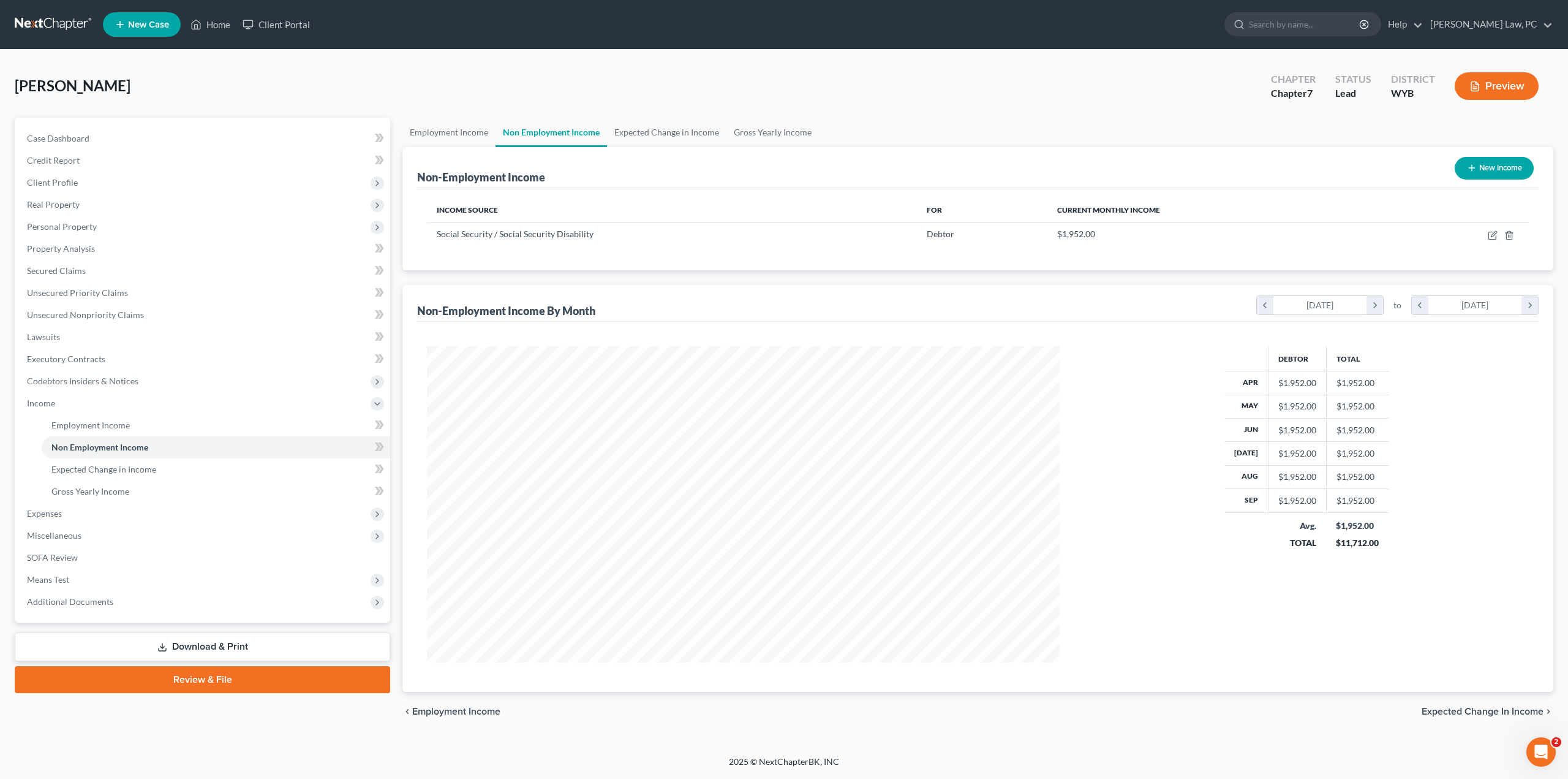
click at [941, 175] on button "New Income" at bounding box center [1493, 168] width 79 height 23
select select "0"
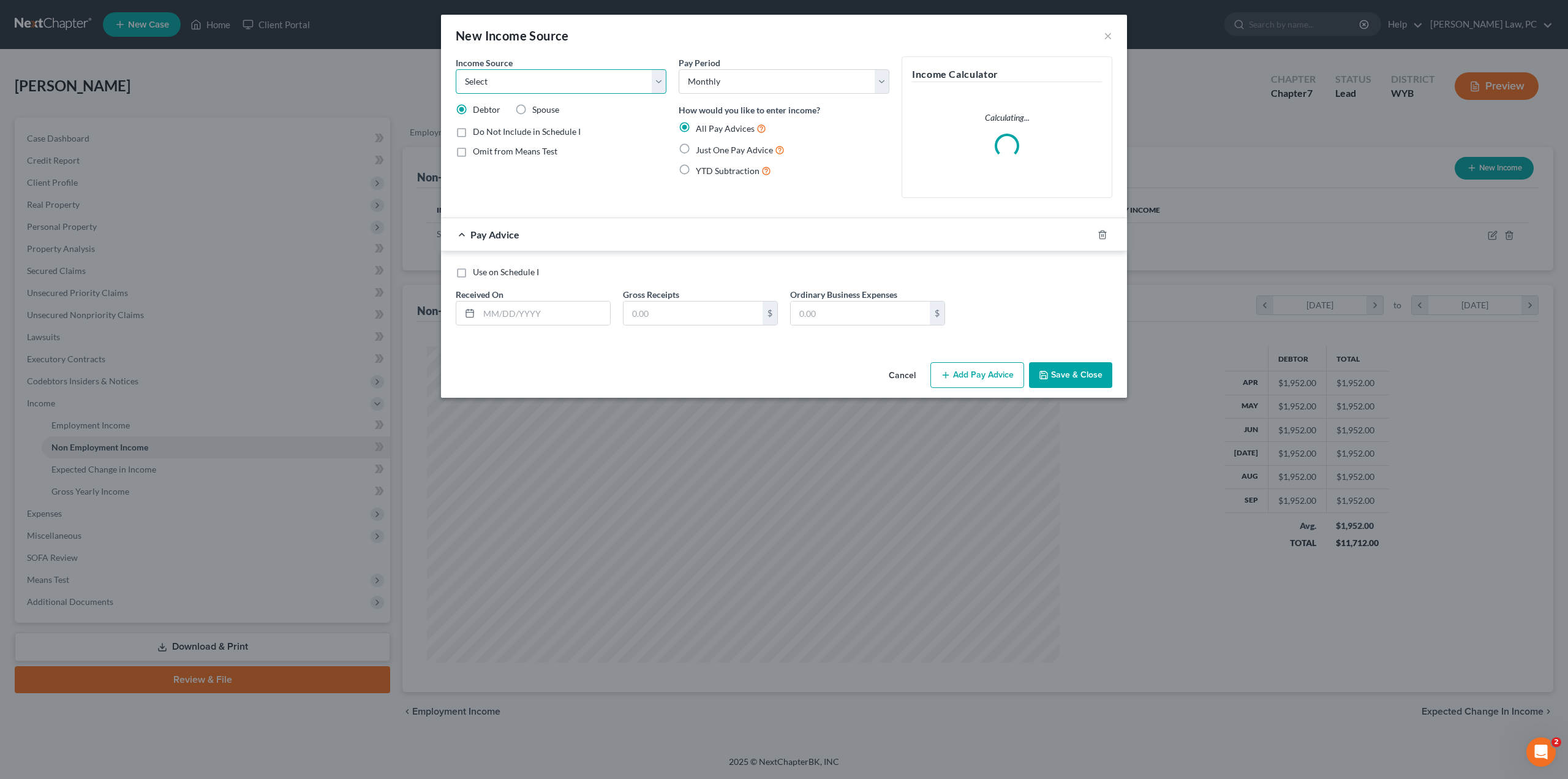
click at [528, 82] on select "Select Unemployment Disability (from employer) Pension Retirement Social Securi…" at bounding box center [561, 82] width 211 height 25
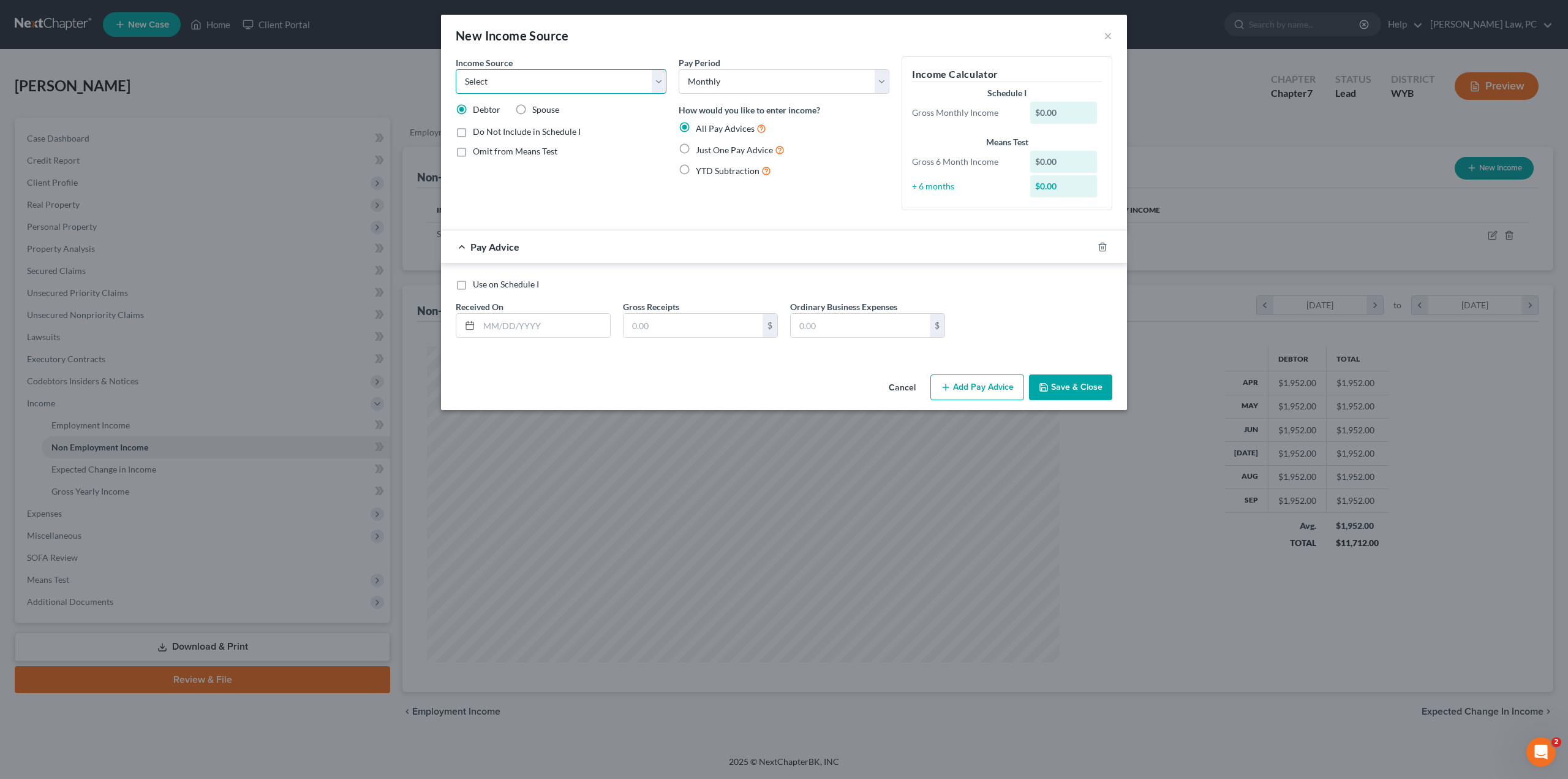
select select "2"
click at [456, 70] on select "Select Unemployment Disability (from employer) Pension Retirement Social Securi…" at bounding box center [561, 82] width 211 height 25
click at [696, 151] on label "Just One Pay Advice" at bounding box center [740, 150] width 89 height 14
click at [701, 151] on input "Just One Pay Advice" at bounding box center [704, 146] width 8 height 8
radio input "true"
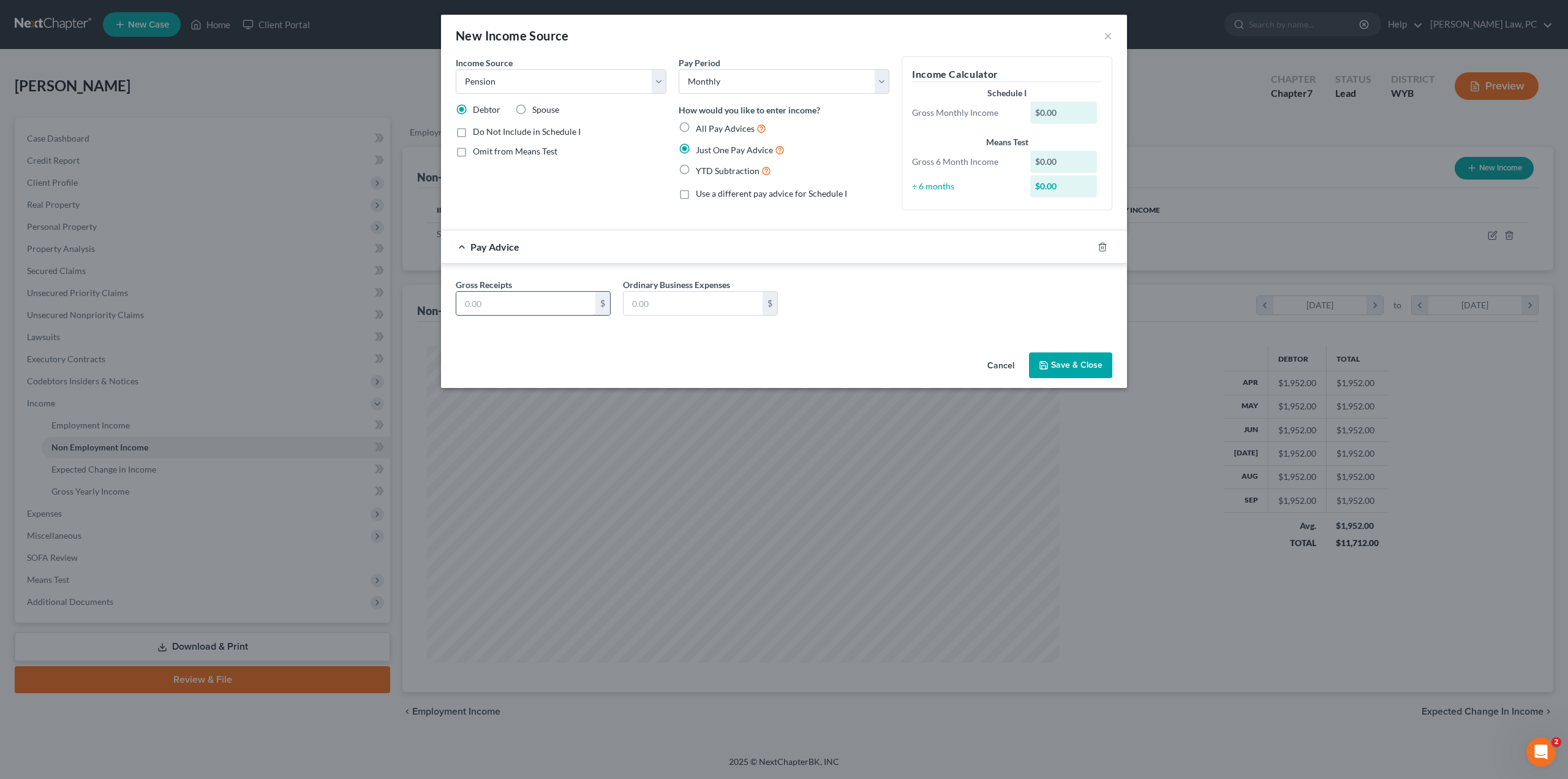
click at [530, 310] on input "text" at bounding box center [526, 303] width 139 height 23
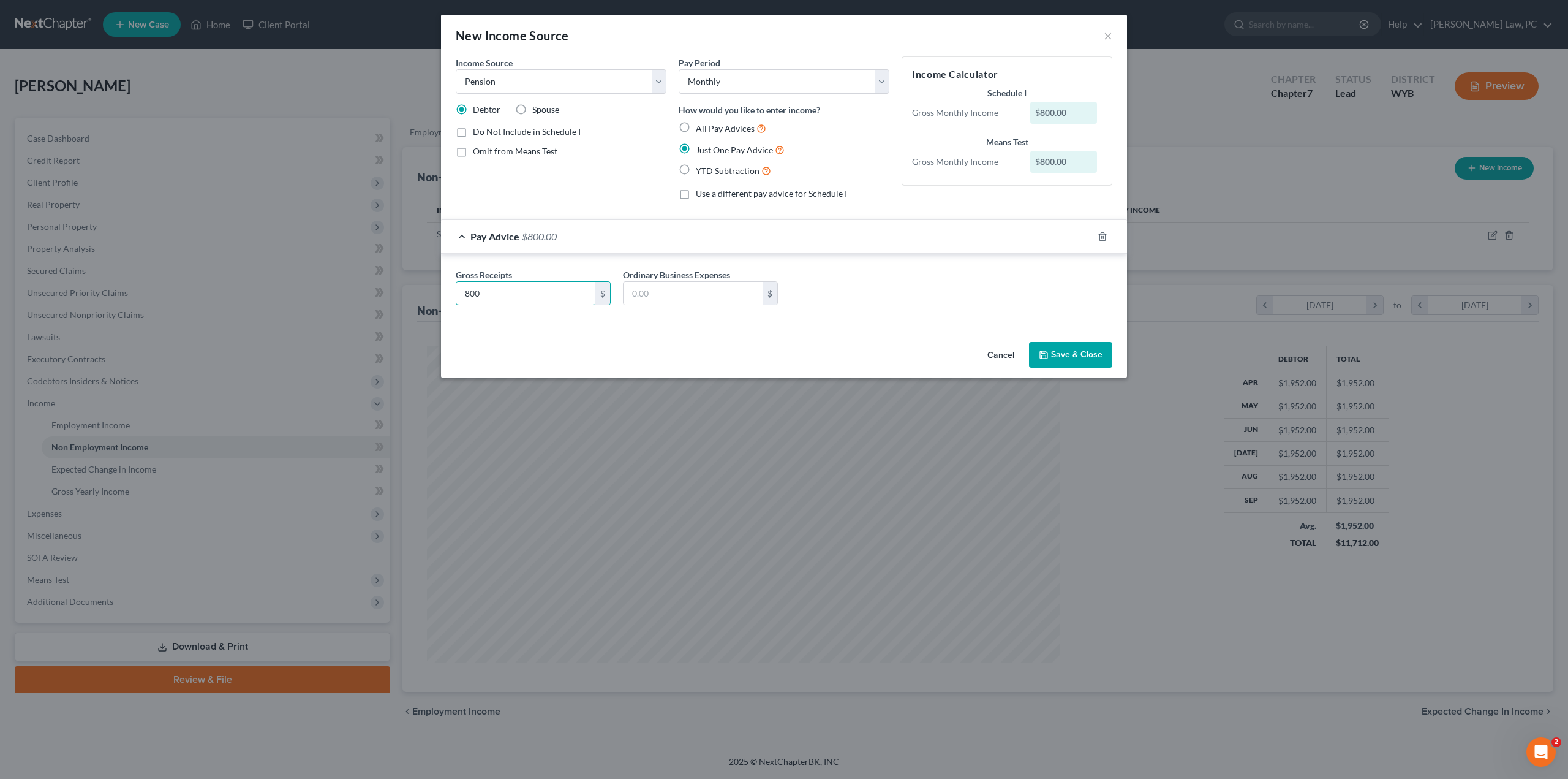
type input "800"
click at [941, 355] on button "Save & Close" at bounding box center [1070, 354] width 83 height 26
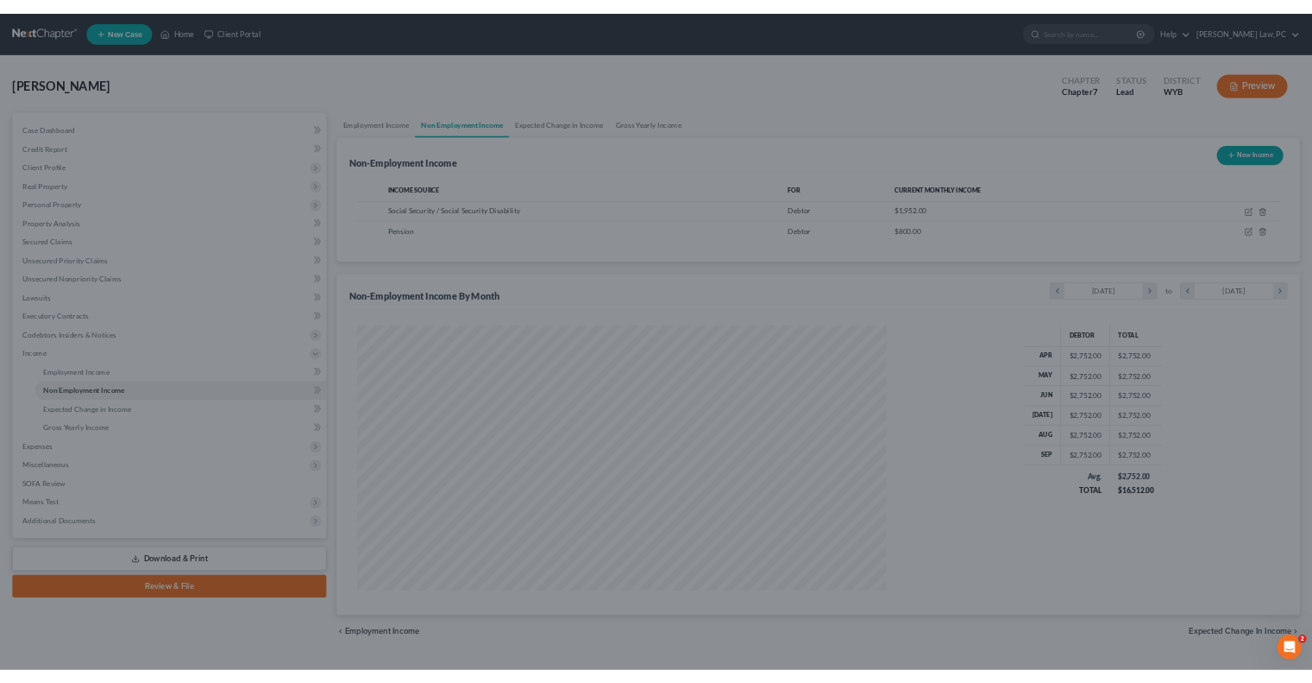
scroll to position [862457, 861980]
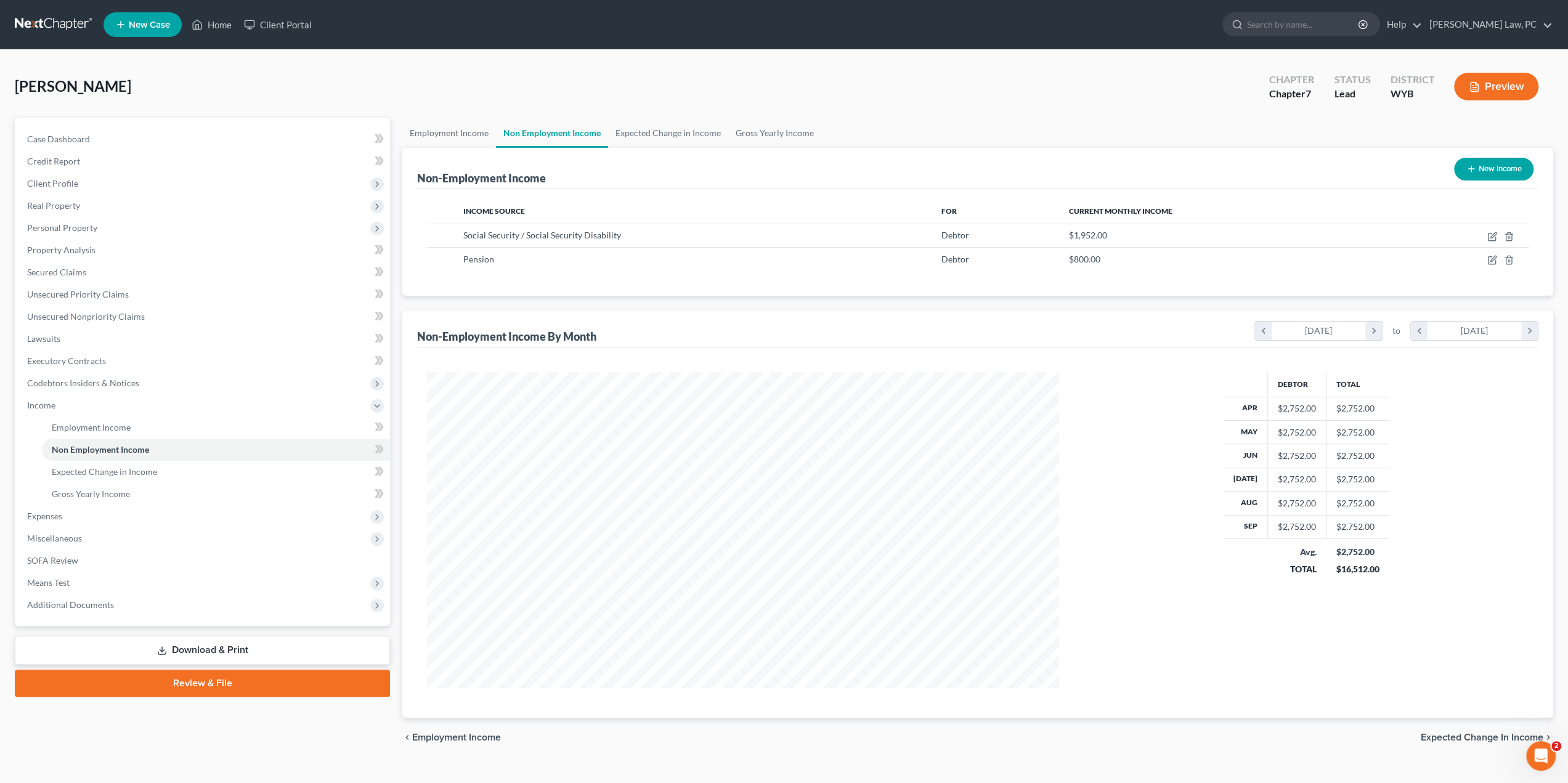
click at [200, 487] on link "Download & Print" at bounding box center [203, 650] width 376 height 29
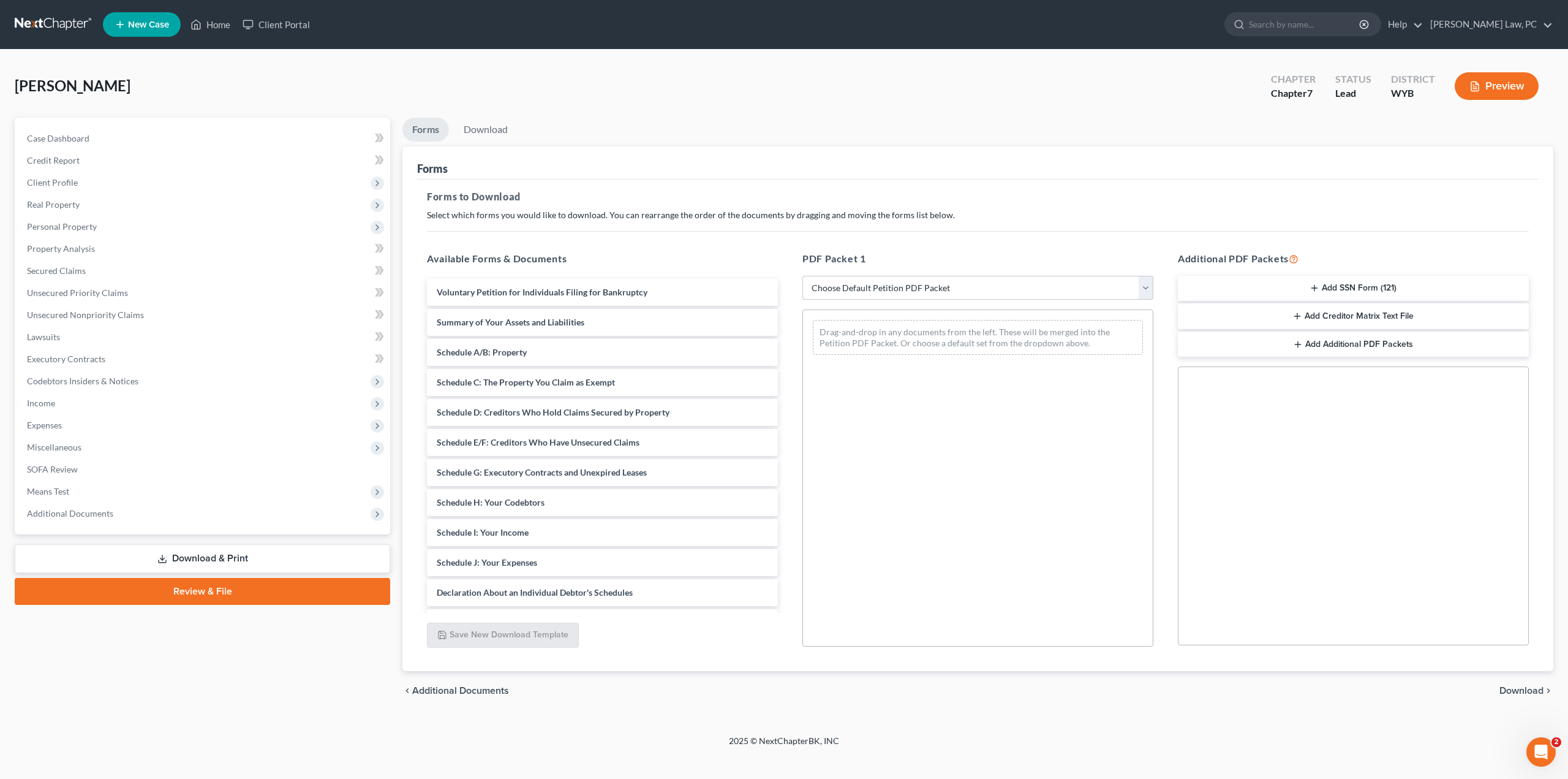
click at [906, 295] on select "Choose Default Petition PDF Packet Complete Bankruptcy Petition (all forms and …" at bounding box center [977, 288] width 351 height 25
select select "4"
click at [802, 276] on select "Choose Default Petition PDF Packet Complete Bankruptcy Petition (all forms and …" at bounding box center [977, 288] width 351 height 25
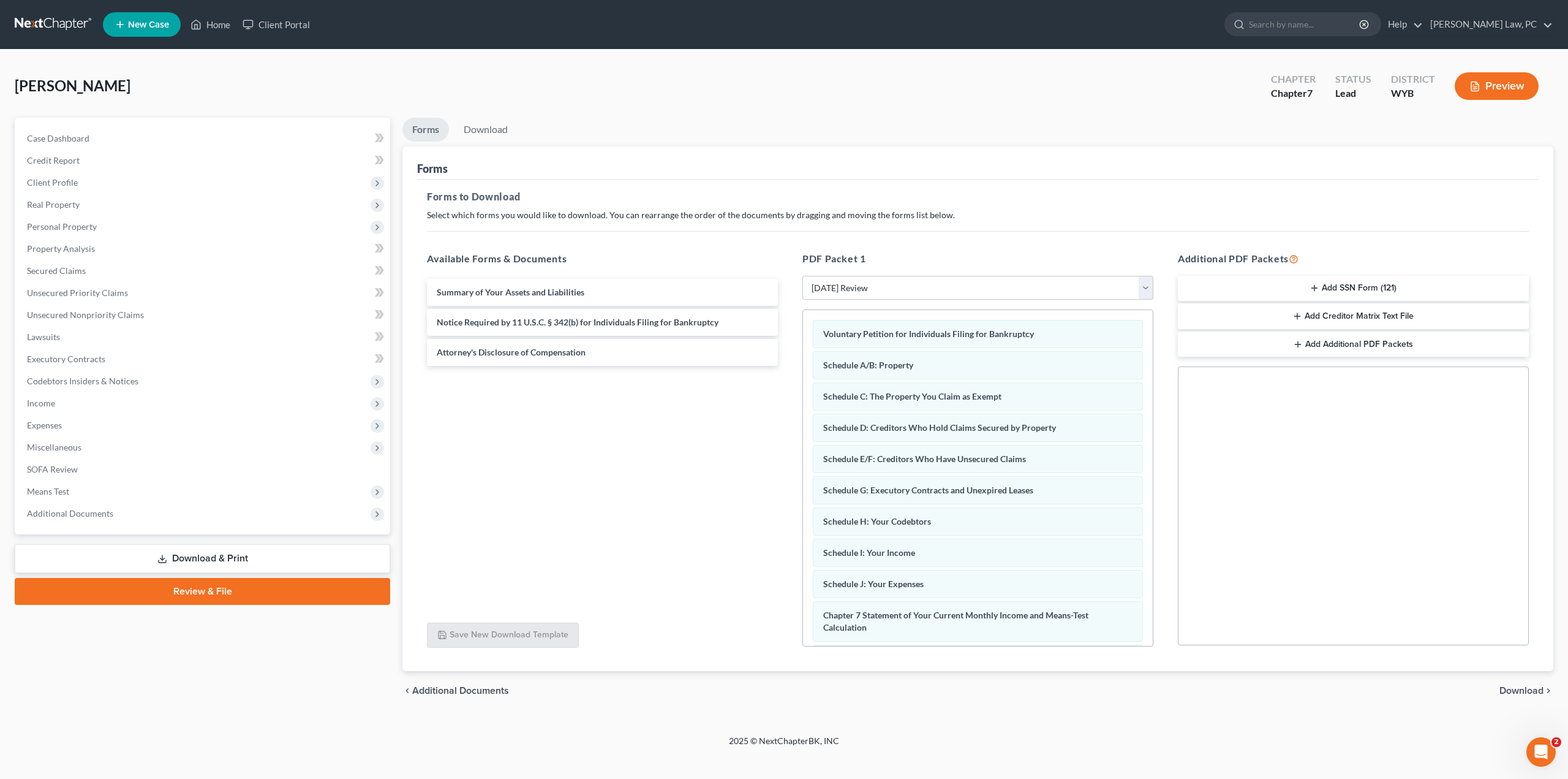
click at [941, 484] on span "Download" at bounding box center [1521, 691] width 44 height 10
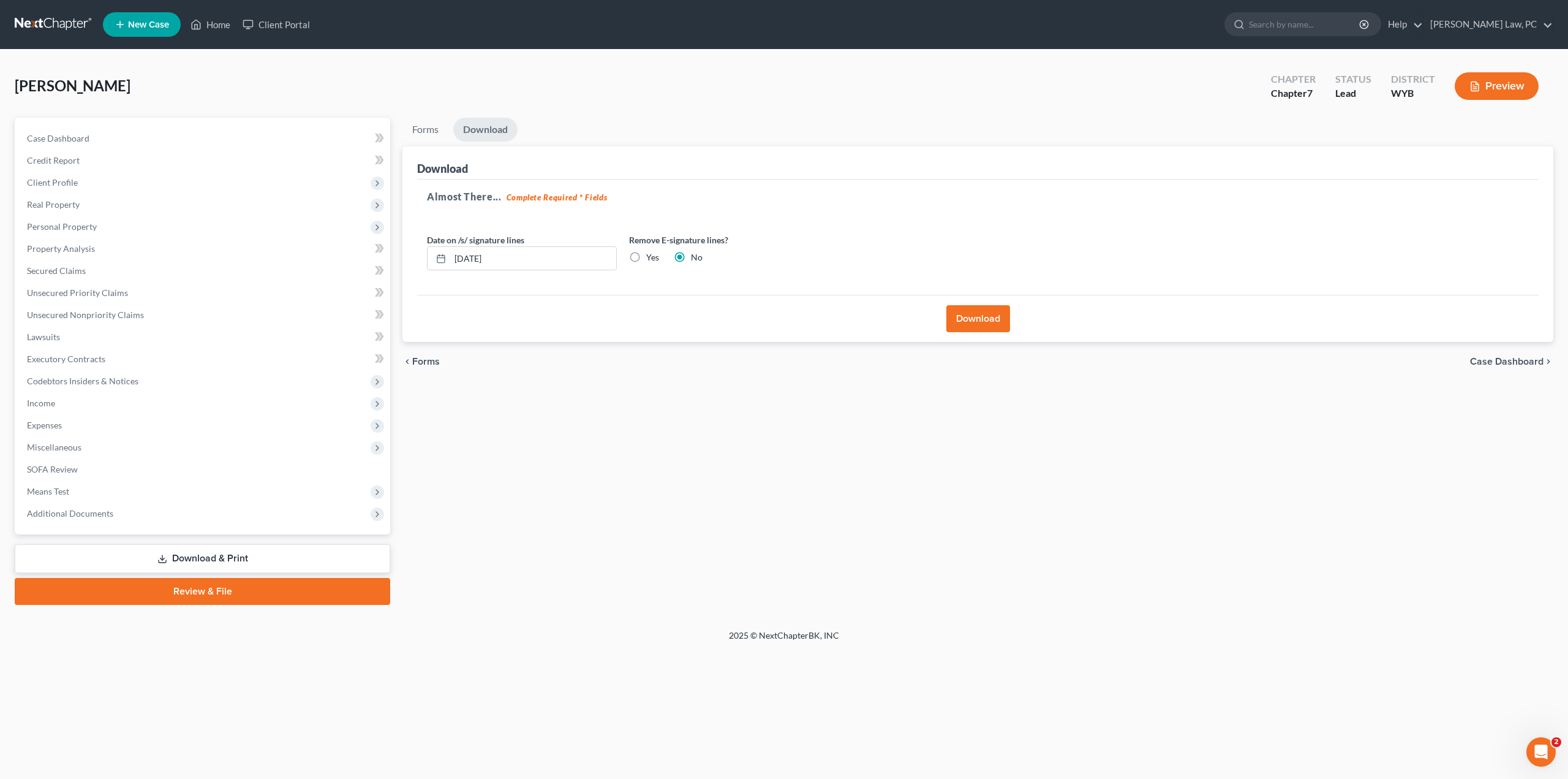
click at [625, 253] on div "Remove E-signature lines? Yes No" at bounding box center [724, 252] width 202 height 38
click at [646, 253] on label "Yes" at bounding box center [652, 257] width 13 height 12
click at [651, 253] on input "Yes" at bounding box center [654, 255] width 8 height 8
radio input "true"
radio input "false"
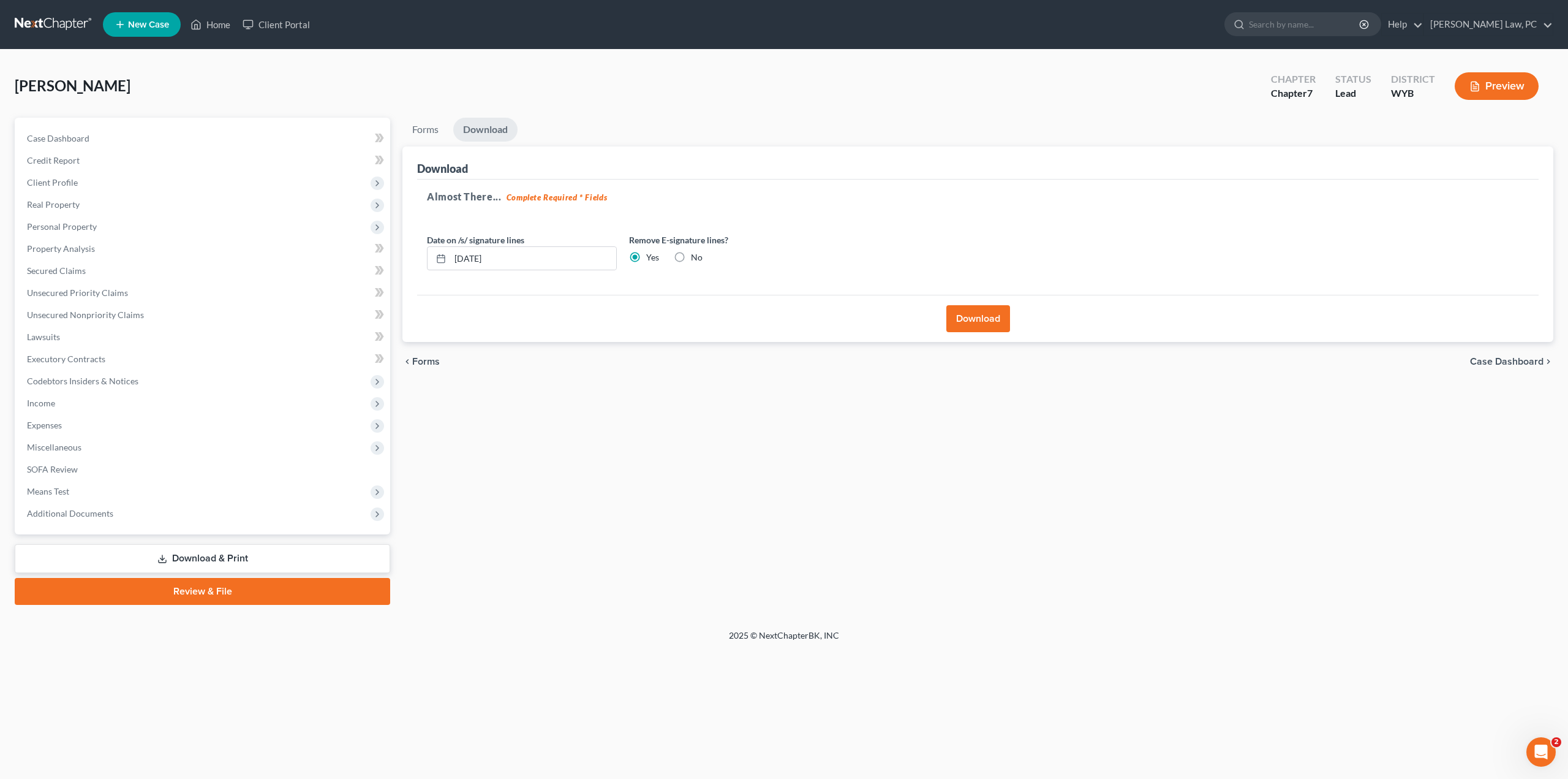
click at [941, 315] on button "Download" at bounding box center [978, 319] width 64 height 27
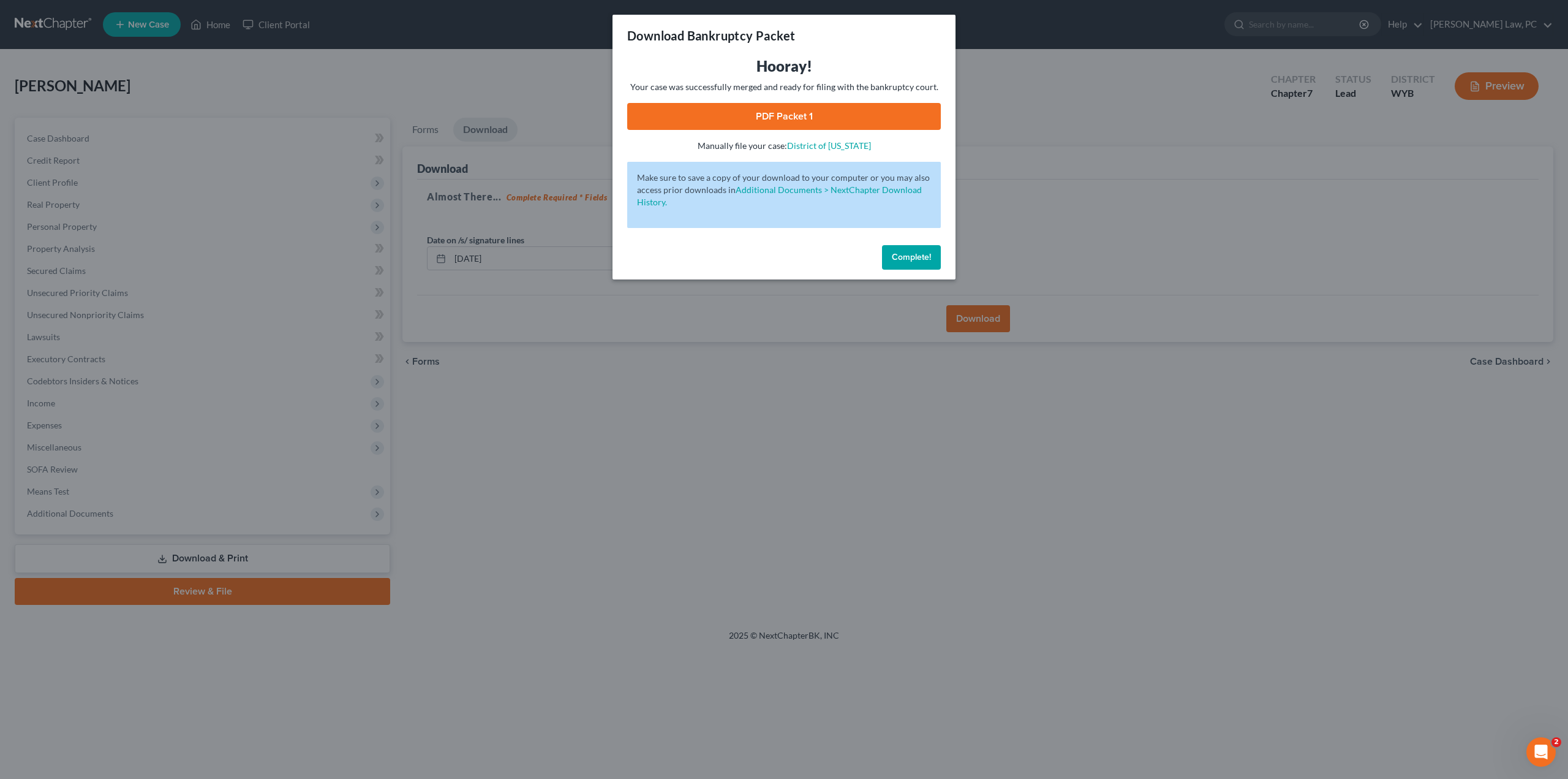
drag, startPoint x: 904, startPoint y: 384, endPoint x: 896, endPoint y: 315, distance: 69.5
click at [921, 354] on div "Download Bankruptcy Packet Hooray! Your case was successfully merged and ready …" at bounding box center [784, 389] width 1568 height 779
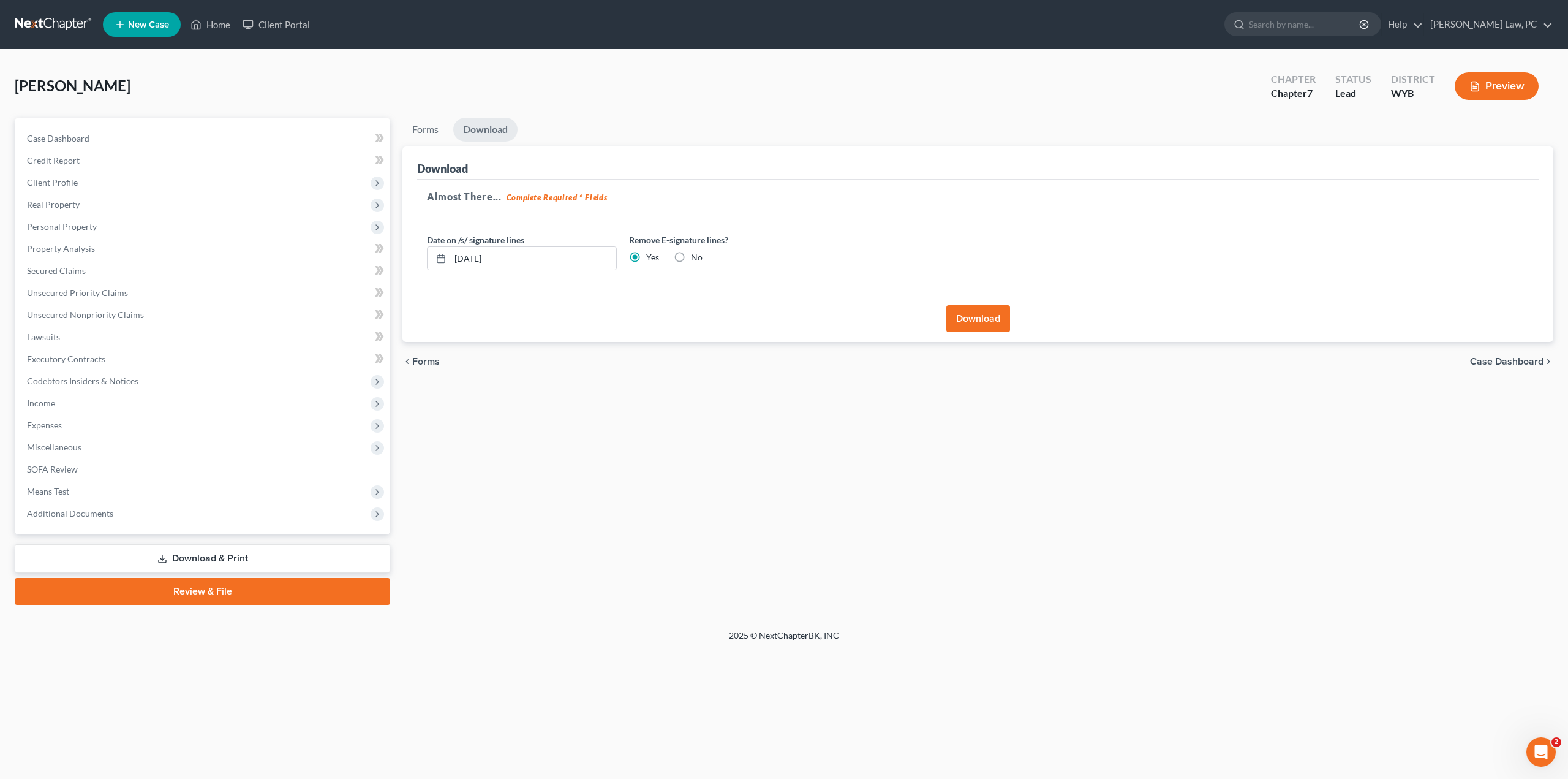
click at [288, 484] on link "Download & Print" at bounding box center [202, 558] width 375 height 29
click at [941, 307] on button "Download" at bounding box center [978, 319] width 64 height 27
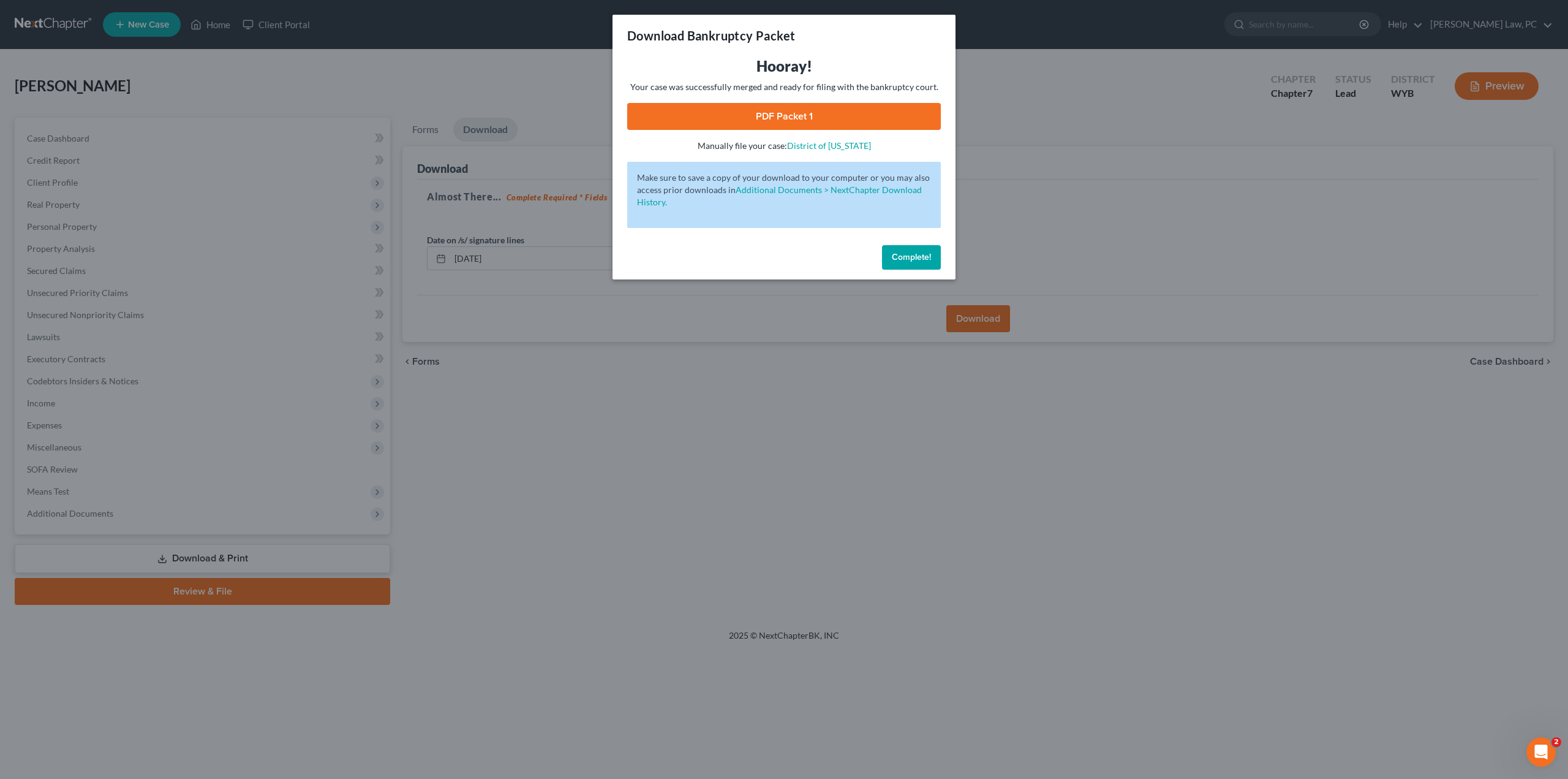
click at [708, 123] on link "PDF Packet 1" at bounding box center [784, 116] width 314 height 27
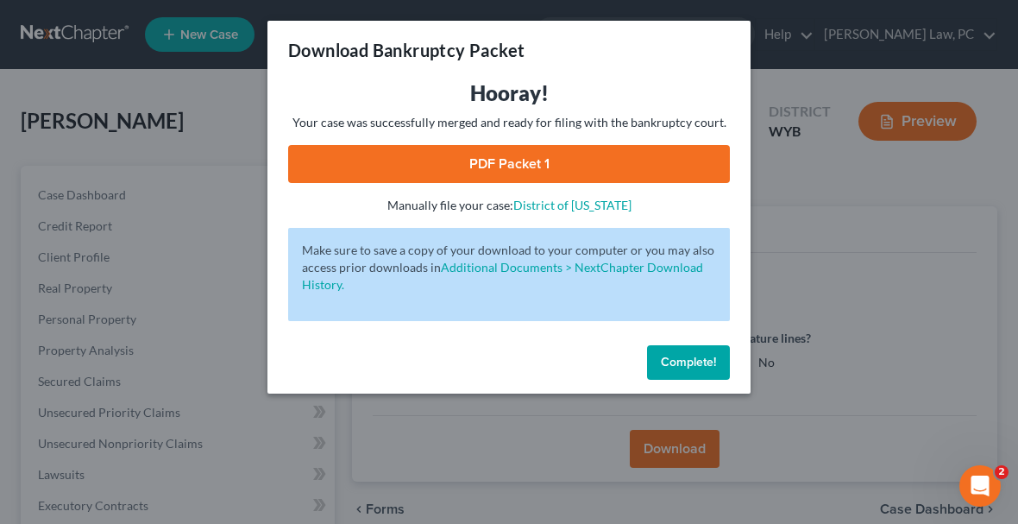
click at [690, 362] on span "Complete!" at bounding box center [688, 362] width 55 height 15
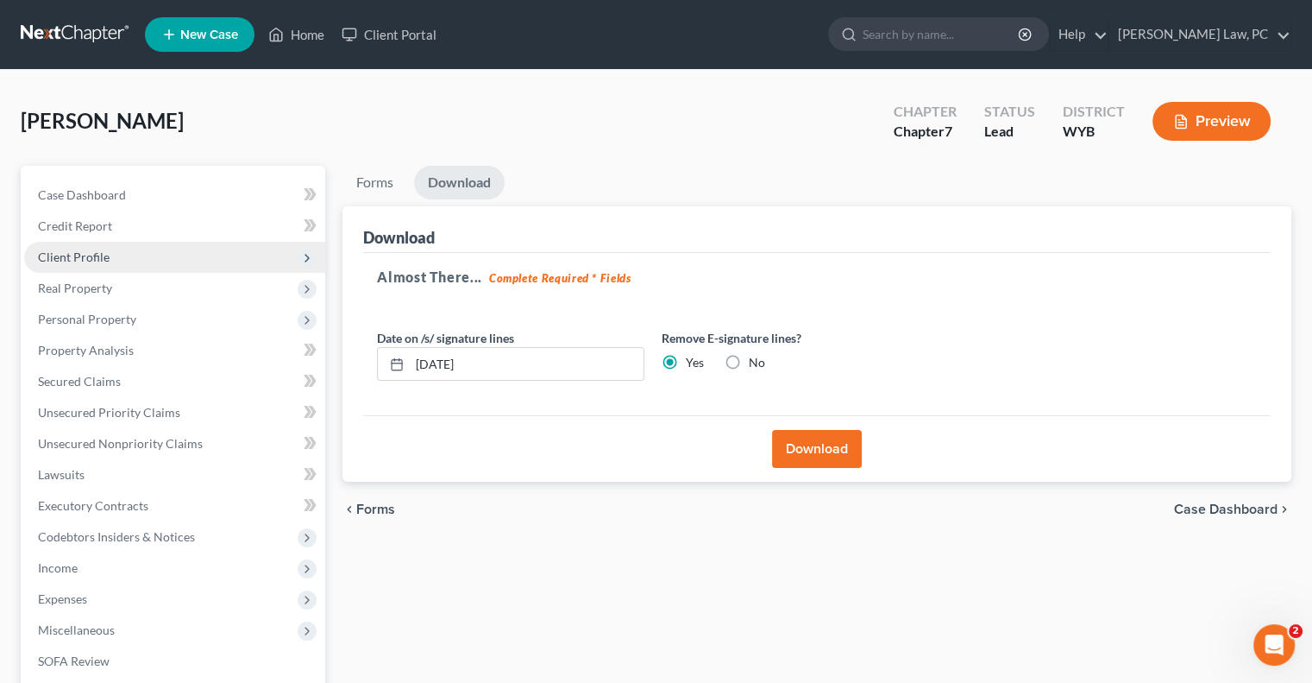
click at [121, 257] on span "Client Profile" at bounding box center [174, 257] width 301 height 31
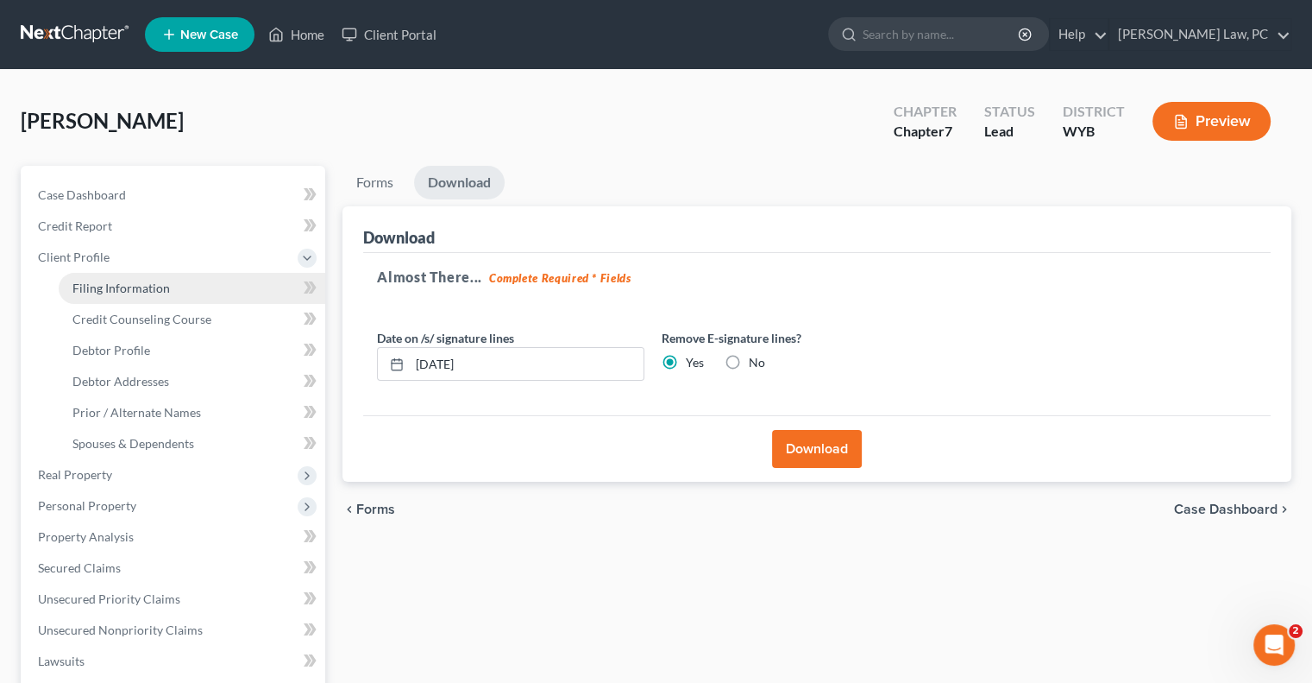
click at [154, 293] on span "Filing Information" at bounding box center [121, 287] width 98 height 15
select select "1"
select select "0"
select select "53"
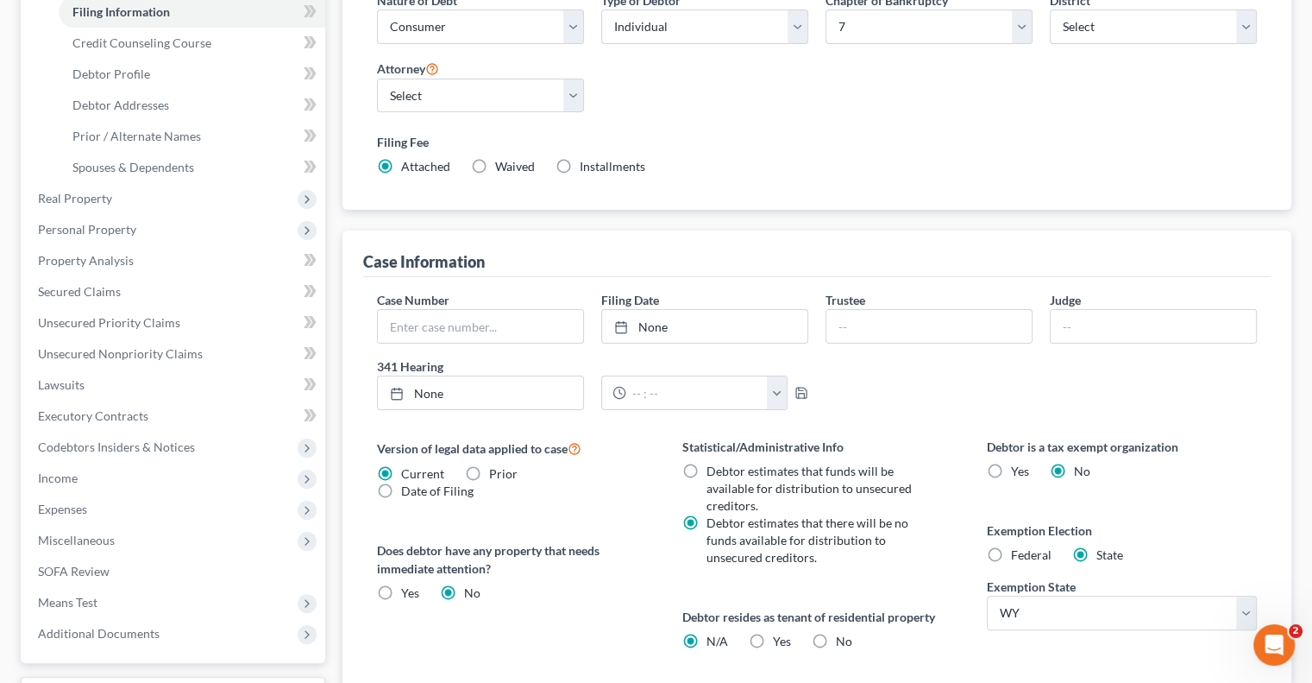
scroll to position [345, 0]
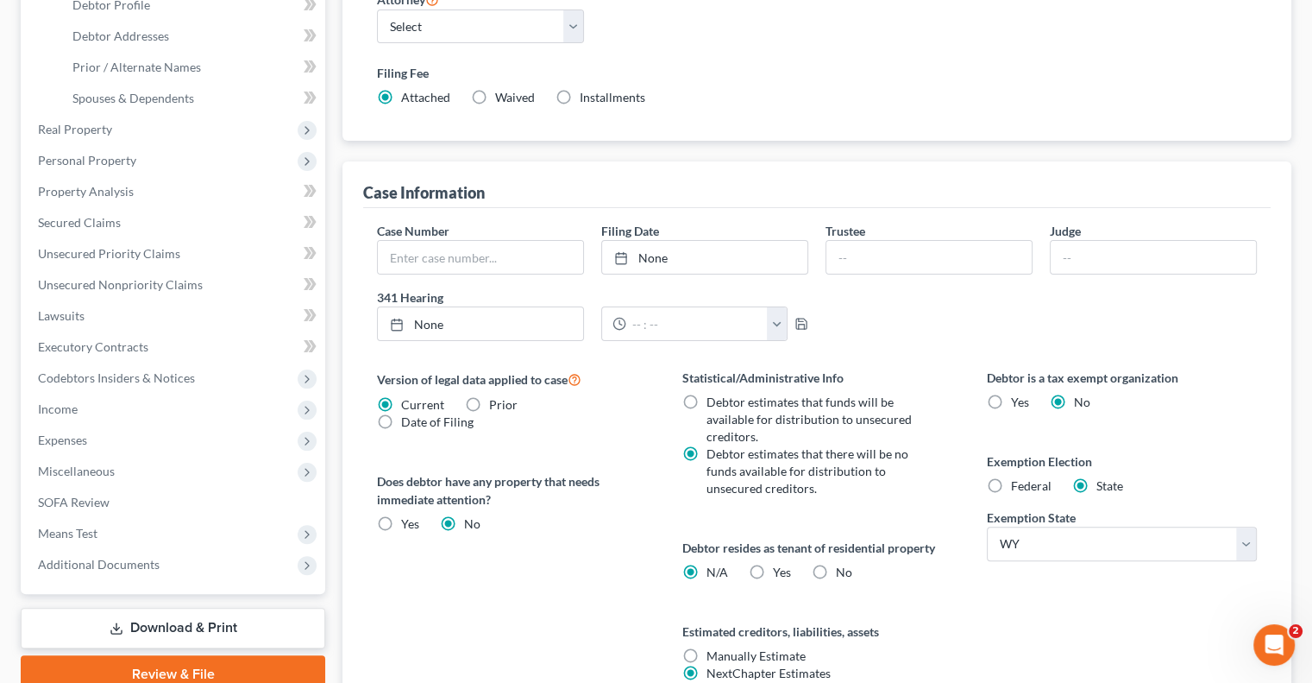
click at [773, 570] on label "Yes Yes" at bounding box center [782, 571] width 18 height 17
click at [780, 570] on input "Yes Yes" at bounding box center [785, 568] width 11 height 11
radio input "true"
radio input "false"
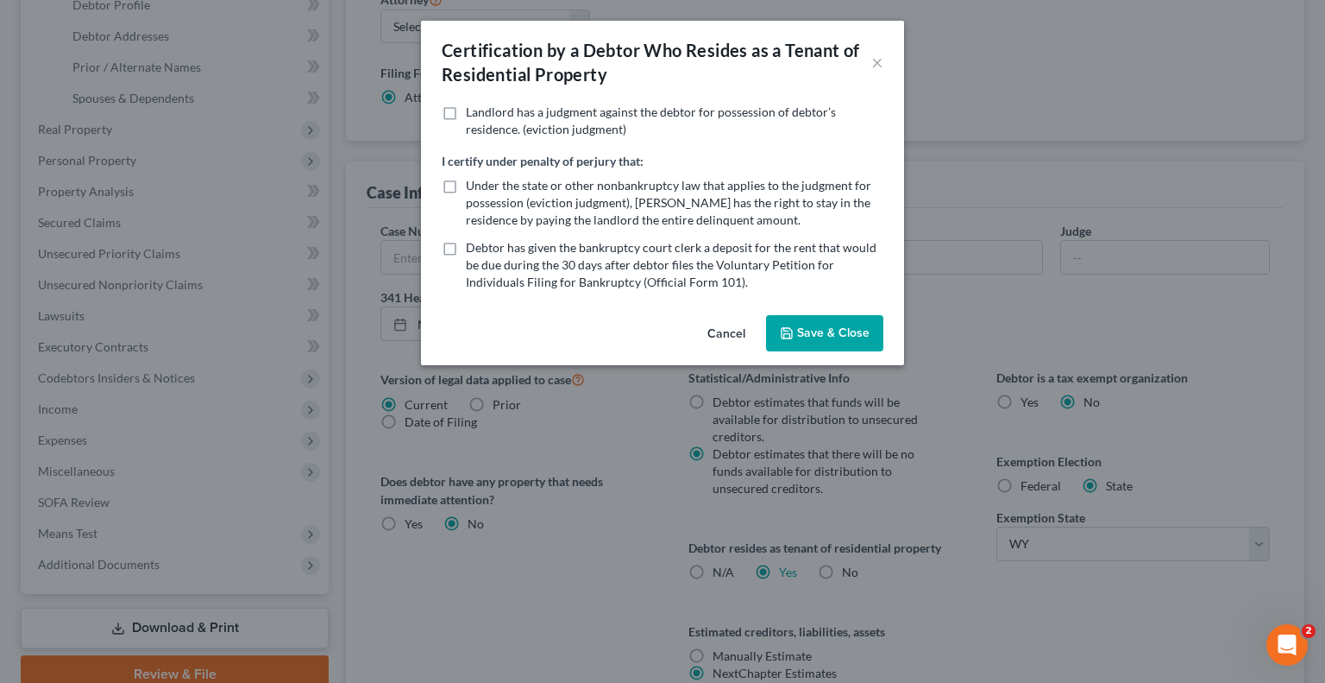
click at [799, 343] on button "Save & Close" at bounding box center [824, 333] width 117 height 36
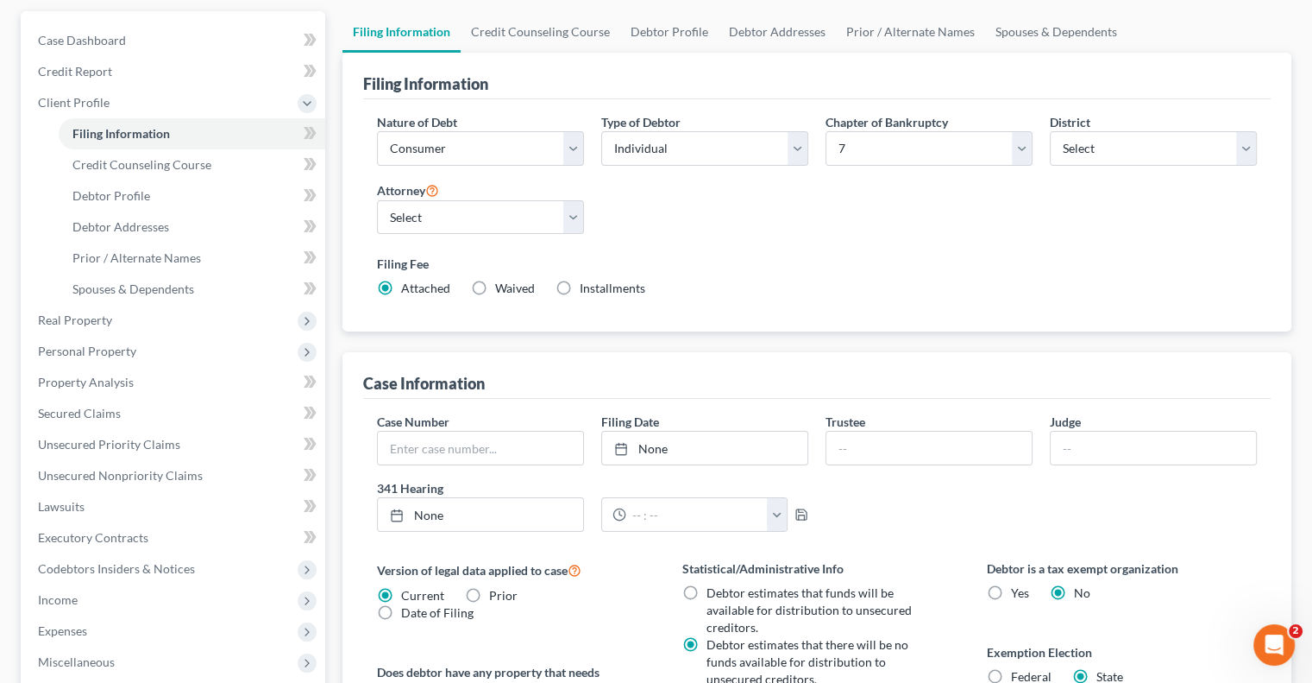
scroll to position [72, 0]
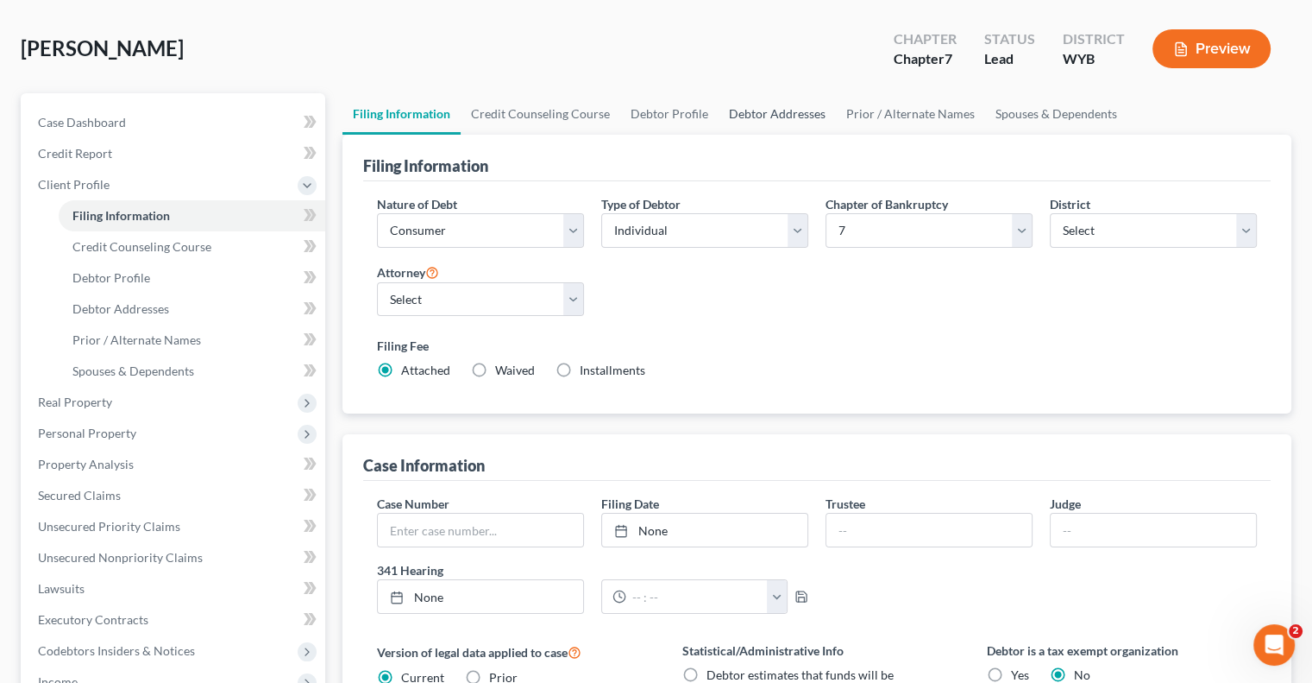
click at [759, 109] on link "Debtor Addresses" at bounding box center [777, 113] width 117 height 41
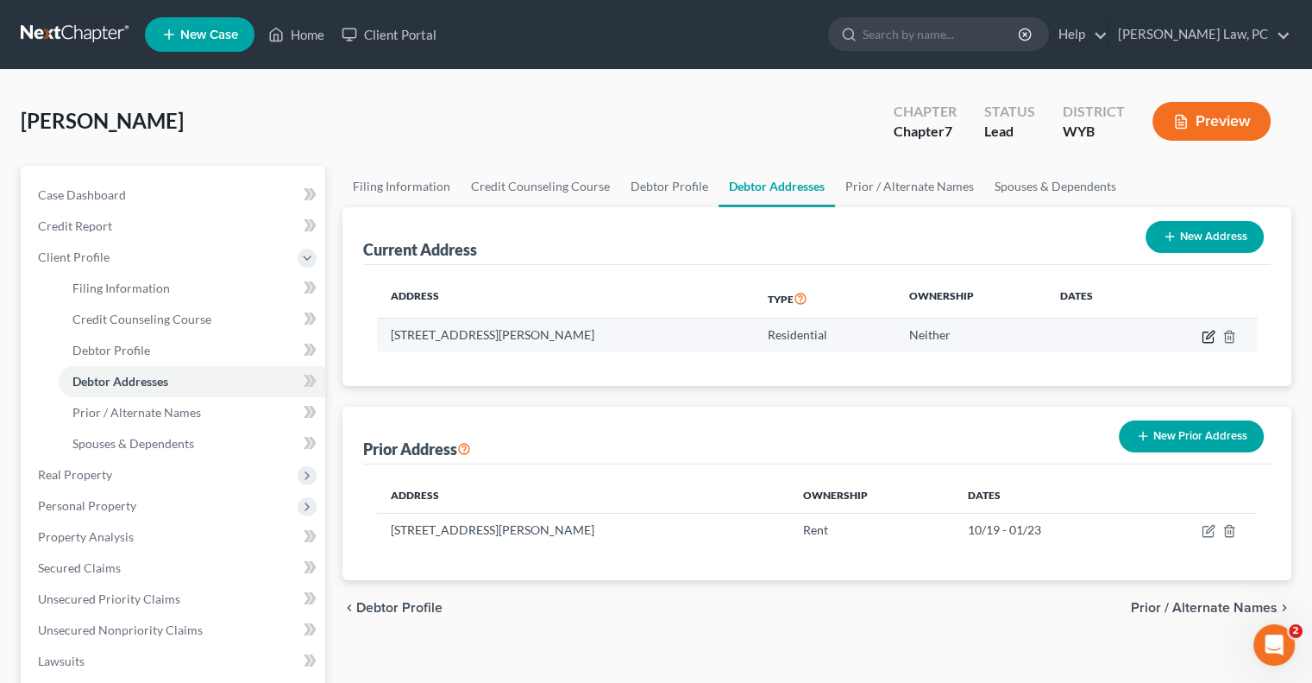
click at [1212, 340] on icon "button" at bounding box center [1209, 337] width 14 height 14
select select "53"
select select "0"
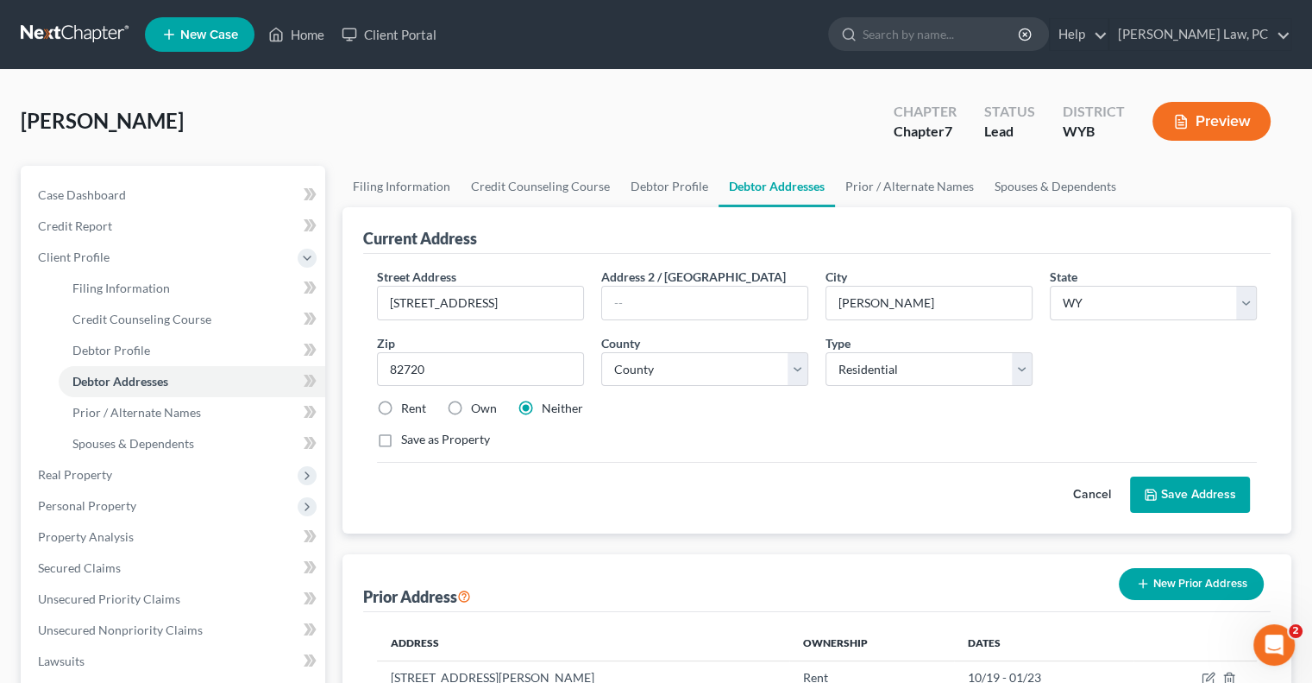
click at [401, 406] on label "Rent" at bounding box center [413, 408] width 25 height 17
click at [408, 406] on input "Rent" at bounding box center [413, 405] width 11 height 11
radio input "true"
drag, startPoint x: 1205, startPoint y: 497, endPoint x: 1193, endPoint y: 496, distance: 12.1
click at [1201, 497] on button "Save Address" at bounding box center [1190, 494] width 120 height 36
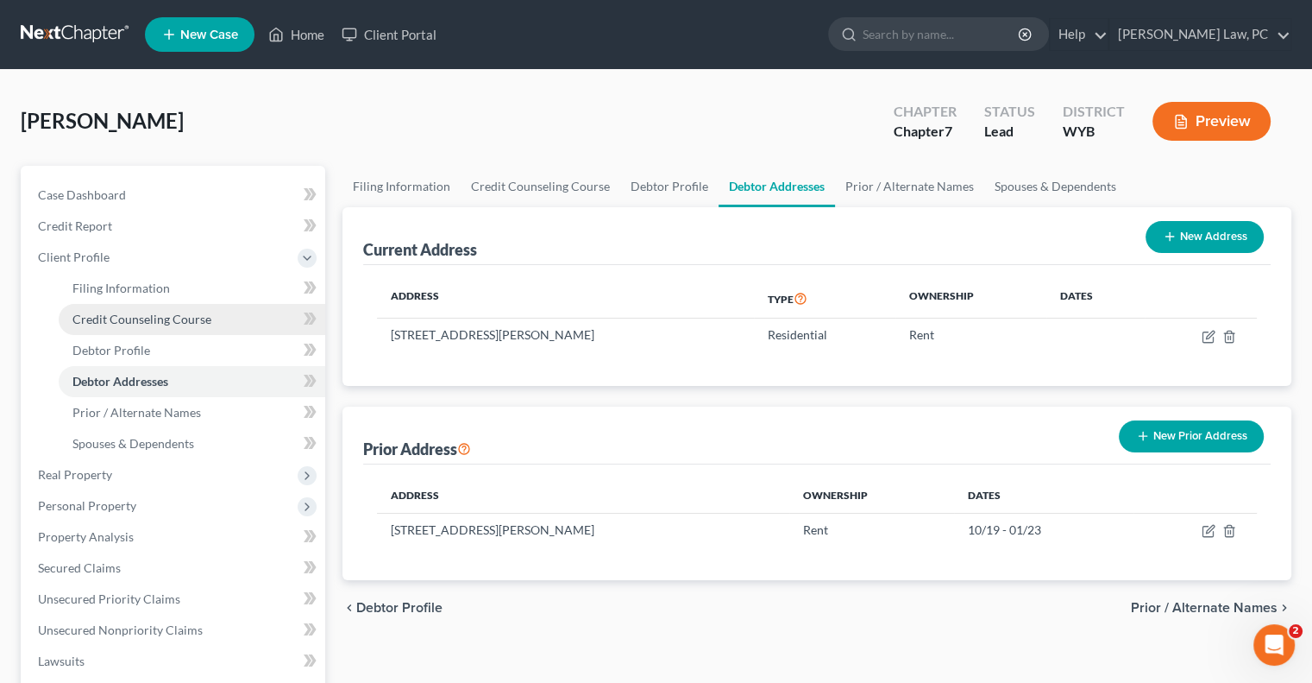
click at [145, 310] on link "Credit Counseling Course" at bounding box center [192, 319] width 267 height 31
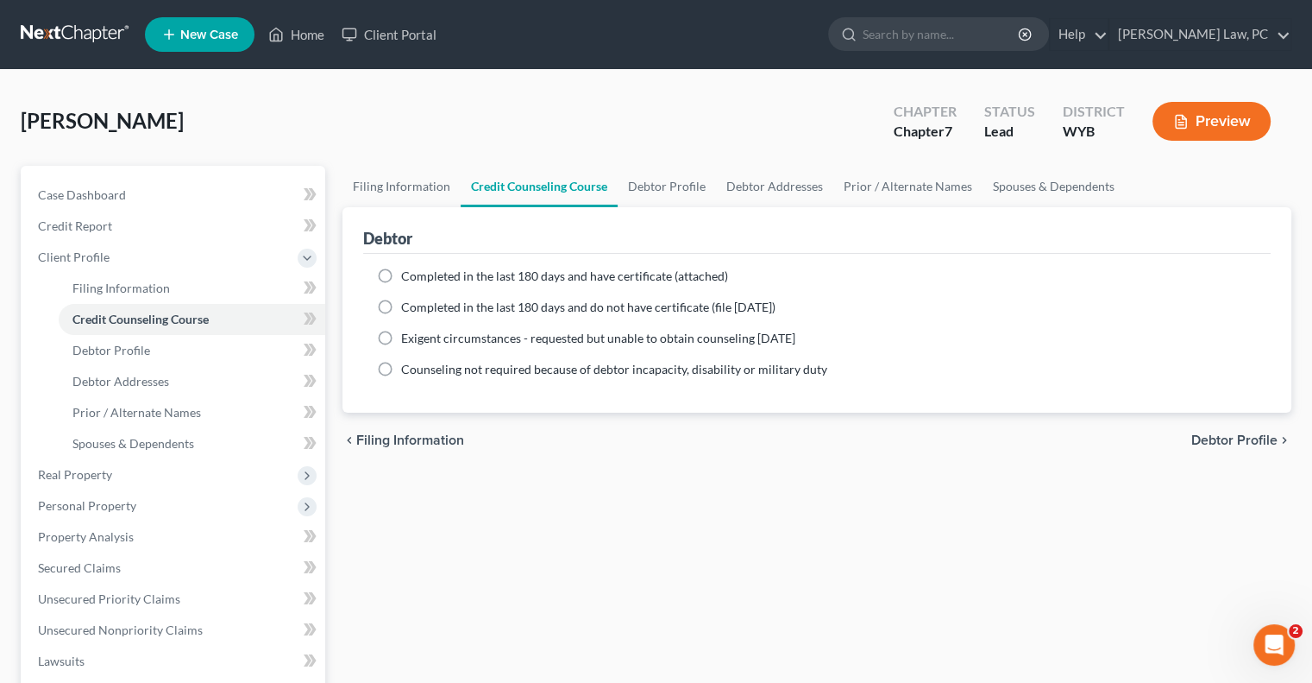
click at [401, 274] on label "Completed in the last 180 days and have certificate (attached)" at bounding box center [564, 275] width 327 height 17
click at [408, 274] on input "Completed in the last 180 days and have certificate (attached)" at bounding box center [413, 272] width 11 height 11
radio input "true"
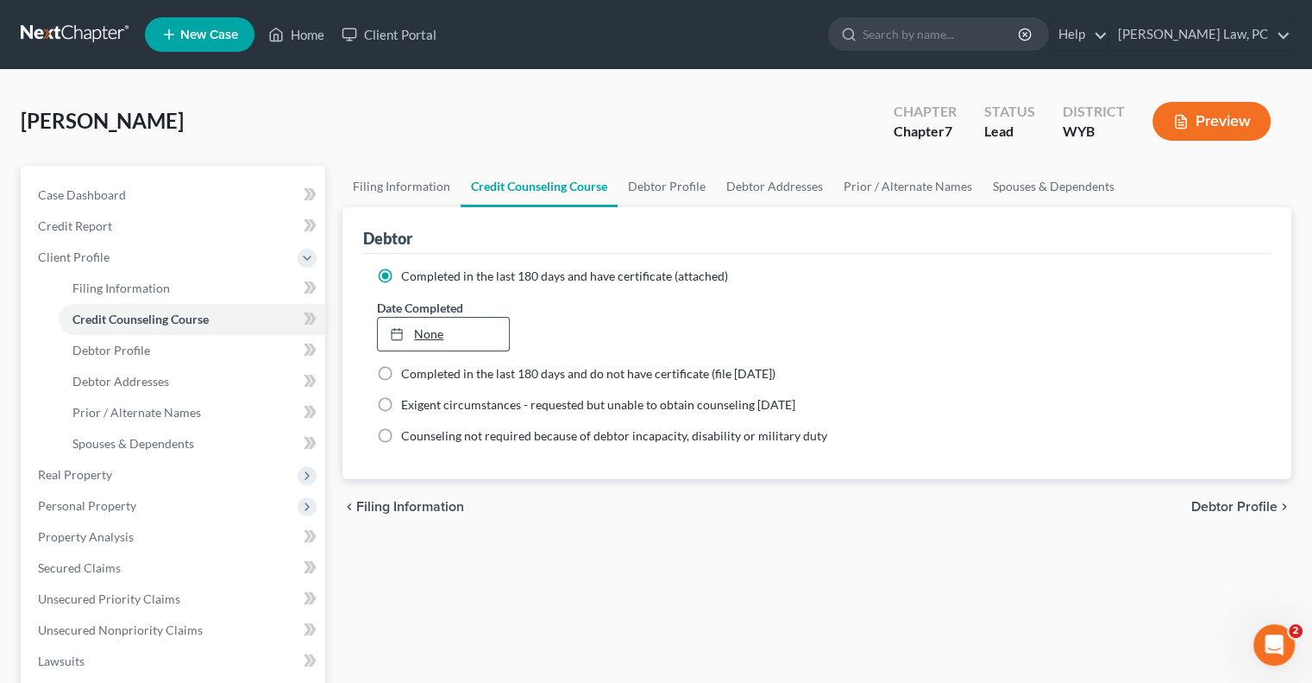
type input "10/1/2025"
click at [451, 325] on link "None" at bounding box center [443, 334] width 130 height 33
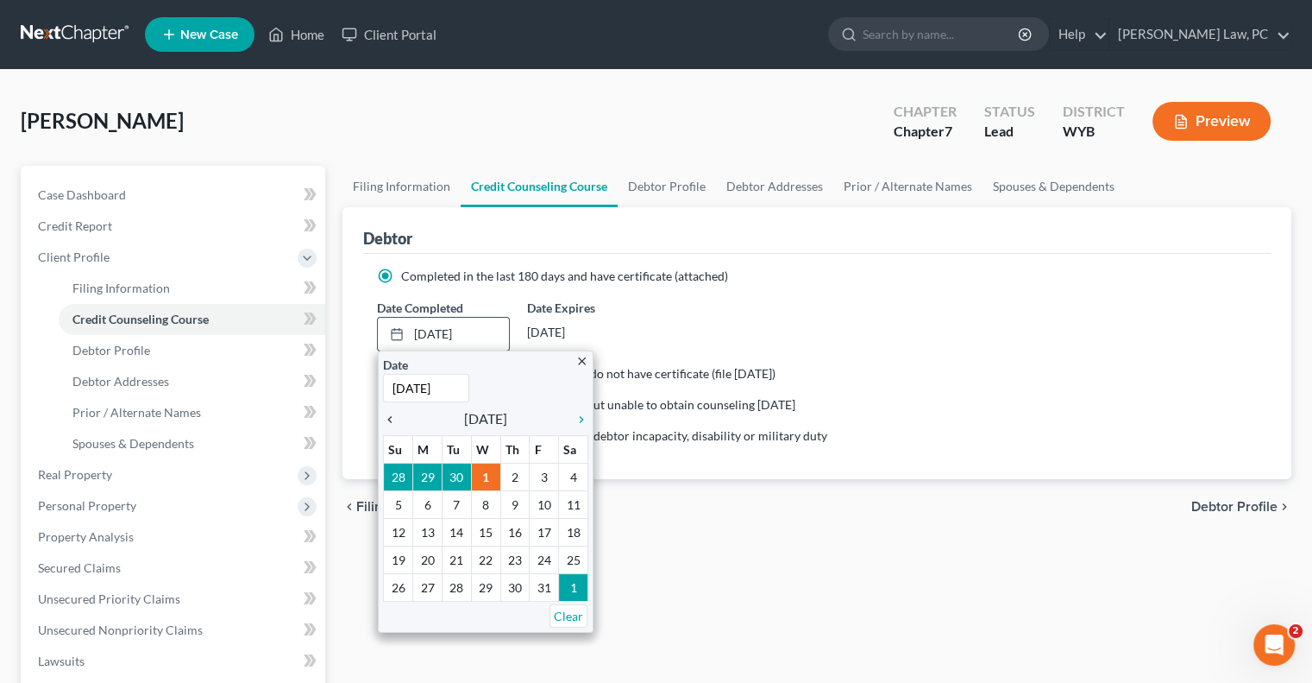
click at [394, 413] on icon "chevron_left" at bounding box center [394, 419] width 22 height 14
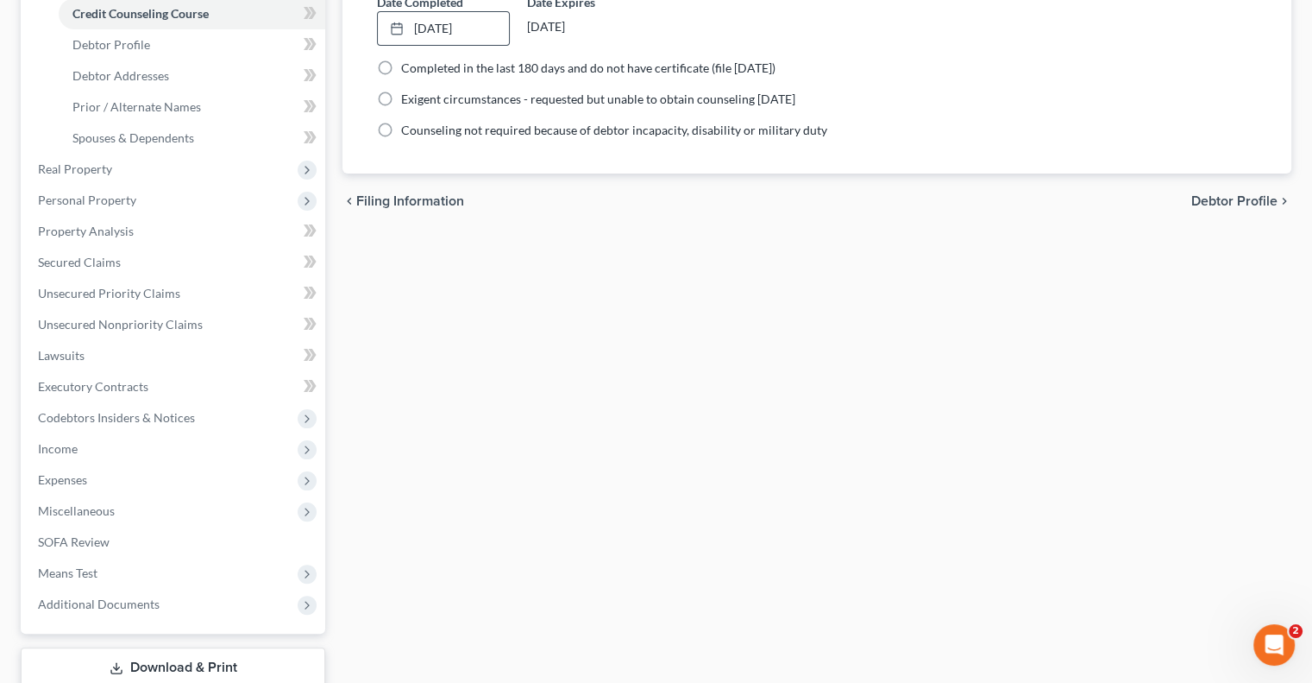
scroll to position [419, 0]
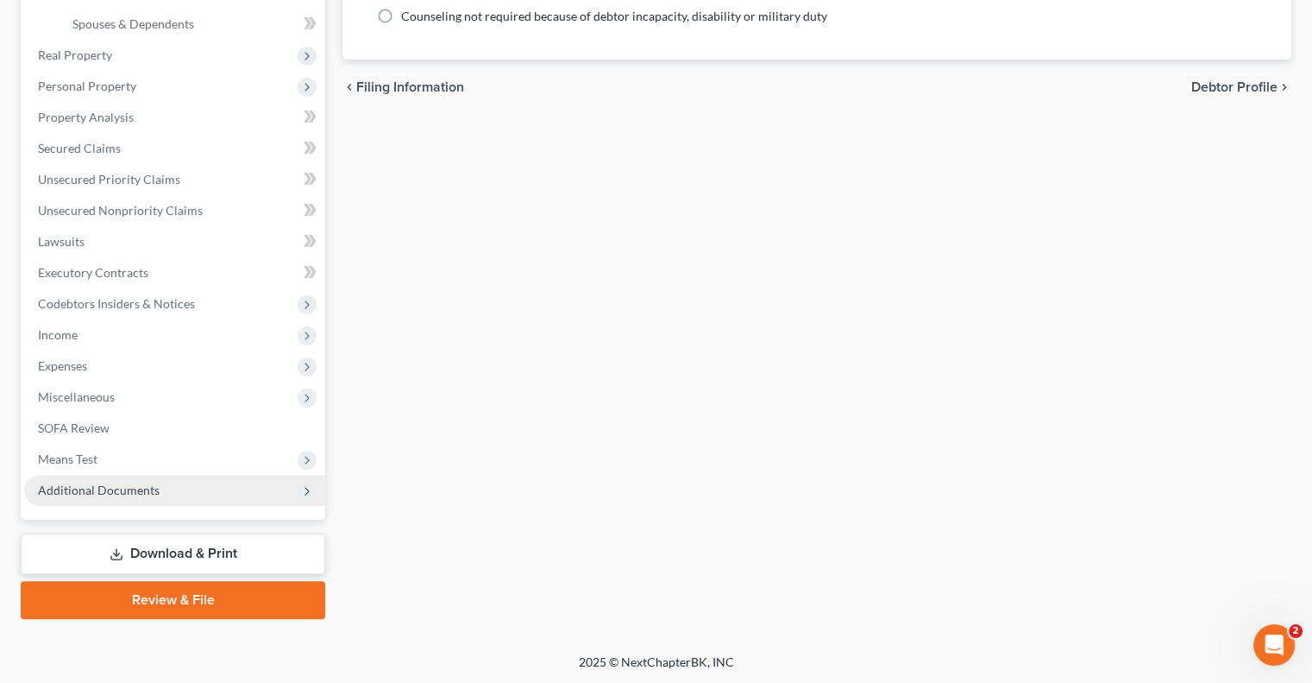
click at [132, 492] on span "Additional Documents" at bounding box center [99, 489] width 122 height 15
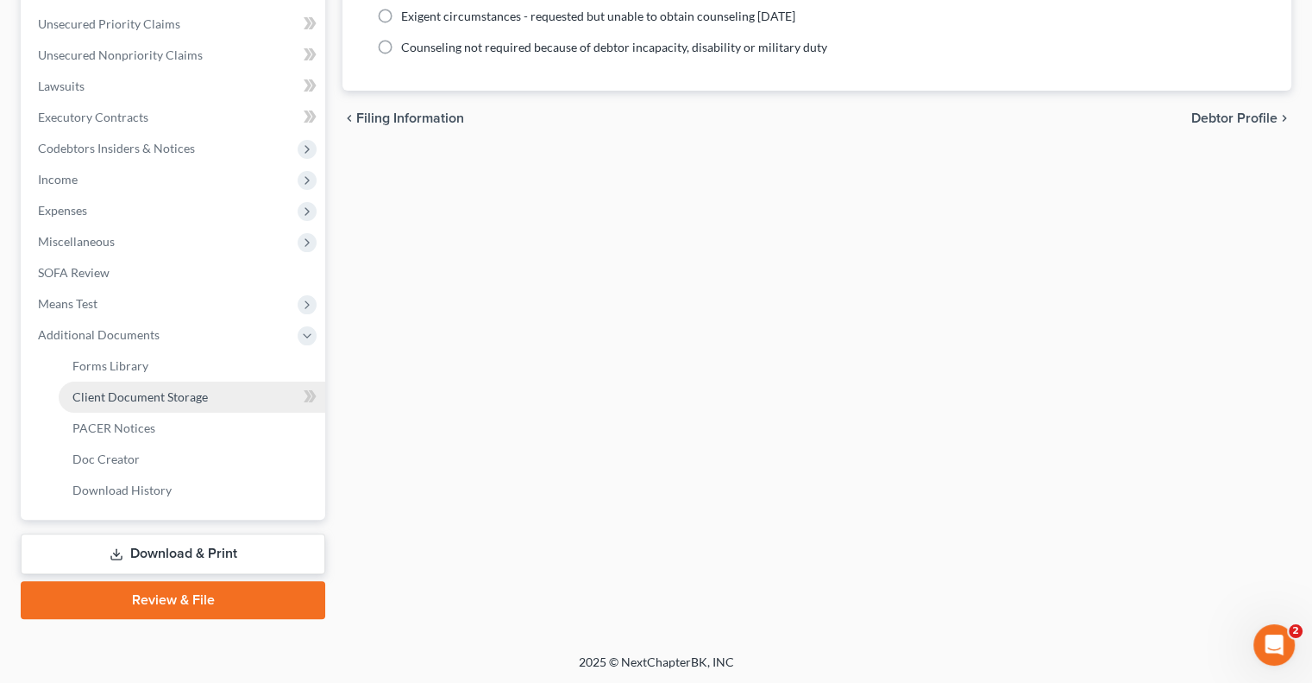
click at [145, 400] on span "Client Document Storage" at bounding box center [139, 396] width 135 height 15
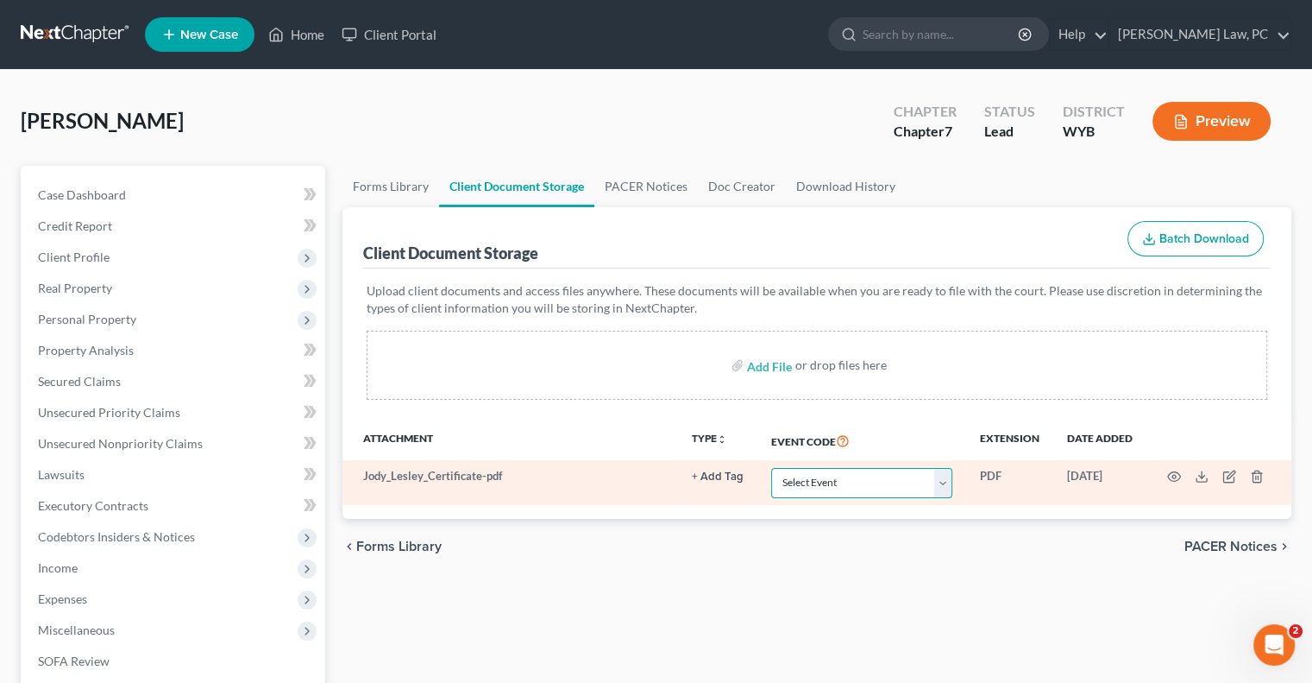
click at [804, 488] on select "Select Event Certificate of Credit Counseling Chapter 13 Plan Domestic Support …" at bounding box center [861, 483] width 181 height 30
select select "0"
click at [771, 468] on select "Select Event Certificate of Credit Counseling Chapter 13 Plan Domestic Support …" at bounding box center [861, 483] width 181 height 30
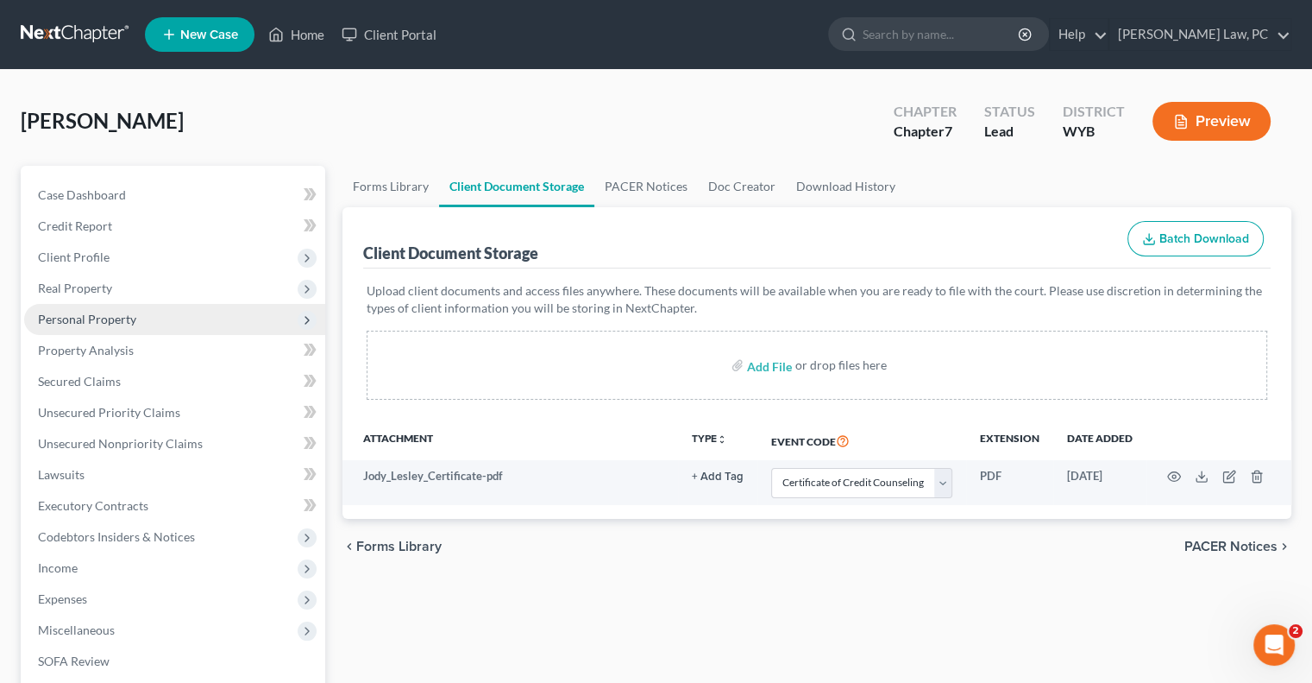
click at [107, 317] on span "Personal Property" at bounding box center [87, 319] width 98 height 15
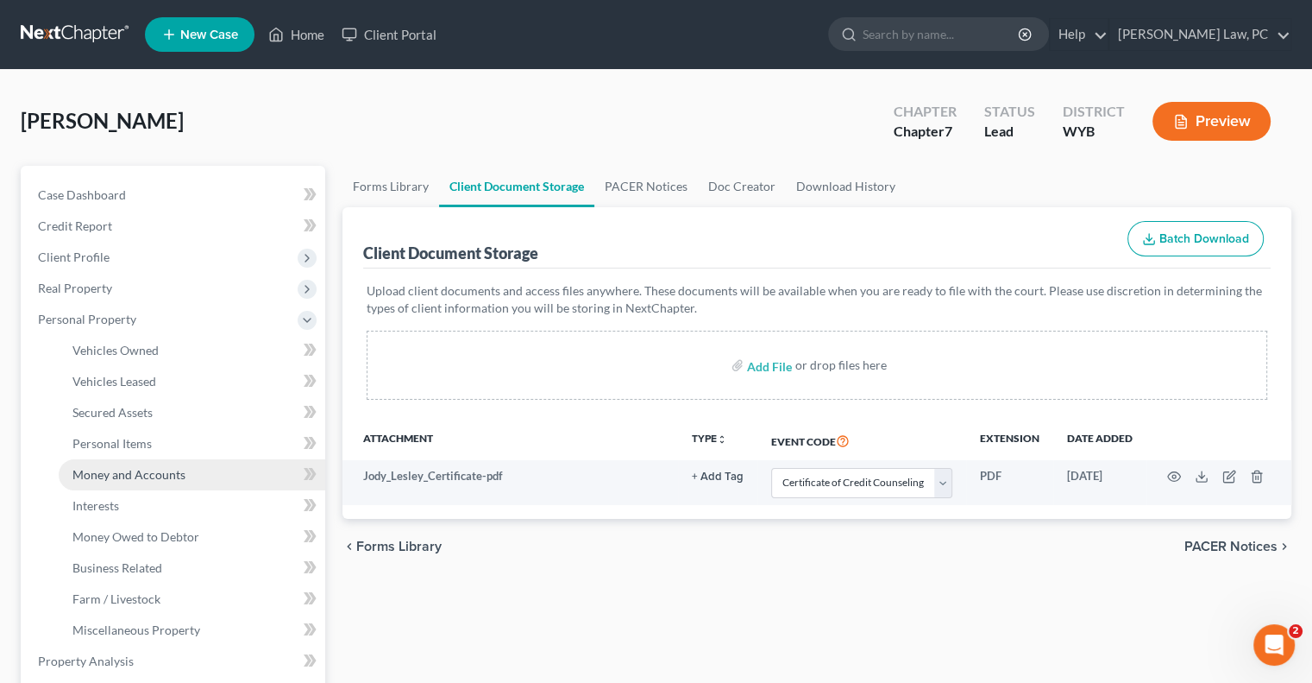
click at [150, 473] on span "Money and Accounts" at bounding box center [128, 474] width 113 height 15
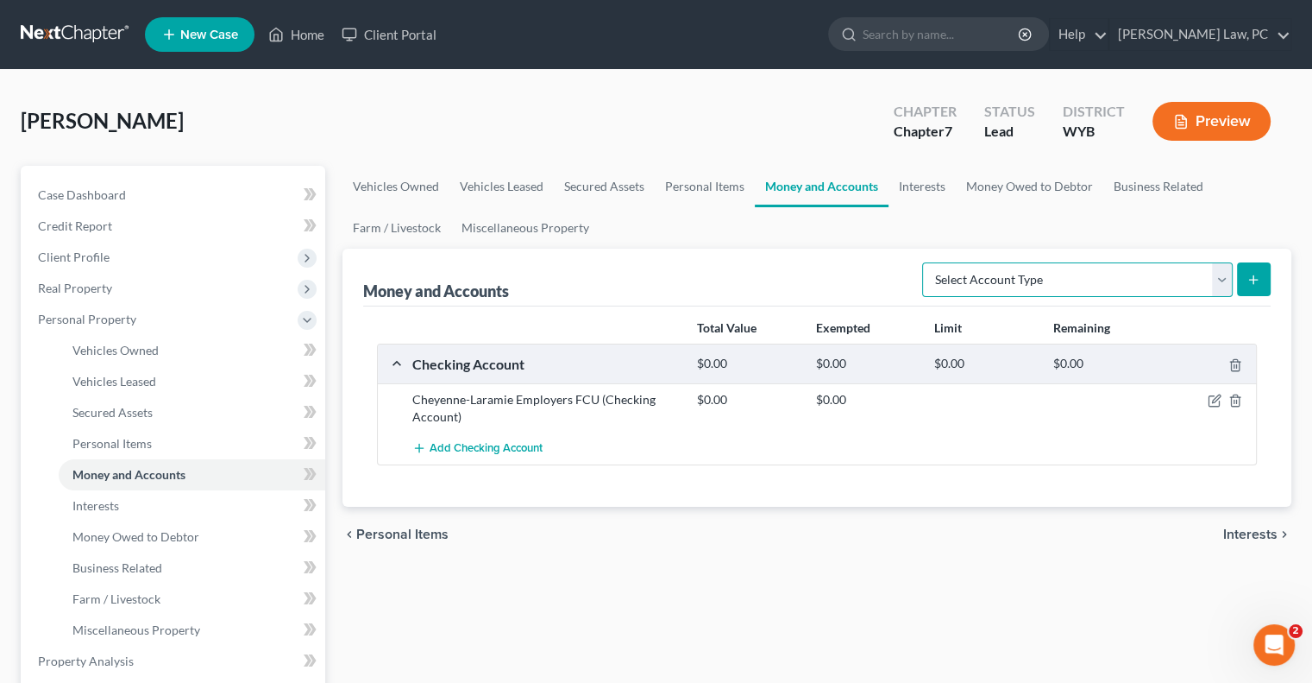
click at [1222, 282] on select "Select Account Type Brokerage Cash on Hand Certificates of Deposit Checking Acc…" at bounding box center [1077, 279] width 311 height 35
select select "checking"
click at [926, 262] on select "Select Account Type Brokerage Cash on Hand Certificates of Deposit Checking Acc…" at bounding box center [1077, 279] width 311 height 35
click at [1244, 279] on button "submit" at bounding box center [1254, 279] width 34 height 34
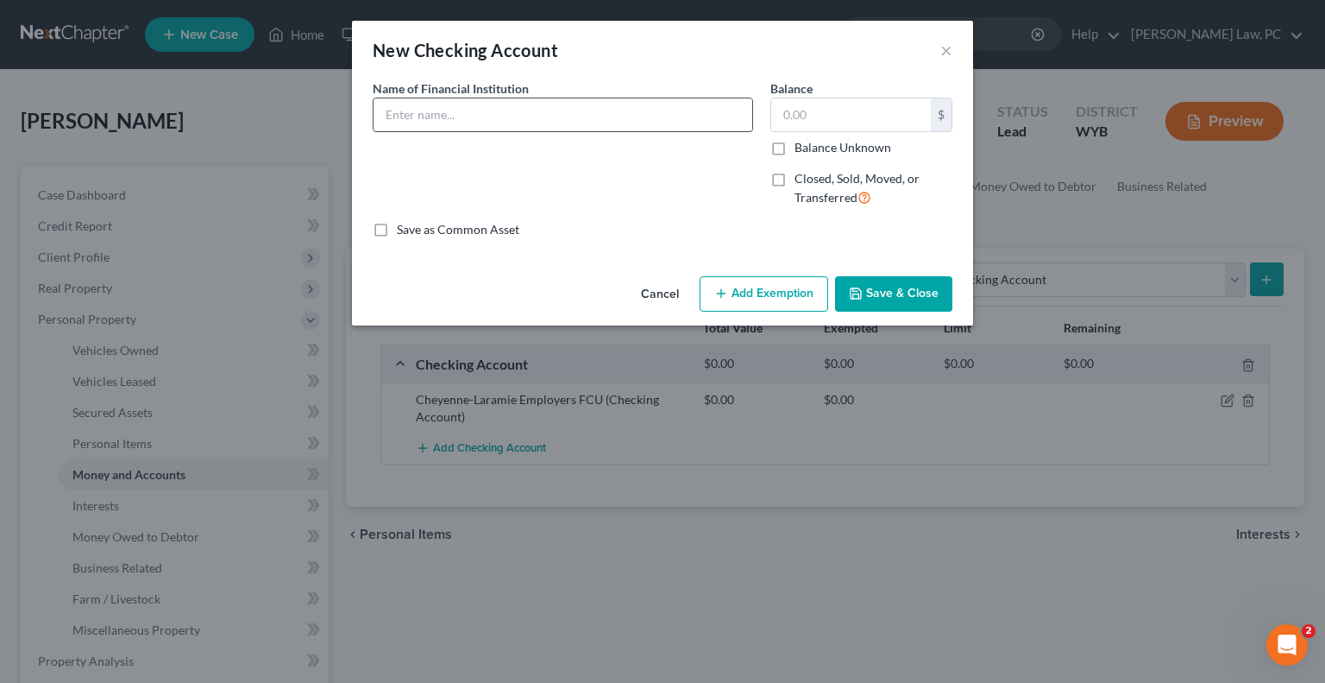
click at [482, 113] on input "text" at bounding box center [563, 114] width 379 height 33
type input "Summit National Bank"
click at [891, 296] on button "Save & Close" at bounding box center [893, 294] width 117 height 36
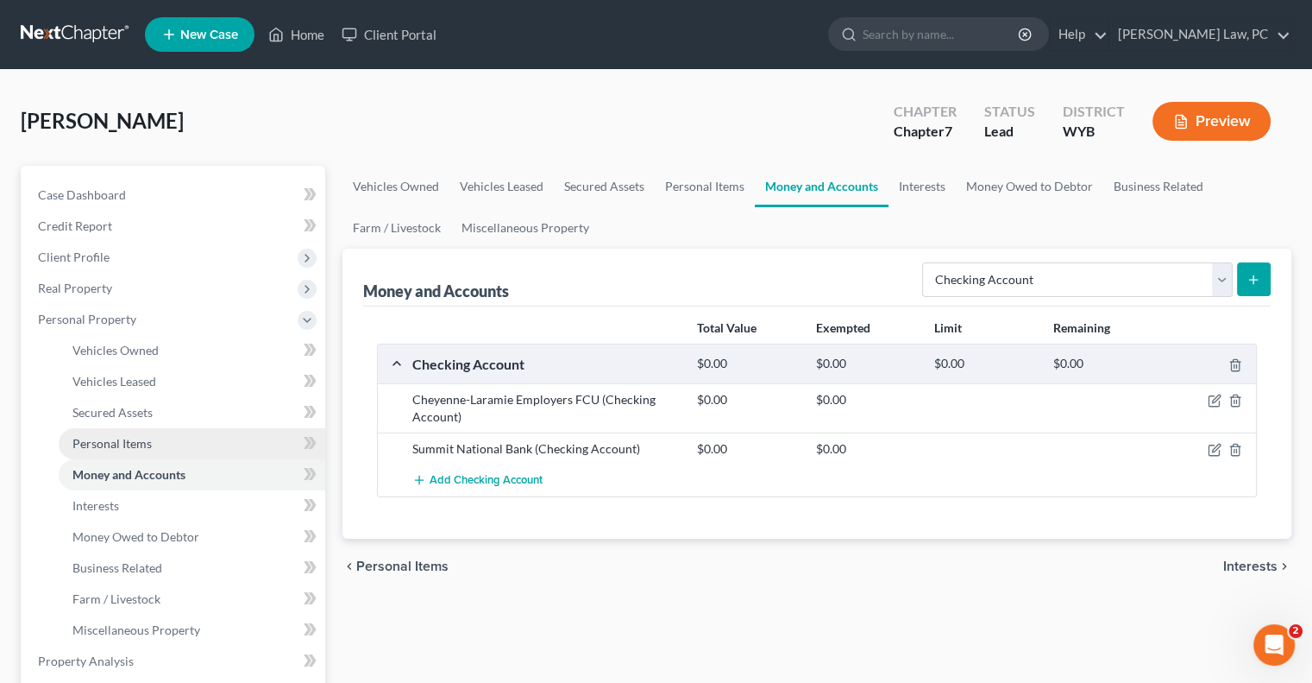
click at [152, 455] on link "Personal Items" at bounding box center [192, 443] width 267 height 31
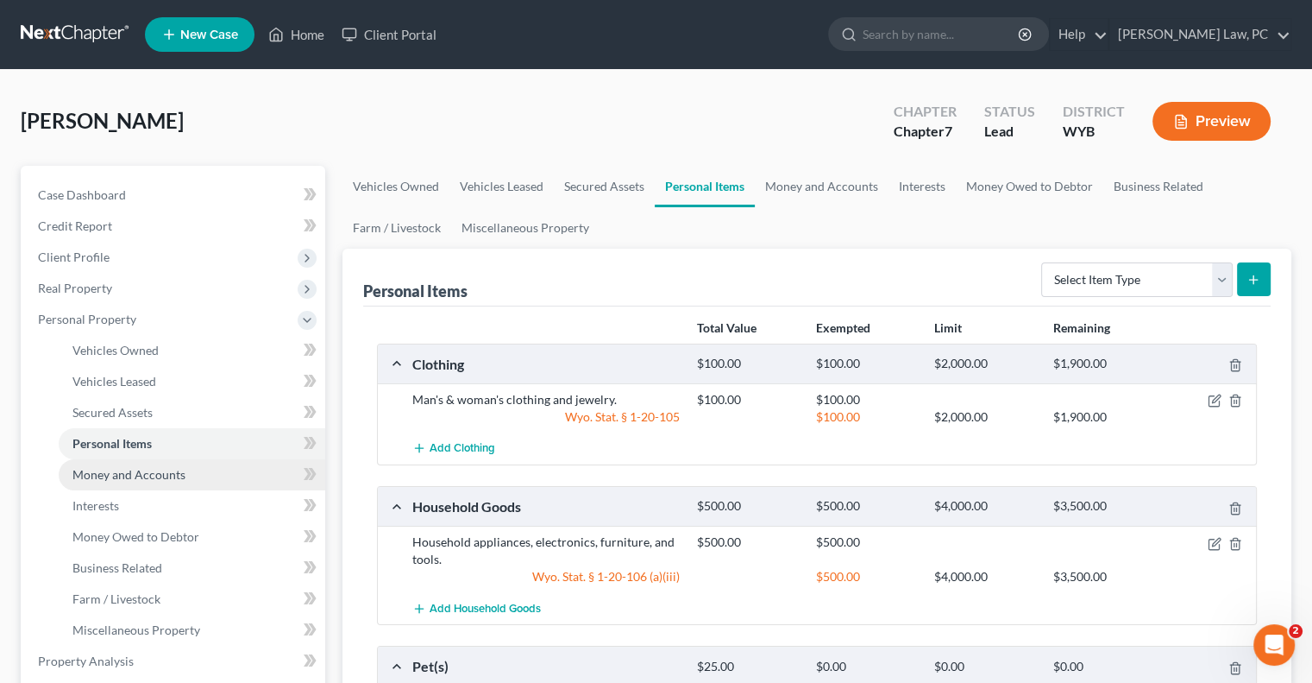
click at [169, 482] on link "Money and Accounts" at bounding box center [192, 474] width 267 height 31
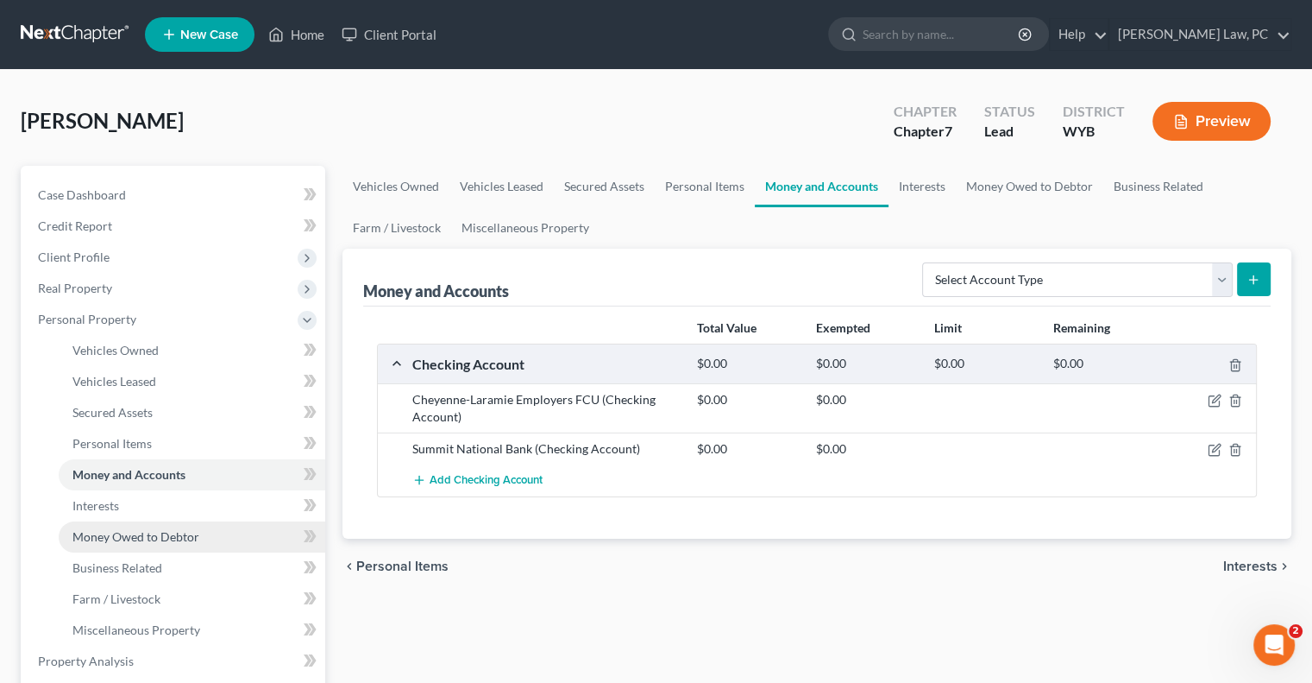
click at [131, 525] on link "Money Owed to Debtor" at bounding box center [192, 536] width 267 height 31
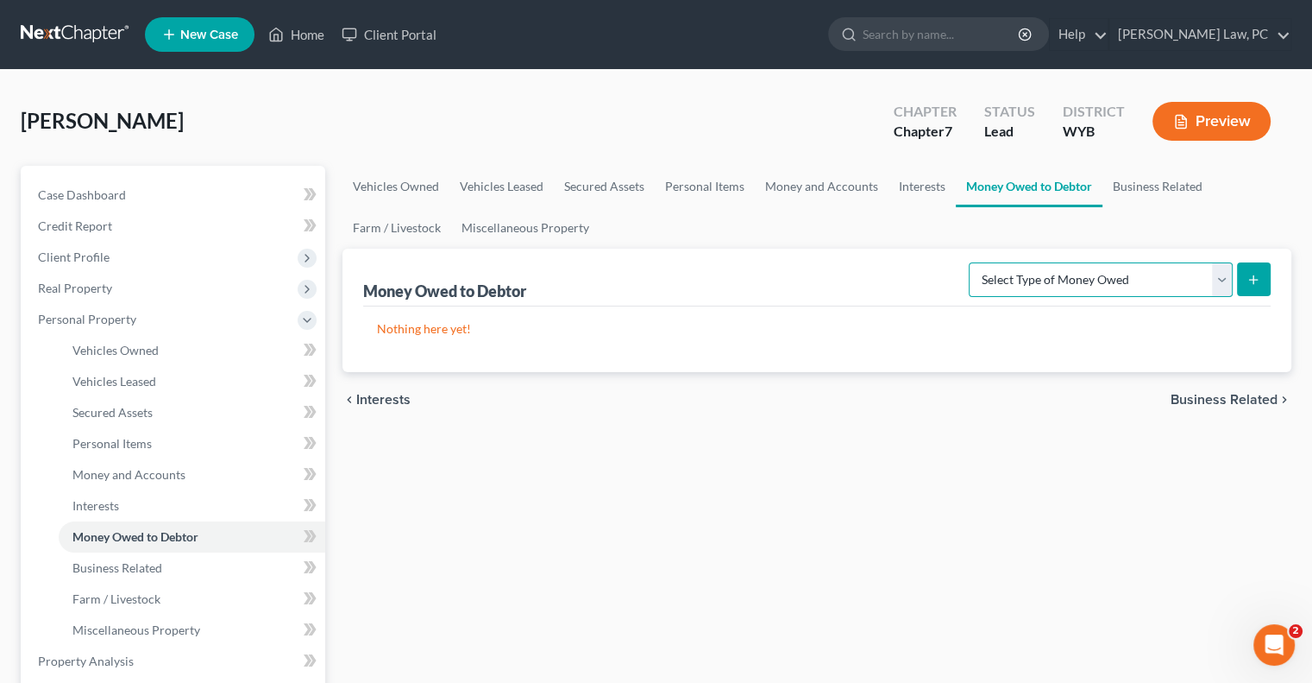
click at [998, 283] on select "Select Type of Money Owed Accounts Receivable Alimony Child Support Claims Agai…" at bounding box center [1101, 279] width 264 height 35
click at [639, 548] on div "Vehicles Owned Vehicles Leased Secured Assets Personal Items Money and Accounts…" at bounding box center [817, 664] width 966 height 997
click at [144, 513] on link "Interests" at bounding box center [192, 505] width 267 height 31
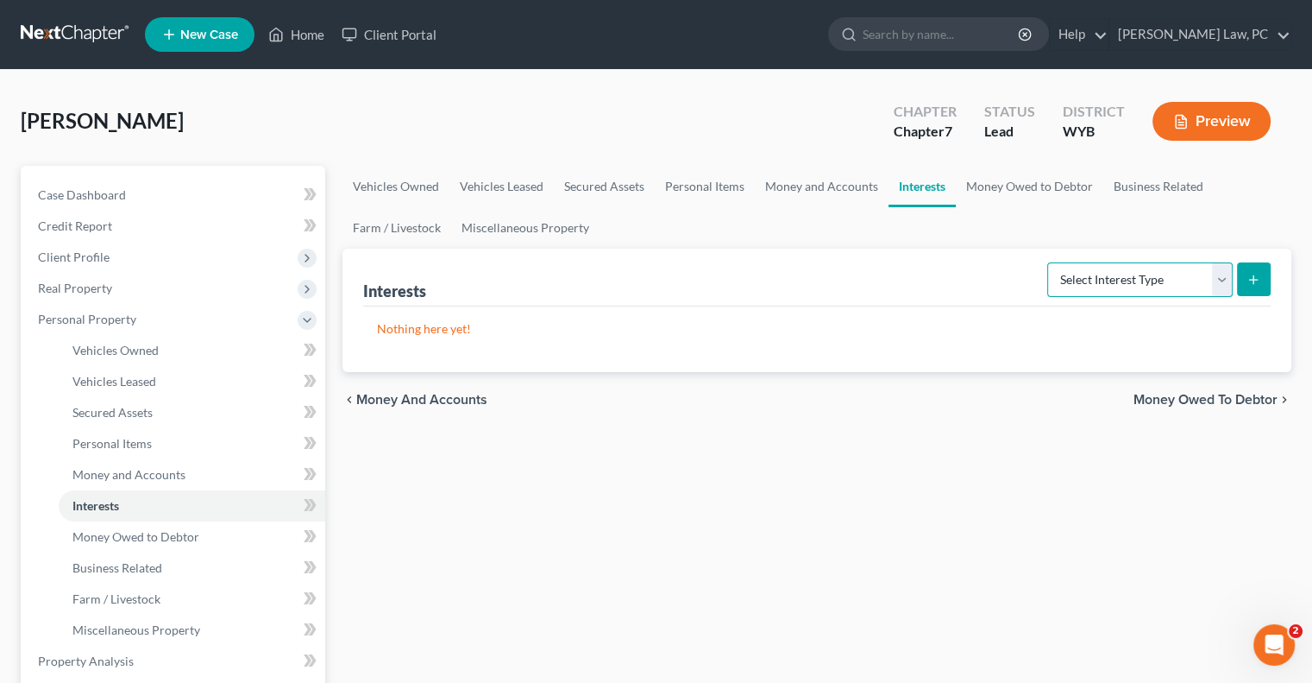
click at [1125, 286] on select "Select Interest Type 401K Annuity Bond Education IRA Government Bond Government…" at bounding box center [1141, 279] width 186 height 35
select select "pension_plan"
click at [1049, 262] on select "Select Interest Type 401K Annuity Bond Education IRA Government Bond Government…" at bounding box center [1141, 279] width 186 height 35
click at [1249, 280] on icon "submit" at bounding box center [1254, 280] width 14 height 14
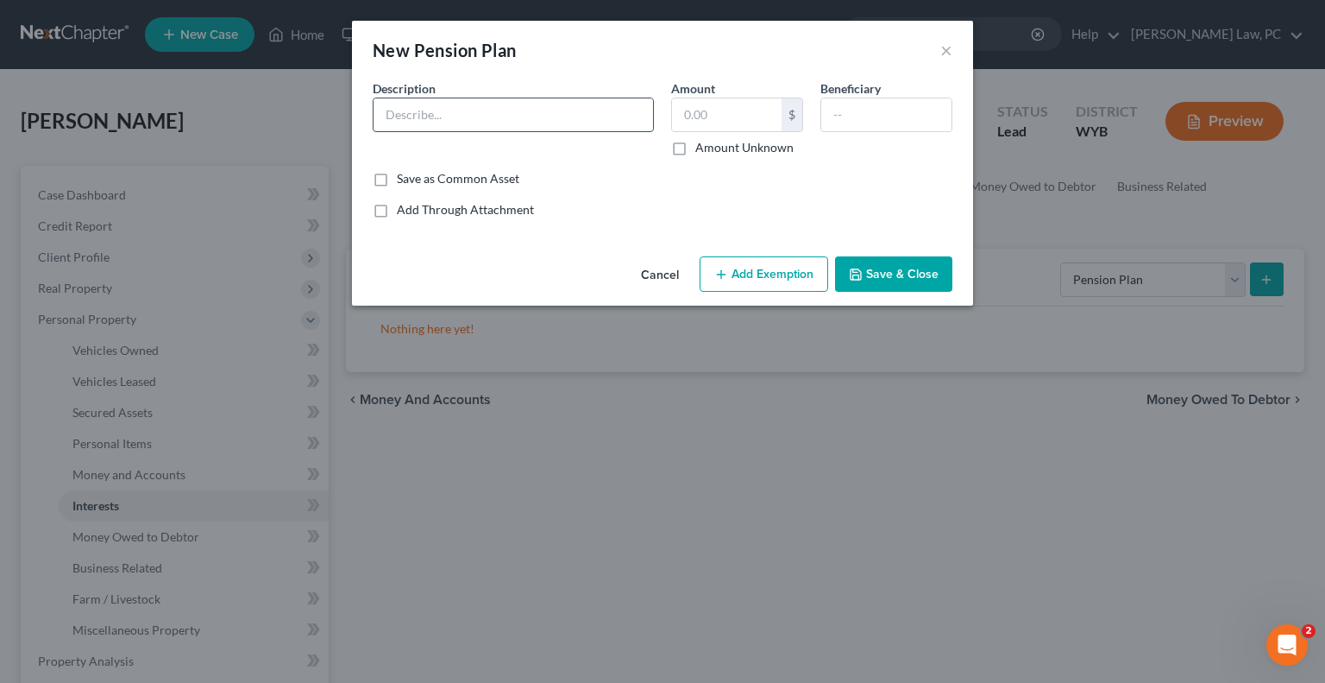
click at [444, 113] on input "text" at bounding box center [514, 114] width 280 height 33
type input "Equality"
click at [695, 148] on label "Amount Unknown" at bounding box center [744, 147] width 98 height 17
click at [702, 148] on input "Amount Unknown" at bounding box center [707, 144] width 11 height 11
checkbox input "true"
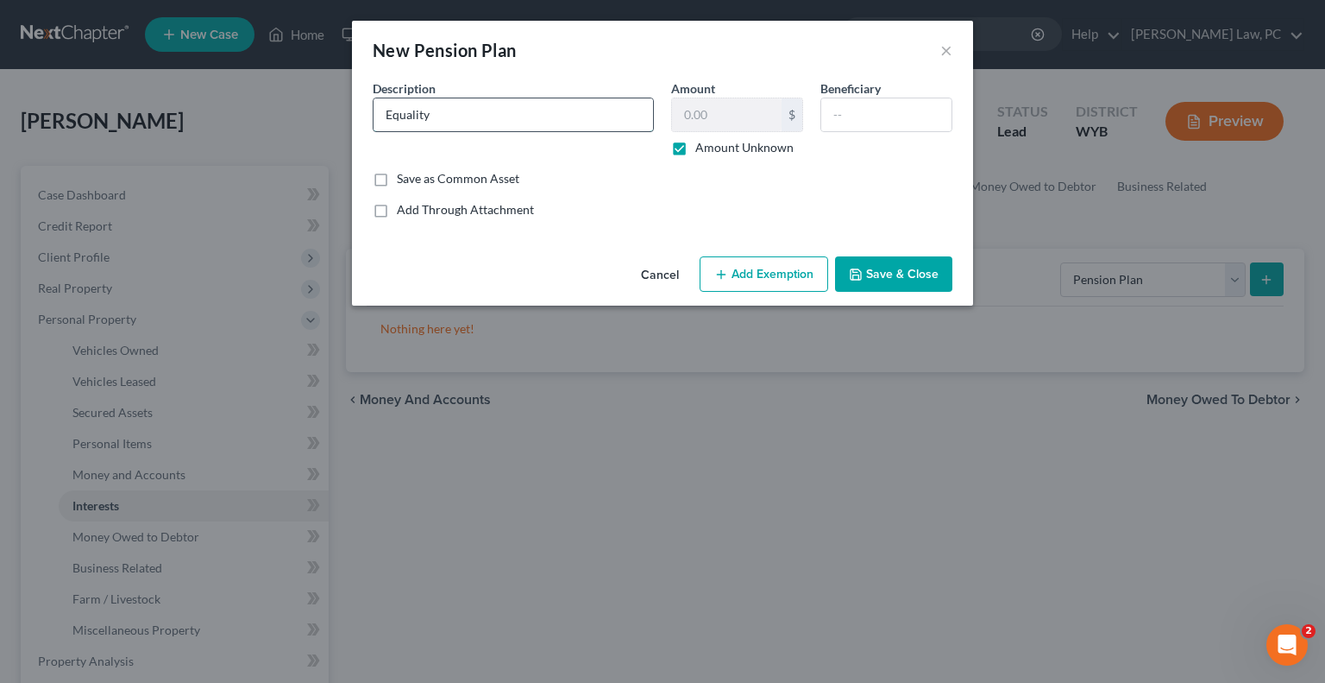
click at [481, 120] on input "Equality" at bounding box center [514, 114] width 280 height 33
click at [756, 272] on button "Add Exemption" at bounding box center [764, 274] width 129 height 36
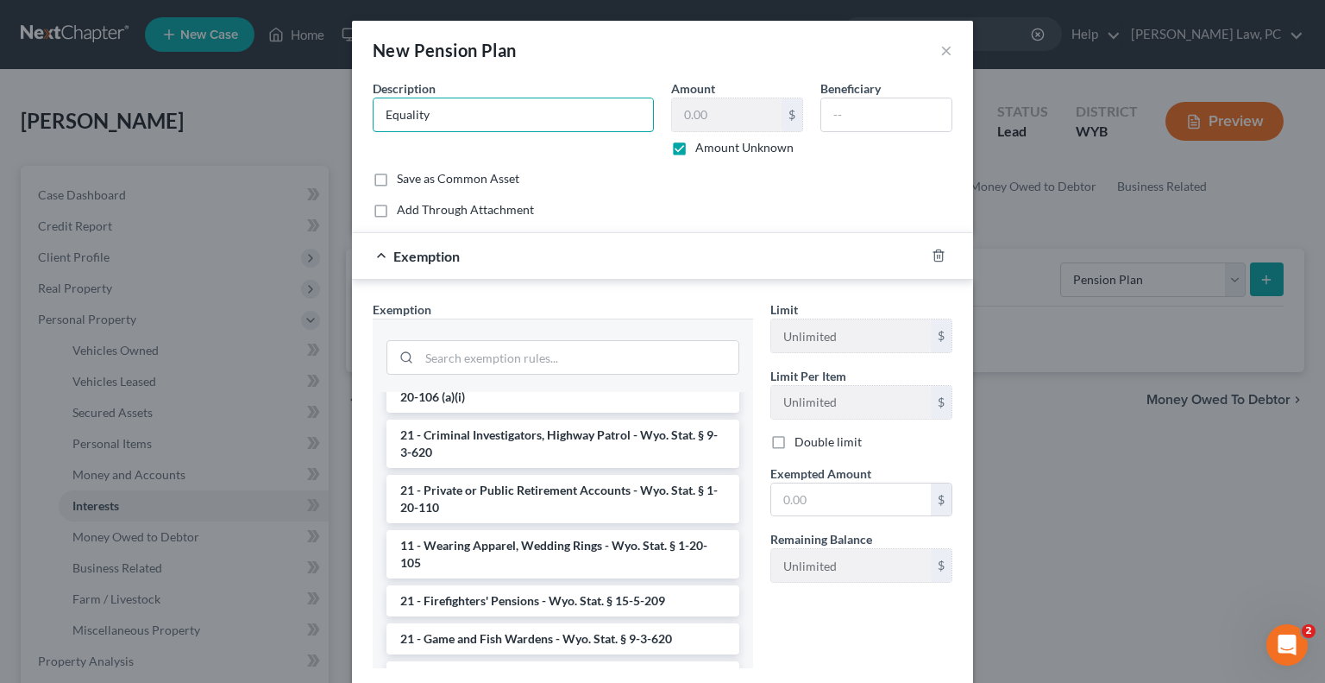
drag, startPoint x: 461, startPoint y: 119, endPoint x: 349, endPoint y: 120, distance: 111.3
click at [352, 120] on div "An exemption set must first be selected from the Filing Information section. Co…" at bounding box center [662, 396] width 621 height 634
type input "Equitable"
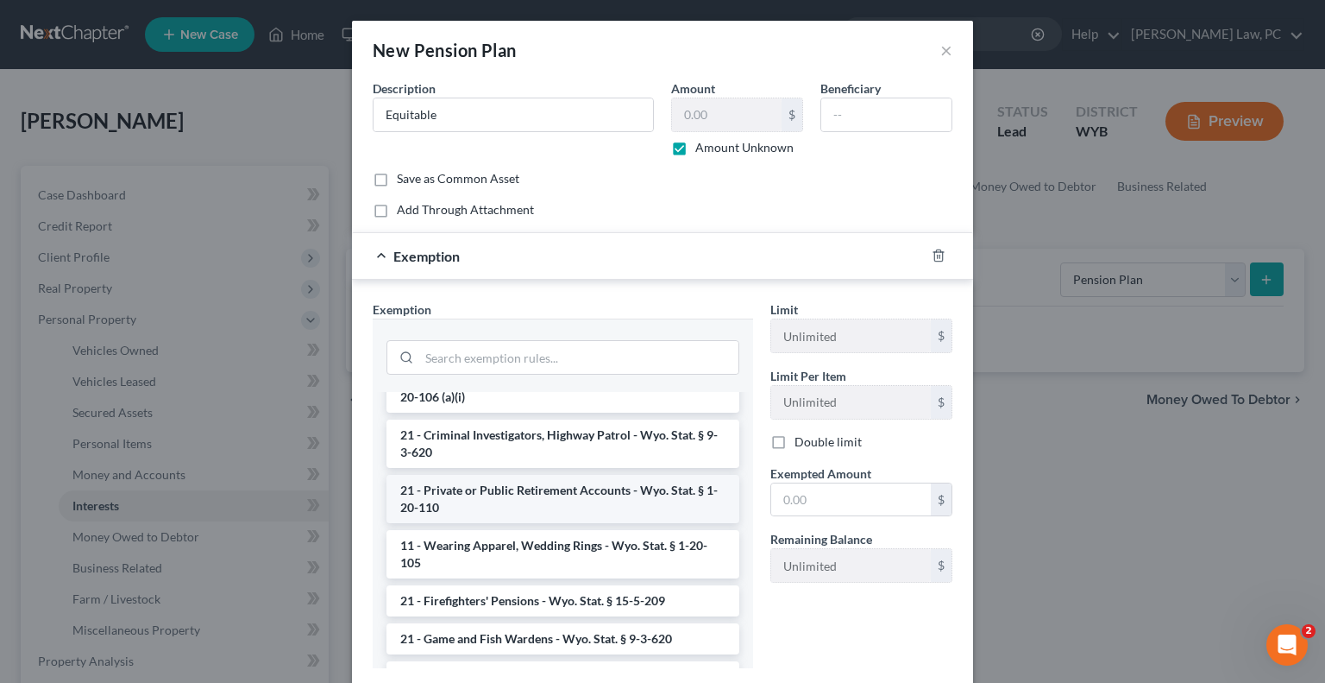
click at [532, 475] on li "21 - Private or Public Retirement Accounts - Wyo. Stat. § 1-20-110" at bounding box center [563, 499] width 353 height 48
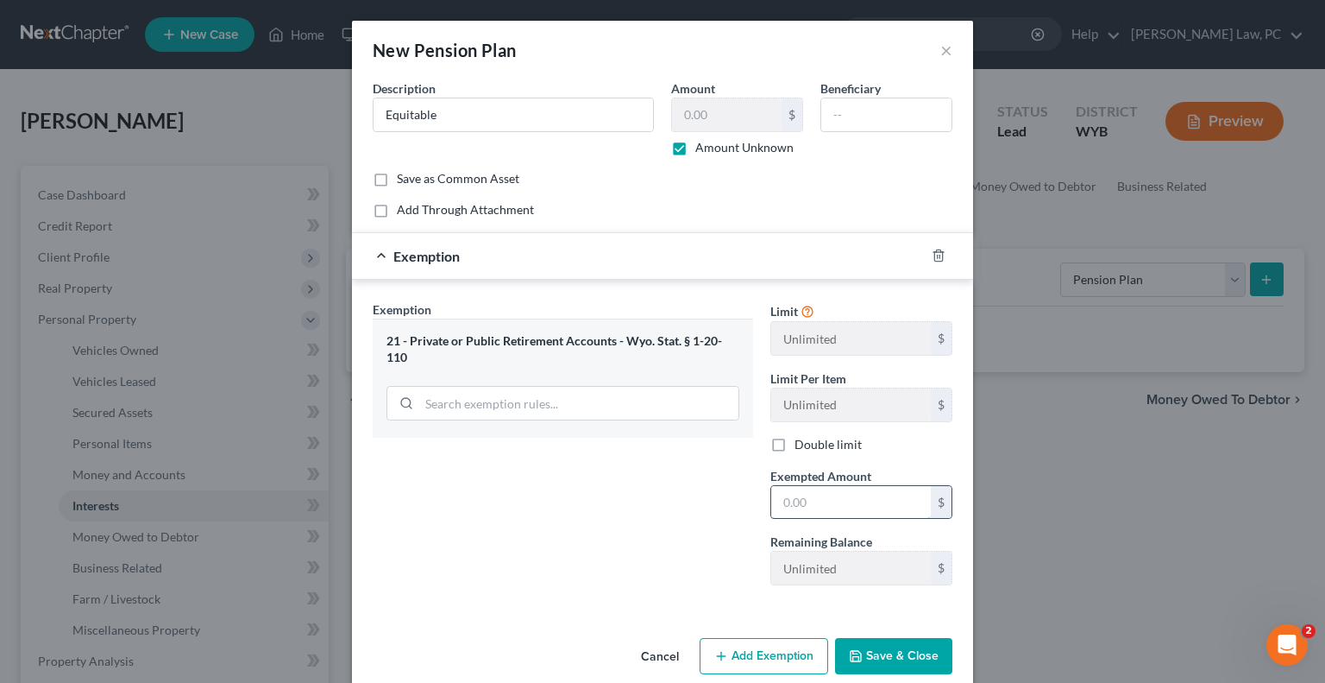
click at [810, 507] on input "text" at bounding box center [851, 502] width 160 height 33
click at [694, 534] on div "Exemption Set must be selected for CA. Exemption * 21 - Private or Public Retir…" at bounding box center [563, 449] width 398 height 299
click at [857, 662] on button "Save & Close" at bounding box center [893, 656] width 117 height 36
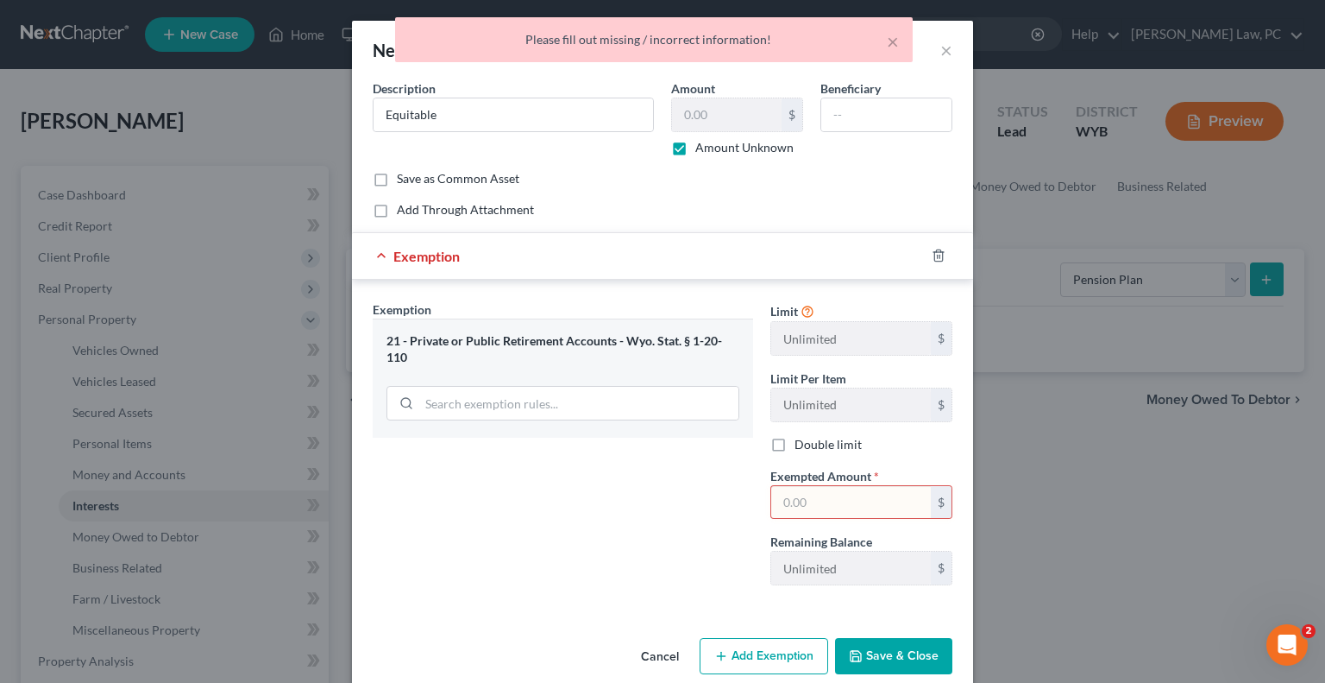
click at [796, 501] on input "text" at bounding box center [851, 502] width 160 height 33
type input "10,000"
click at [872, 644] on button "Save & Close" at bounding box center [893, 656] width 117 height 36
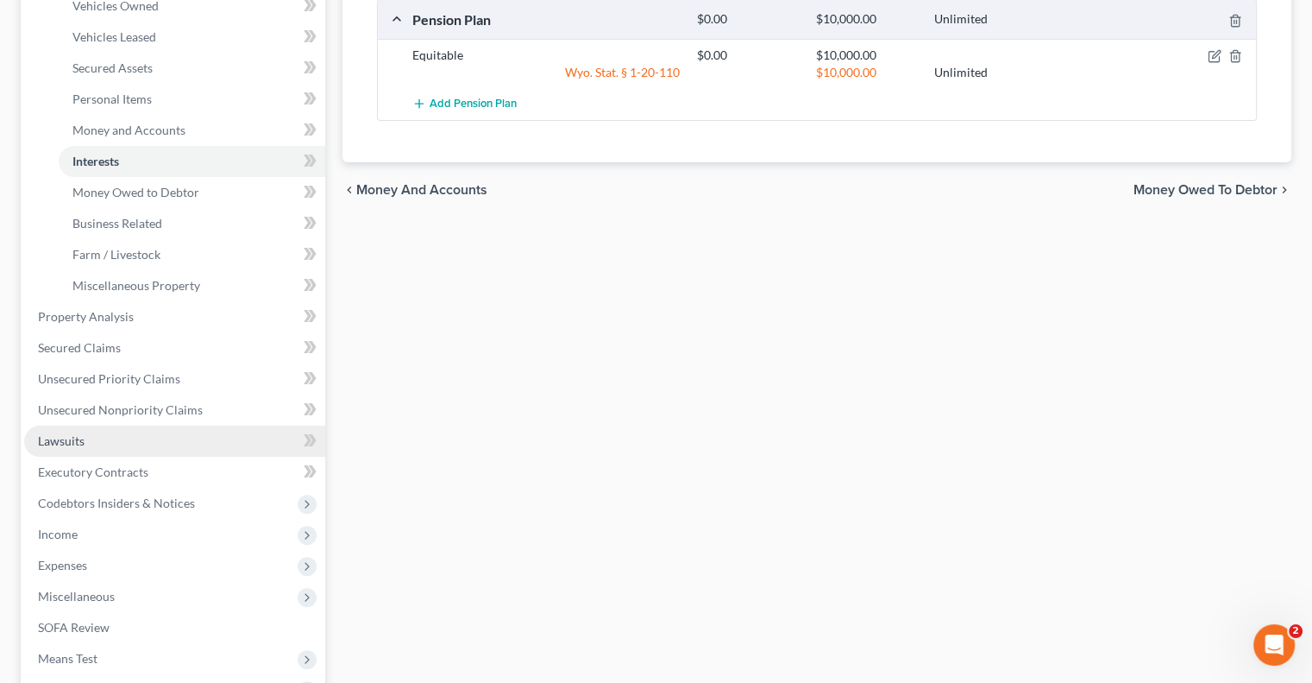
scroll to position [345, 0]
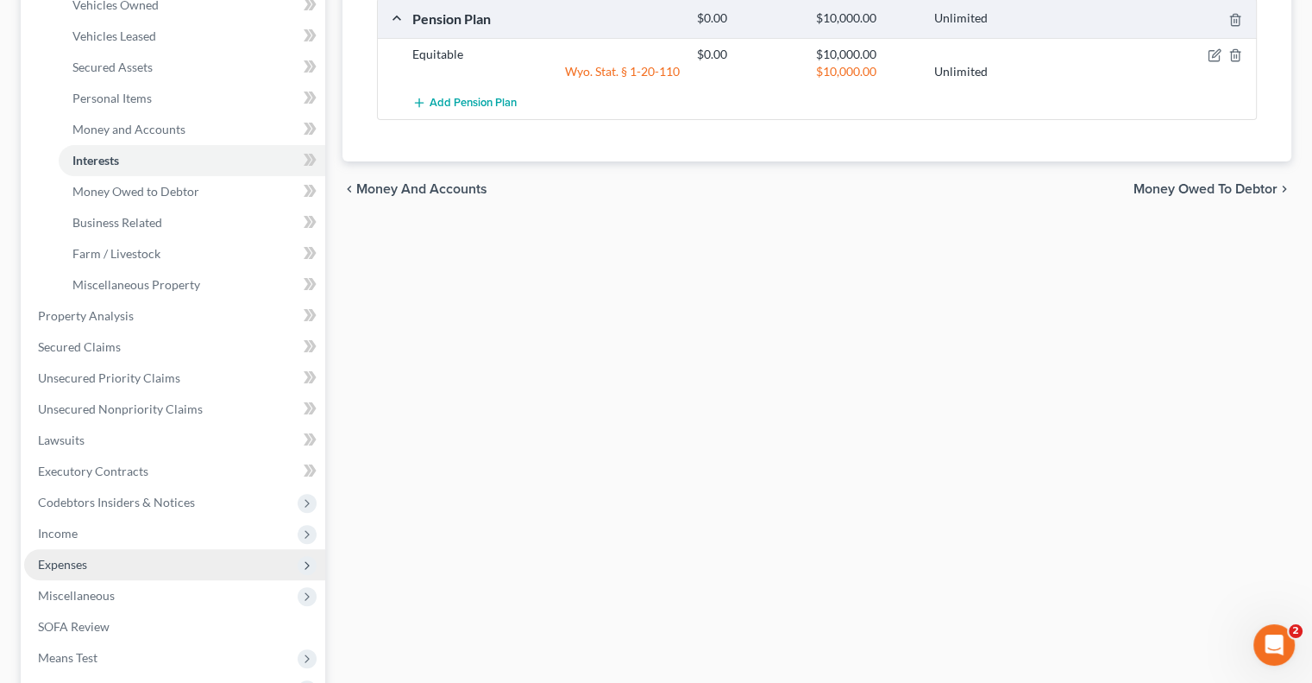
click at [98, 561] on span "Expenses" at bounding box center [174, 564] width 301 height 31
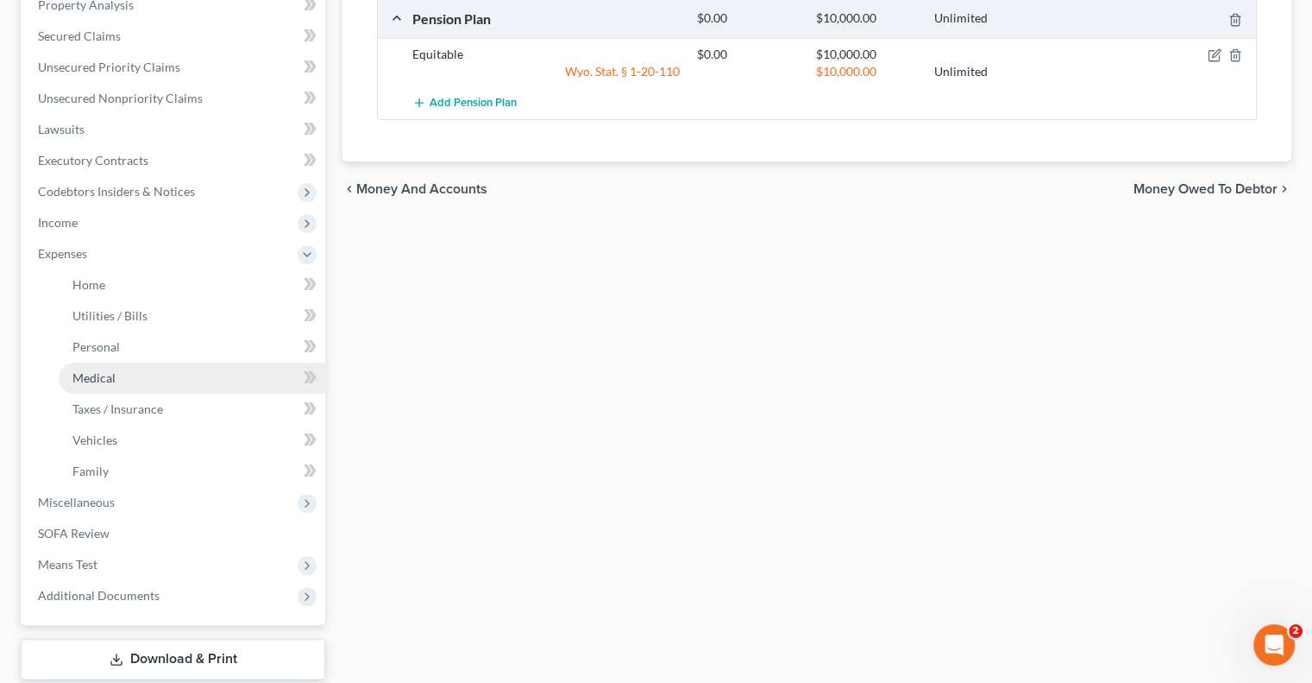
click at [100, 385] on link "Medical" at bounding box center [192, 377] width 267 height 31
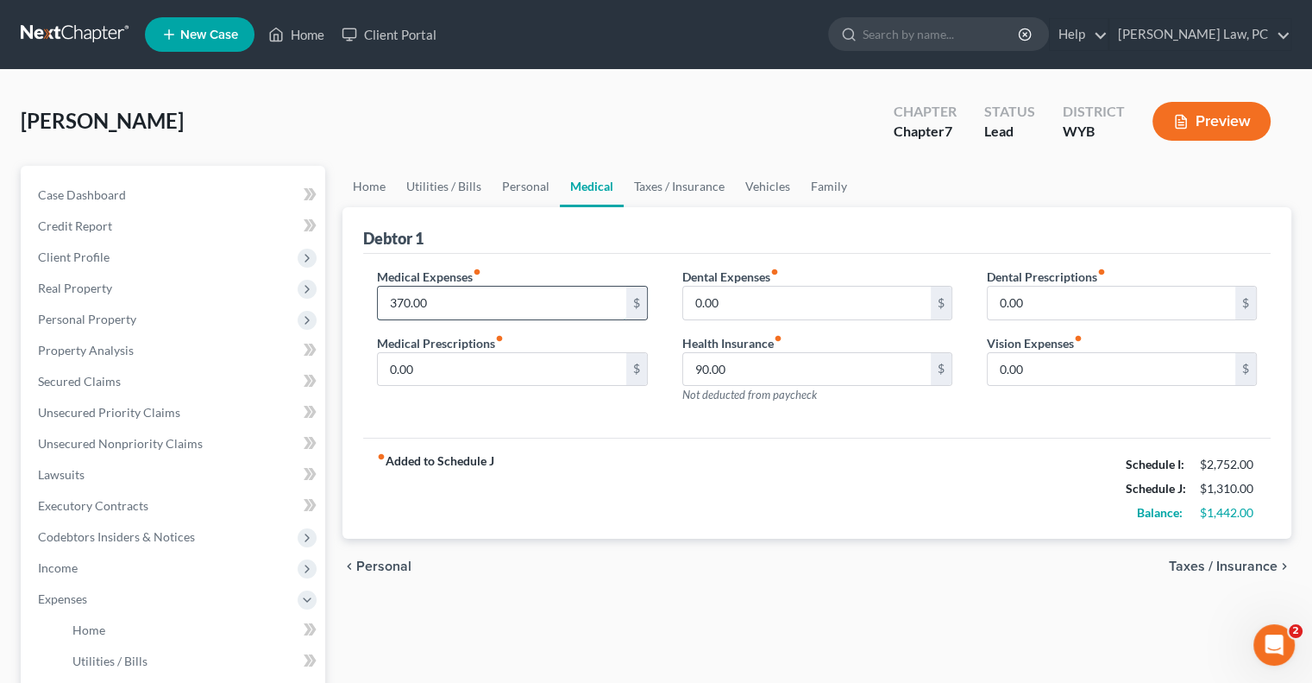
click at [462, 302] on input "370.00" at bounding box center [502, 302] width 248 height 33
click at [746, 365] on input "90.00" at bounding box center [807, 369] width 248 height 33
click at [746, 378] on input "208" at bounding box center [807, 369] width 248 height 33
type input "308"
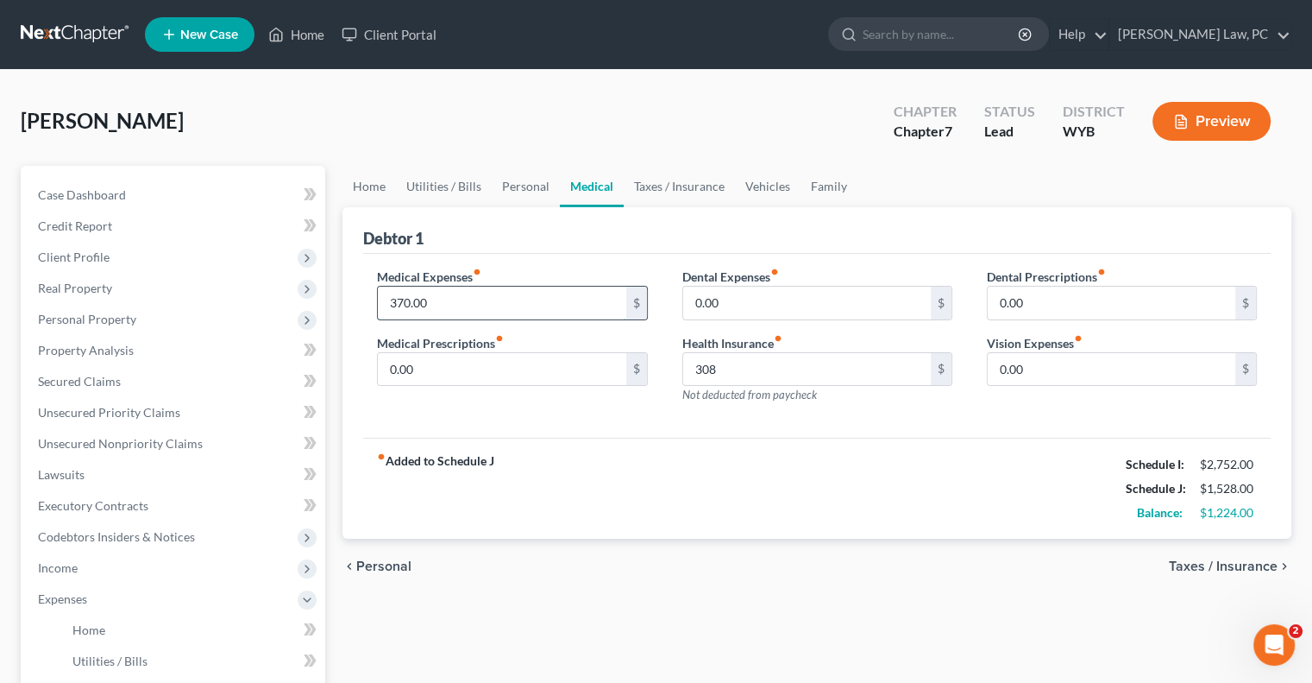
click at [506, 312] on input "370.00" at bounding box center [502, 302] width 248 height 33
click at [504, 306] on input "370.00" at bounding box center [502, 302] width 248 height 33
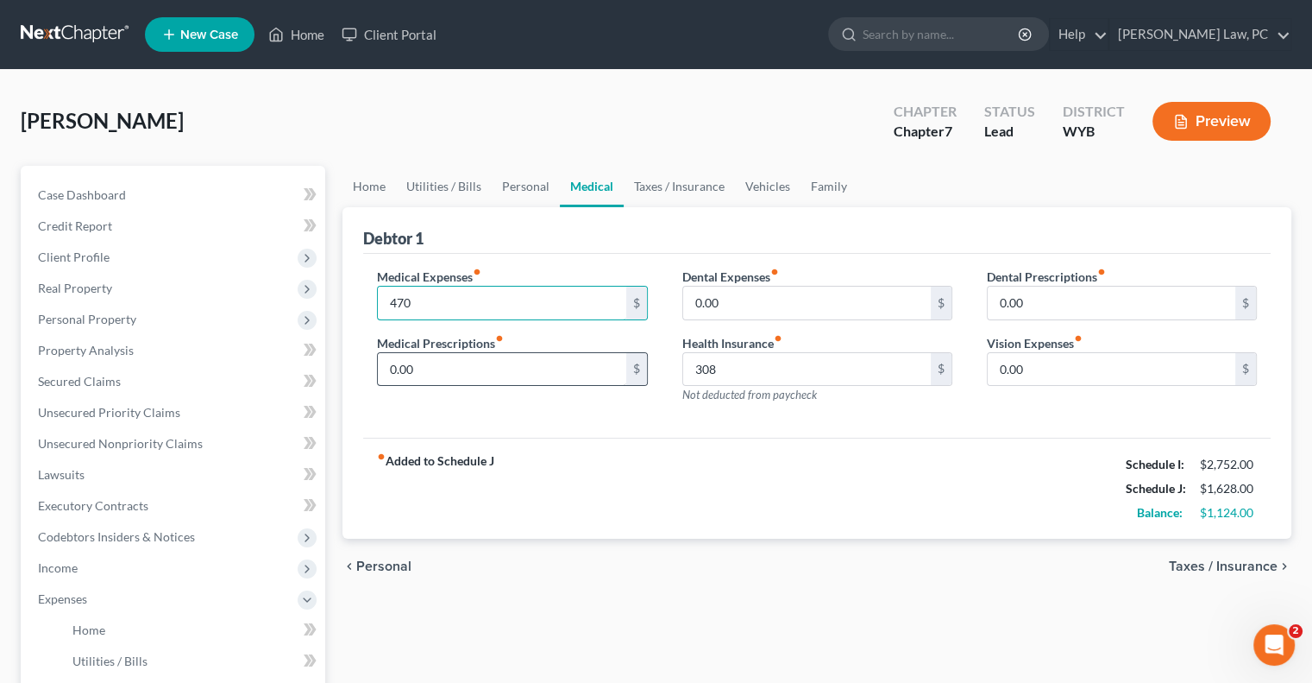
type input "470"
click at [455, 372] on input "0.00" at bounding box center [502, 369] width 248 height 33
type input "500"
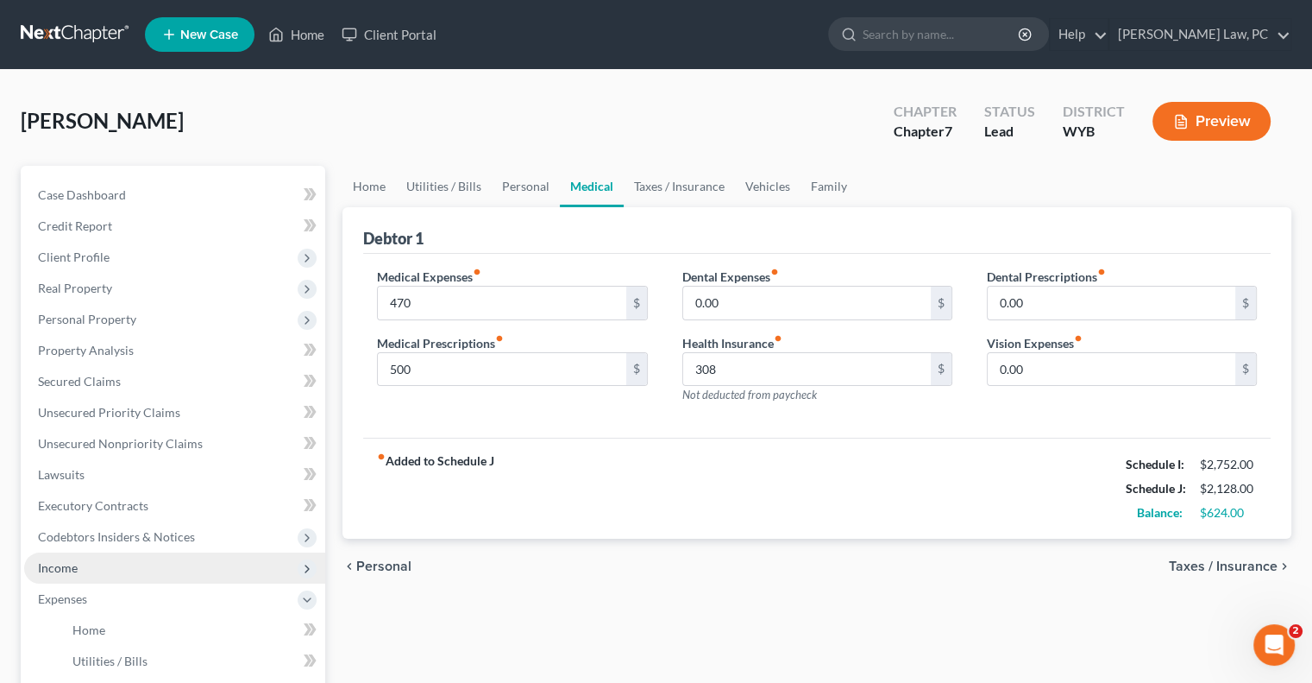
click at [104, 573] on span "Income" at bounding box center [174, 567] width 301 height 31
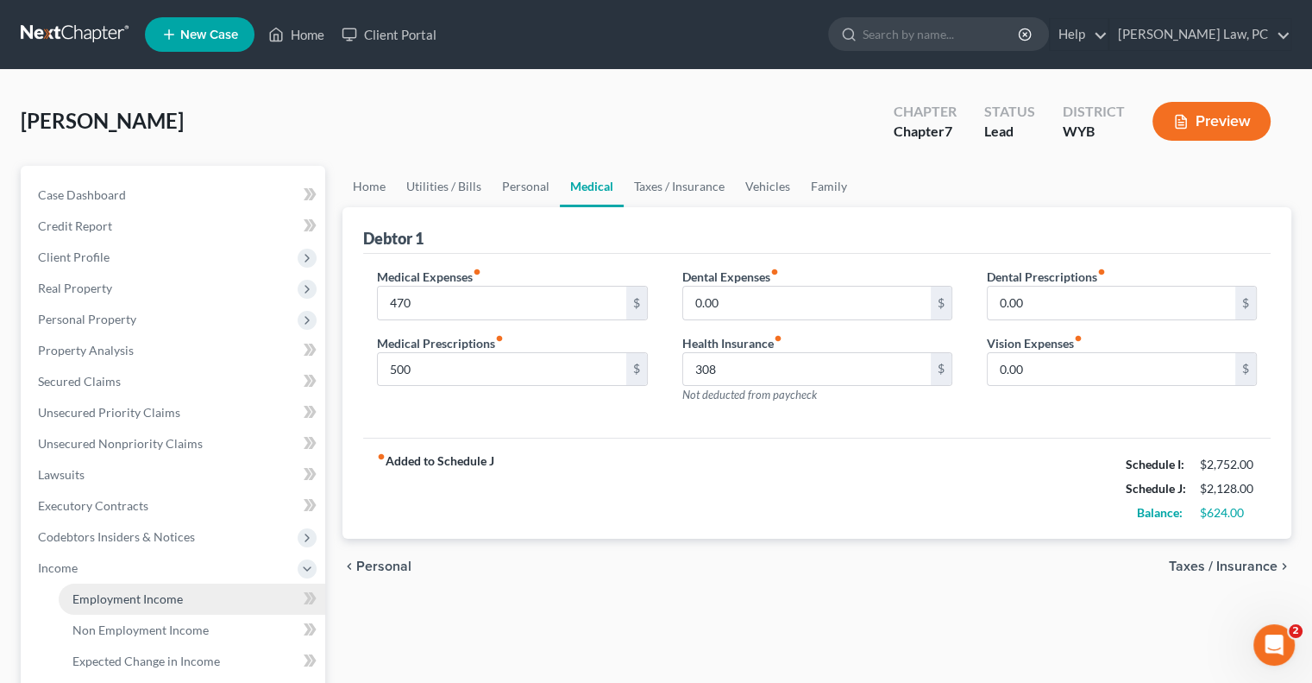
click at [122, 594] on span "Employment Income" at bounding box center [127, 598] width 110 height 15
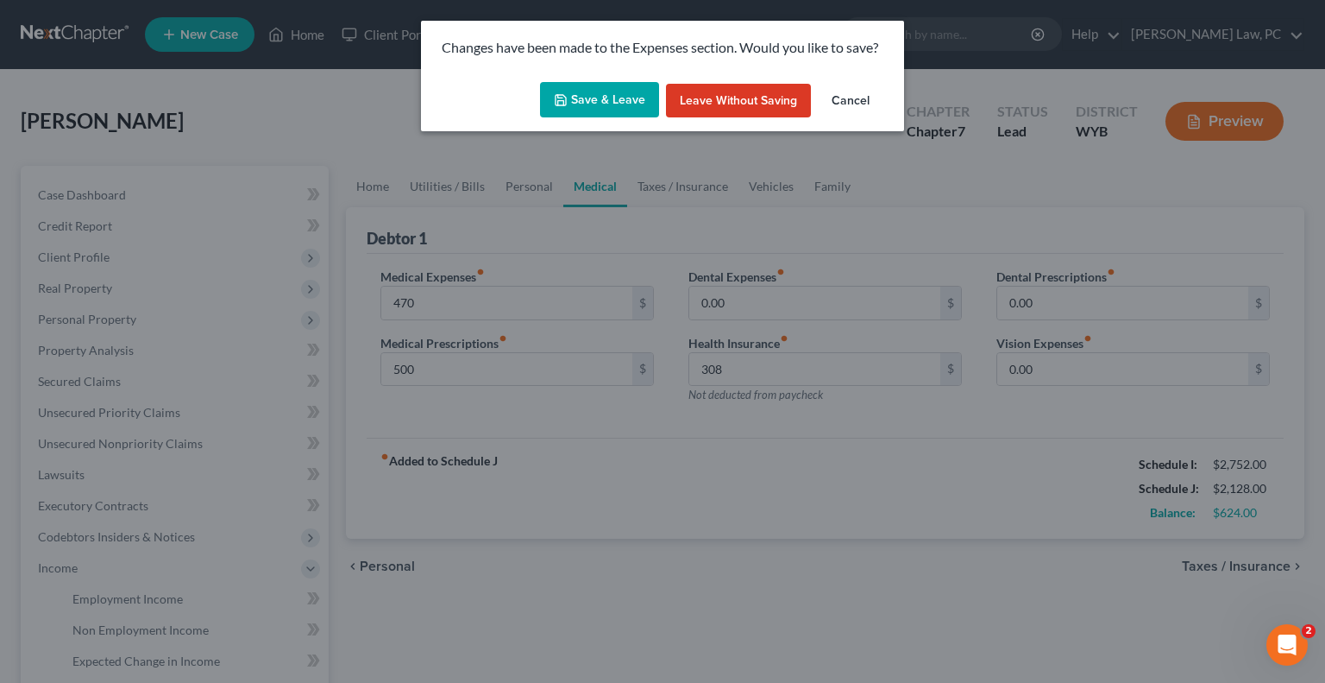
click at [594, 105] on button "Save & Leave" at bounding box center [599, 100] width 119 height 36
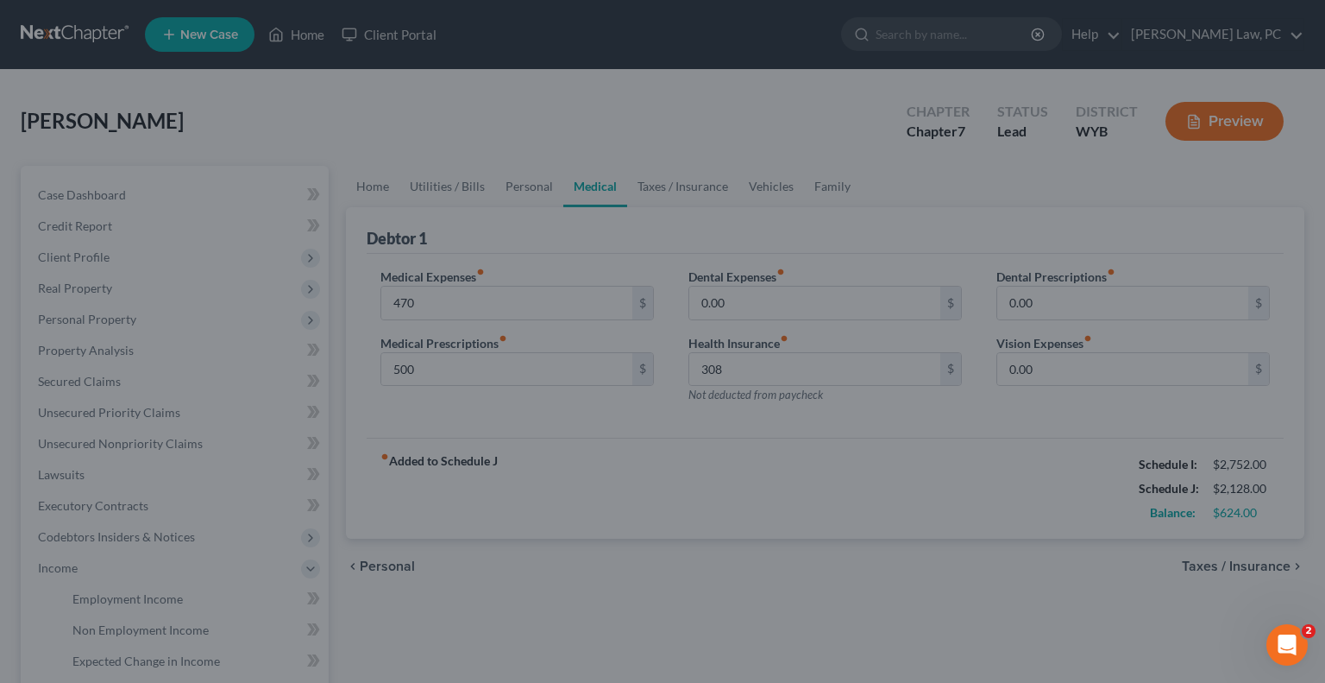
type input "470.00"
type input "500.00"
type input "308.00"
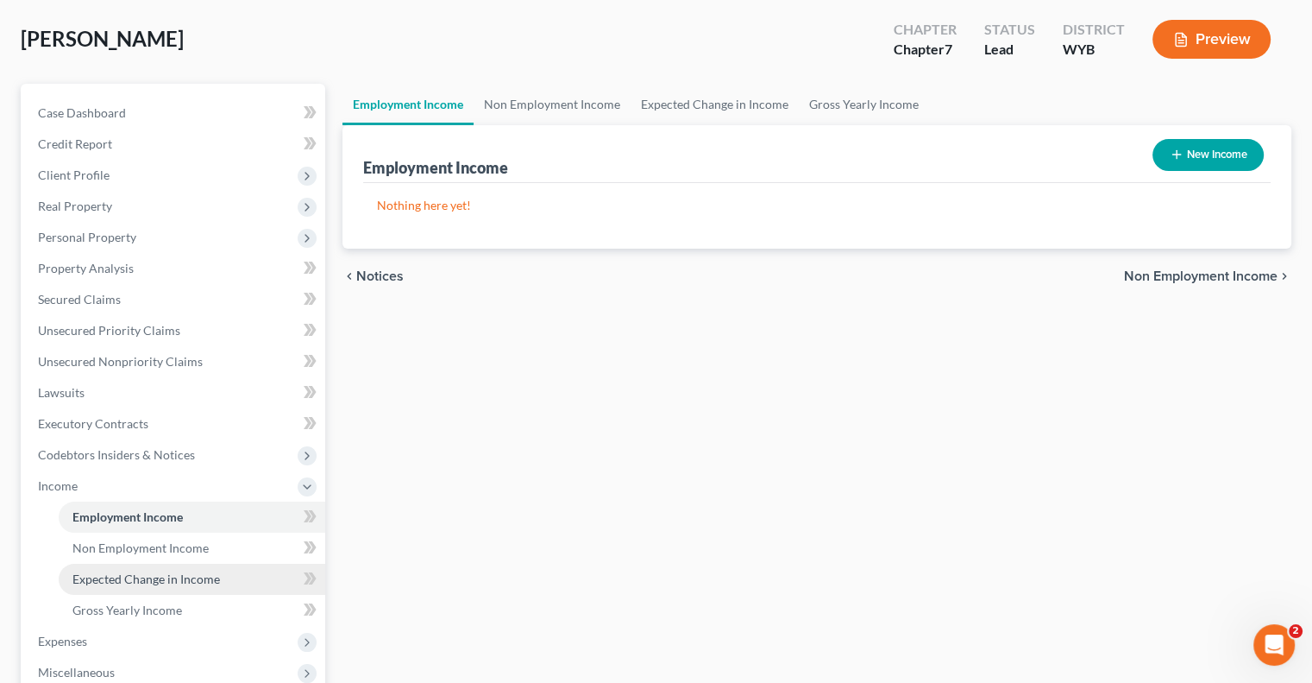
scroll to position [86, 0]
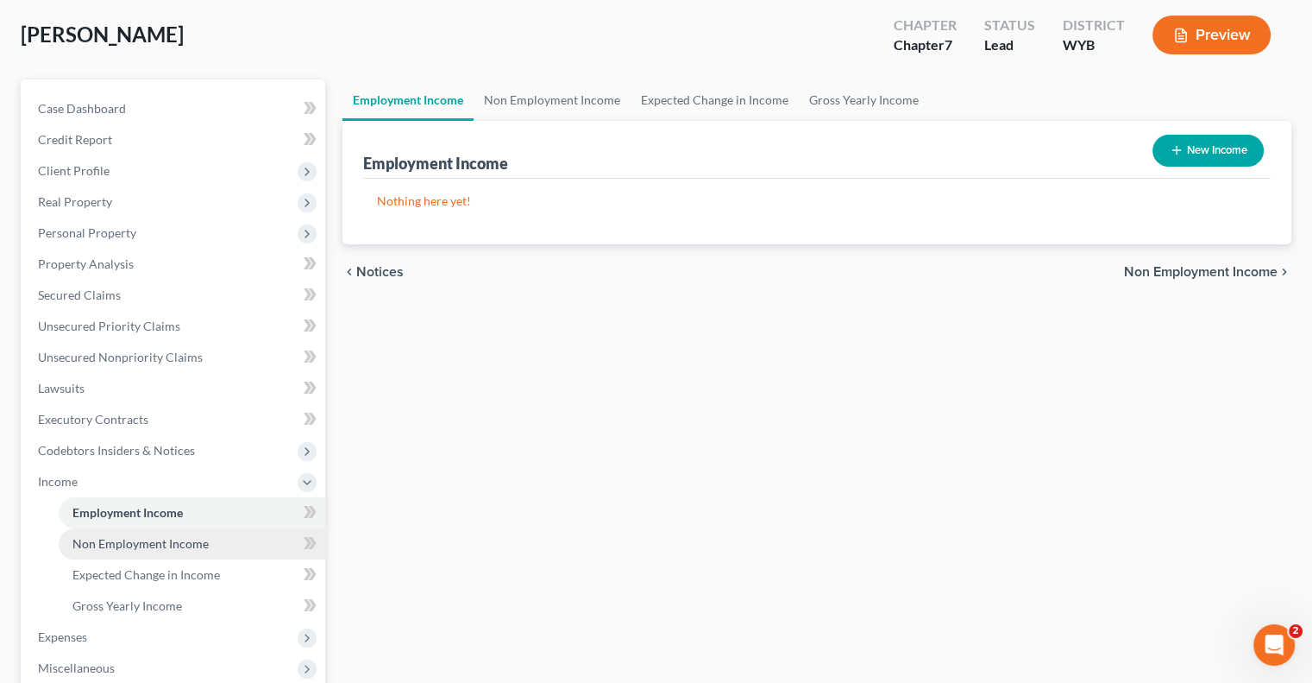
click at [200, 540] on span "Non Employment Income" at bounding box center [140, 543] width 136 height 15
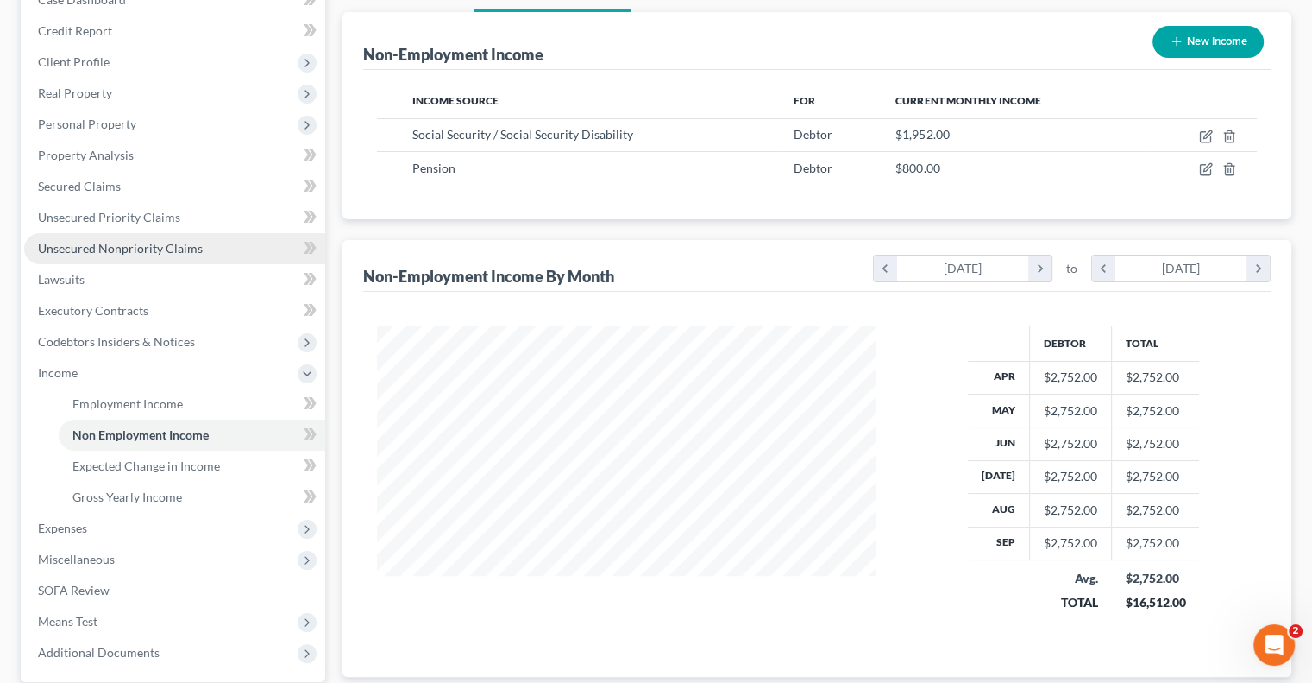
scroll to position [259, 0]
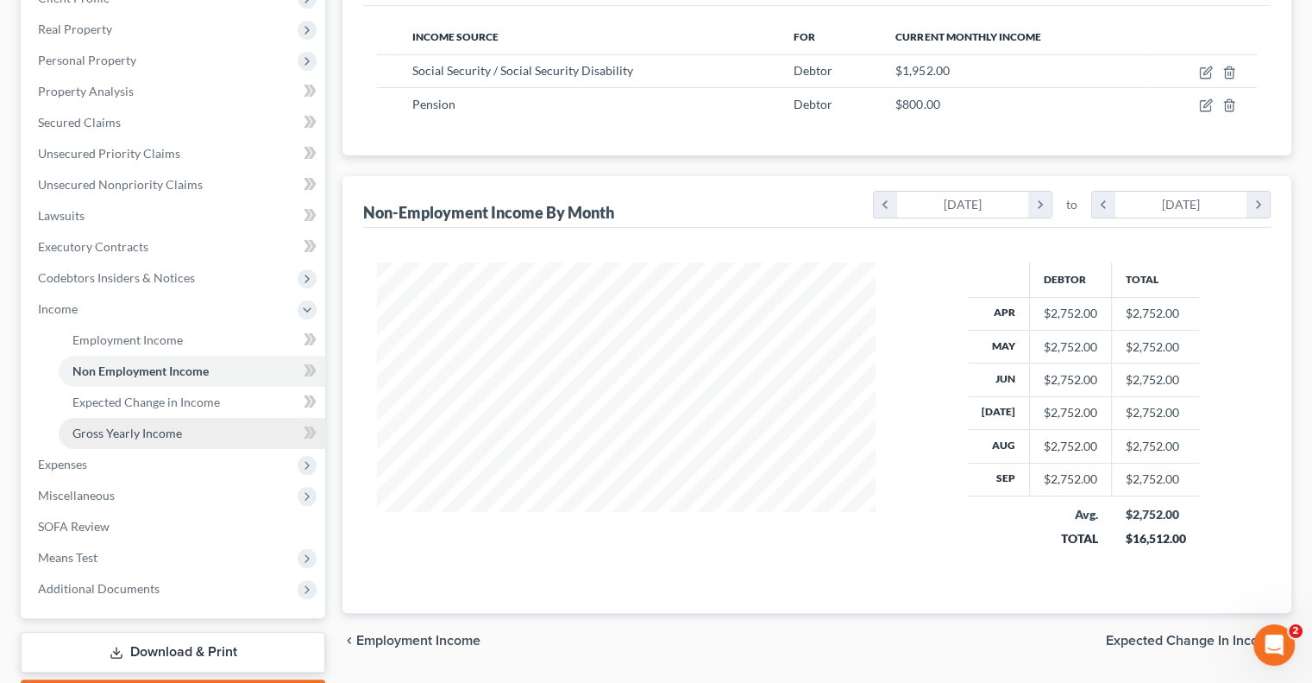
click at [159, 439] on span "Gross Yearly Income" at bounding box center [127, 432] width 110 height 15
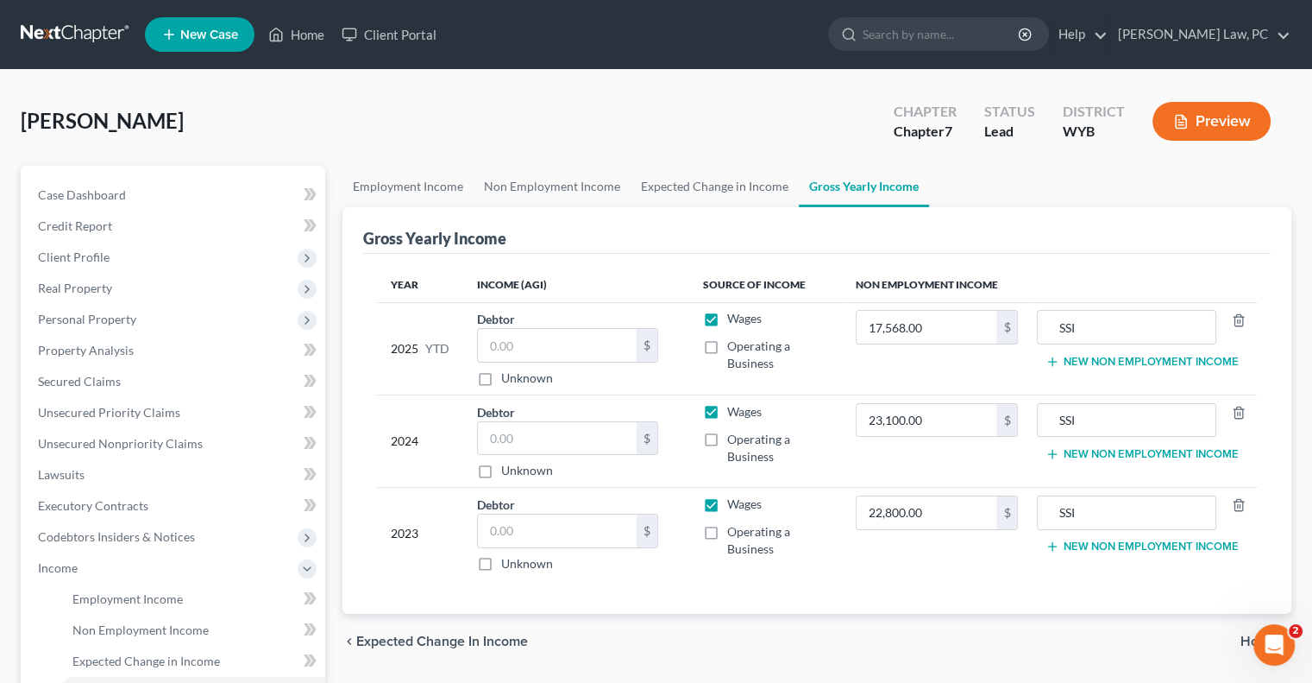
click at [1084, 362] on button "New Non Employment Income" at bounding box center [1142, 362] width 192 height 14
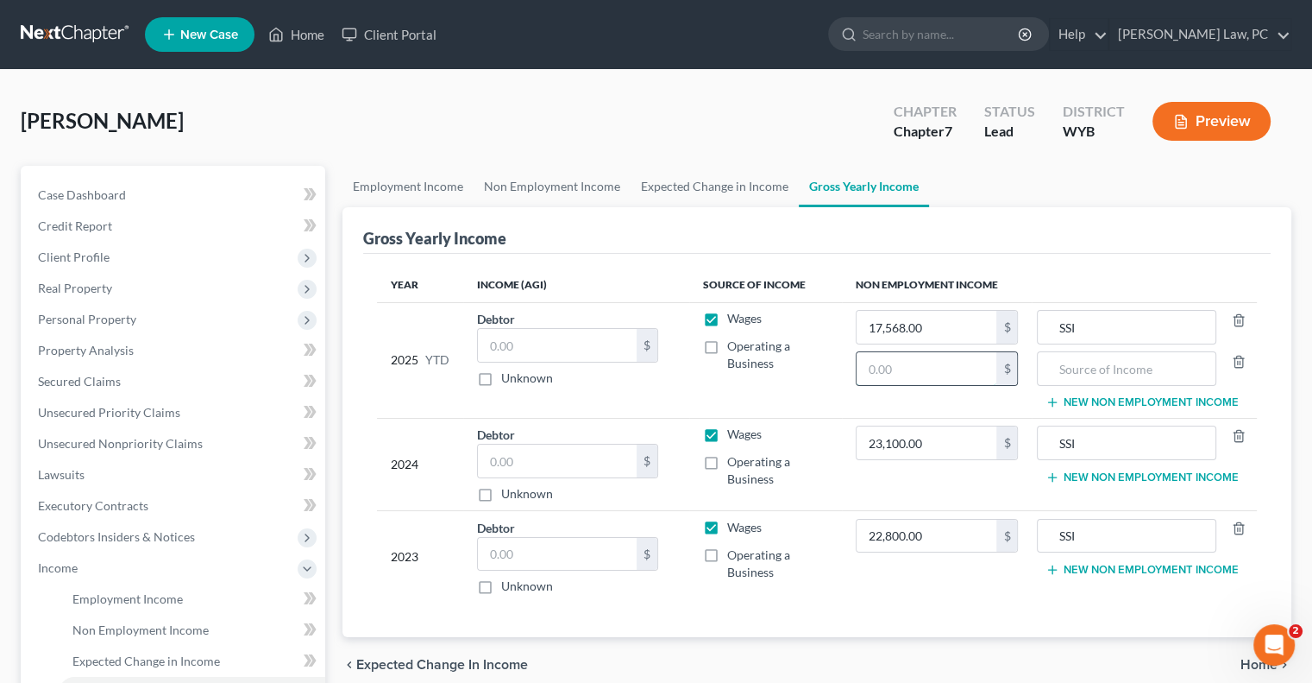
click at [883, 368] on input "text" at bounding box center [927, 368] width 141 height 33
type input "7,200"
click at [1077, 370] on input "text" at bounding box center [1127, 368] width 160 height 33
type input "Pension"
click at [1176, 478] on button "New Non Employment Income" at bounding box center [1142, 477] width 192 height 14
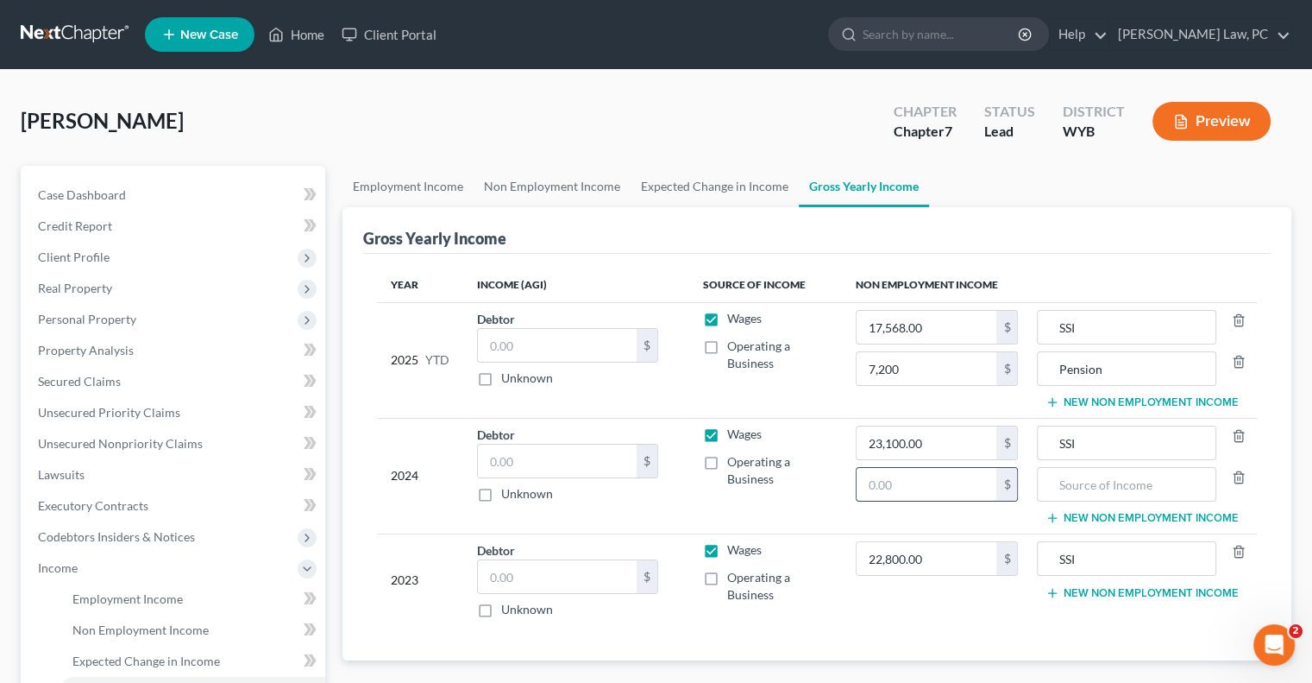
click at [953, 479] on input "text" at bounding box center [927, 484] width 141 height 33
type input "9,600"
click at [1084, 497] on input "text" at bounding box center [1127, 484] width 160 height 33
type input "Pension"
click at [1079, 586] on button "New Non Employment Income" at bounding box center [1142, 593] width 192 height 14
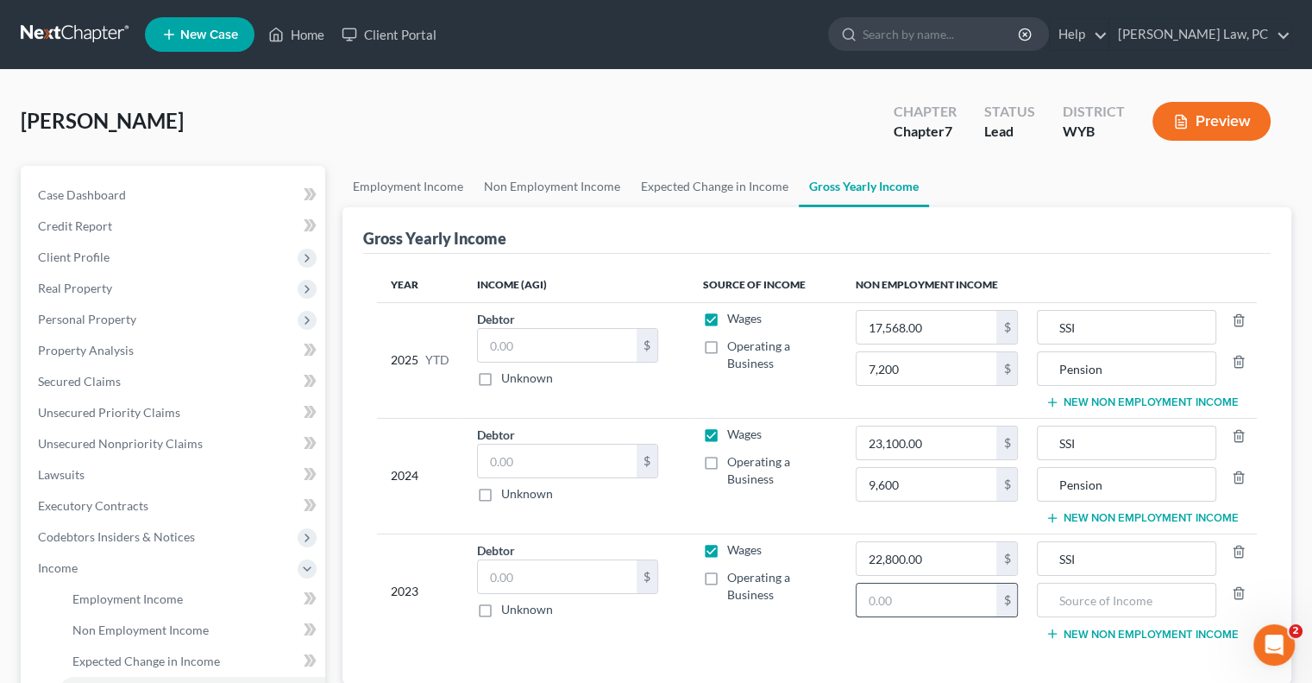
click at [891, 607] on input "text" at bounding box center [927, 599] width 141 height 33
type input "9,600"
click at [1054, 595] on input "text" at bounding box center [1127, 599] width 160 height 33
type input "Pension"
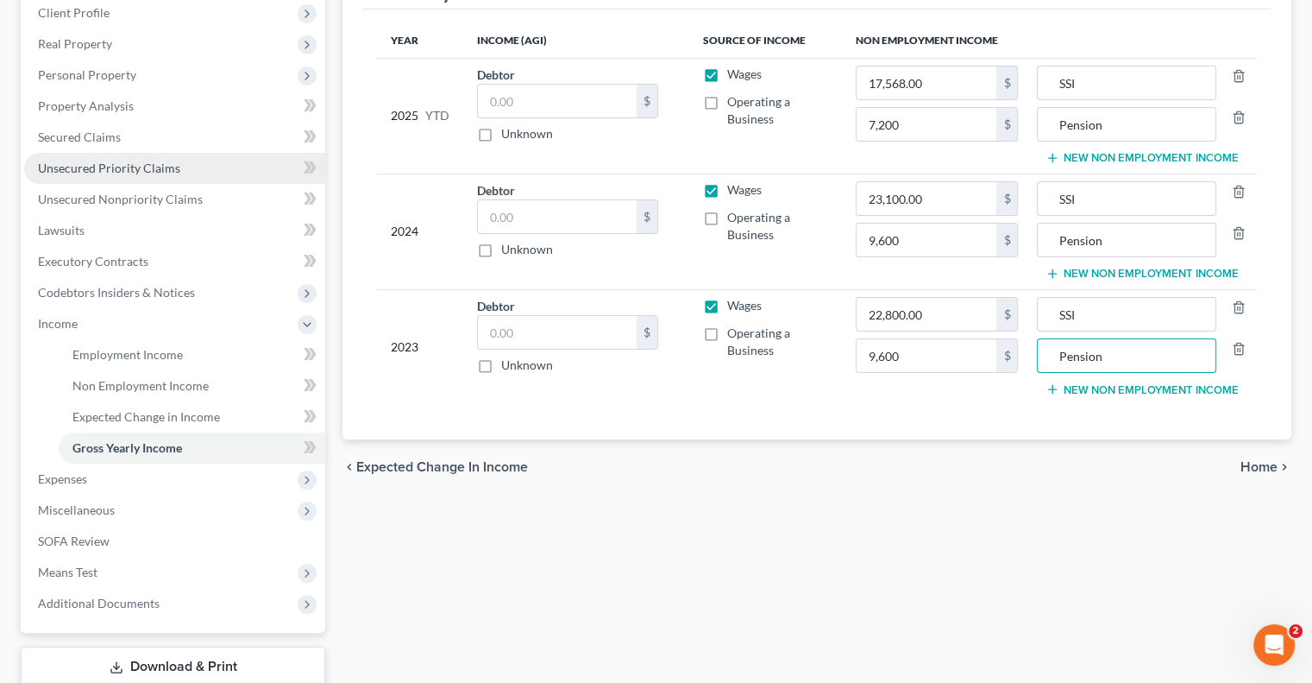
scroll to position [259, 0]
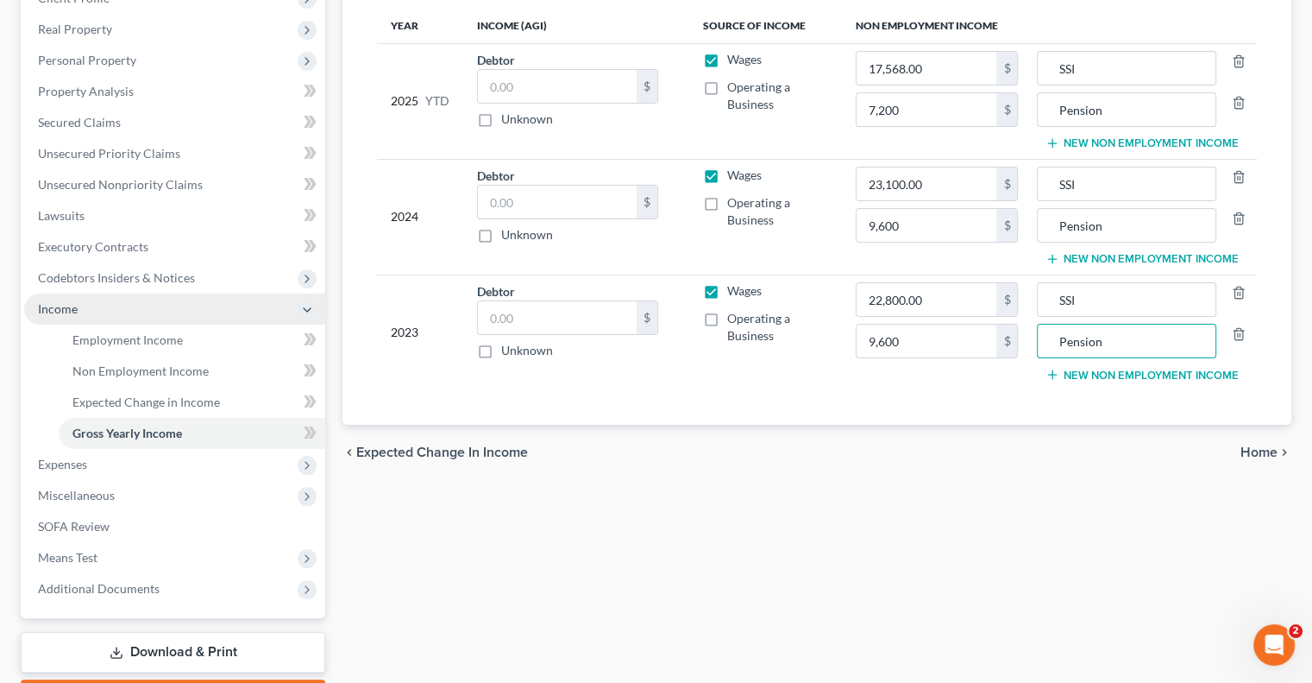
click at [84, 313] on span "Income" at bounding box center [174, 308] width 301 height 31
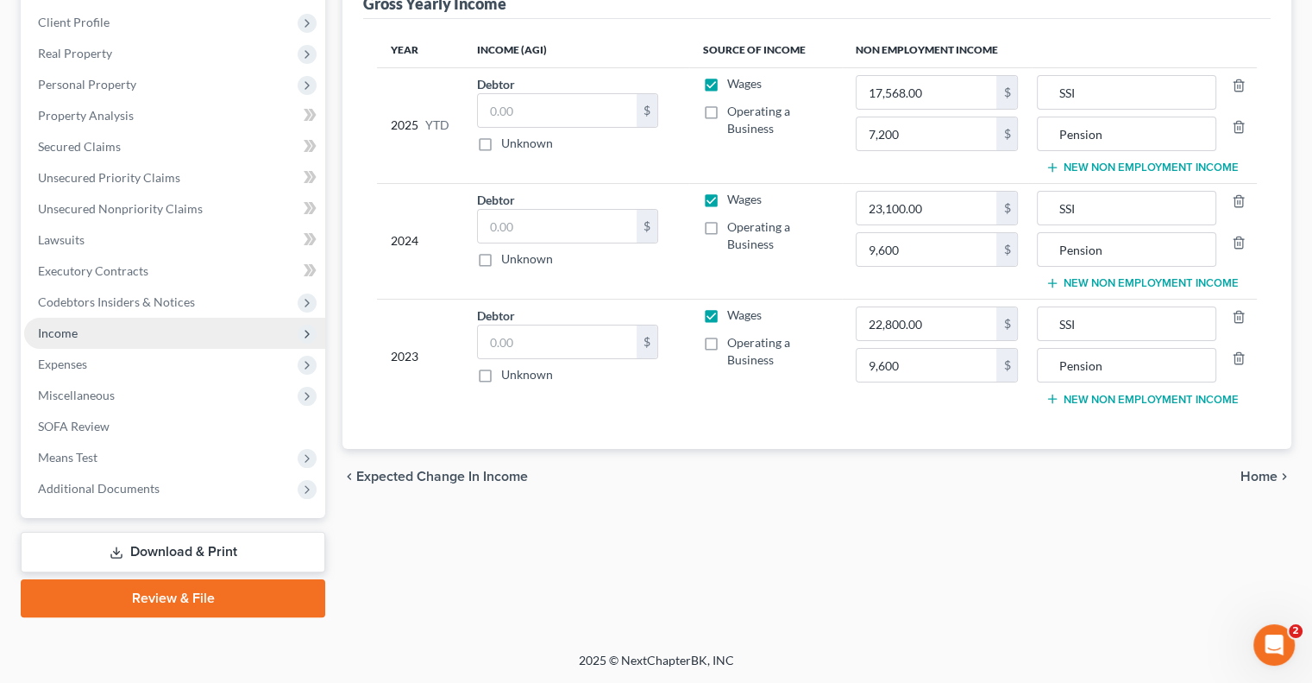
scroll to position [233, 0]
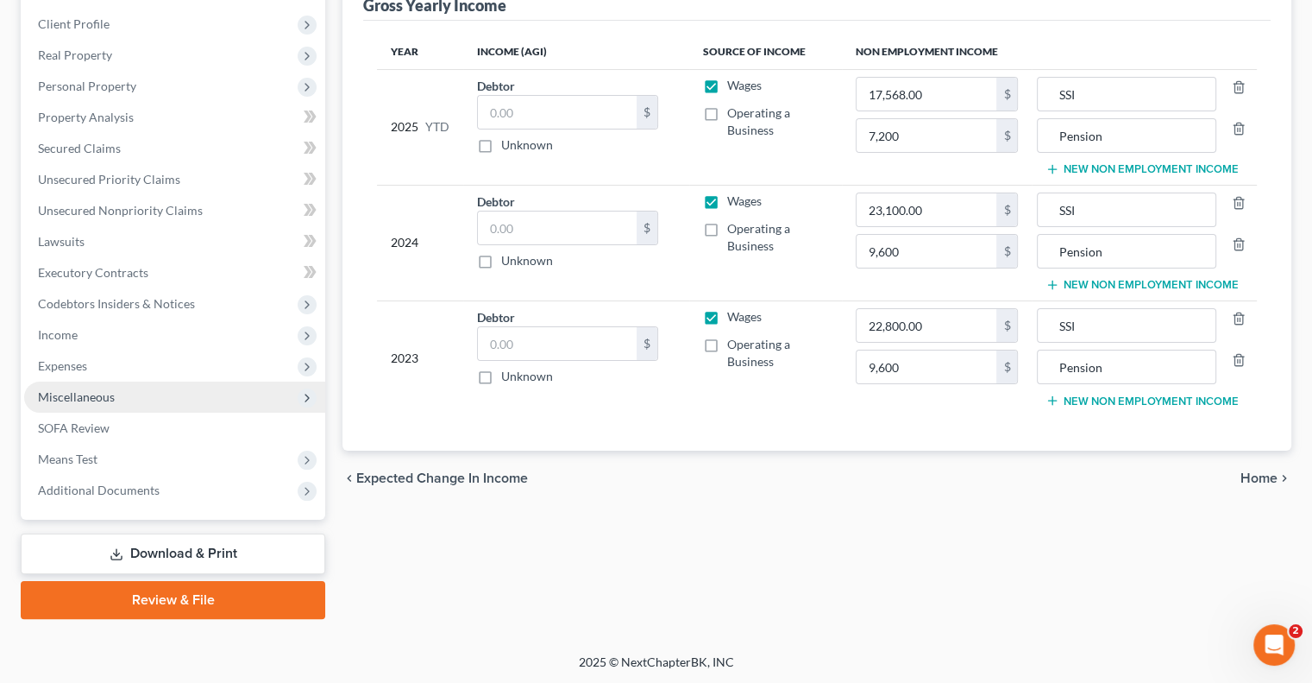
click at [107, 401] on span "Miscellaneous" at bounding box center [76, 396] width 77 height 15
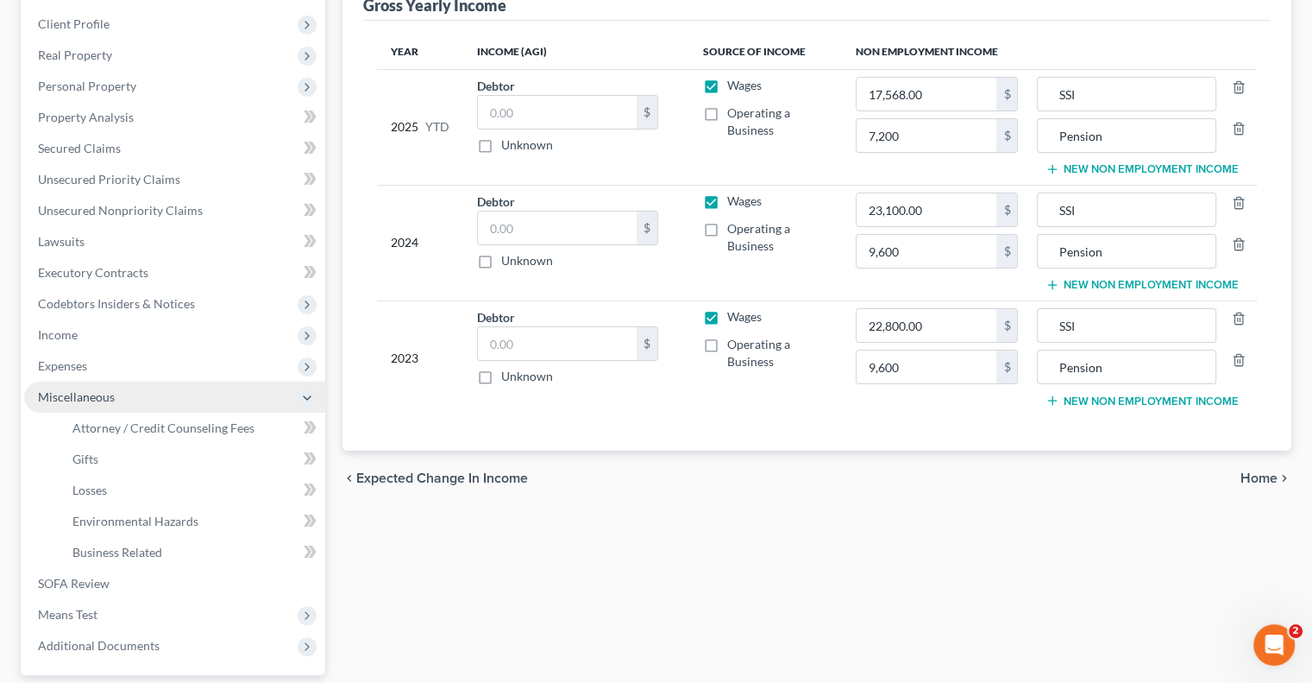
scroll to position [259, 0]
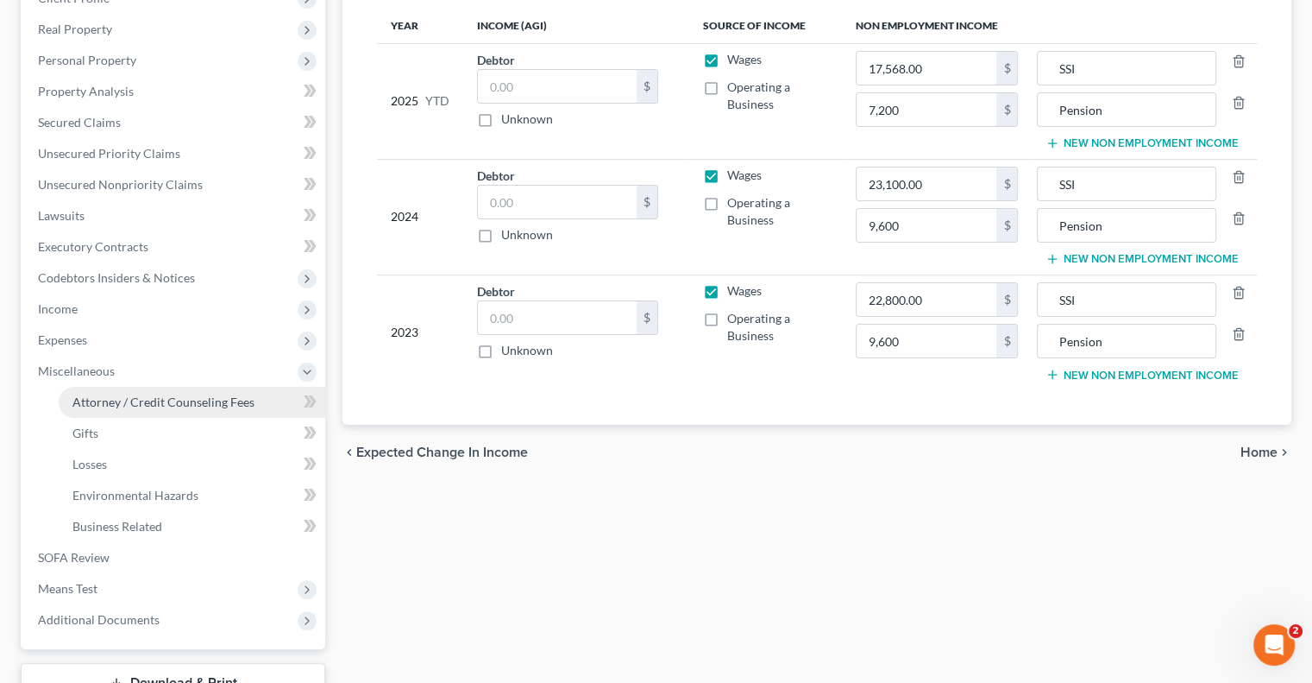
click at [124, 402] on span "Attorney / Credit Counseling Fees" at bounding box center [163, 401] width 182 height 15
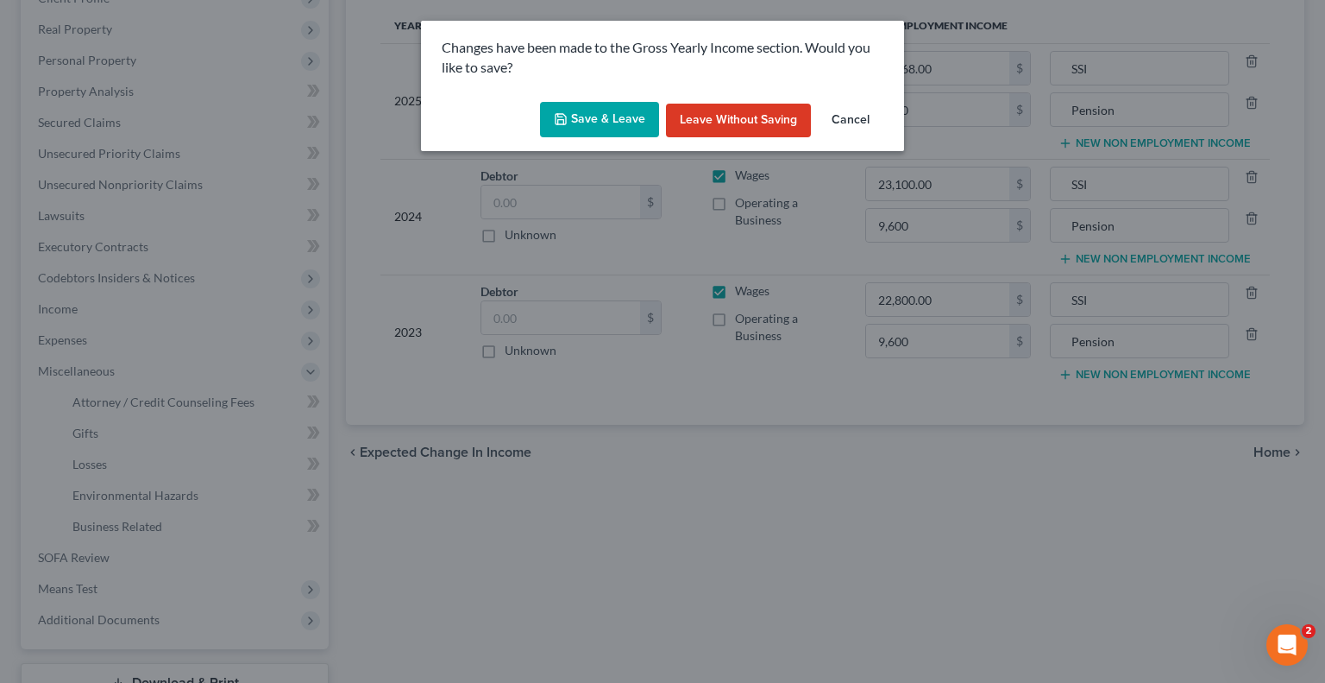
click at [580, 127] on button "Save & Leave" at bounding box center [599, 120] width 119 height 36
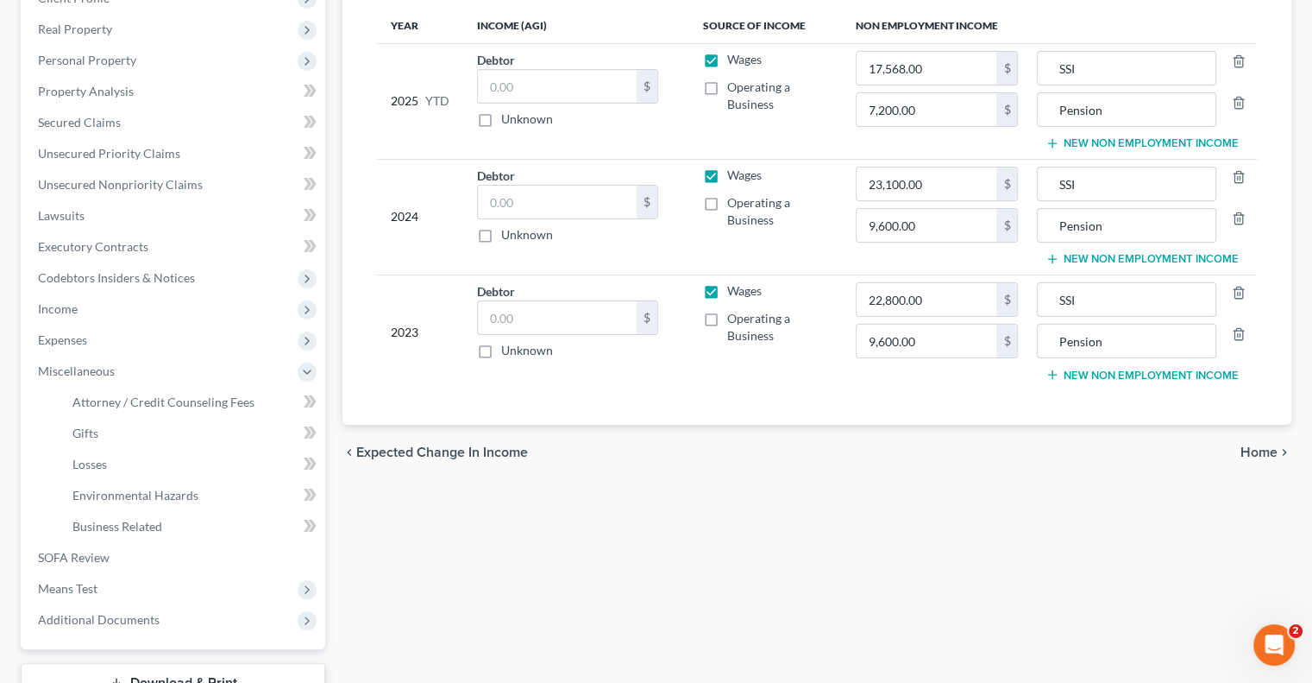
select select "0"
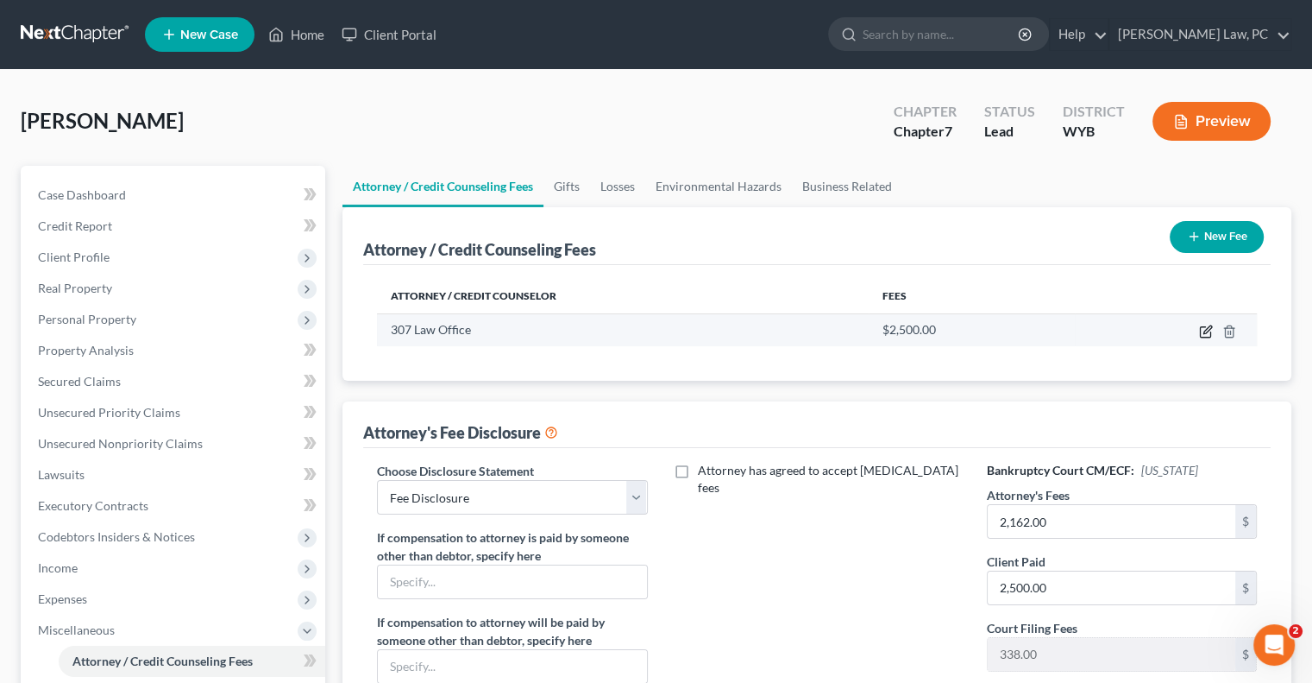
click at [1201, 324] on icon "button" at bounding box center [1206, 331] width 14 height 14
select select "53"
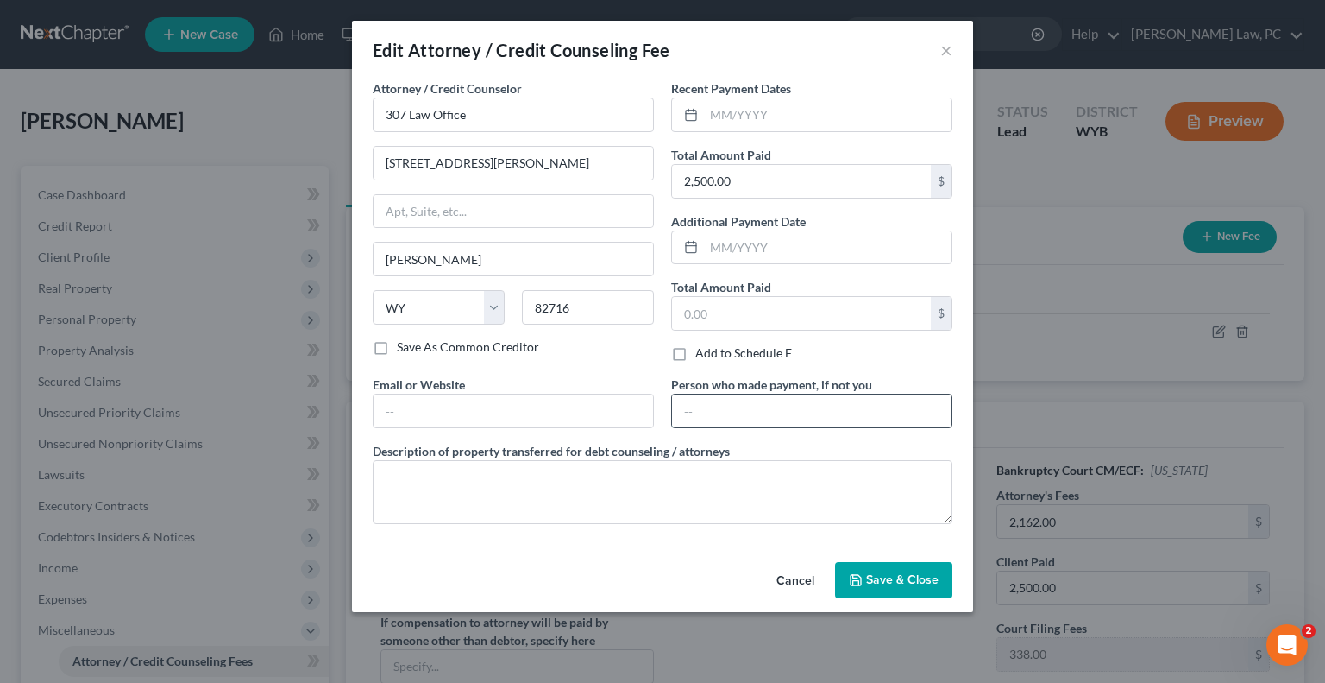
click at [741, 407] on input "text" at bounding box center [812, 410] width 280 height 33
type input "Daughter"
click at [896, 590] on button "Save & Close" at bounding box center [893, 580] width 117 height 36
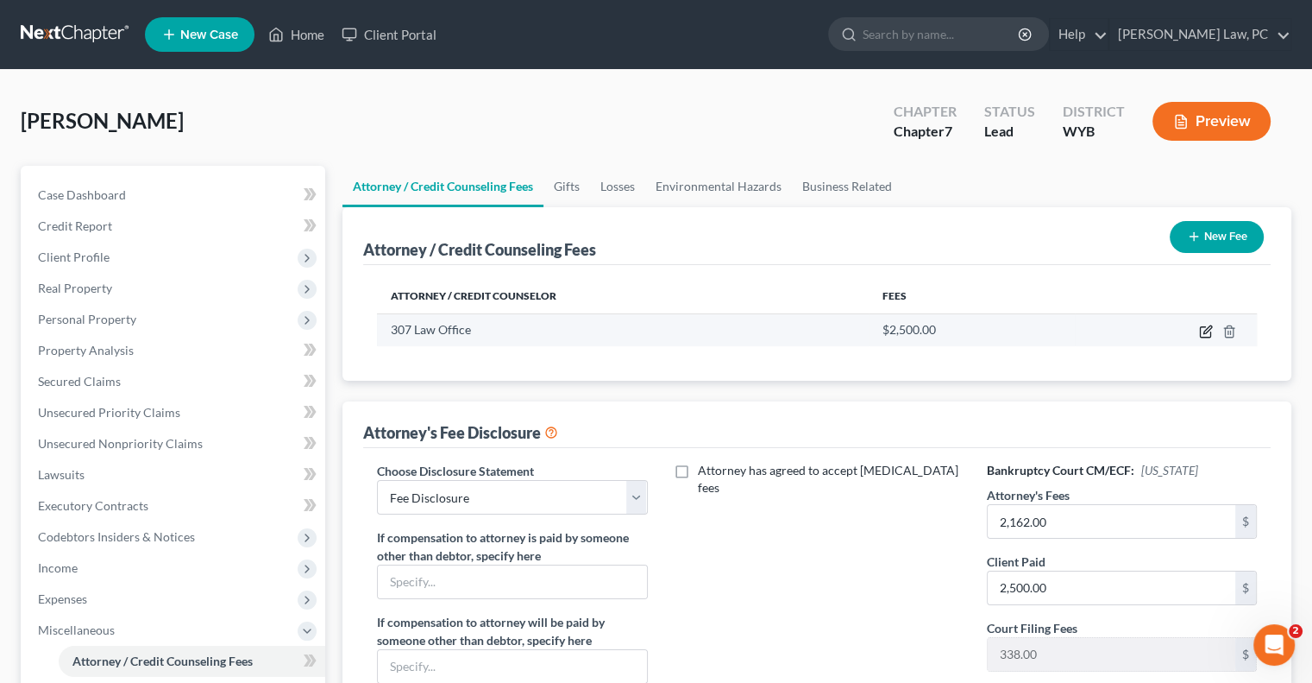
click at [1209, 330] on icon "button" at bounding box center [1206, 331] width 14 height 14
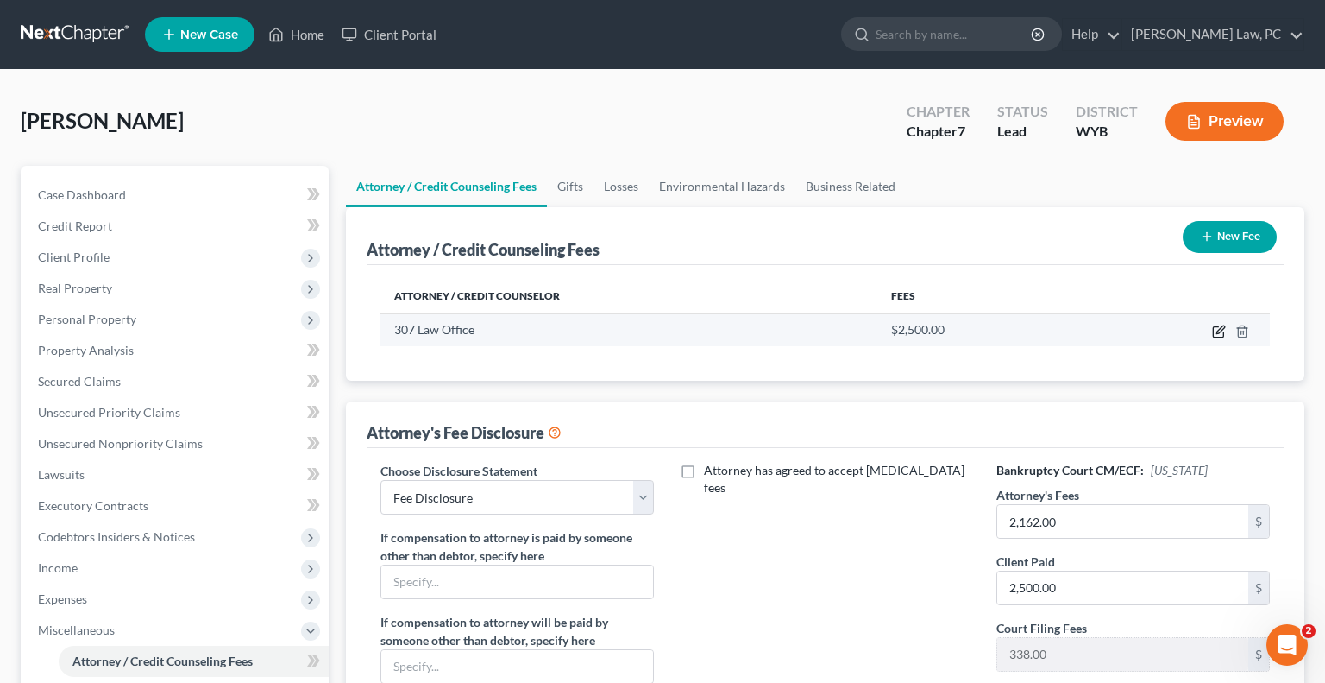
select select "53"
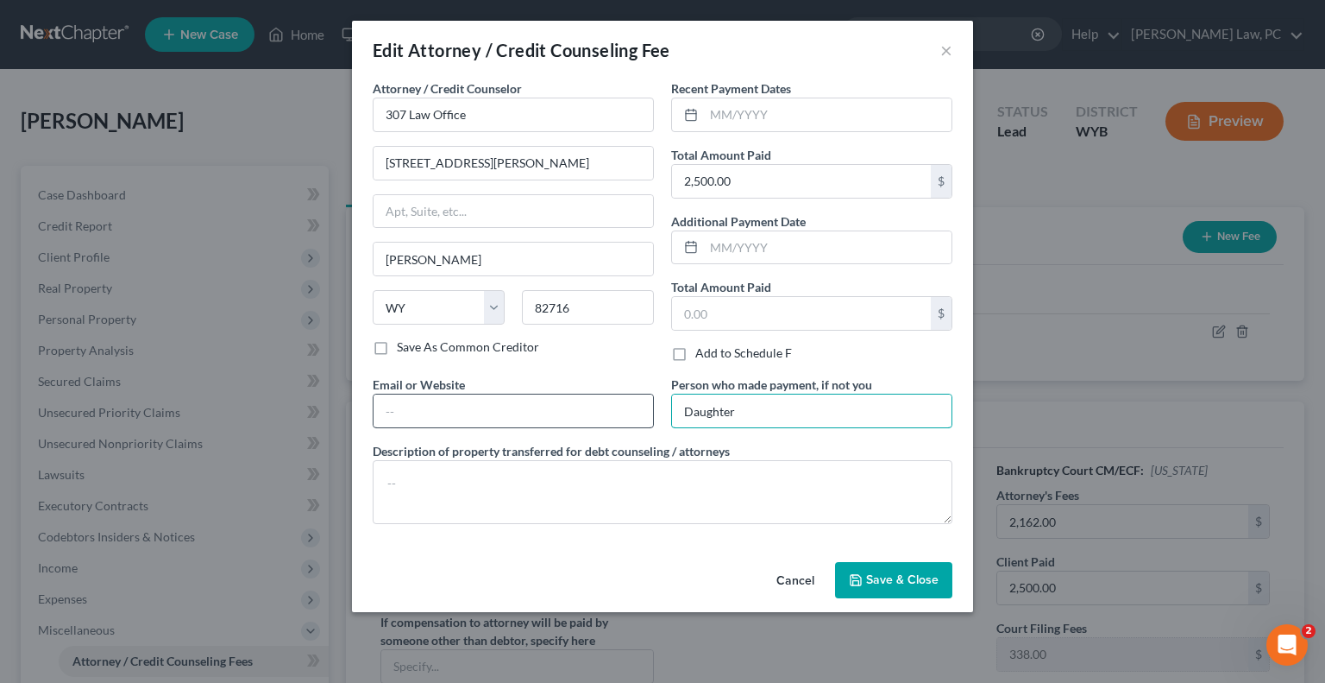
drag, startPoint x: 786, startPoint y: 402, endPoint x: 584, endPoint y: 413, distance: 202.2
click at [584, 413] on div "Attorney / Credit Counselor * 307 Law Office 222 S. Gillette Ave STE 503 Gillet…" at bounding box center [662, 308] width 597 height 458
type input "Monica Robb"
click at [871, 586] on button "Save & Close" at bounding box center [893, 580] width 117 height 36
